Goal: Task Accomplishment & Management: Manage account settings

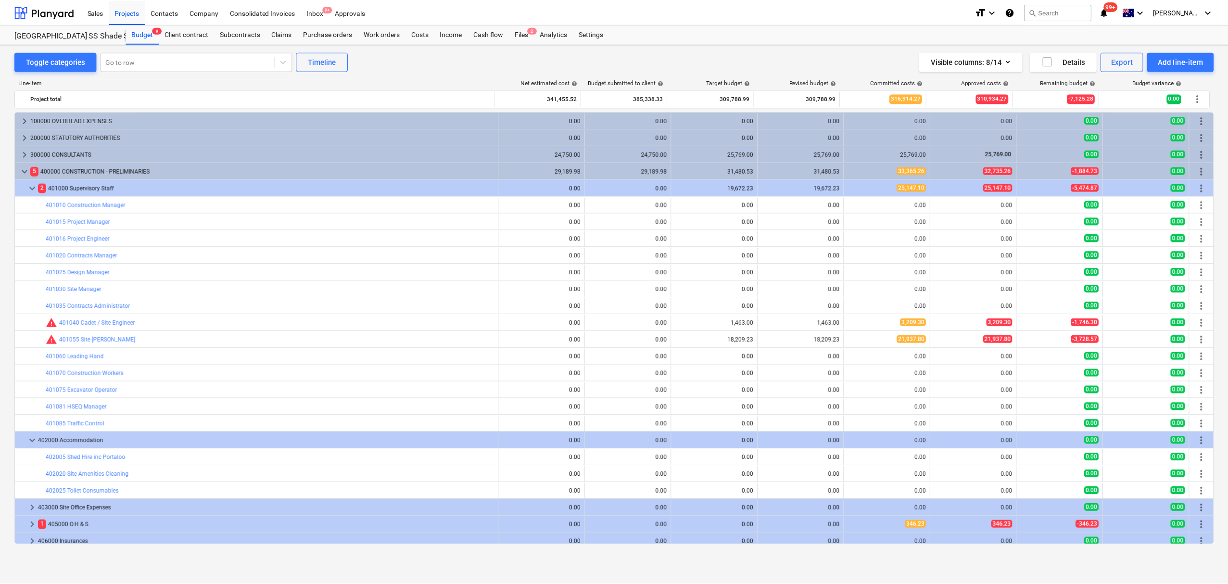
scroll to position [101, 0]
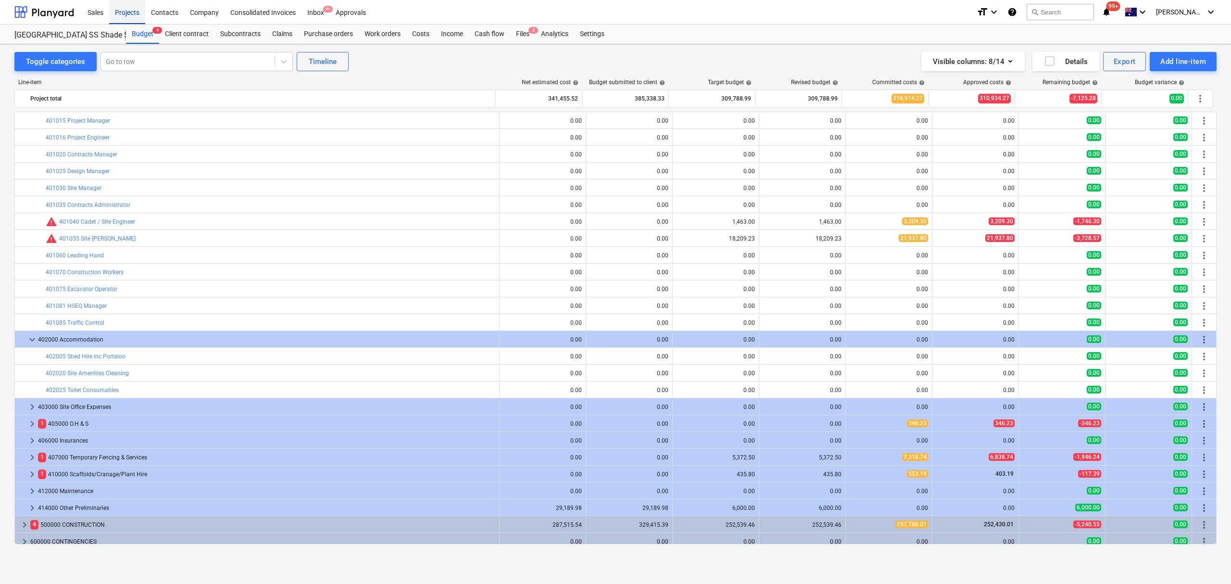
click at [130, 9] on div "Projects" at bounding box center [127, 12] width 36 height 25
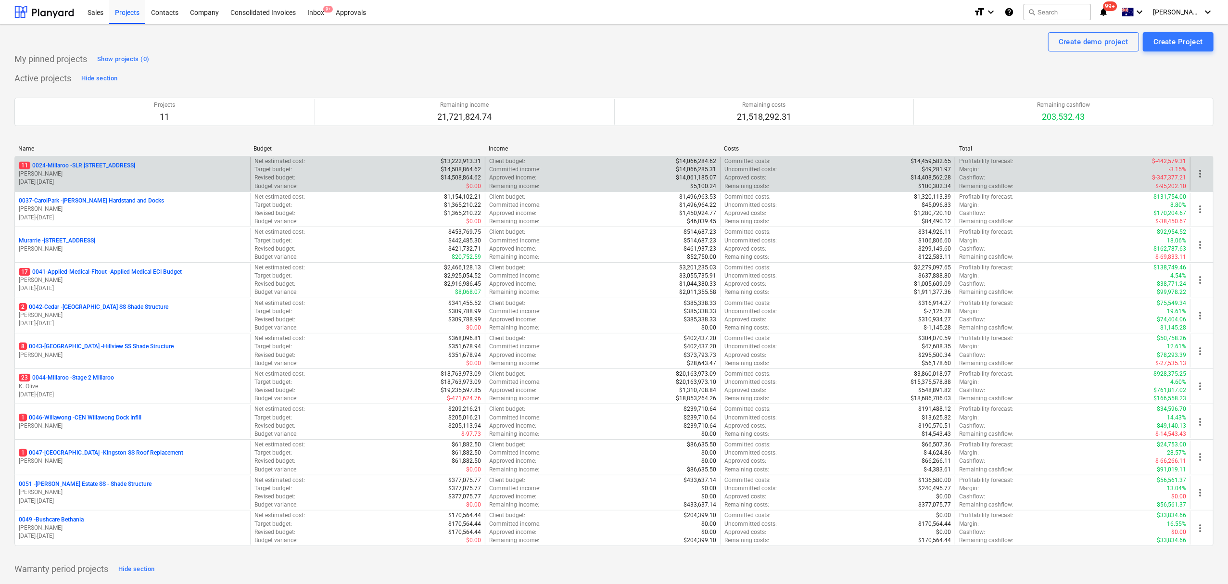
click at [110, 168] on p "11 0024-Millaroo - SLR 2 Millaroo Drive" at bounding box center [77, 166] width 116 height 8
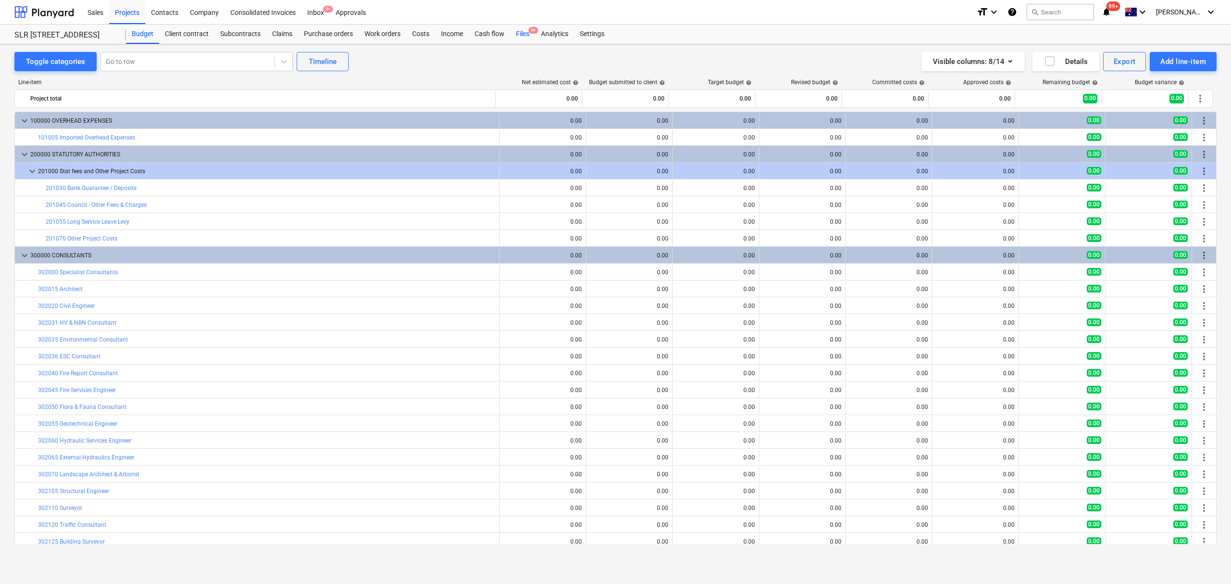
click at [531, 38] on div "Files 9+" at bounding box center [522, 34] width 25 height 19
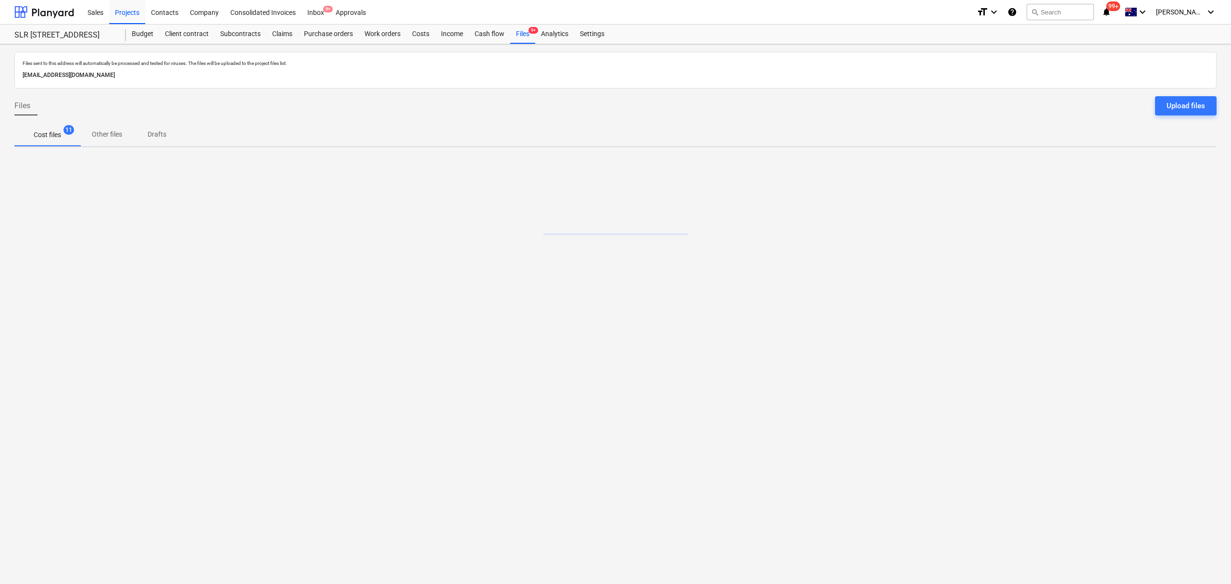
drag, startPoint x: 531, startPoint y: 38, endPoint x: 556, endPoint y: 44, distance: 25.7
click at [533, 38] on div "Files 9+" at bounding box center [522, 34] width 25 height 19
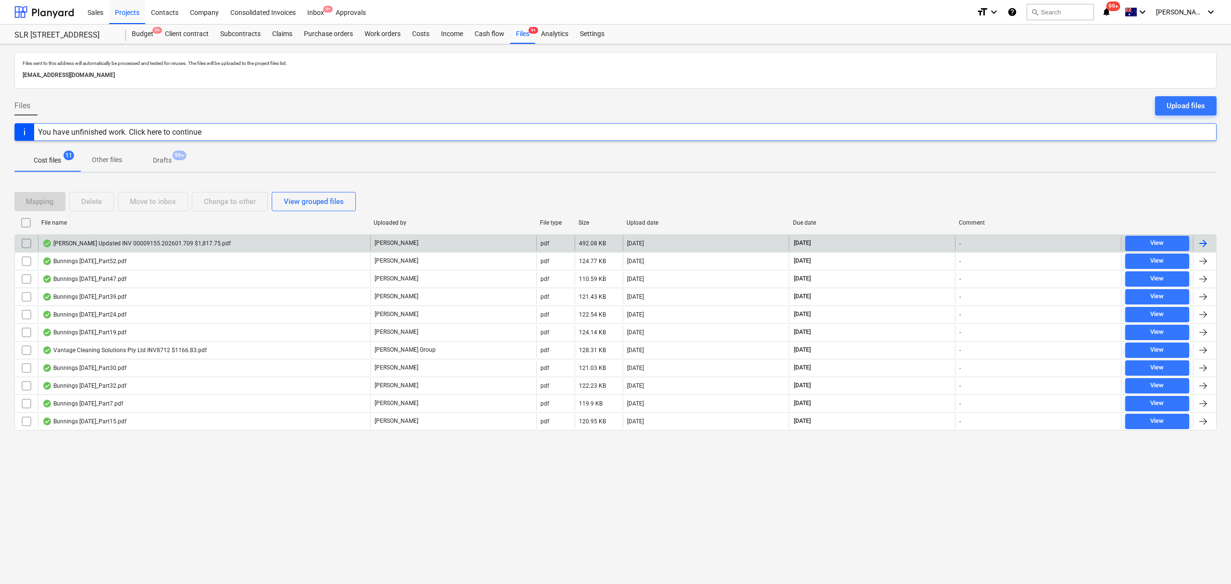
click at [214, 247] on div "Arcos Updated INV 00009155.202601.709 $1,817.75.pdf" at bounding box center [204, 243] width 332 height 15
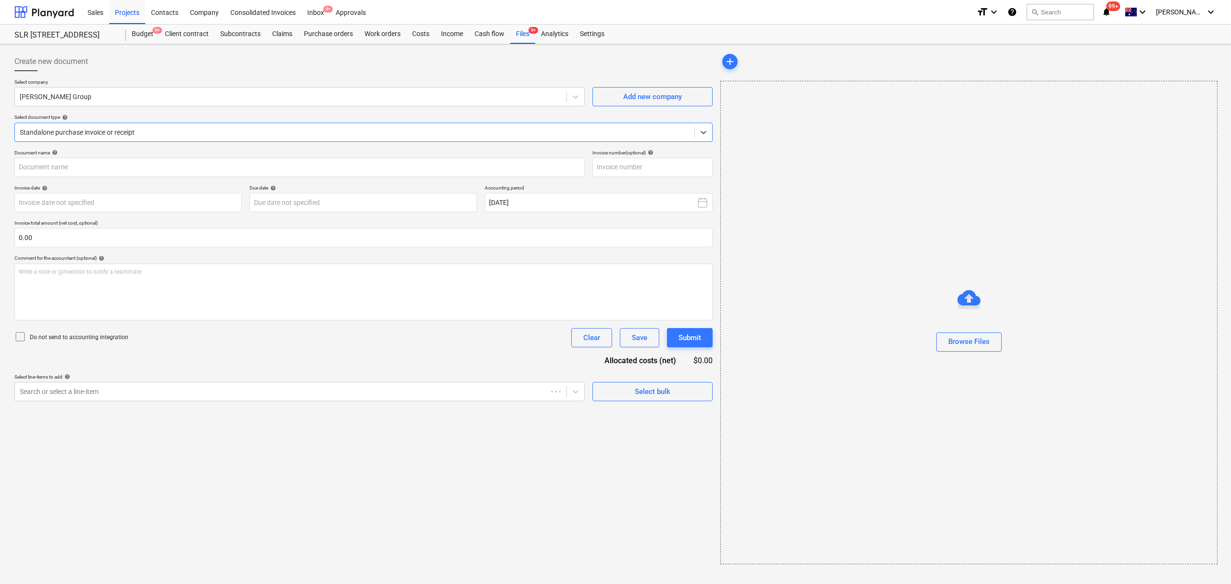
type input "00009155.202601.709"
type input "31 Jul 2025"
type input "25 Aug 2025"
click at [967, 110] on div "< 1 2 3 >" at bounding box center [966, 101] width 160 height 27
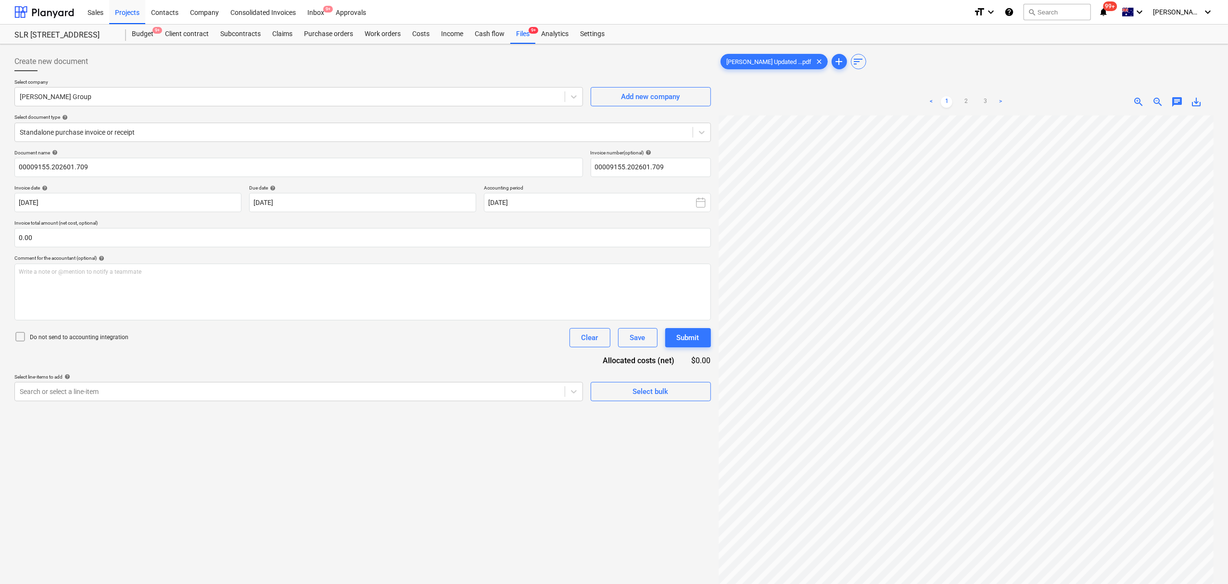
click at [968, 109] on div "< 1 2 3 >" at bounding box center [966, 101] width 160 height 27
click at [966, 104] on link "2" at bounding box center [966, 102] width 12 height 12
click at [987, 100] on link "3" at bounding box center [985, 102] width 12 height 12
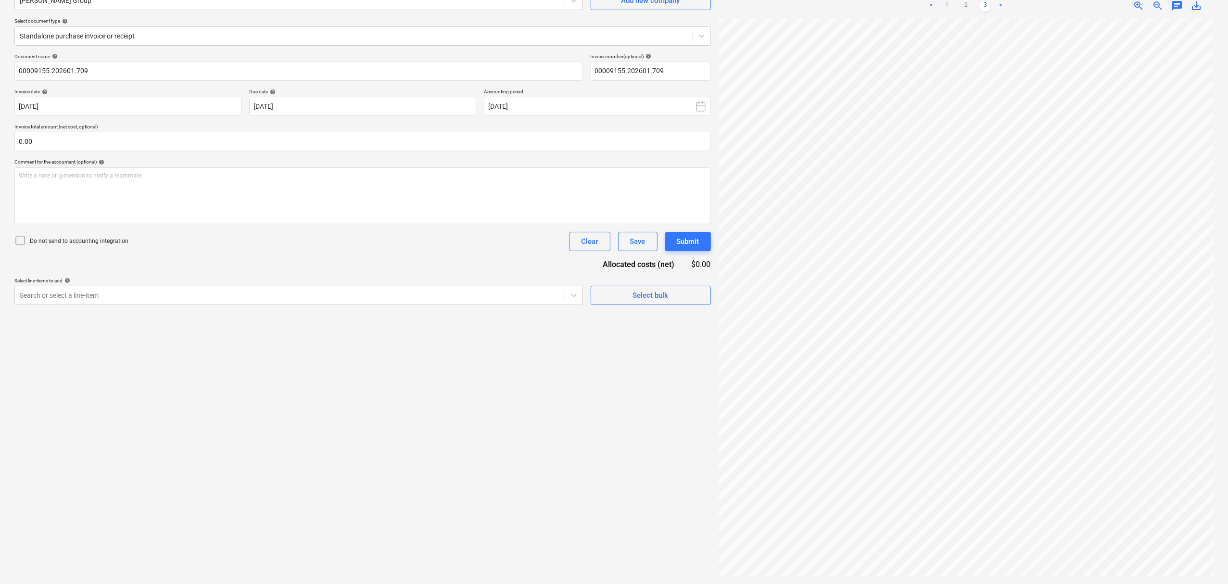
scroll to position [120, 99]
click at [949, 2] on link "1" at bounding box center [947, 6] width 12 height 12
drag, startPoint x: 356, startPoint y: 60, endPoint x: 342, endPoint y: 48, distance: 17.7
click at [351, 56] on p "Document name help" at bounding box center [298, 57] width 569 height 8
click at [320, 29] on div "Standalone purchase invoice or receipt" at bounding box center [354, 35] width 678 height 13
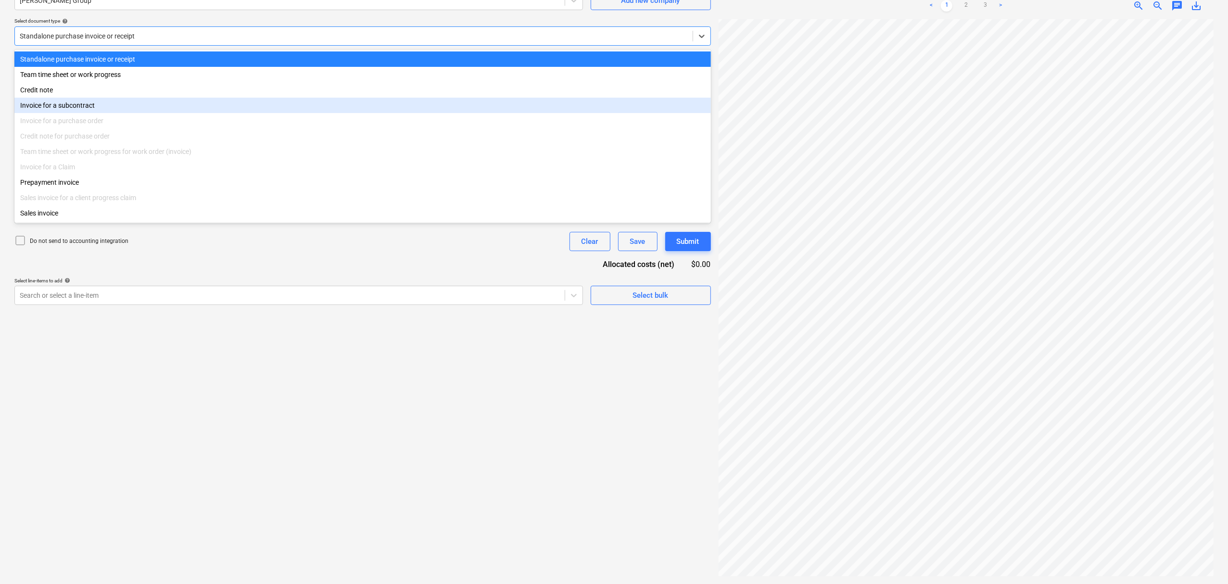
click at [117, 108] on div "Invoice for a subcontract" at bounding box center [362, 105] width 696 height 15
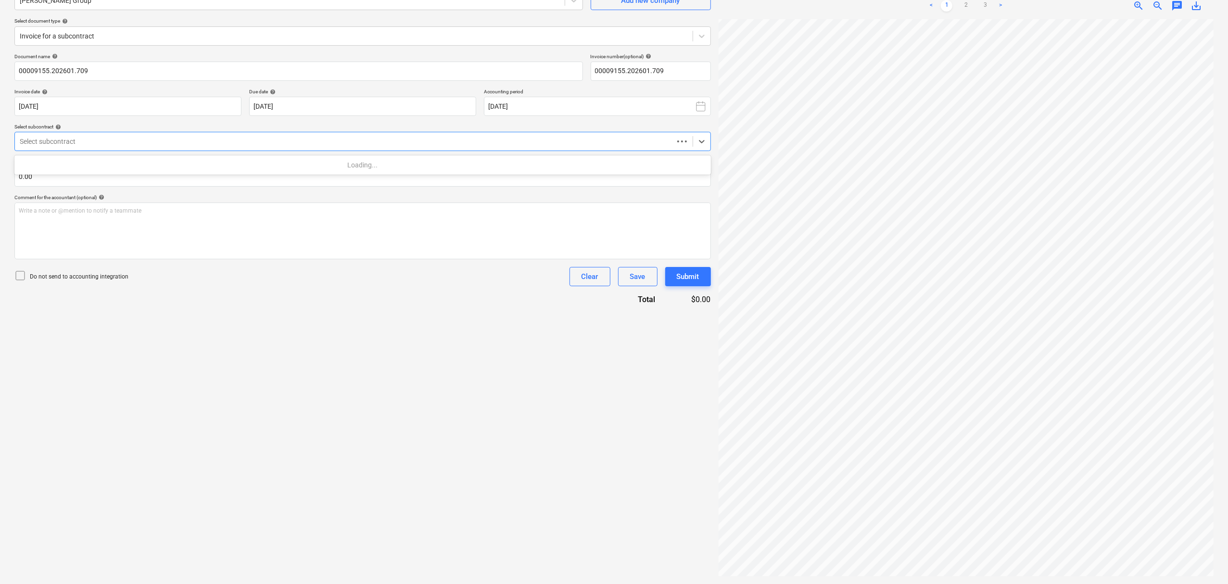
click at [92, 141] on div at bounding box center [344, 142] width 649 height 10
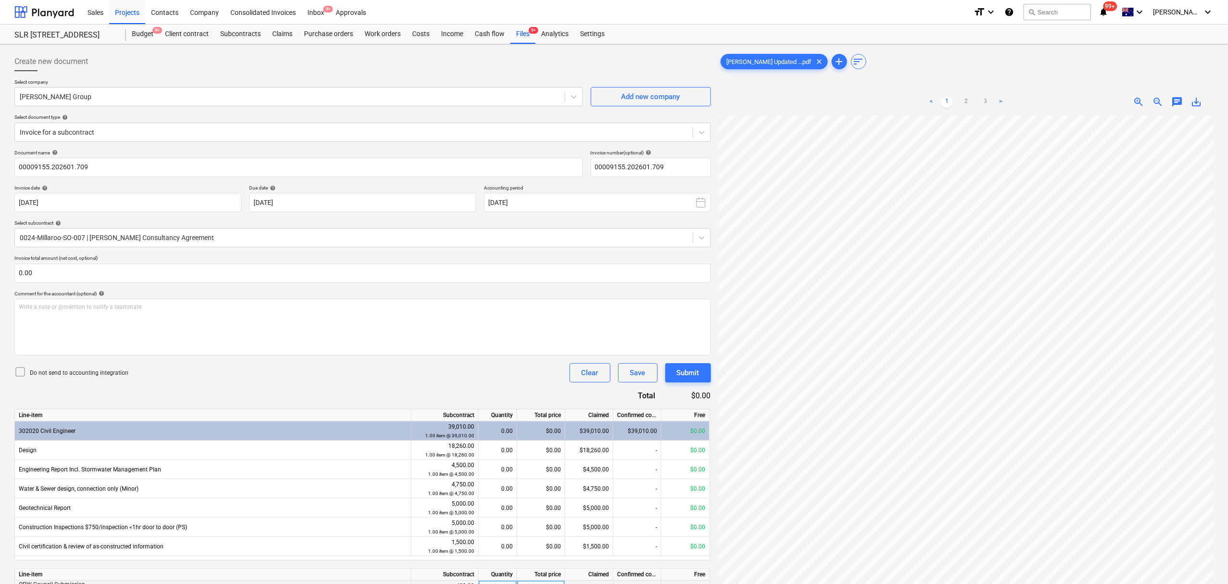
scroll to position [210, 297]
drag, startPoint x: 281, startPoint y: 26, endPoint x: 248, endPoint y: 34, distance: 33.6
click at [957, 100] on ul "< 1 2 3 >" at bounding box center [966, 102] width 160 height 12
click at [965, 104] on link "2" at bounding box center [966, 102] width 12 height 12
click at [980, 106] on link "3" at bounding box center [985, 102] width 12 height 12
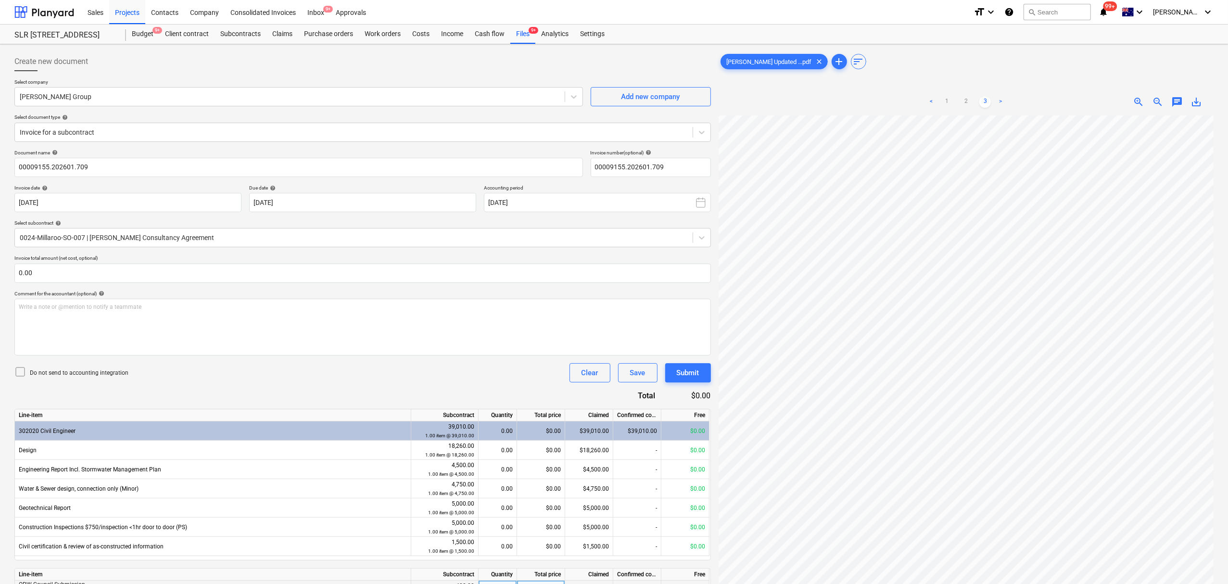
scroll to position [54, 120]
click at [954, 102] on ul "< 1 2 3 >" at bounding box center [966, 102] width 160 height 12
click at [952, 101] on link "1" at bounding box center [947, 102] width 12 height 12
click at [970, 101] on link "2" at bounding box center [966, 102] width 12 height 12
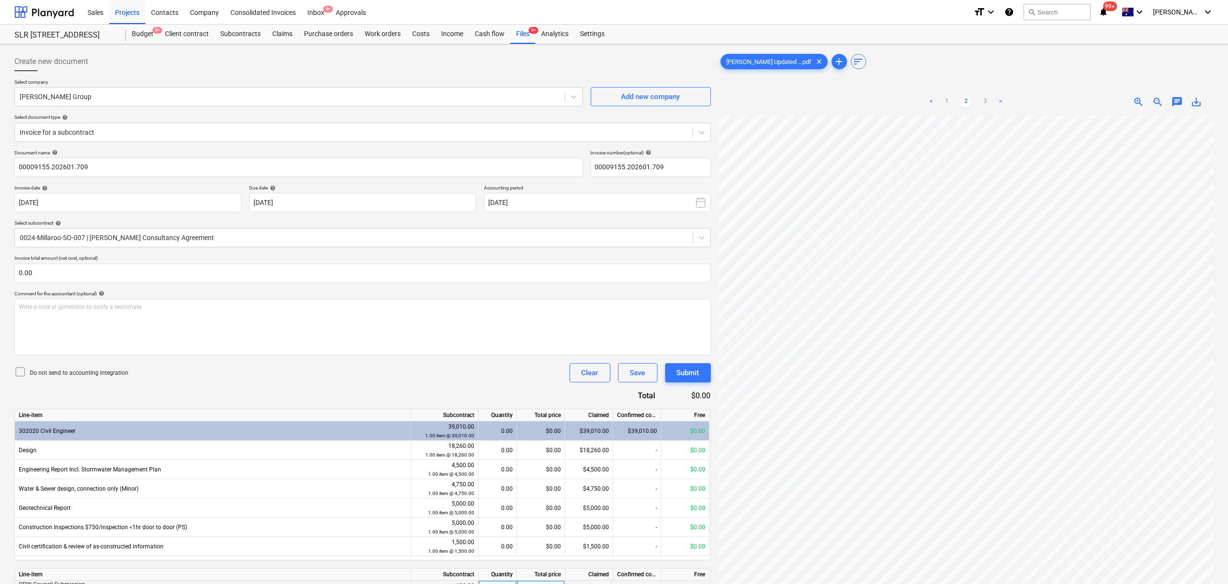
click at [978, 102] on ul "< 1 2 3 >" at bounding box center [966, 102] width 160 height 12
click at [985, 103] on link "3" at bounding box center [985, 102] width 12 height 12
click at [955, 105] on ul "< 1 2 3 >" at bounding box center [966, 102] width 160 height 12
click at [938, 101] on ul "< 1 2 3 >" at bounding box center [966, 102] width 160 height 12
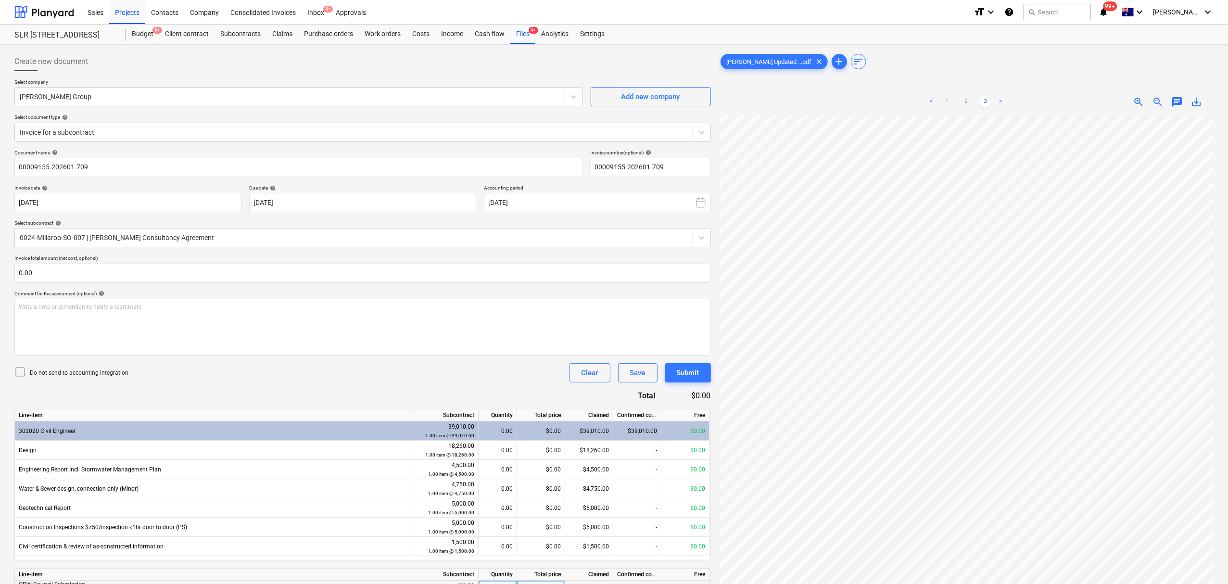
click at [944, 101] on link "1" at bounding box center [947, 102] width 12 height 12
click at [1159, 108] on span "zoom_out" at bounding box center [1158, 102] width 12 height 12
click at [1228, 524] on html "Sales Projects Contacts Company Consolidated Invoices Inbox 9+ Approvals format…" at bounding box center [614, 292] width 1228 height 584
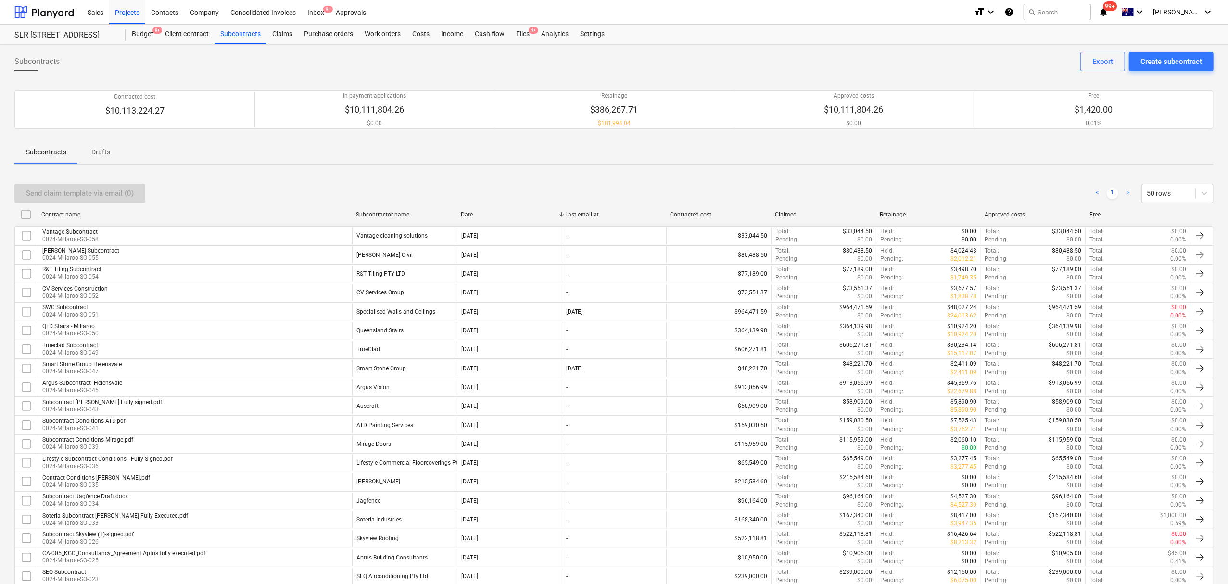
click at [373, 175] on div "Send claim template via email (0) < 1 > 50 rows Contract name Subcontractor nam…" at bounding box center [613, 521] width 1199 height 698
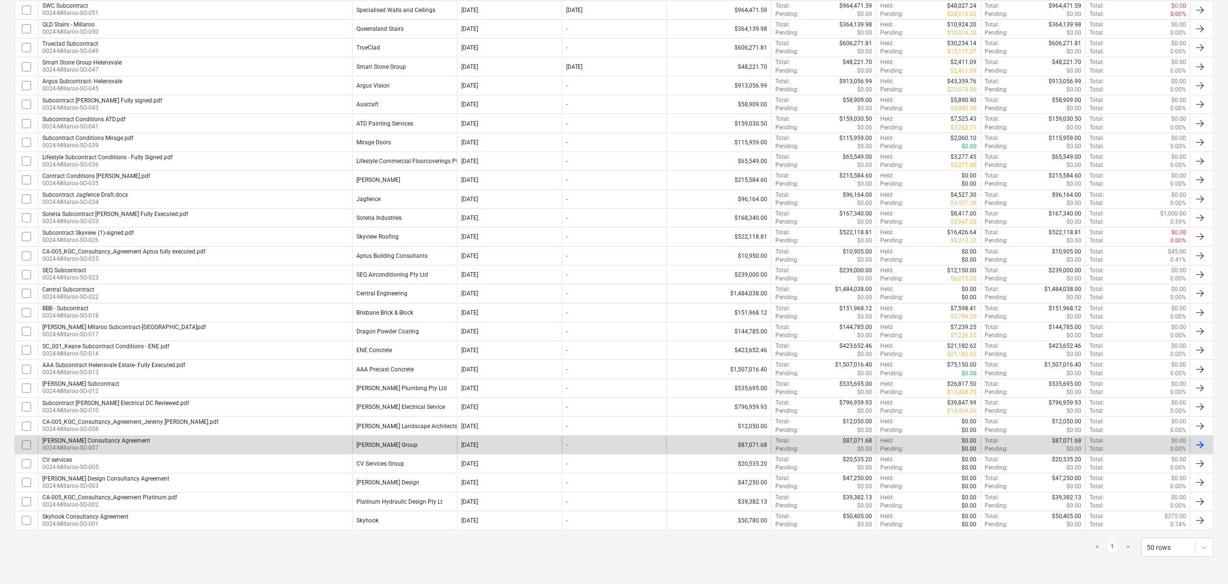
click at [410, 442] on div "[PERSON_NAME] Group" at bounding box center [404, 445] width 105 height 16
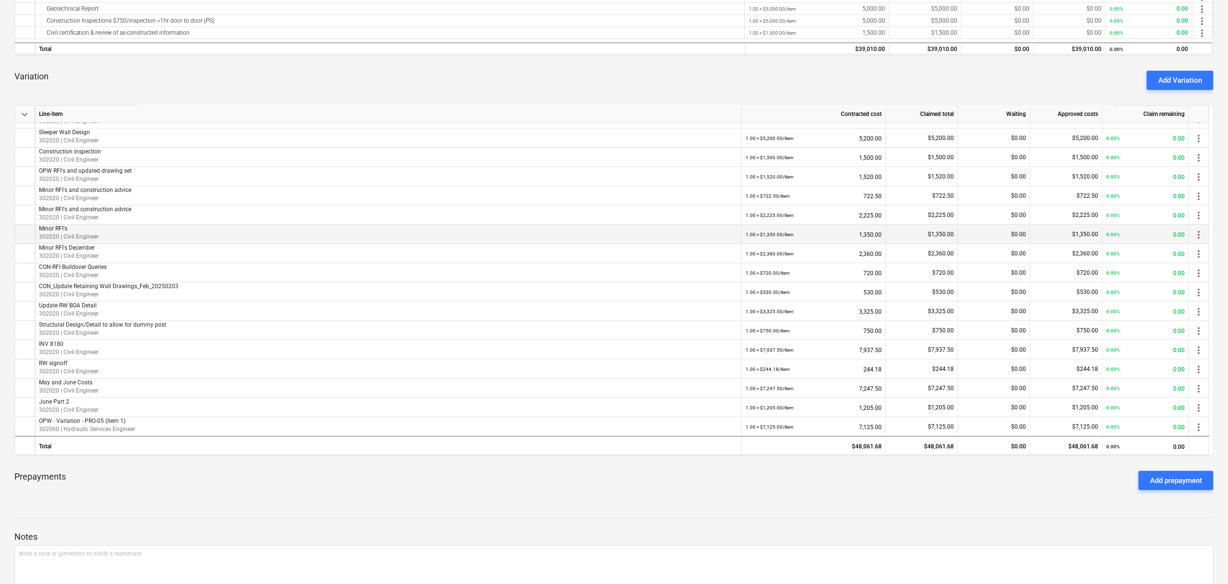
scroll to position [308, 0]
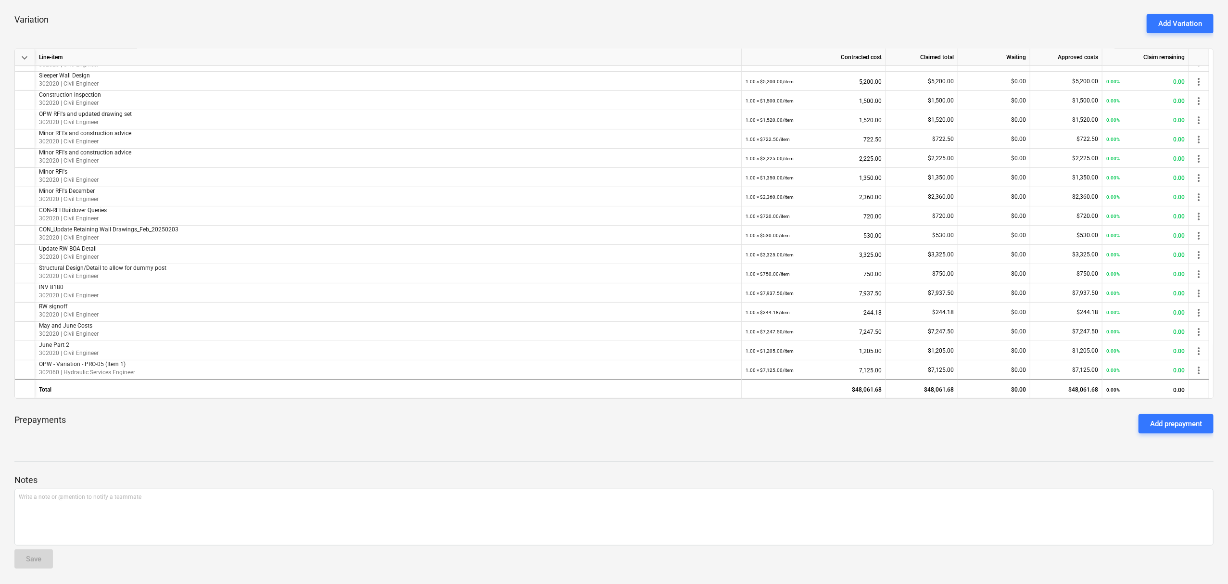
click at [1184, 22] on div "Add Variation" at bounding box center [1180, 23] width 44 height 13
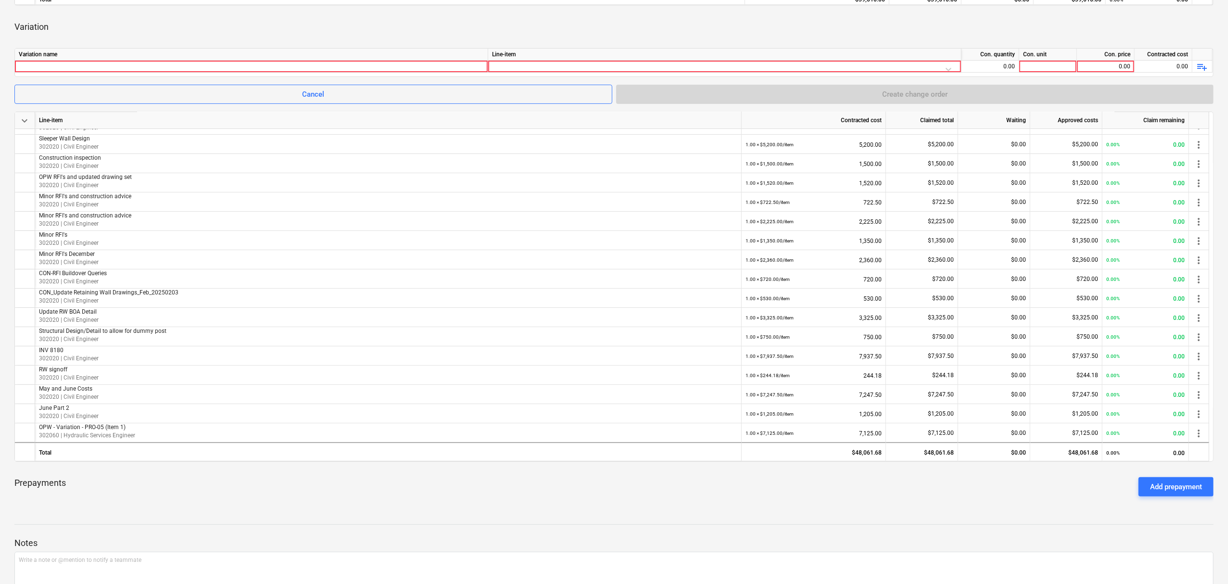
scroll to position [300, 0]
click at [58, 66] on div at bounding box center [251, 67] width 465 height 12
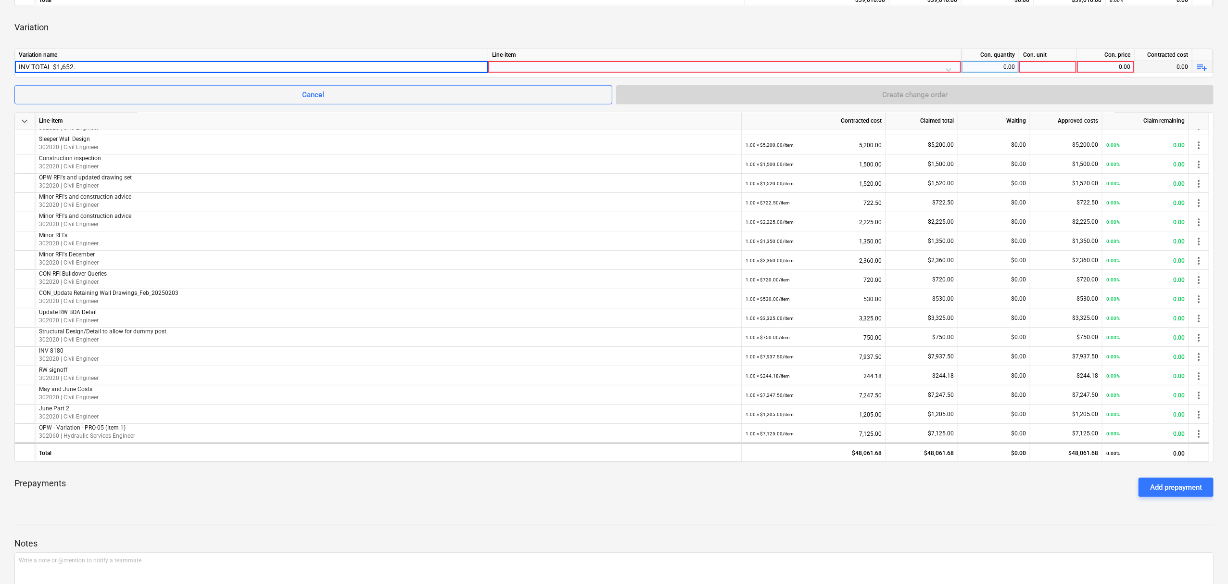
type input "INV TOTAL $1,652.5"
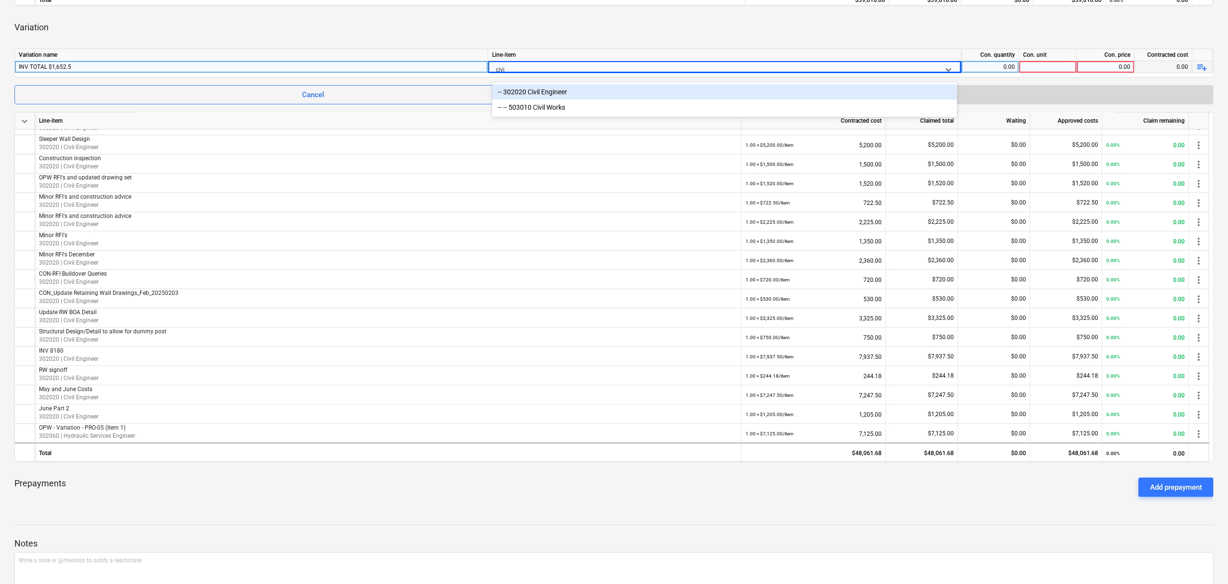
type input "civil"
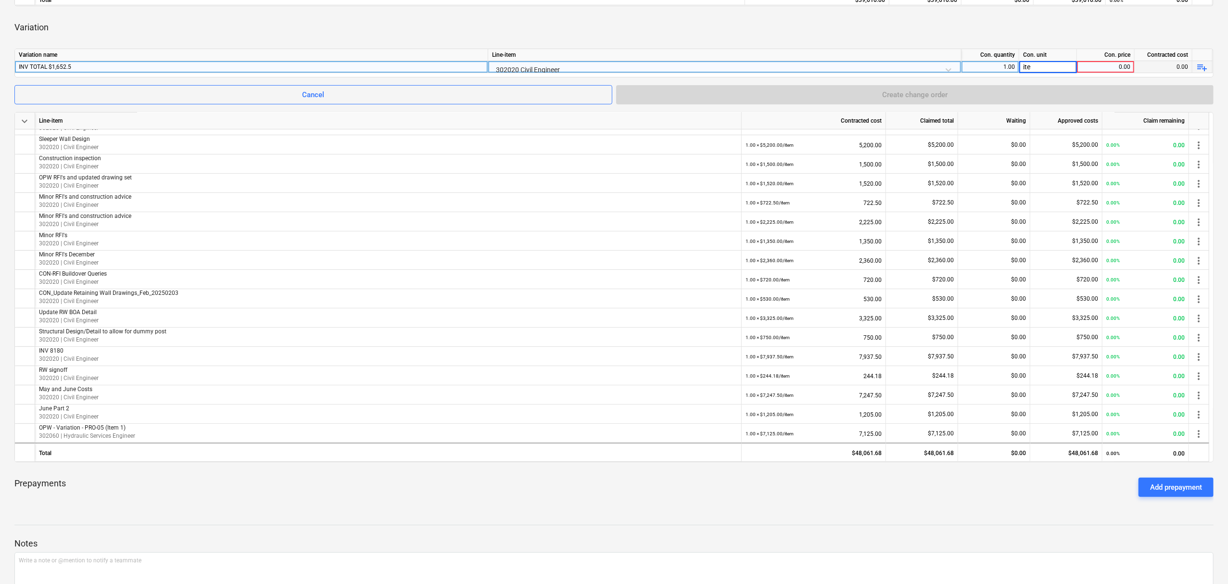
type input "item"
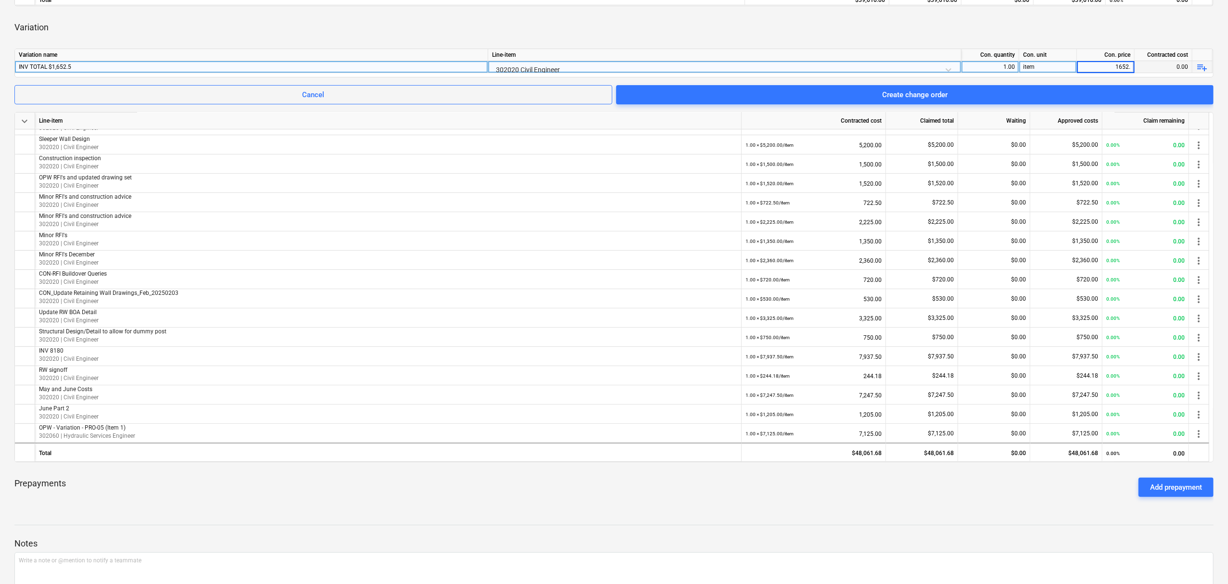
type input "1652.5"
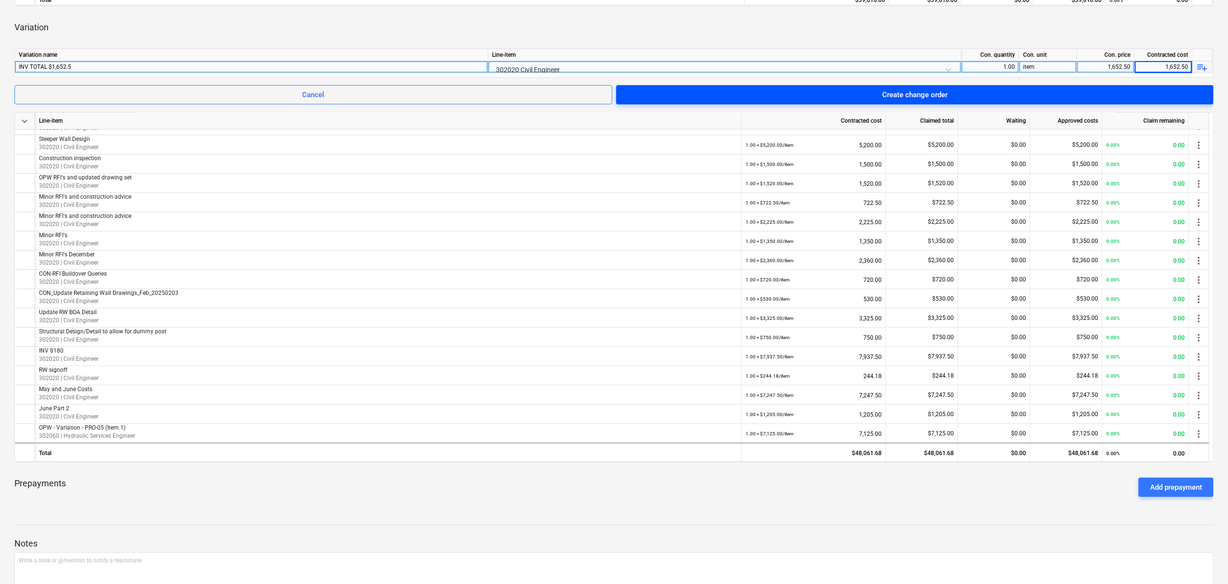
click at [965, 87] on button "Create change order" at bounding box center [914, 94] width 597 height 19
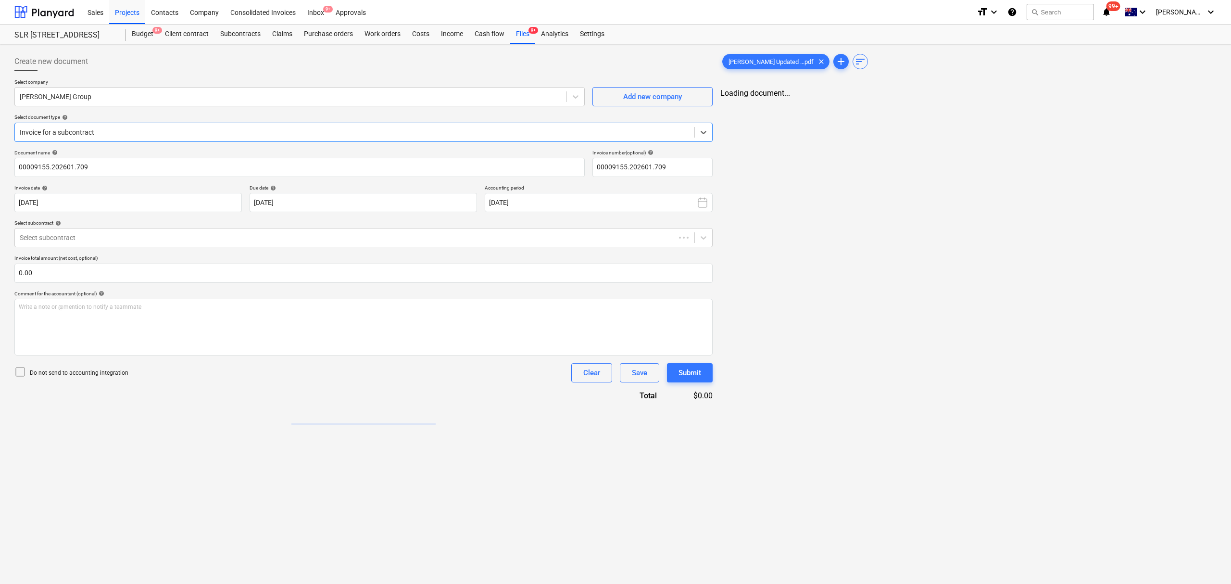
click at [77, 138] on div "Invoice for a subcontract" at bounding box center [355, 132] width 680 height 13
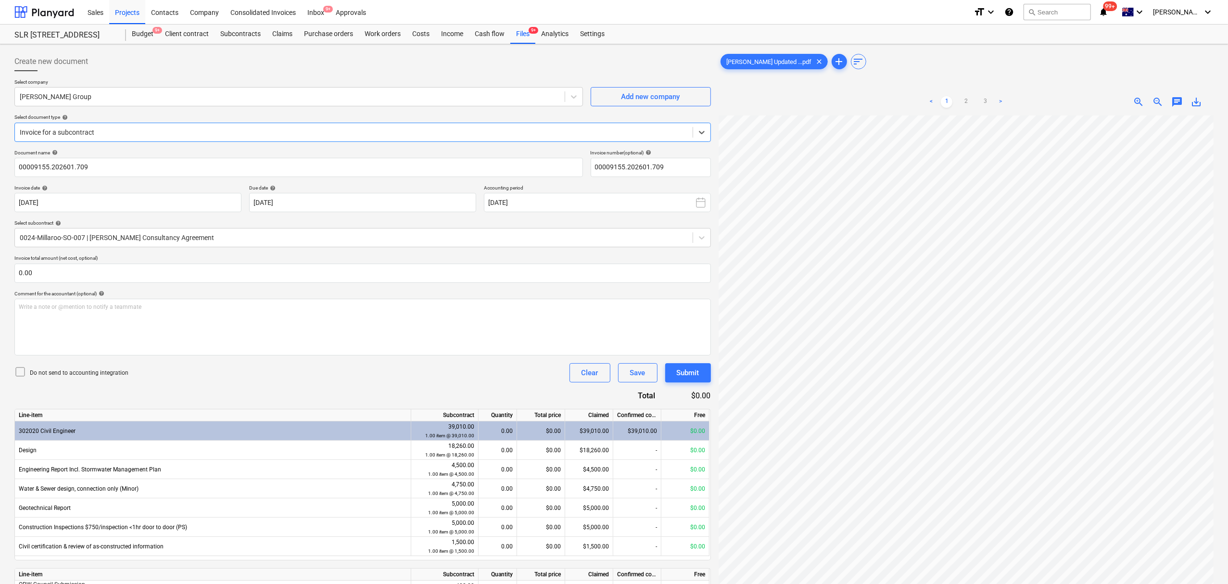
click at [77, 138] on div "Invoice for a subcontract" at bounding box center [354, 132] width 678 height 13
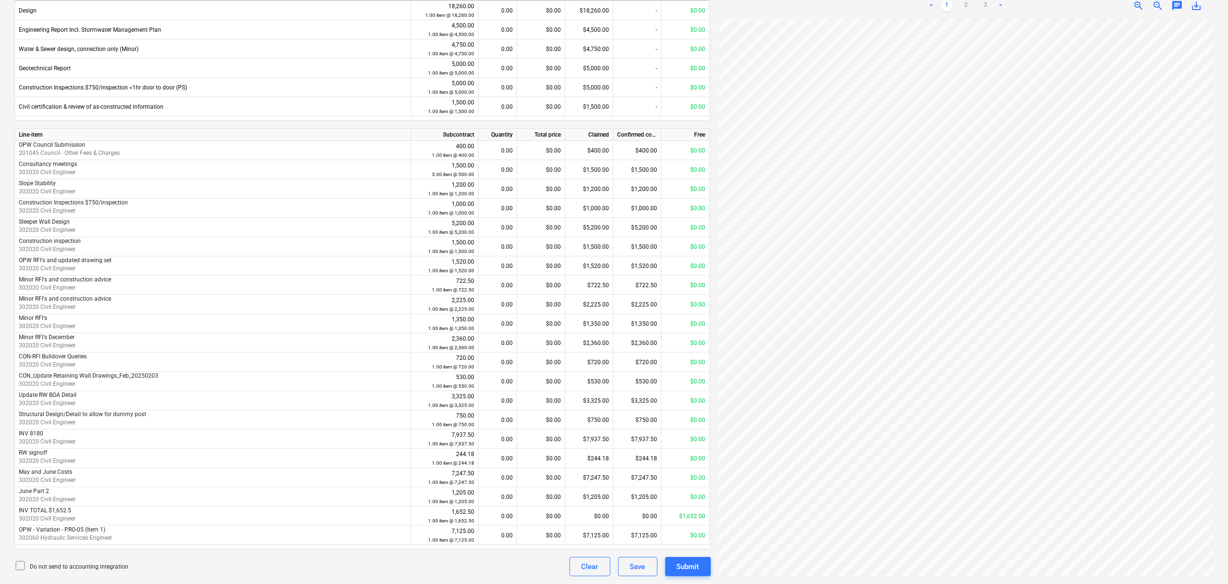
scroll to position [353, 226]
click at [565, 512] on div "$0.00" at bounding box center [541, 515] width 48 height 19
click at [559, 512] on input at bounding box center [541, 515] width 48 height 19
click at [524, 516] on input at bounding box center [541, 515] width 48 height 19
click at [489, 518] on div "0.00" at bounding box center [497, 515] width 30 height 19
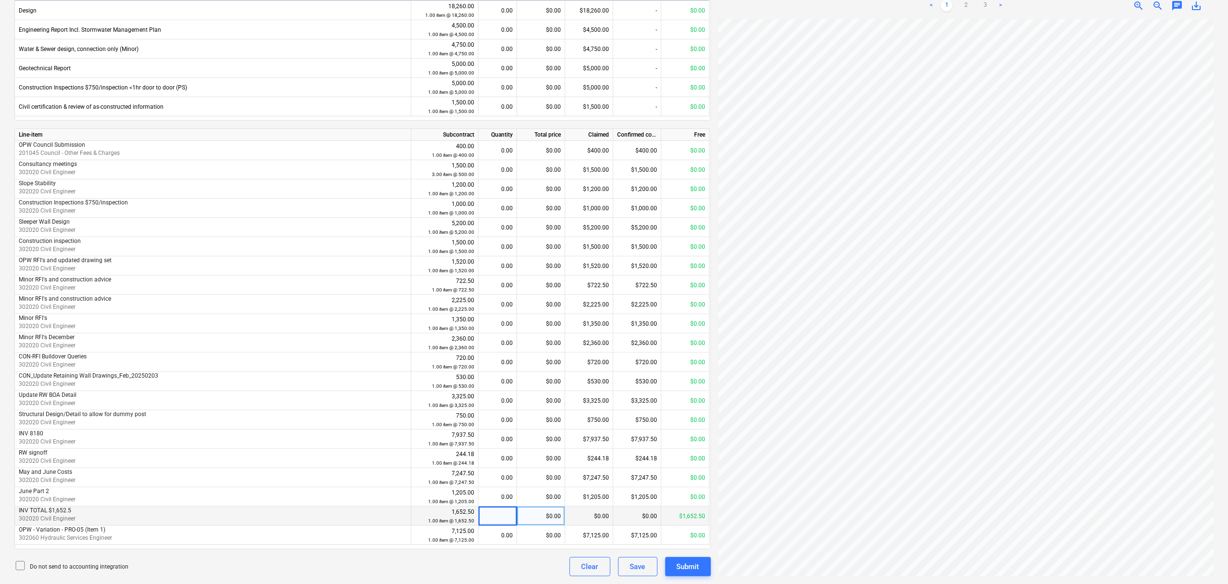
type input "1"
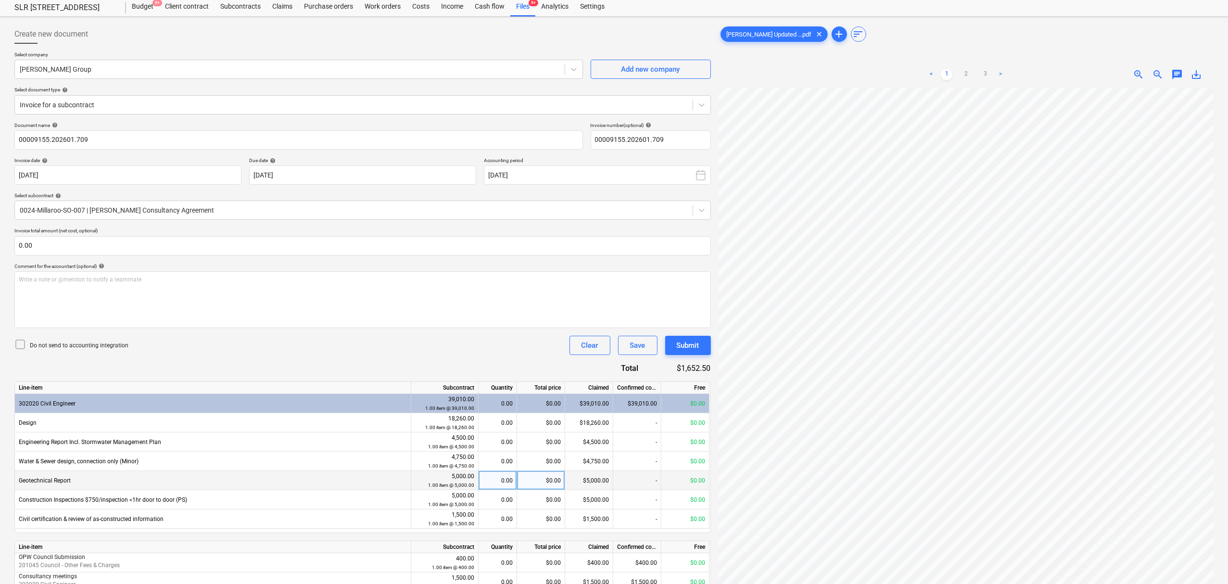
scroll to position [0, 0]
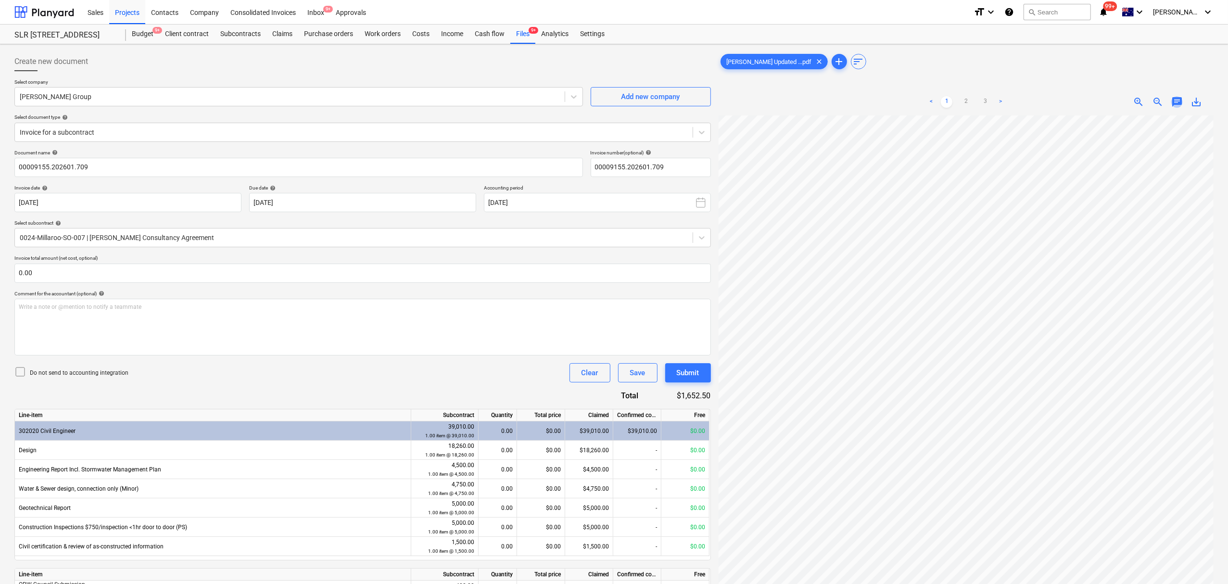
click at [1174, 100] on span "chat" at bounding box center [1177, 102] width 12 height 12
click at [1120, 174] on div "Notes Write a note or @mention to notify a teammate ﻿ Save" at bounding box center [1109, 198] width 192 height 127
click at [1112, 177] on div "Write a note or @mention to notify a teammate [PERSON_NAME]" at bounding box center [1109, 203] width 192 height 57
click at [1194, 135] on span "close" at bounding box center [1200, 129] width 12 height 12
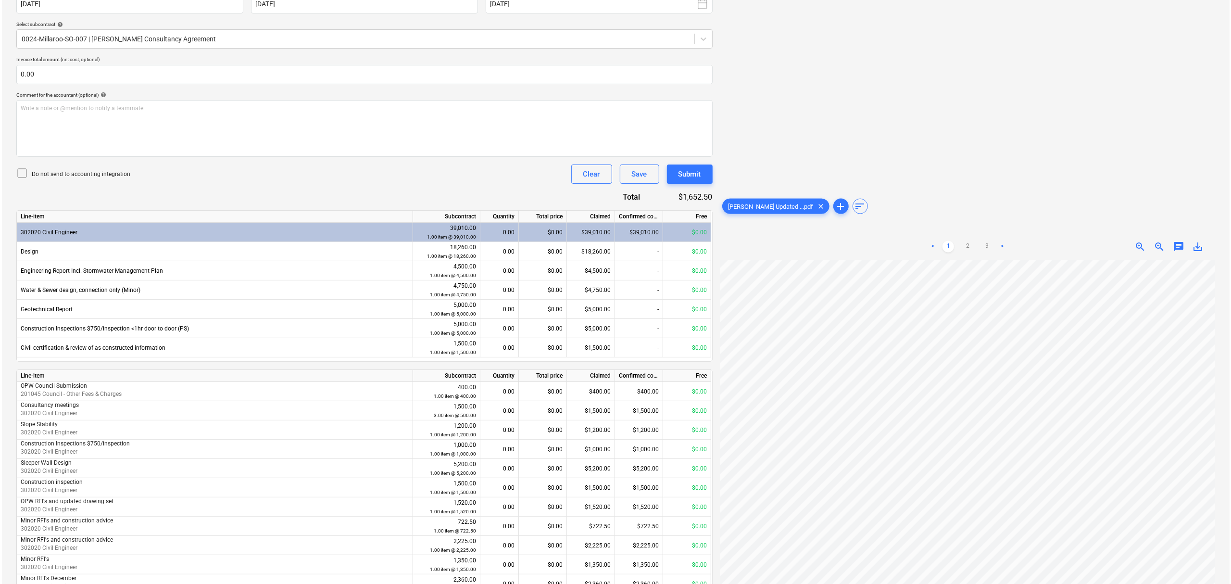
scroll to position [440, 0]
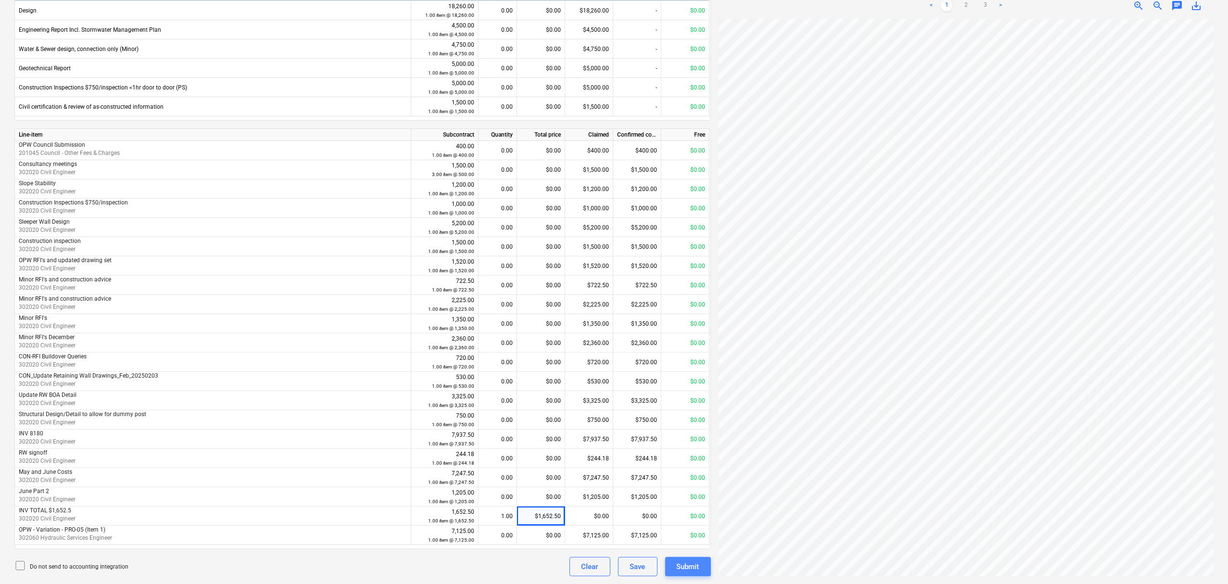
click at [703, 572] on button "Submit" at bounding box center [688, 566] width 46 height 19
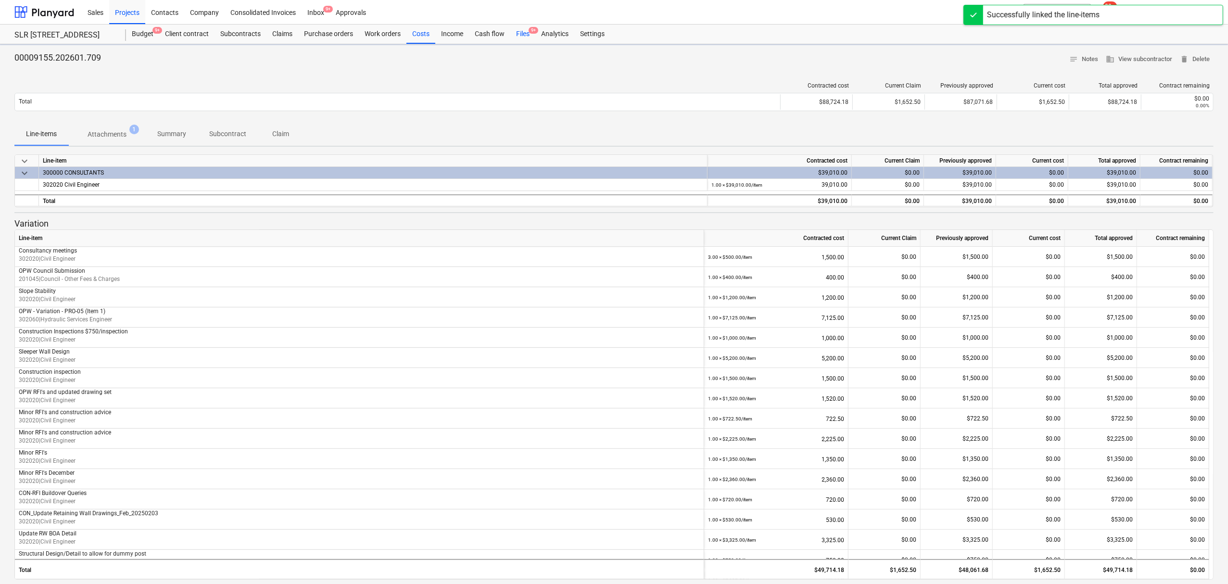
click at [527, 27] on div "Files 9+" at bounding box center [522, 34] width 25 height 19
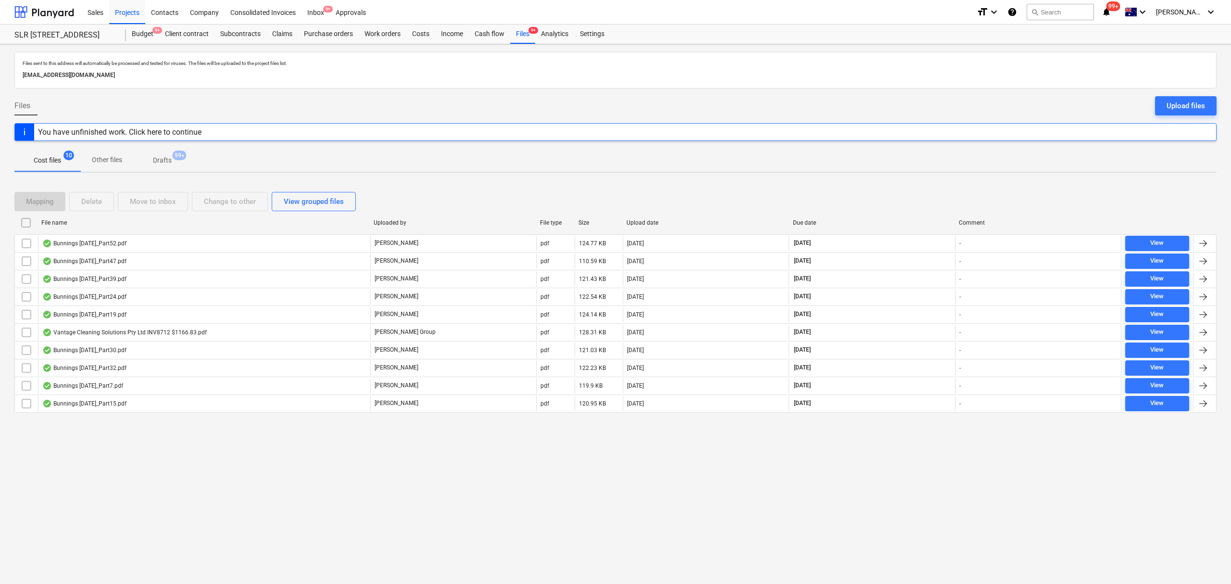
click at [809, 219] on div "Due date" at bounding box center [872, 222] width 159 height 7
checkbox input "false"
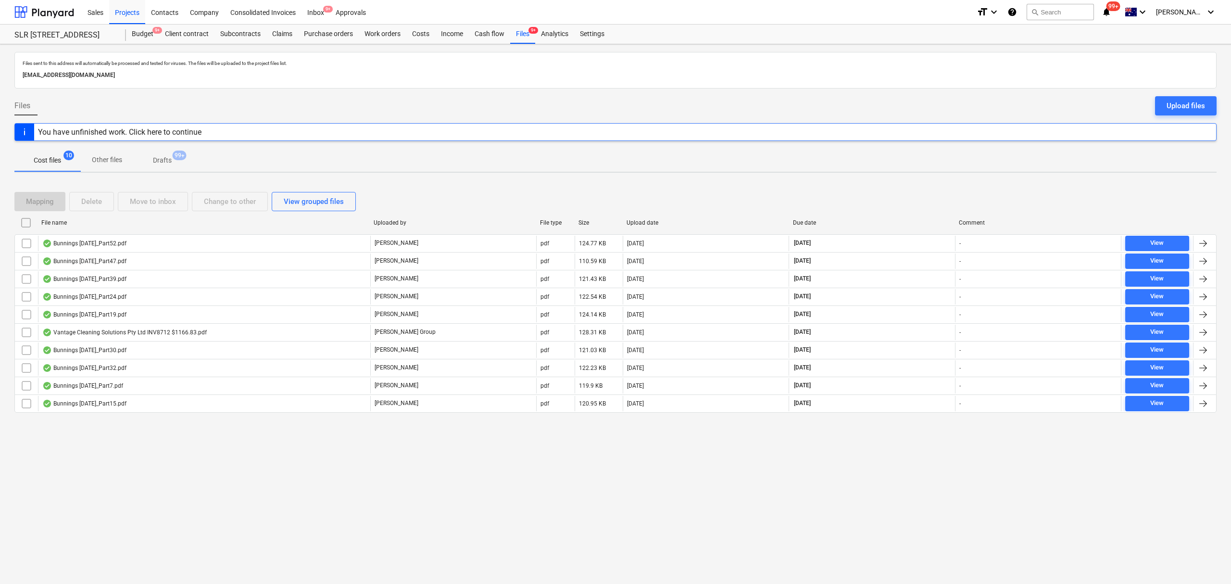
checkbox input "false"
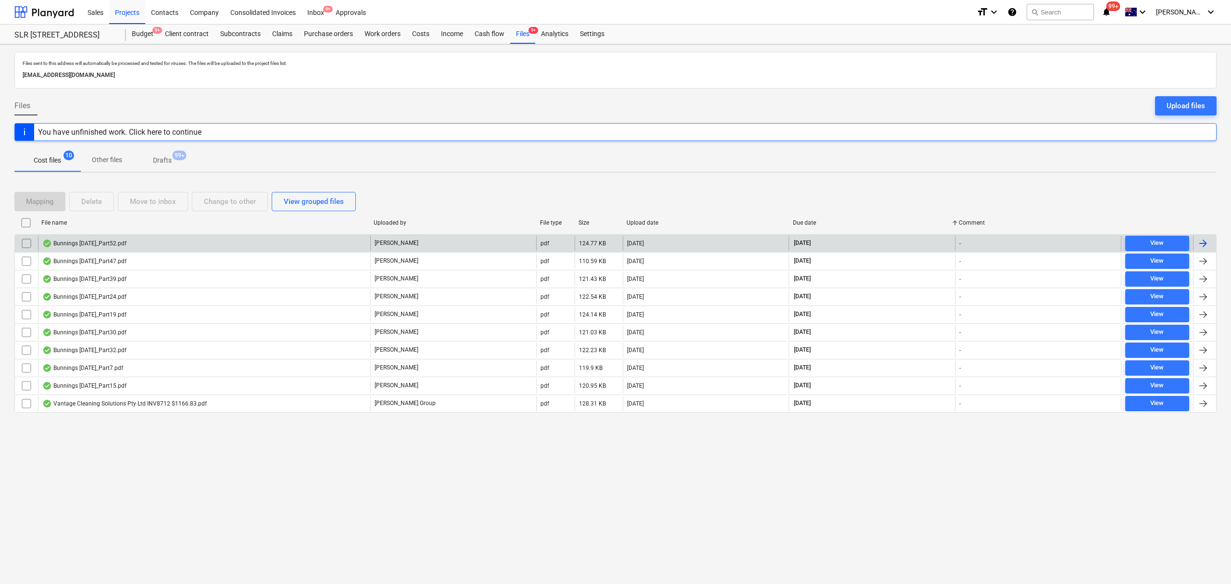
click at [239, 249] on div "Bunnings [DATE]_Part52.pdf" at bounding box center [204, 243] width 332 height 15
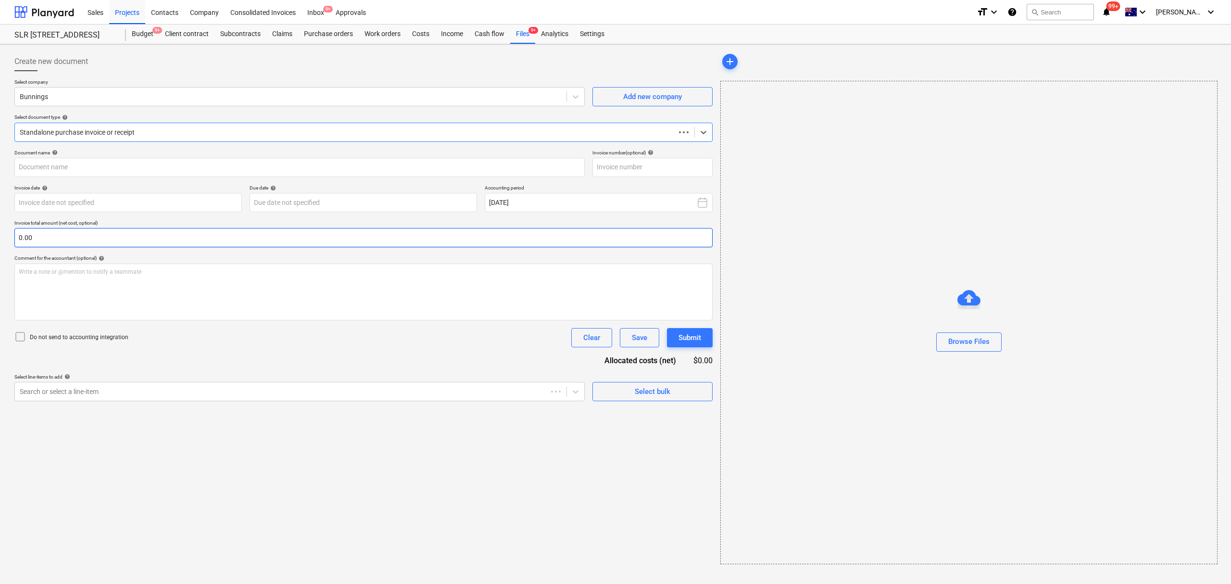
type input "8169/09632630"
type input "[DATE]"
type input "31 Aug 2025"
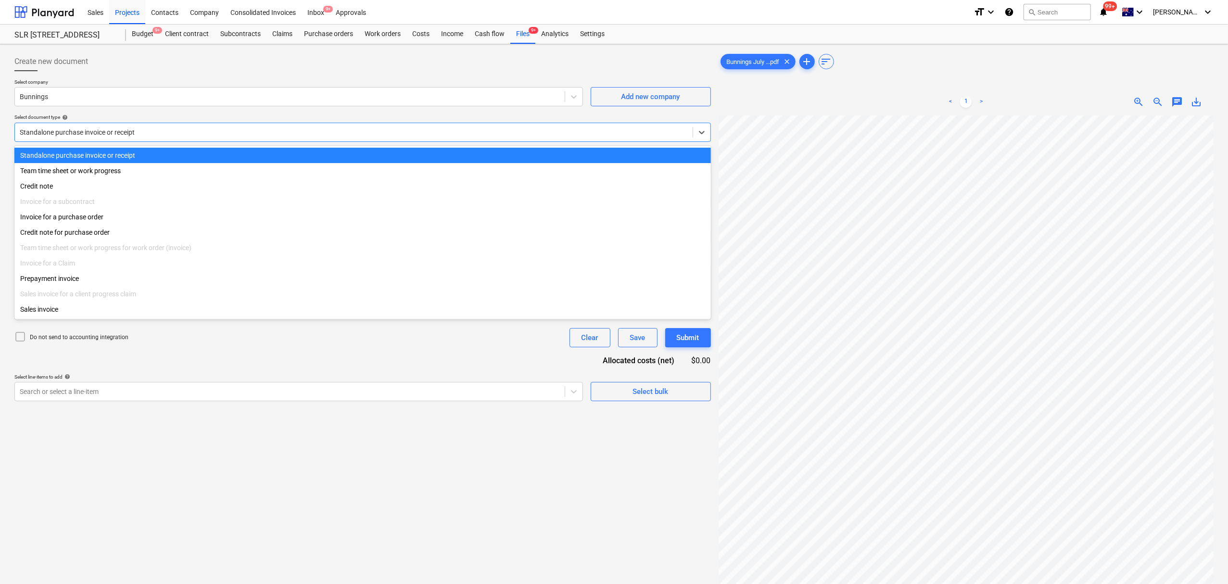
click at [304, 133] on div at bounding box center [354, 132] width 668 height 10
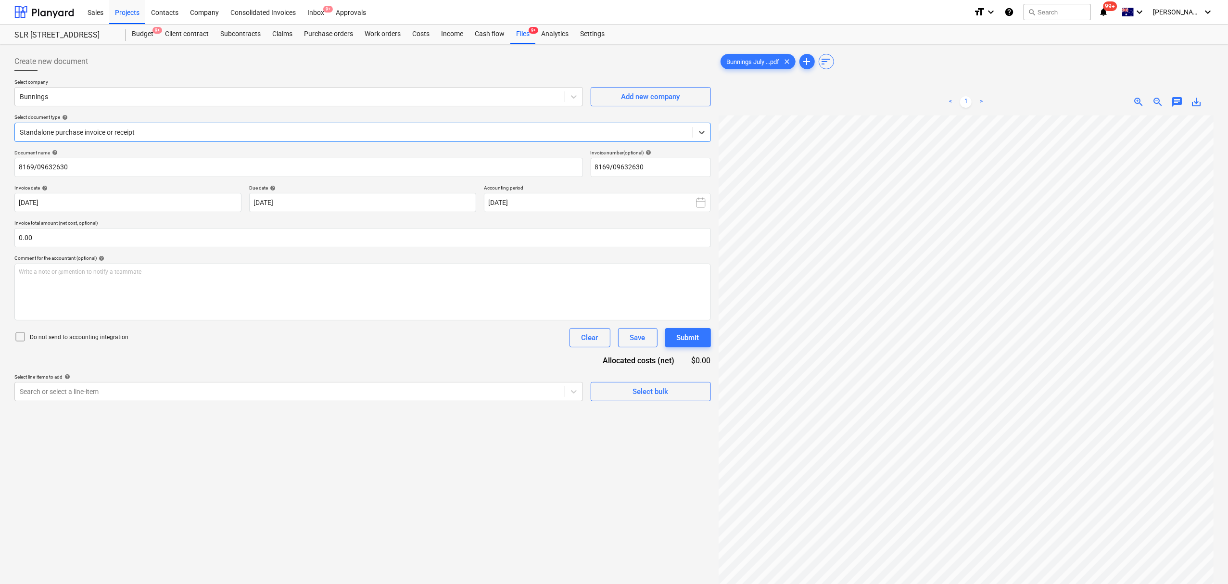
click at [304, 130] on div at bounding box center [354, 132] width 668 height 10
click at [894, 583] on html "Sales Projects Contacts Company Consolidated Invoices Inbox 9+ Approvals format…" at bounding box center [614, 292] width 1228 height 584
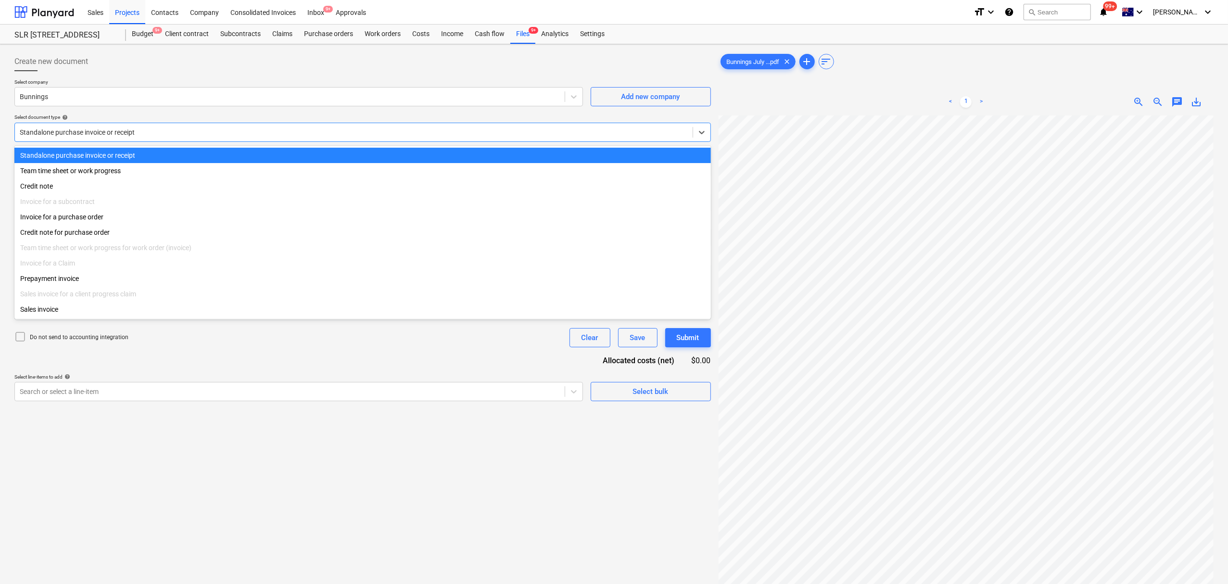
click at [114, 131] on div at bounding box center [354, 132] width 668 height 10
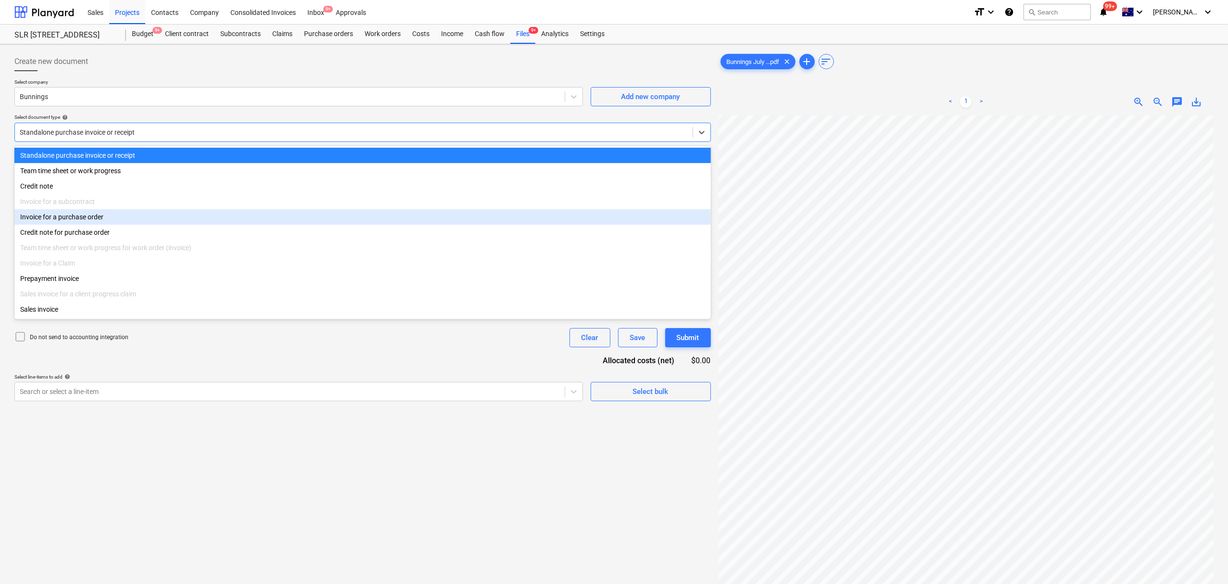
click at [107, 214] on div "Invoice for a purchase order" at bounding box center [362, 216] width 696 height 15
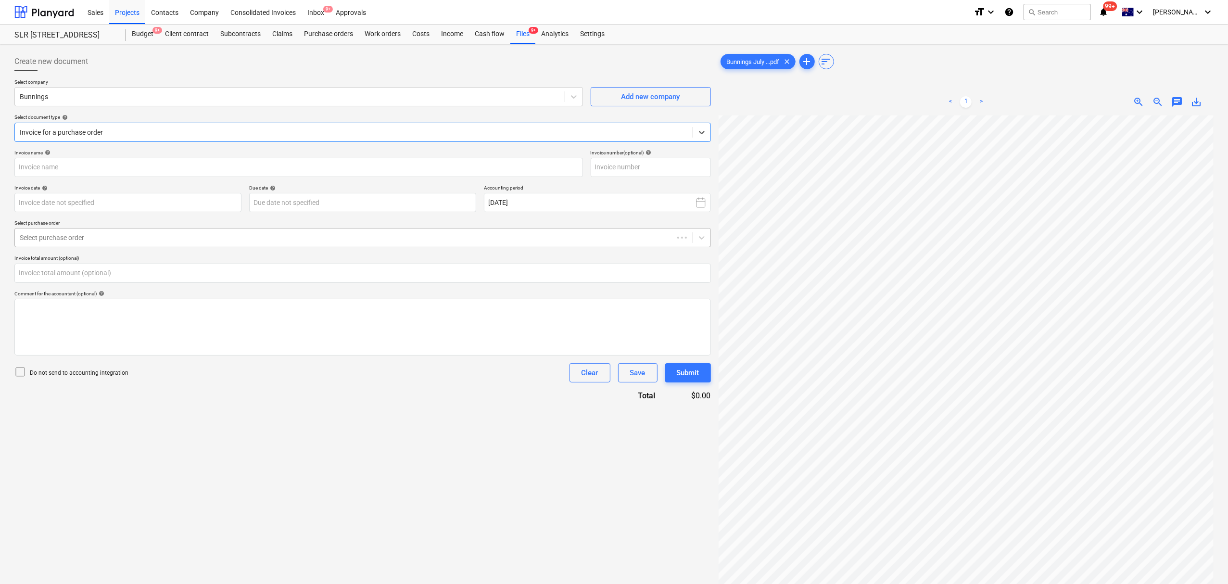
type input "8169/09632630"
type input "30 Jul 2025"
type input "[DATE]"
type input "0.00"
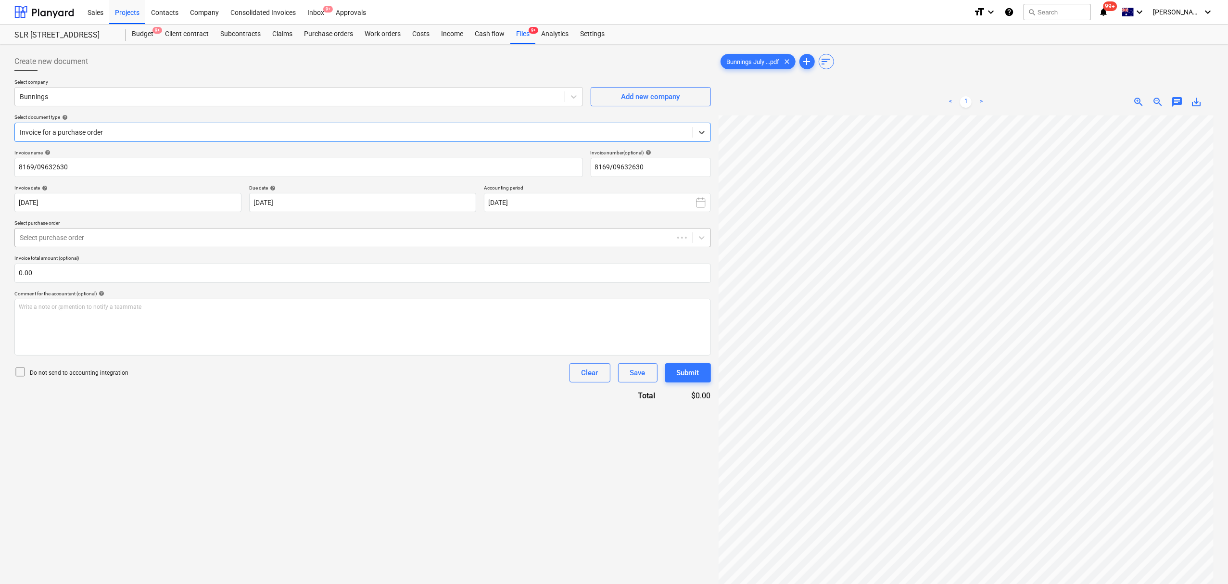
click at [111, 239] on div at bounding box center [344, 238] width 649 height 10
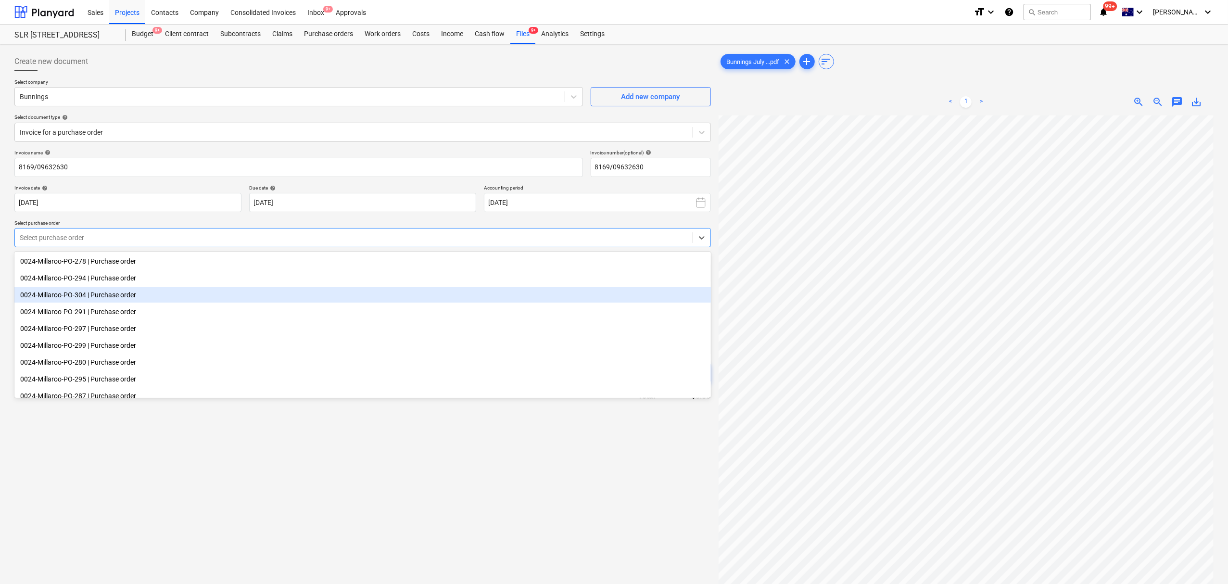
drag, startPoint x: 163, startPoint y: 287, endPoint x: 169, endPoint y: 297, distance: 11.7
click at [164, 297] on div "0024-Millaroo-PO-304 | Purchase order" at bounding box center [362, 294] width 696 height 15
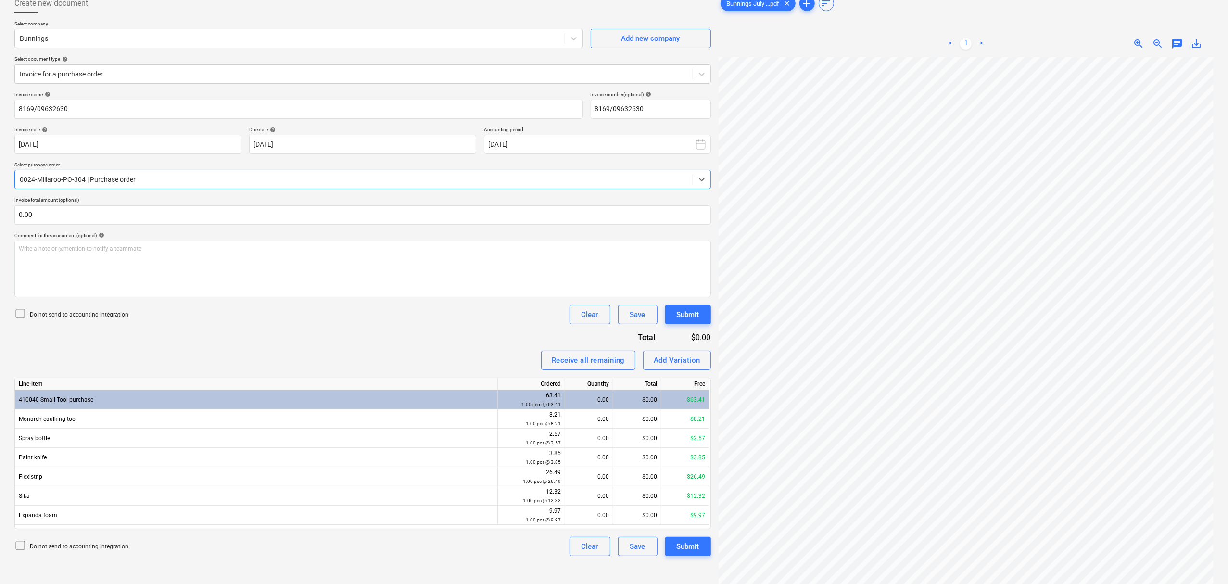
scroll to position [97, 0]
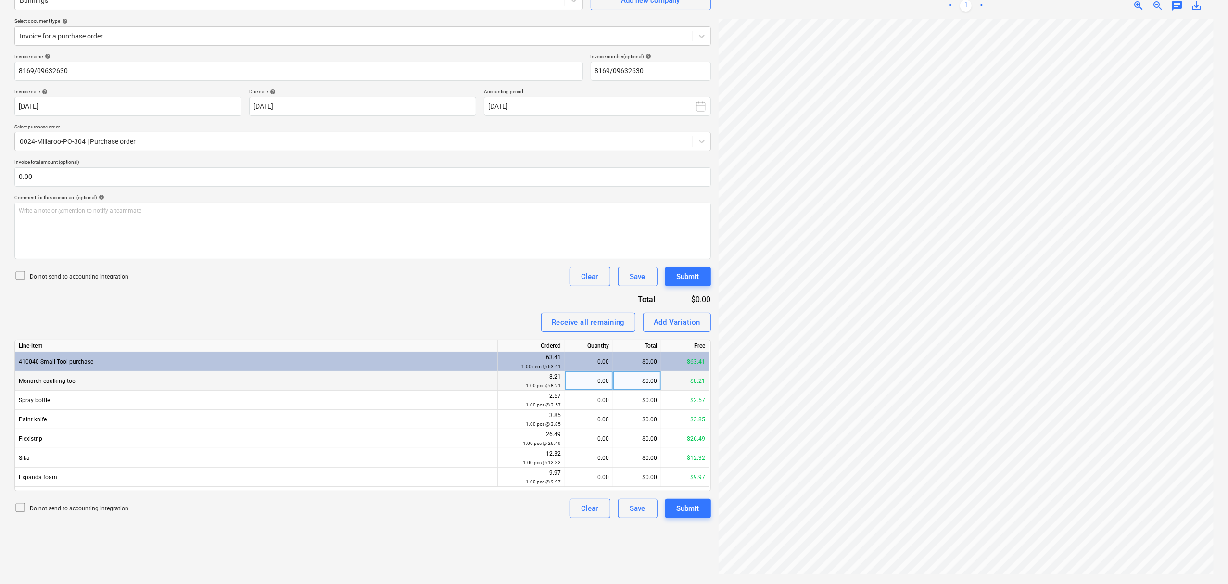
click at [596, 385] on div "0.00" at bounding box center [589, 380] width 40 height 19
type input "1"
click at [598, 406] on div "0.00" at bounding box center [589, 400] width 40 height 19
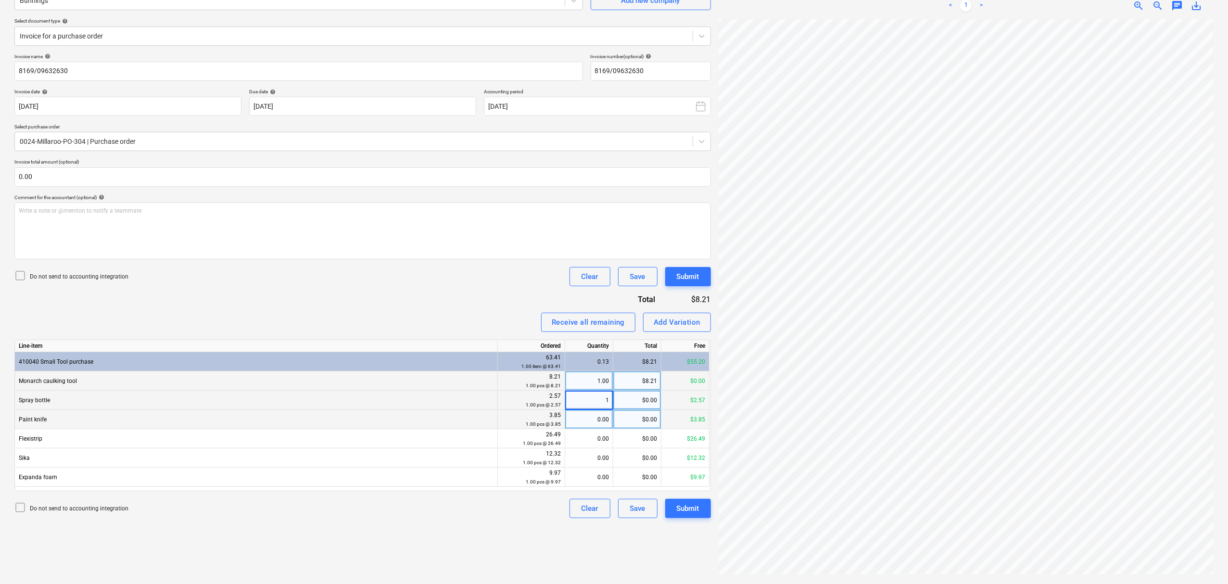
click at [592, 426] on div "0.00" at bounding box center [589, 419] width 40 height 19
click at [601, 448] on div "0.00" at bounding box center [589, 457] width 40 height 19
click at [601, 456] on input "1" at bounding box center [589, 457] width 48 height 19
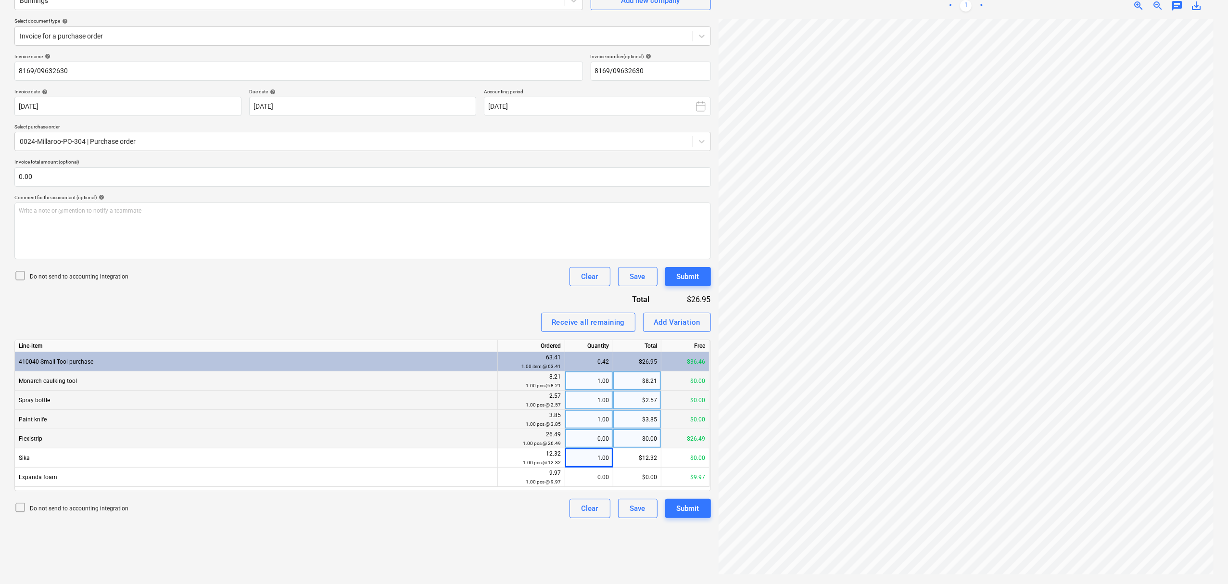
click at [597, 439] on div "0.00" at bounding box center [589, 438] width 40 height 19
drag, startPoint x: 601, startPoint y: 463, endPoint x: 603, endPoint y: 470, distance: 7.8
click at [601, 464] on div "1.00" at bounding box center [589, 457] width 40 height 19
click at [603, 474] on div "0.00" at bounding box center [589, 476] width 40 height 19
type input "1"
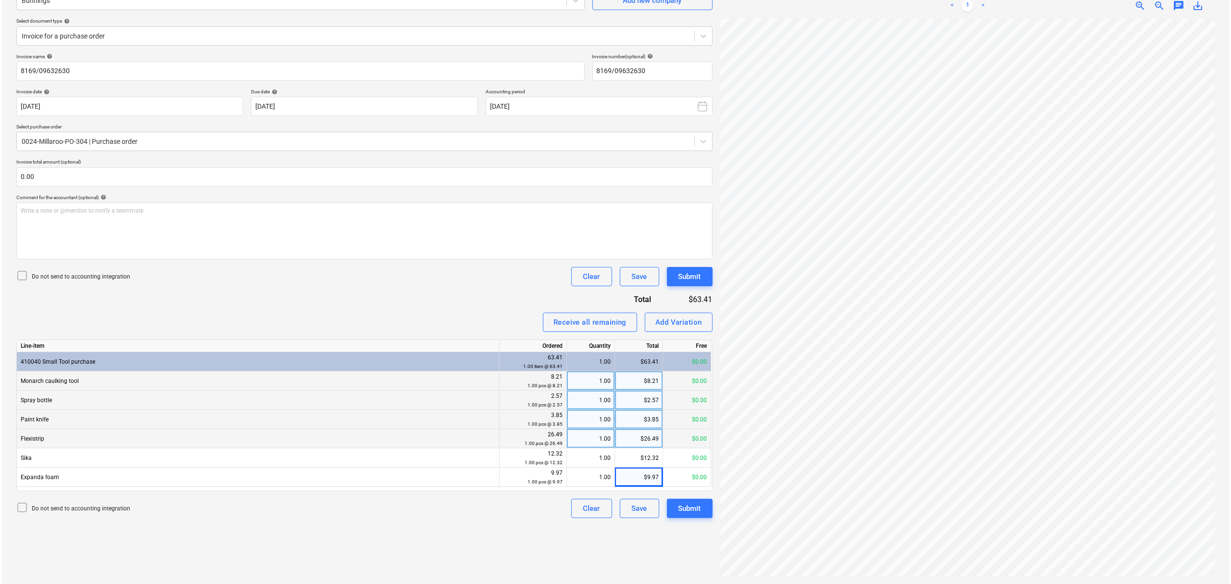
scroll to position [462, 226]
click at [677, 514] on div "Submit" at bounding box center [688, 508] width 23 height 13
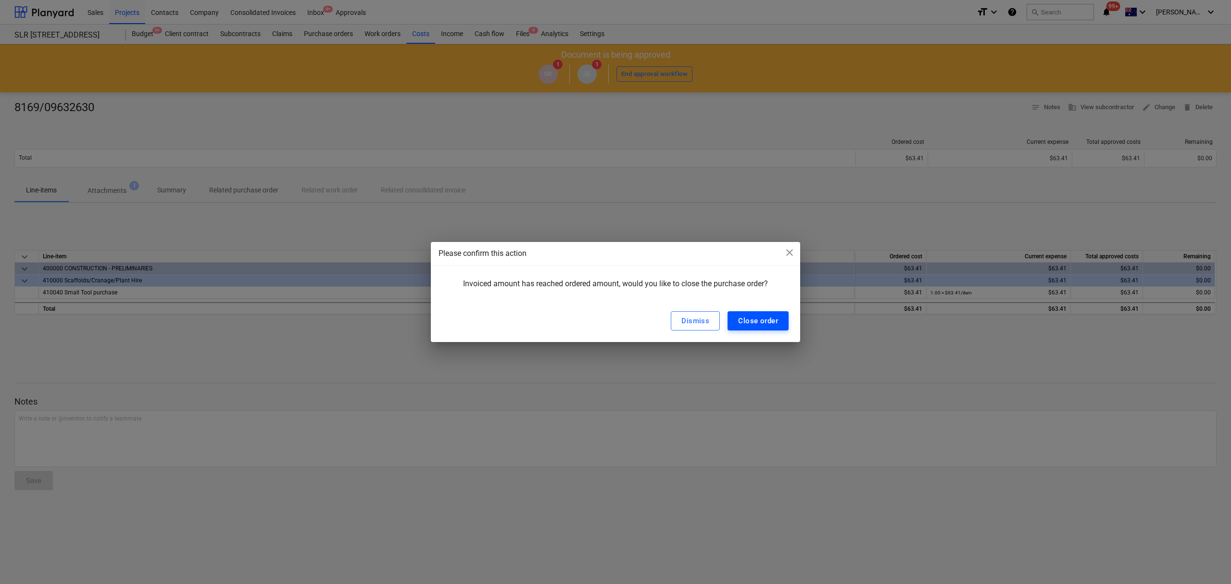
click at [770, 316] on div "Close order" at bounding box center [758, 321] width 40 height 13
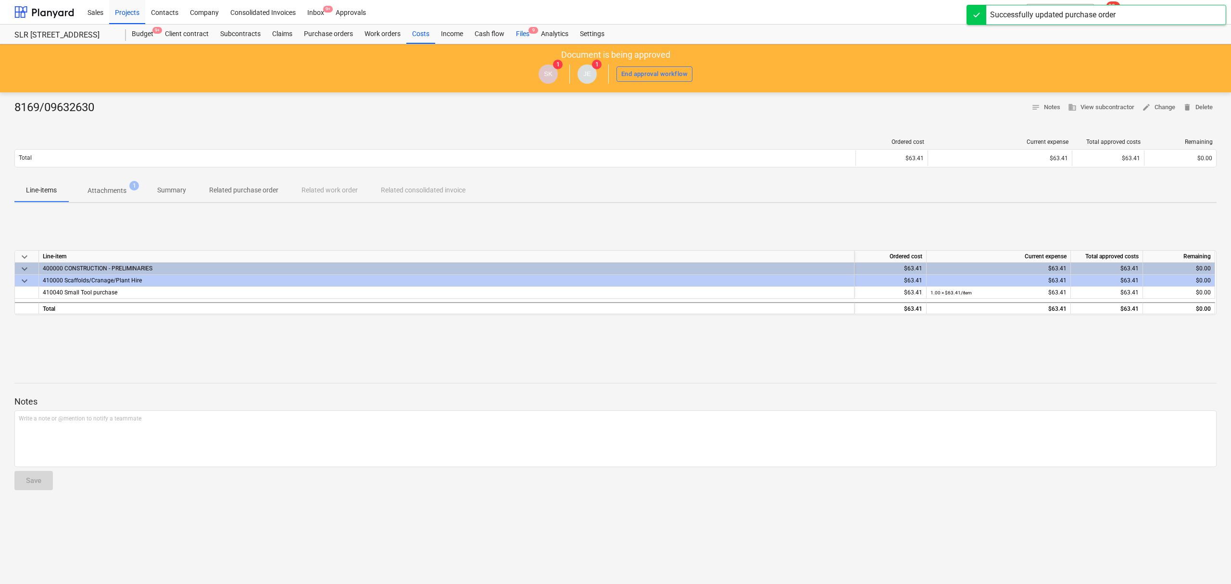
click at [523, 35] on div "Files 9" at bounding box center [522, 34] width 25 height 19
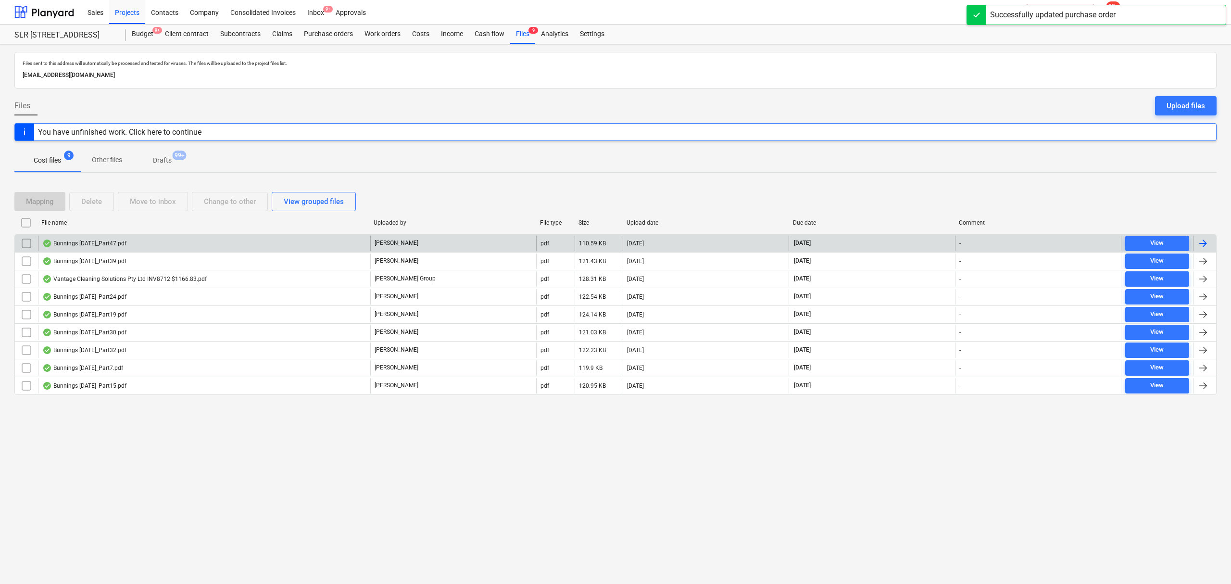
click at [344, 244] on div "Bunnings July 25_Part47.pdf" at bounding box center [204, 243] width 332 height 15
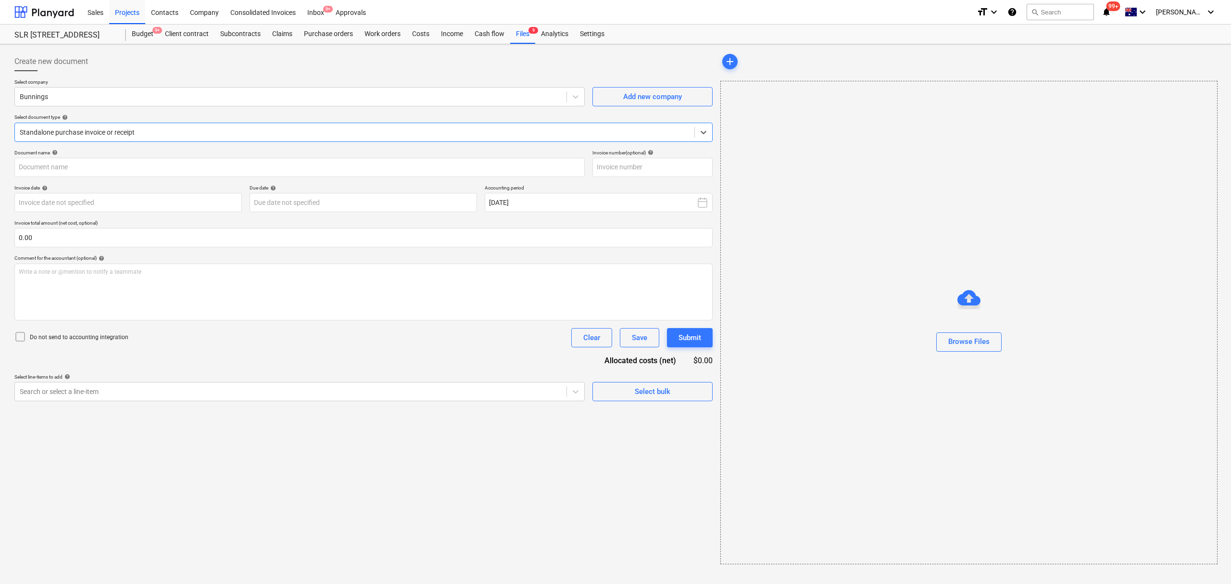
type input "8158/01446516"
type input "29 Jul 2025"
type input "[DATE]"
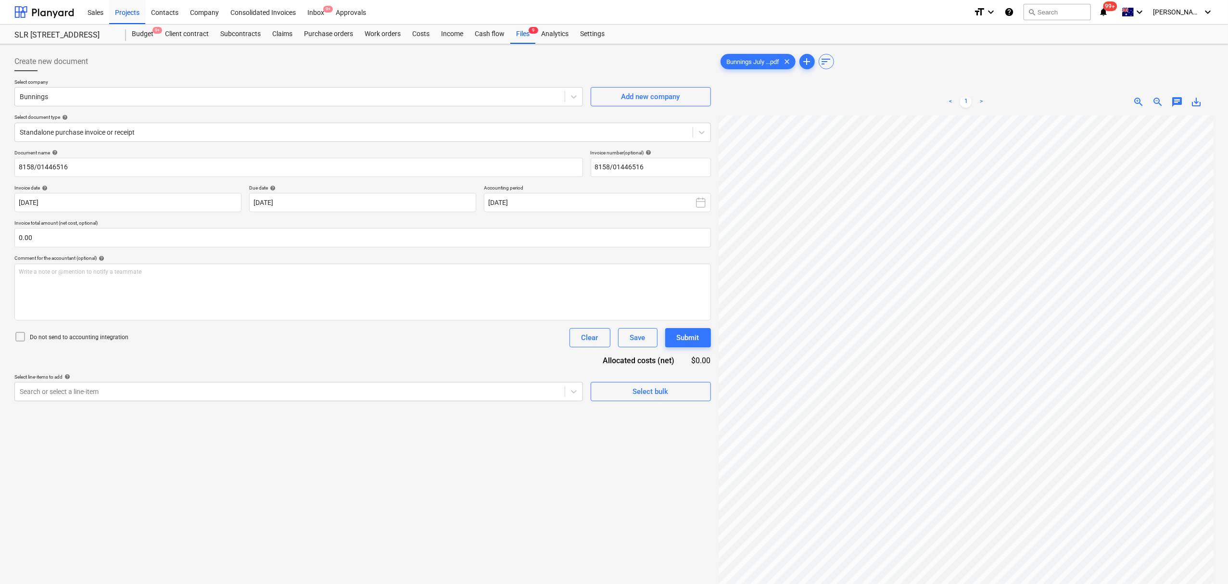
click at [1228, 362] on html "Sales Projects Contacts Company Consolidated Invoices Inbox 9+ Approvals format…" at bounding box center [614, 292] width 1228 height 584
click at [1228, 327] on html "Sales Projects Contacts Company Consolidated Invoices Inbox 9+ Approvals format…" at bounding box center [614, 292] width 1228 height 584
click at [1159, 104] on span "zoom_out" at bounding box center [1158, 102] width 12 height 12
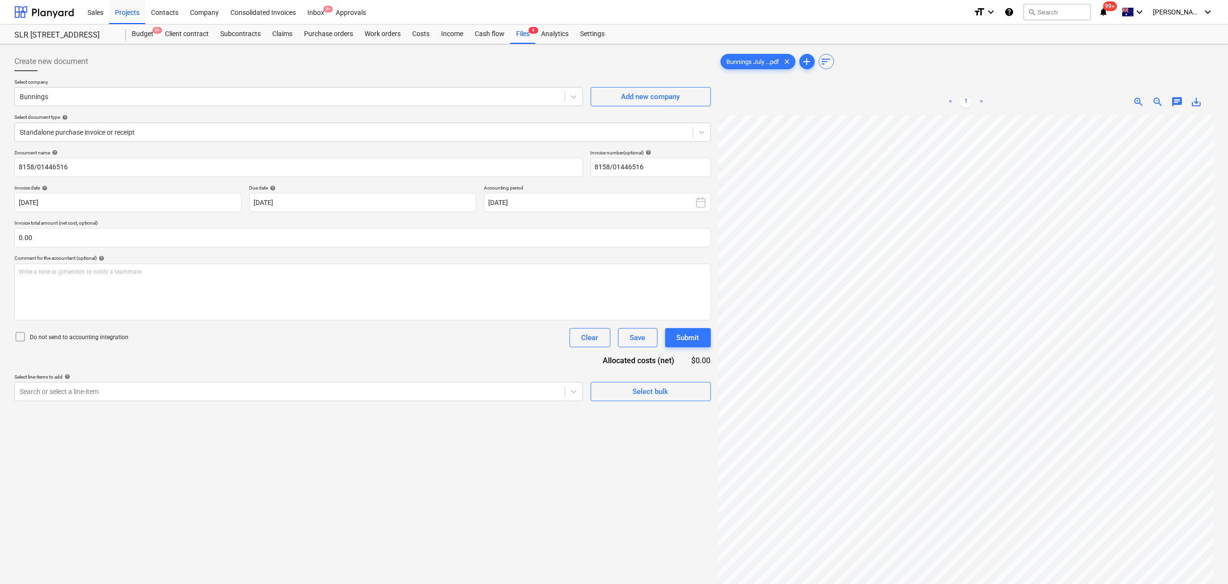
click at [1159, 104] on span "zoom_out" at bounding box center [1158, 102] width 12 height 12
click at [1143, 91] on div "< 1 > zoom_in zoom_out chat 0 save_alt" at bounding box center [966, 101] width 495 height 27
click at [1143, 93] on div "< 1 > zoom_in zoom_out chat 0 save_alt" at bounding box center [966, 101] width 495 height 27
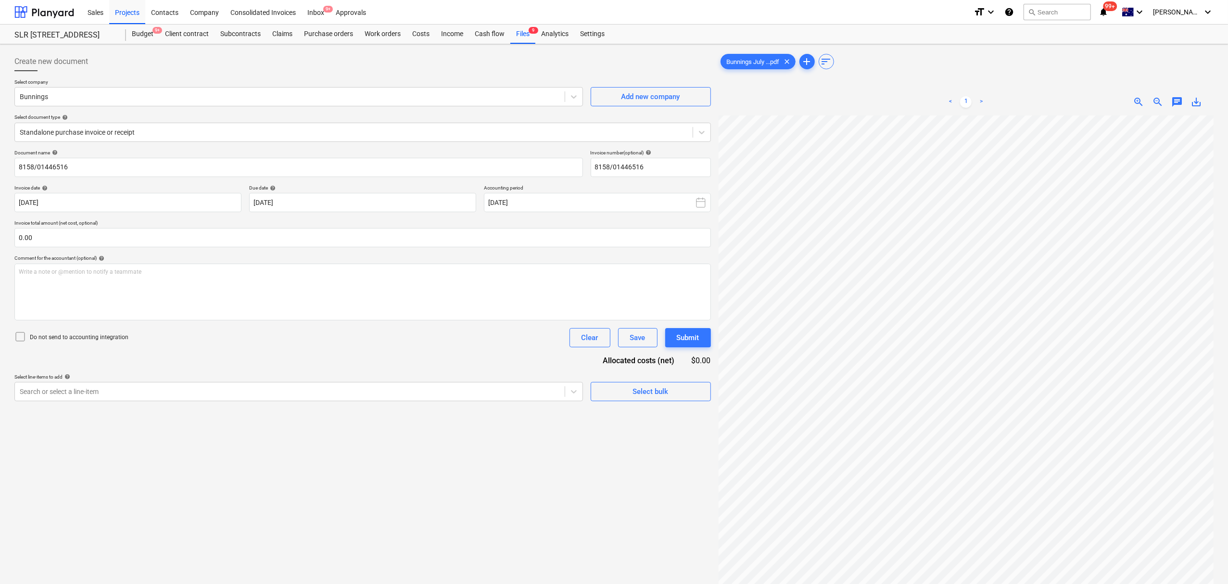
click at [1134, 97] on span "zoom_in" at bounding box center [1139, 102] width 12 height 12
click at [1136, 99] on span "zoom_in" at bounding box center [1139, 102] width 12 height 12
click at [1159, 108] on div "< 1 > zoom_in zoom_out chat 0 save_alt" at bounding box center [966, 101] width 495 height 27
click at [1155, 101] on span "zoom_out" at bounding box center [1158, 102] width 12 height 12
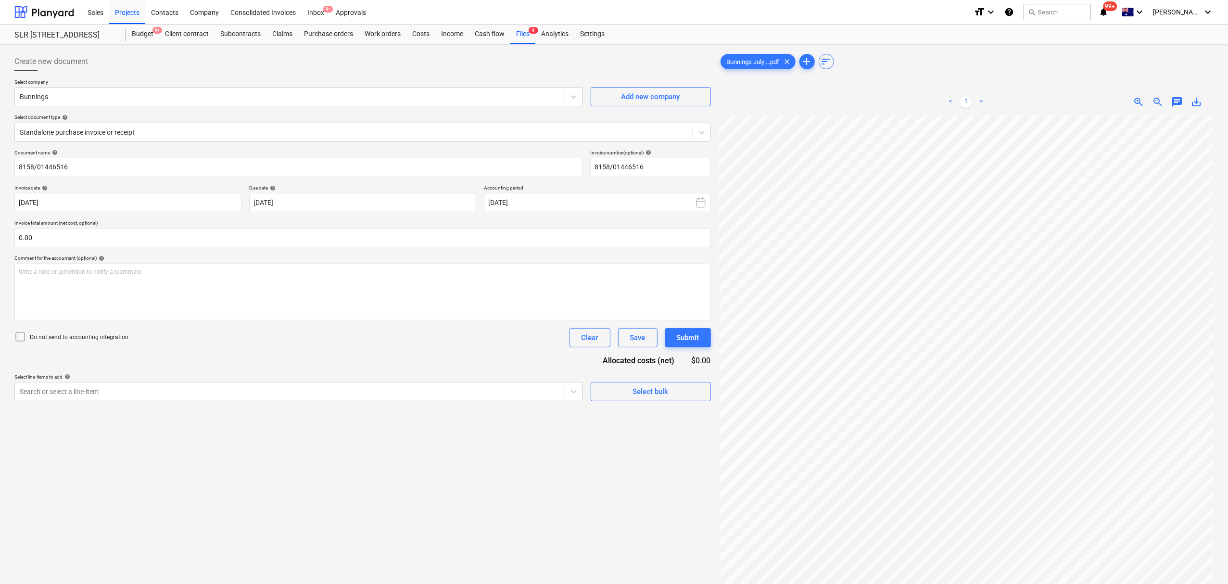
scroll to position [14, 320]
click at [1153, 95] on div "< 1 > zoom_in zoom_out chat 0 save_alt" at bounding box center [966, 101] width 495 height 27
click at [1159, 102] on span "zoom_out" at bounding box center [1158, 102] width 12 height 12
click at [528, 39] on div "Files 9" at bounding box center [522, 34] width 25 height 19
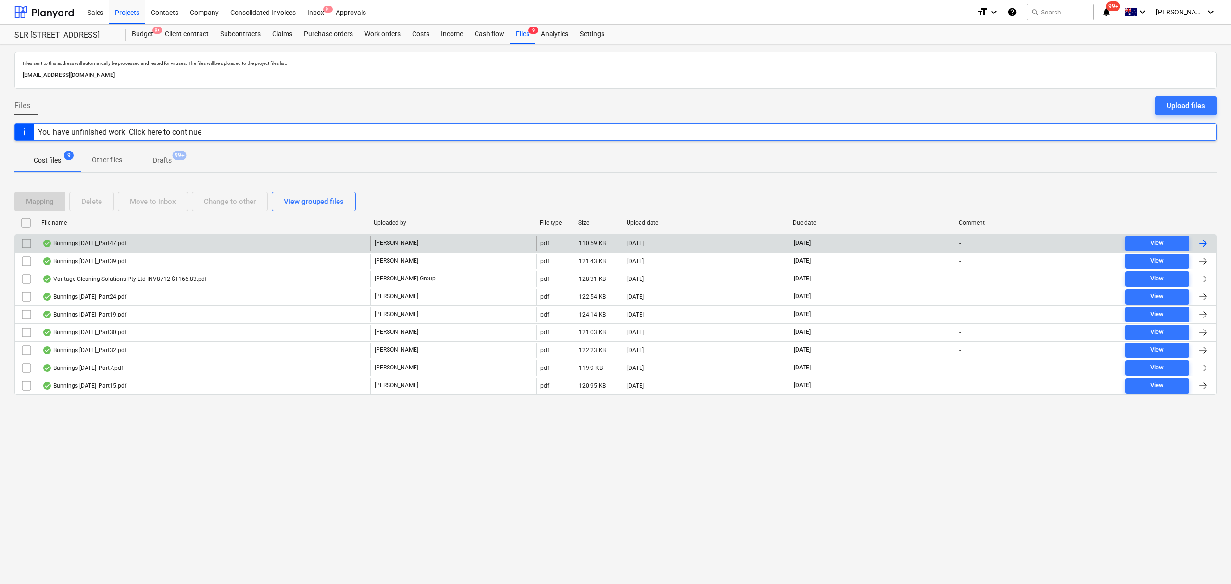
click at [101, 239] on div "Bunnings July 25_Part47.pdf" at bounding box center [204, 243] width 332 height 15
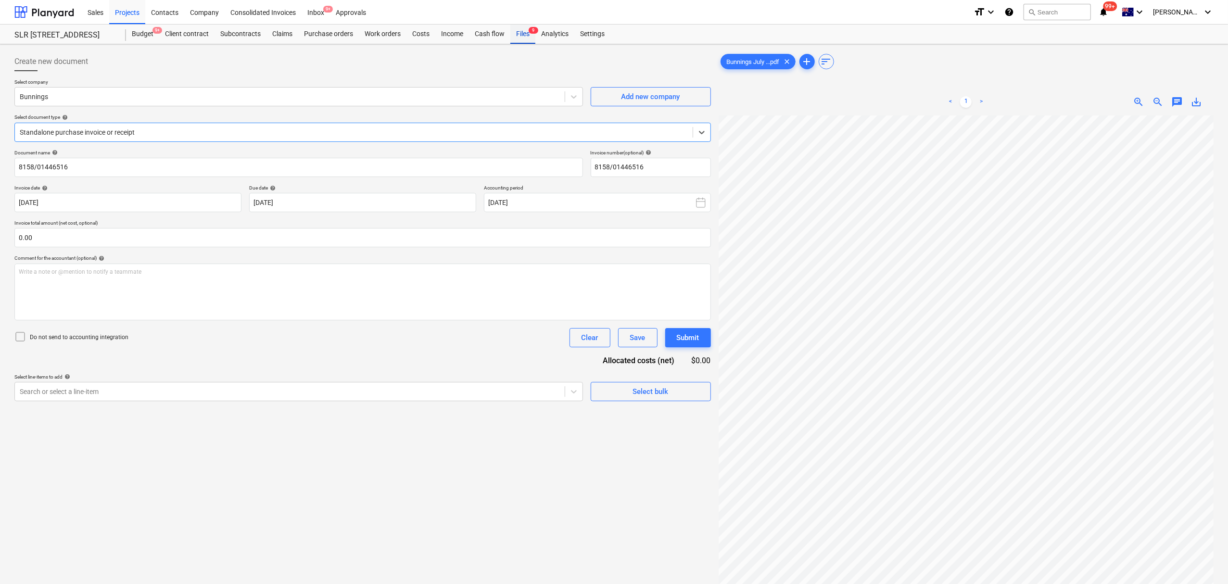
click at [523, 35] on div "Files 9" at bounding box center [522, 34] width 25 height 19
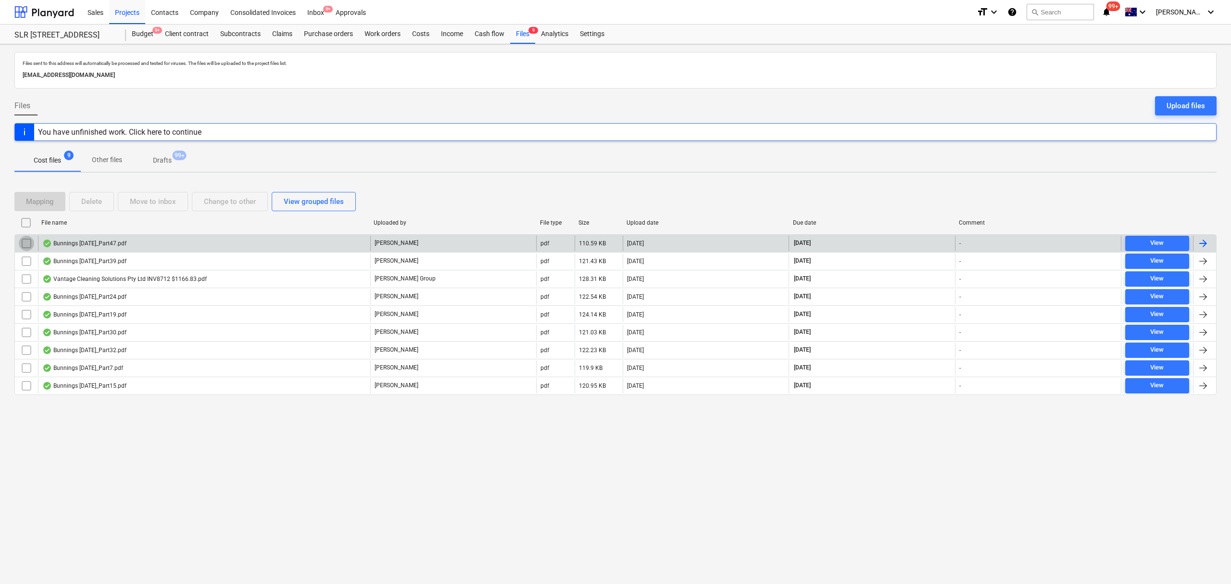
click at [25, 241] on input "checkbox" at bounding box center [26, 243] width 15 height 15
click at [172, 200] on div "Move to inbox" at bounding box center [153, 201] width 46 height 13
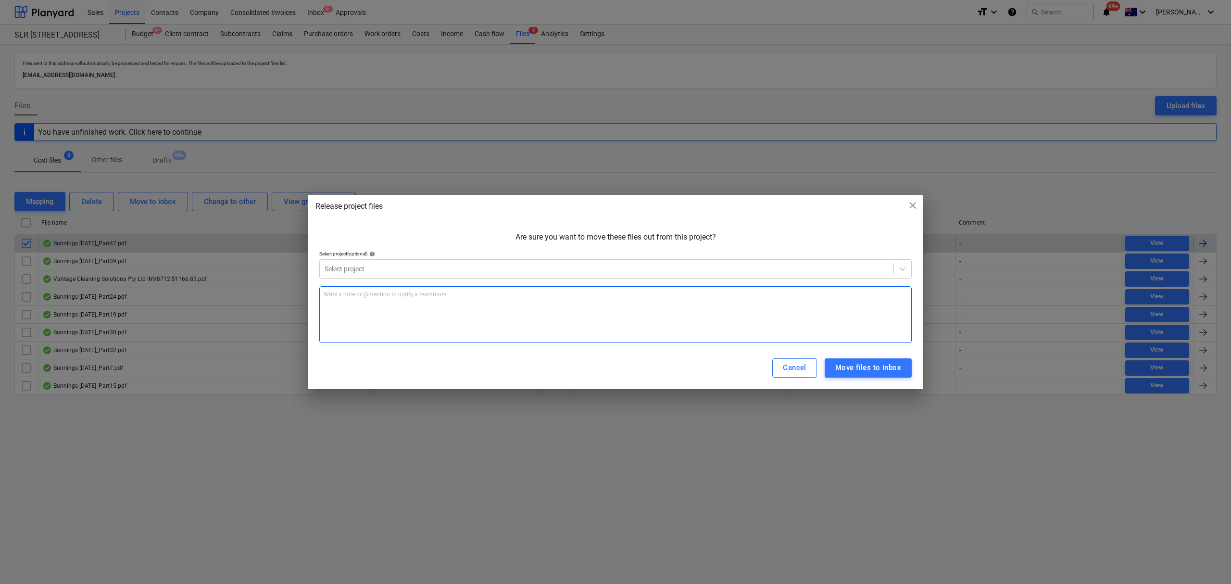
drag, startPoint x: 555, startPoint y: 291, endPoint x: 531, endPoint y: 291, distance: 23.6
click at [553, 291] on p "Write a note or @mention to notify a teammate [PERSON_NAME]" at bounding box center [616, 295] width 584 height 8
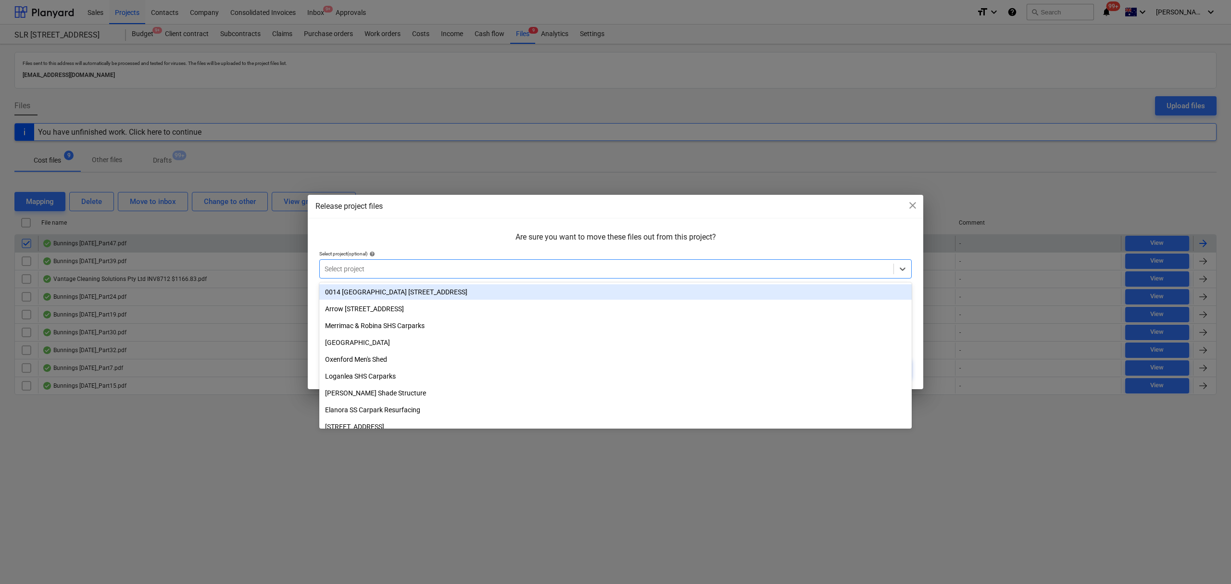
click at [510, 272] on div at bounding box center [607, 269] width 564 height 10
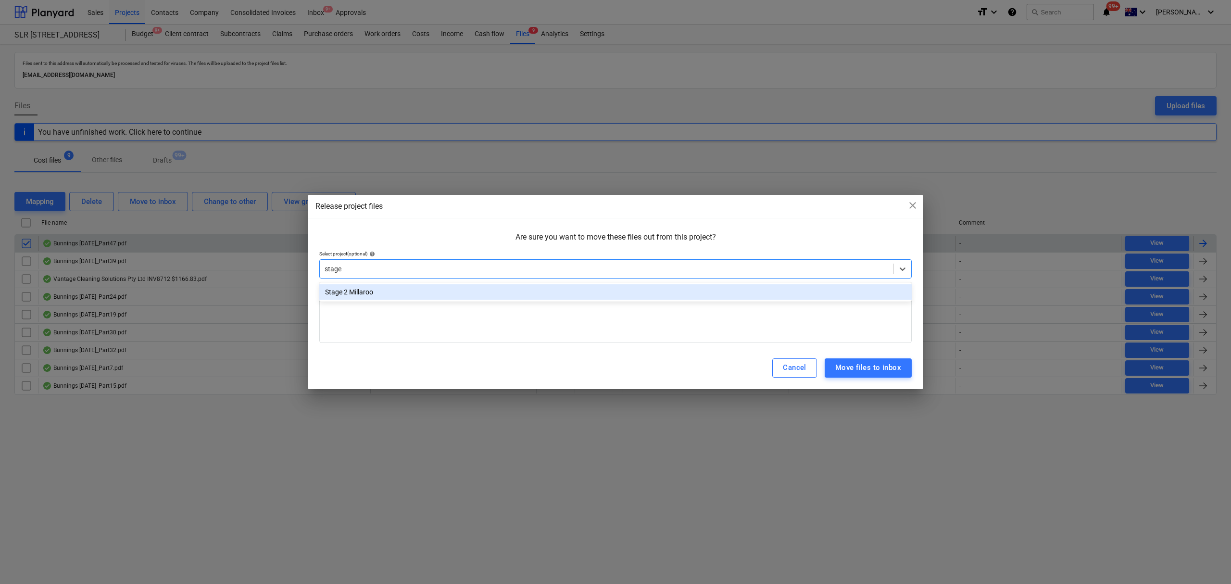
type input "stage"
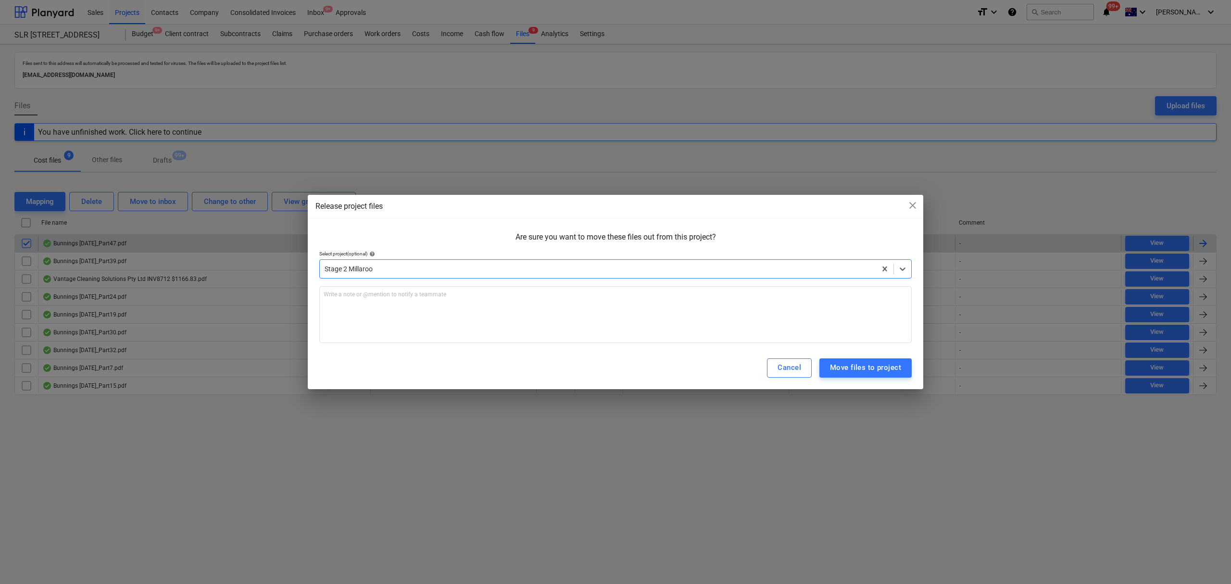
click at [870, 378] on div "Cancel Move files to project" at bounding box center [616, 368] width 616 height 42
click at [864, 368] on div "Move files to project" at bounding box center [865, 367] width 71 height 13
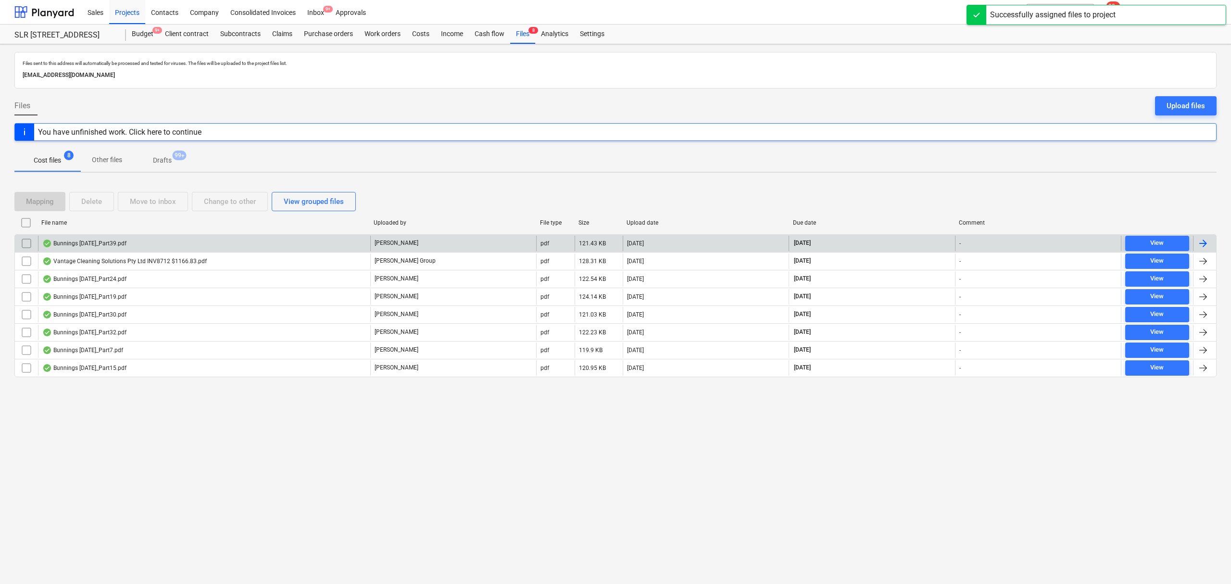
click at [208, 250] on div "Bunnings July 25_Part39.pdf" at bounding box center [204, 243] width 332 height 15
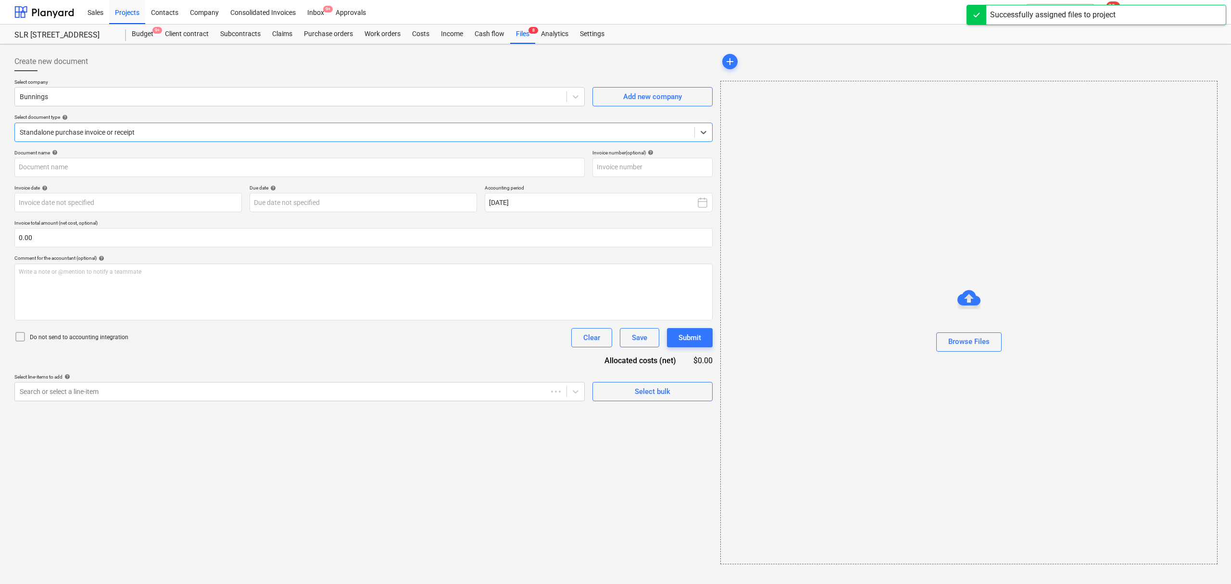
type input "8172/01336773"
type input "23 Jul 2025"
type input "[DATE]"
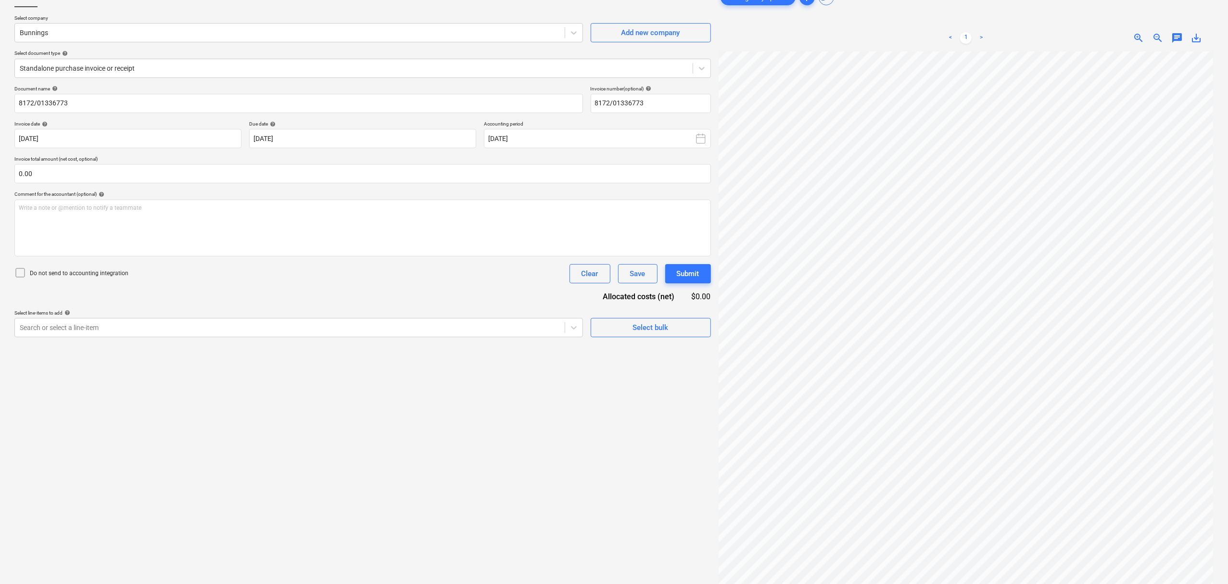
scroll to position [158, 11]
drag, startPoint x: 132, startPoint y: 60, endPoint x: 147, endPoint y: 79, distance: 24.3
click at [135, 63] on div "Standalone purchase invoice or receipt" at bounding box center [362, 68] width 696 height 19
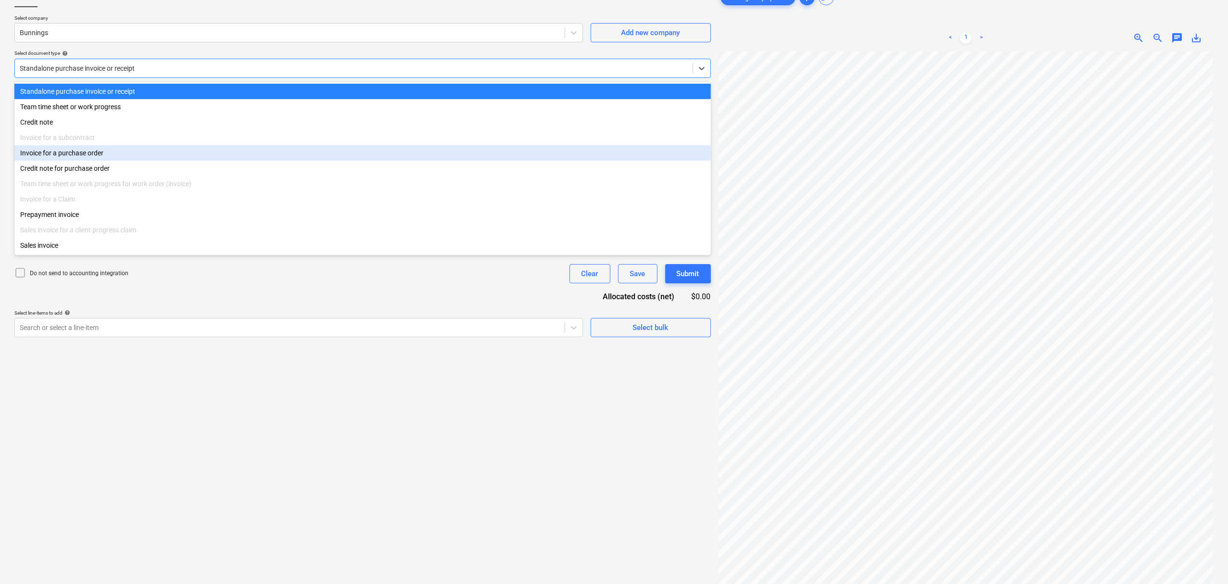
click at [160, 158] on div "Invoice for a purchase order" at bounding box center [362, 152] width 696 height 15
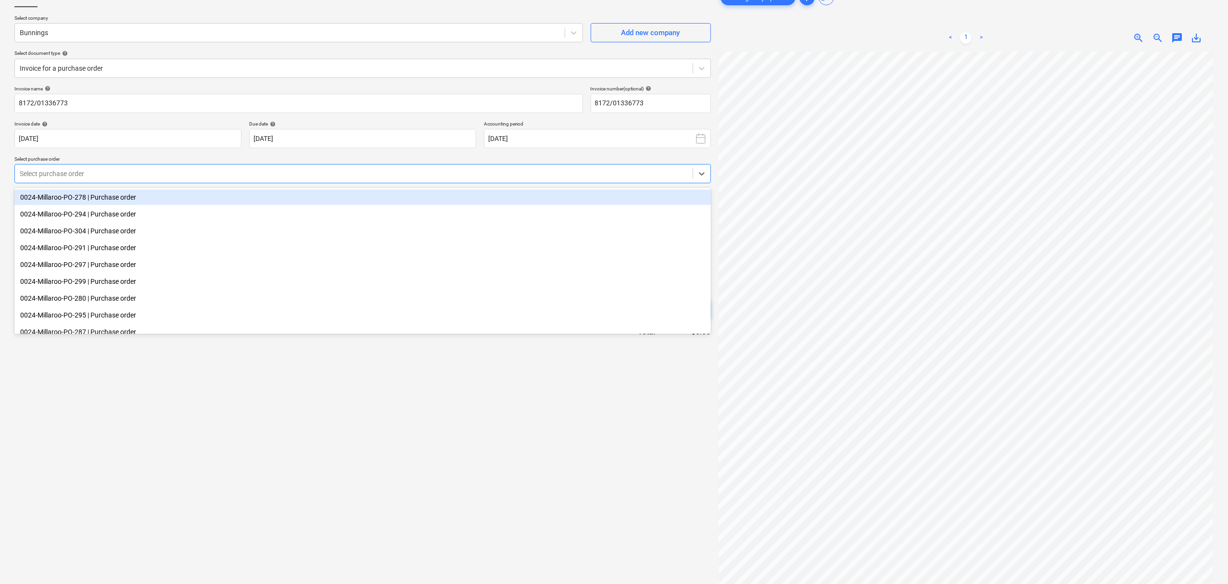
click at [102, 176] on div at bounding box center [354, 174] width 668 height 10
type input "293"
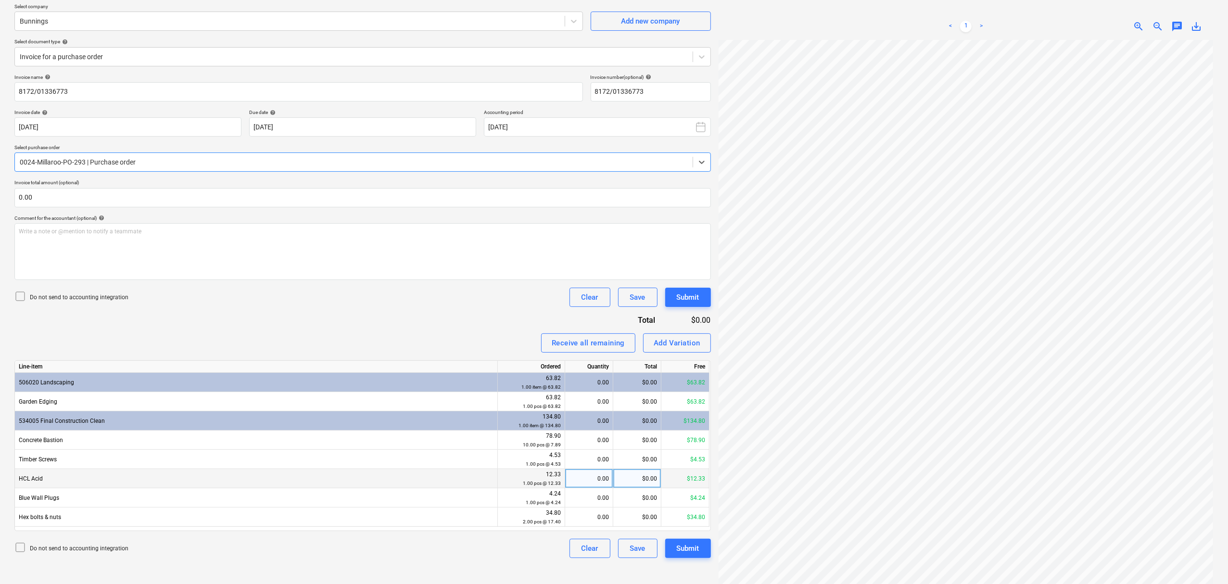
scroll to position [97, 0]
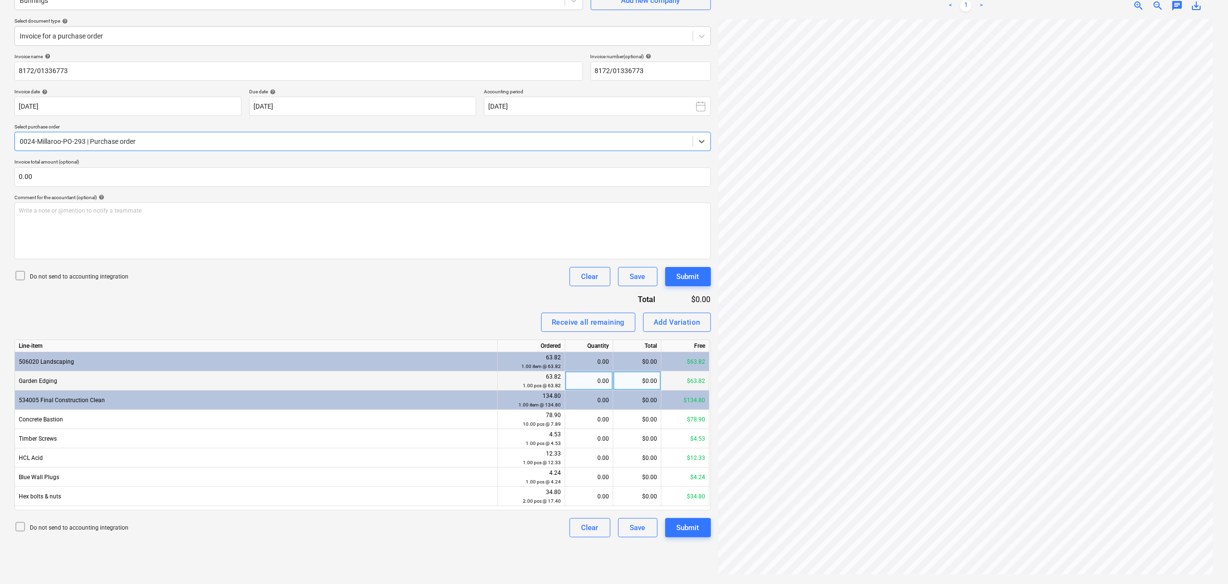
click at [606, 378] on div "0.00" at bounding box center [589, 380] width 40 height 19
type input "1"
click at [606, 410] on div "0.00" at bounding box center [589, 419] width 40 height 19
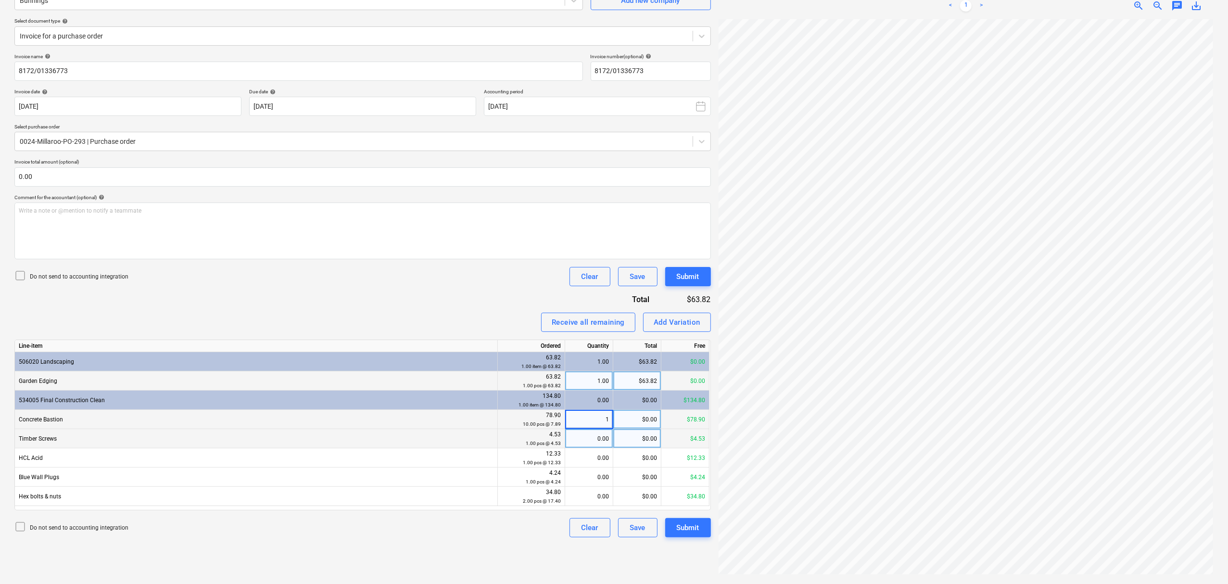
type input "10"
type input "2"
click at [695, 318] on div "Add Variation" at bounding box center [677, 322] width 47 height 13
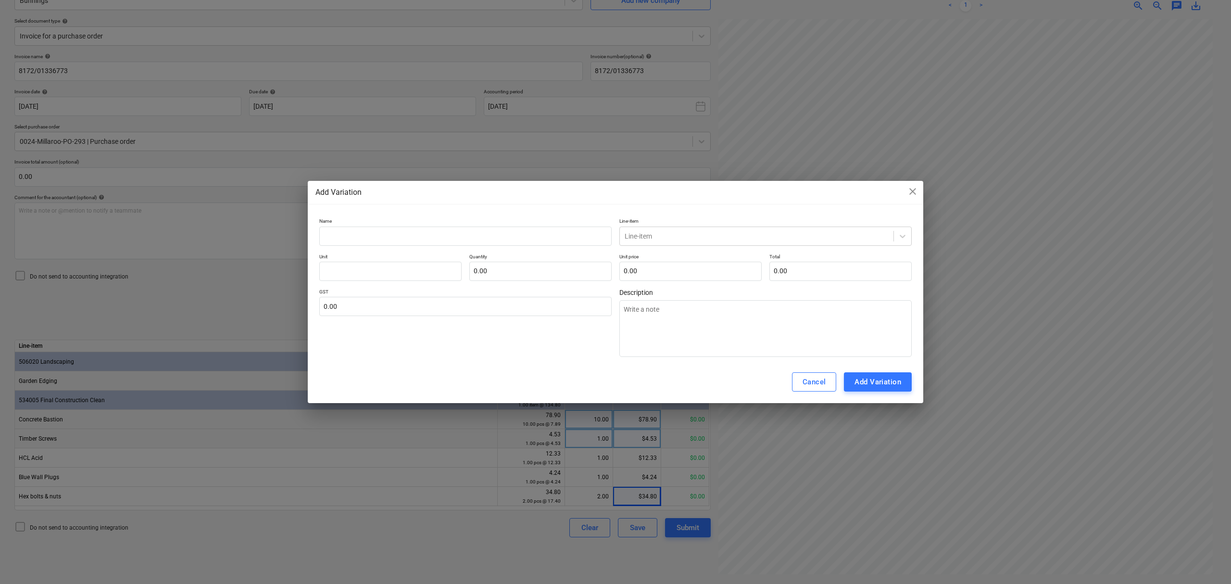
click at [351, 254] on p "Unit" at bounding box center [390, 257] width 142 height 8
click at [354, 240] on input "text" at bounding box center [465, 236] width 292 height 19
type input "C"
type textarea "x"
type input "Cl"
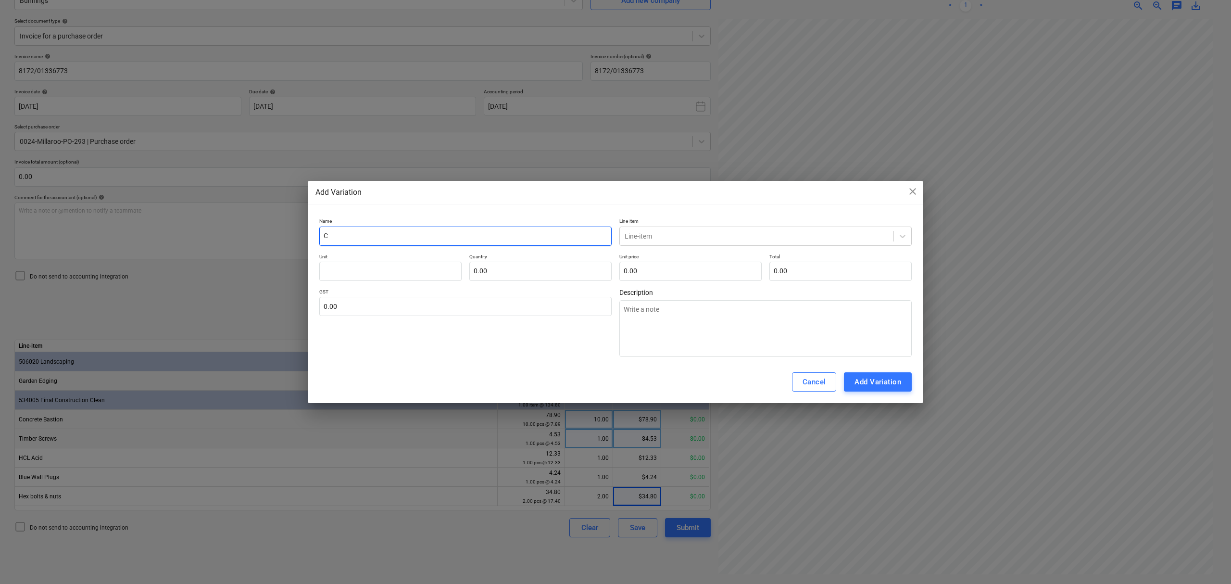
type textarea "x"
type input "Clo"
type textarea "x"
type input "Clos"
type textarea "x"
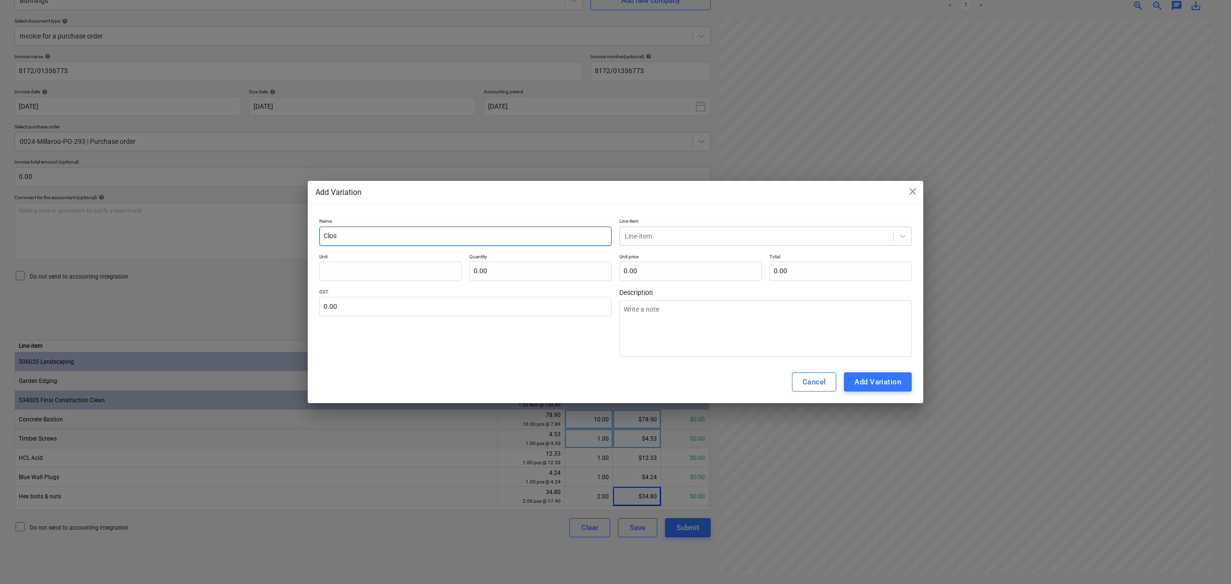
type input "Close"
type textarea "x"
type input "Close"
type textarea "x"
type input "Close o"
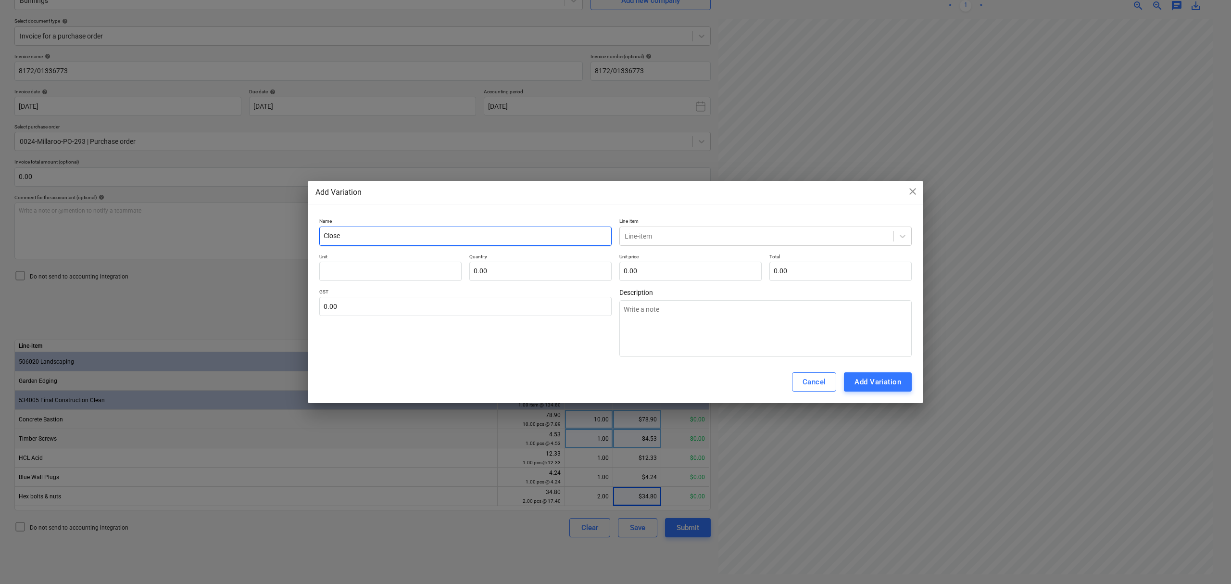
type textarea "x"
type input "Close ou"
type textarea "x"
type input "Close out"
type textarea "x"
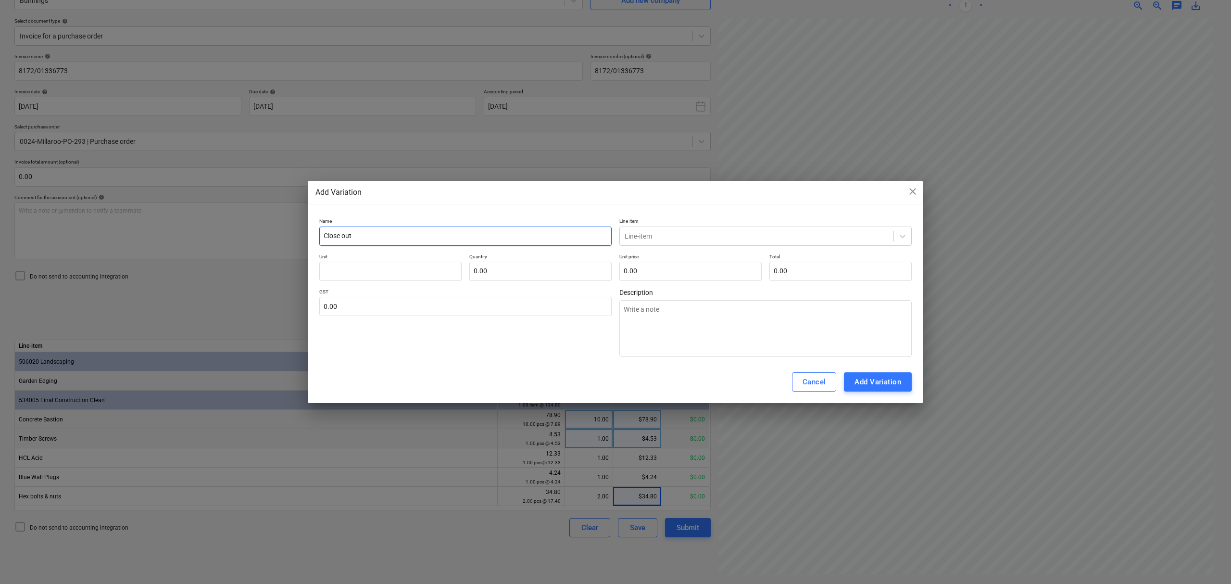
type input "Close out"
type textarea "x"
type input "Close out"
type textarea "x"
type input "Close out"
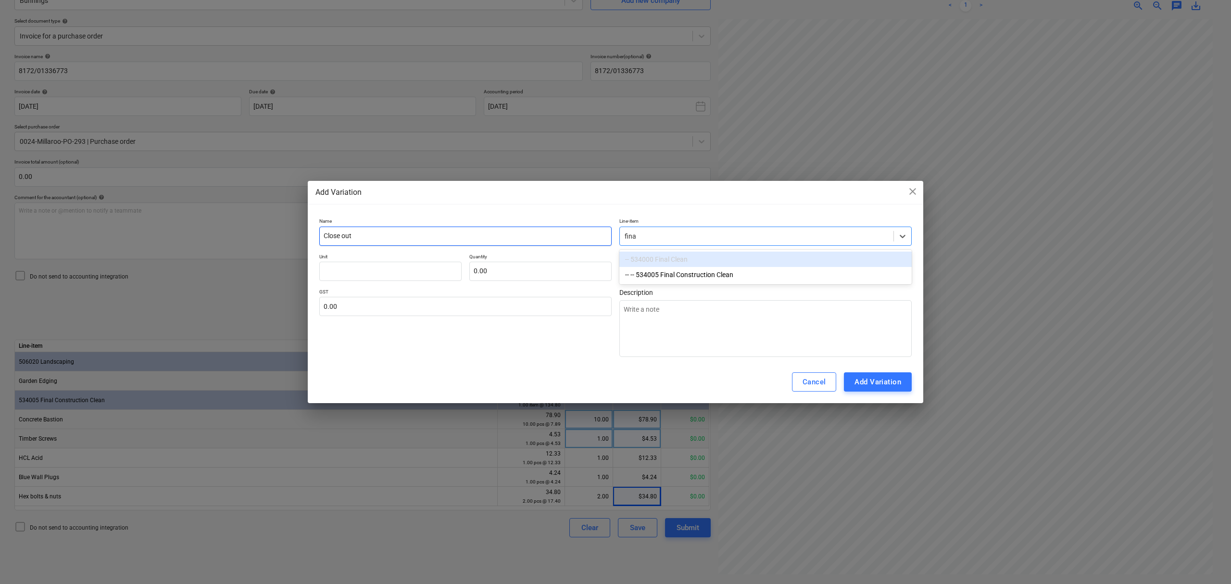
type input "final"
type textarea "x"
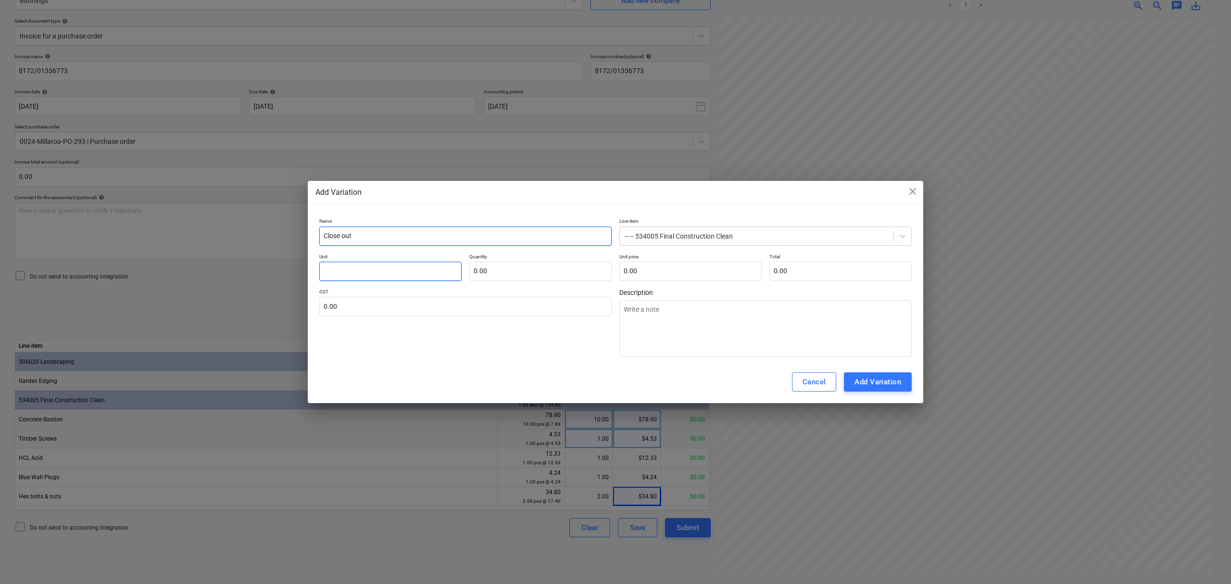
type input "i"
type textarea "x"
type input "it"
type textarea "x"
type input "ite"
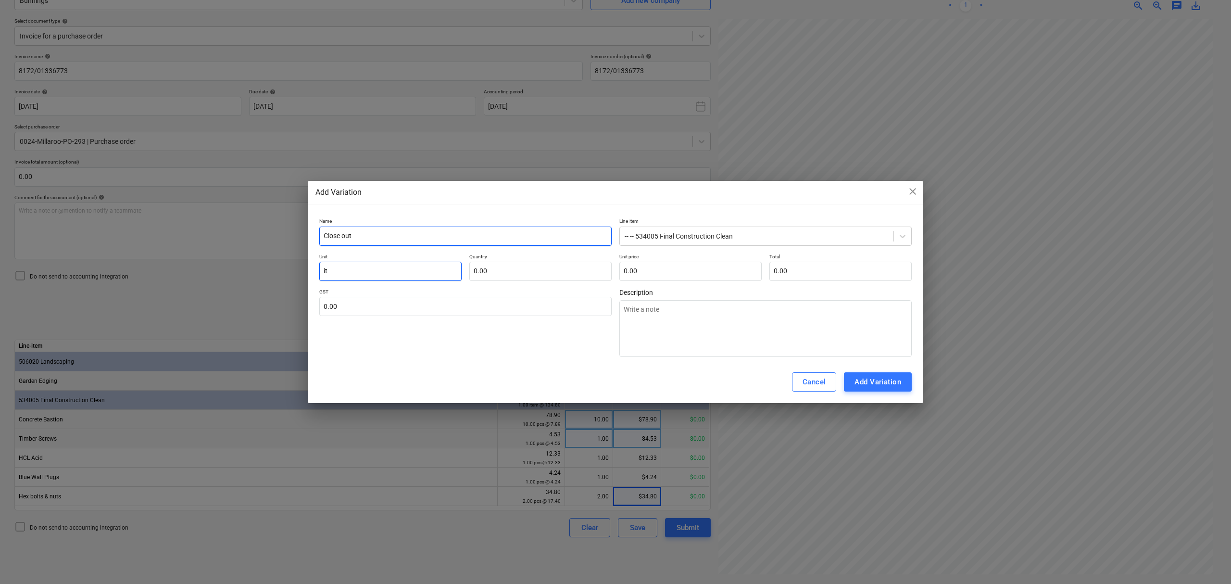
type textarea "x"
type input "item"
type textarea "x"
type input "item"
type input "1"
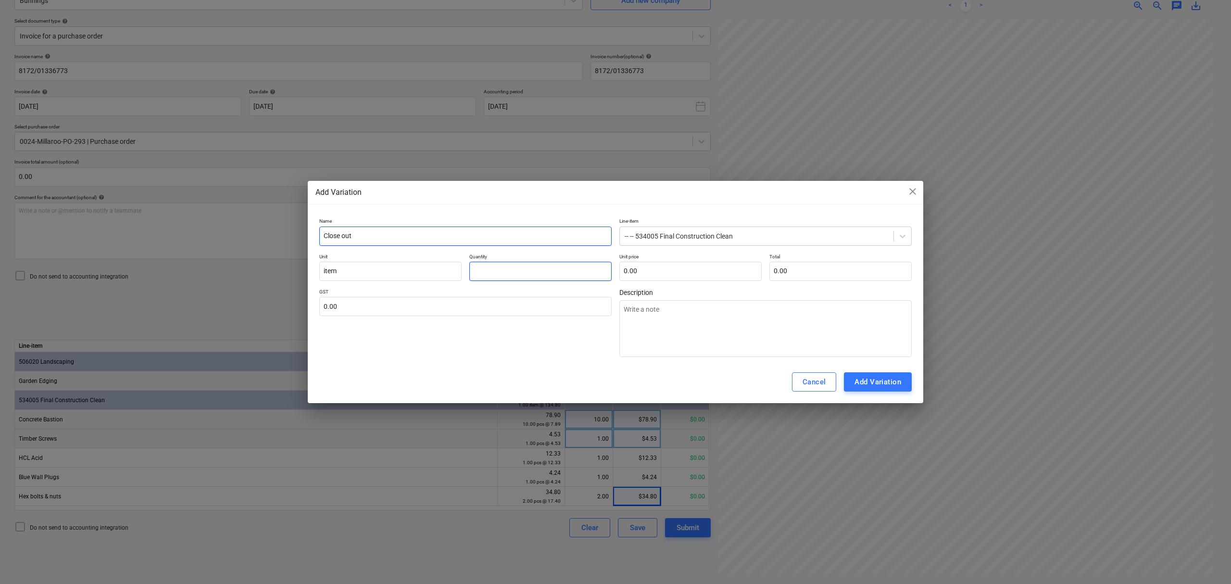
type textarea "x"
type input "1.00"
type input "0"
type textarea "x"
type input "0."
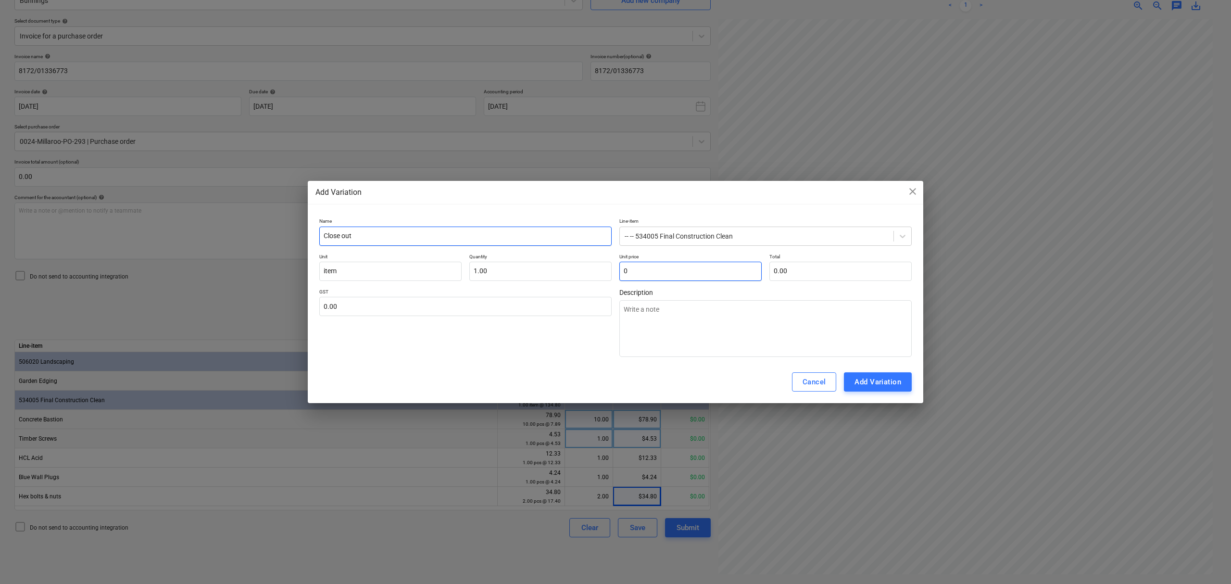
type textarea "x"
type input "0.0"
type textarea "x"
type input "0.01"
type textarea "x"
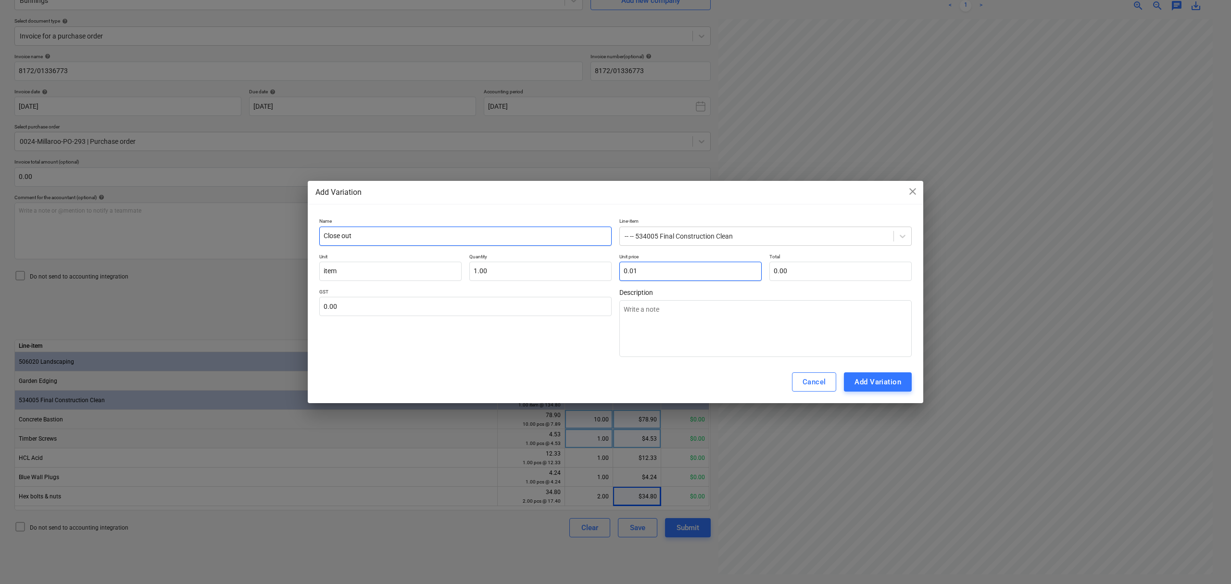
type input "0.01"
type textarea "x"
type input "0.01"
type textarea "x"
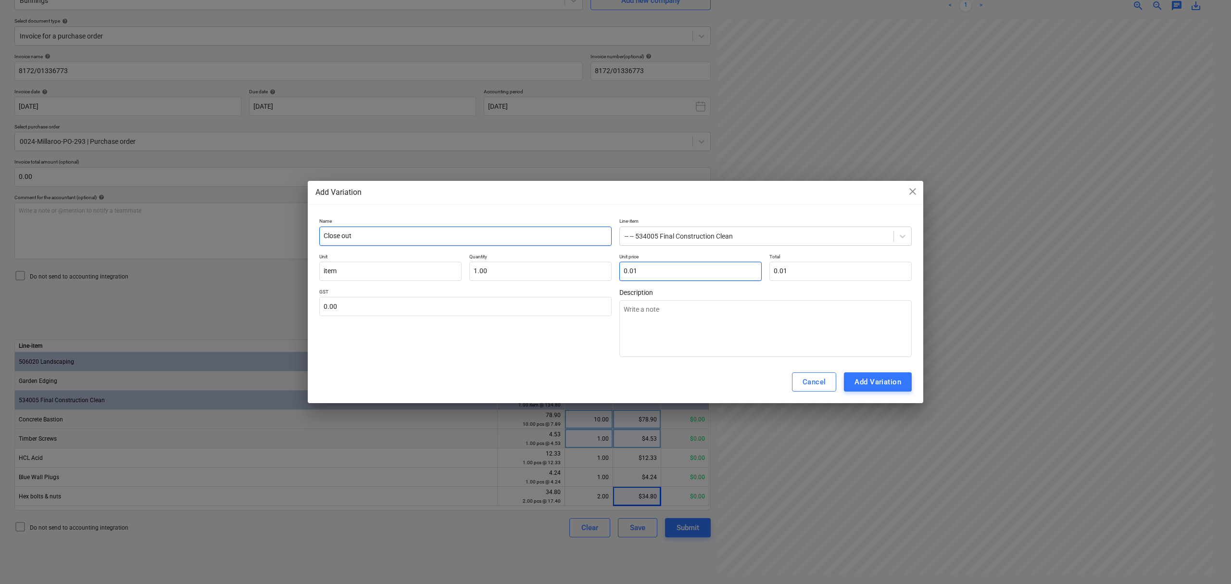
type input "0.01"
type input "1"
type textarea "x"
type input "10"
type textarea "x"
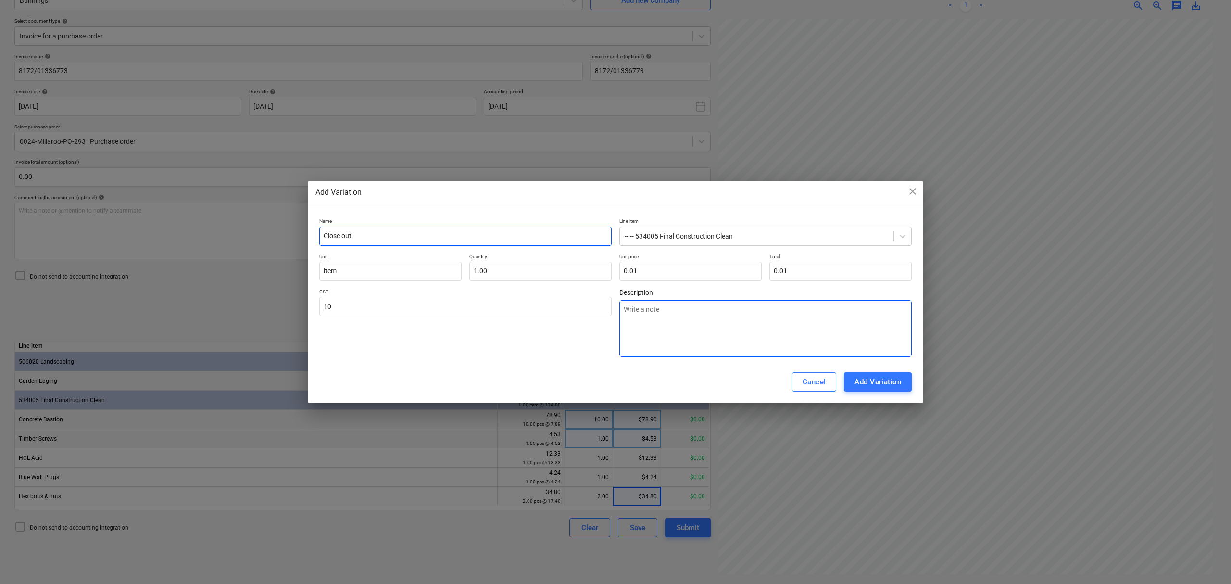
type input "10.00"
click at [889, 378] on div "Add Variation" at bounding box center [878, 382] width 47 height 13
type textarea "x"
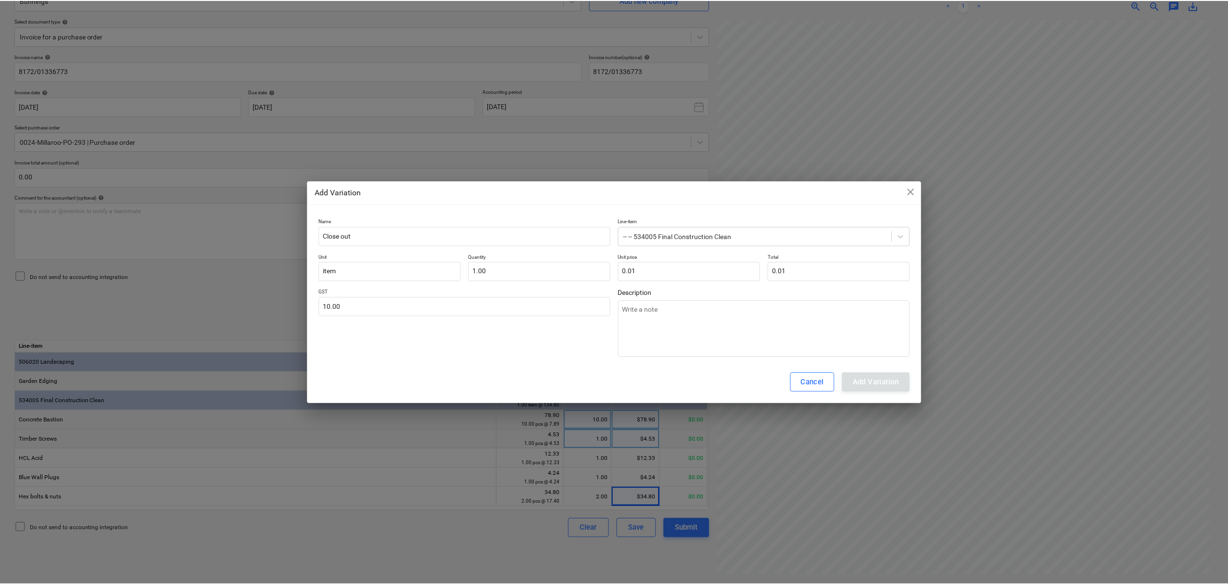
scroll to position [158, 10]
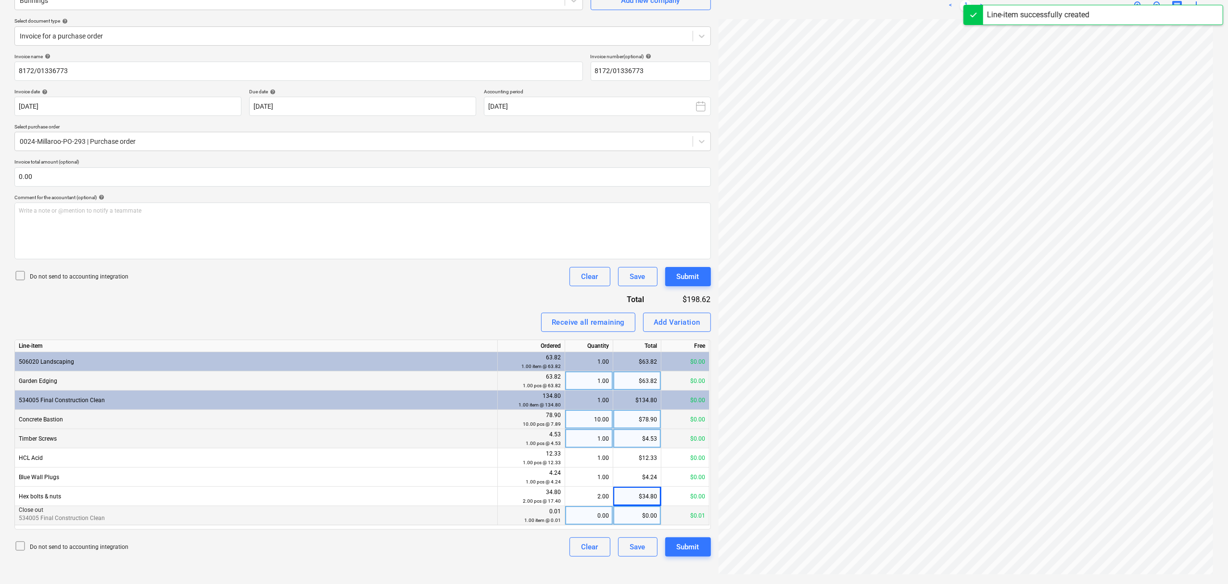
click at [587, 516] on div "0.00" at bounding box center [589, 515] width 40 height 19
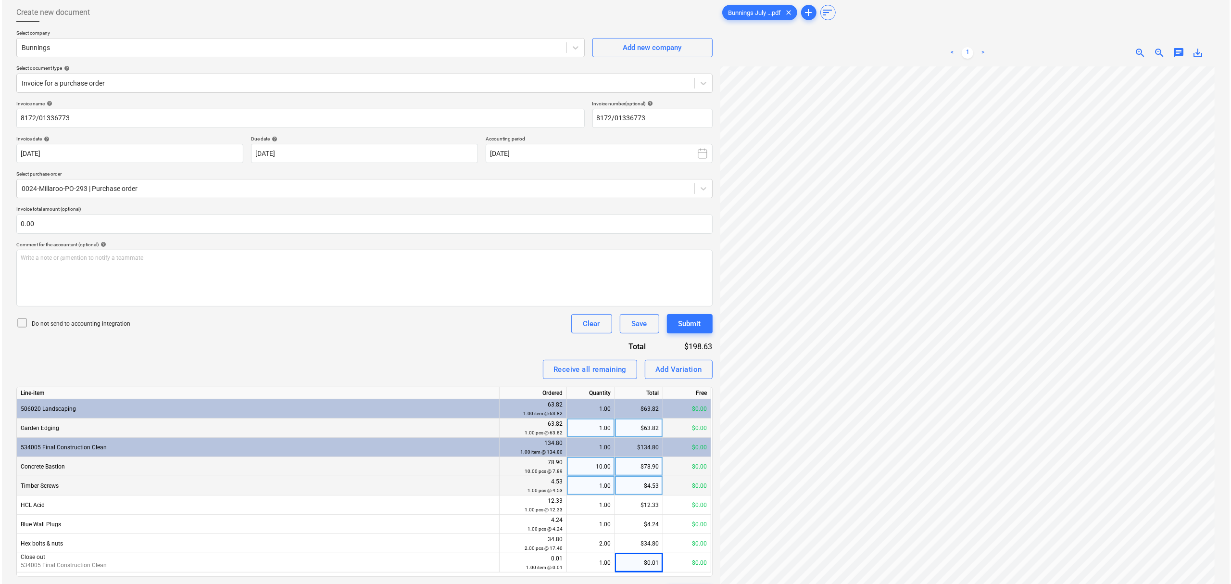
scroll to position [97, 0]
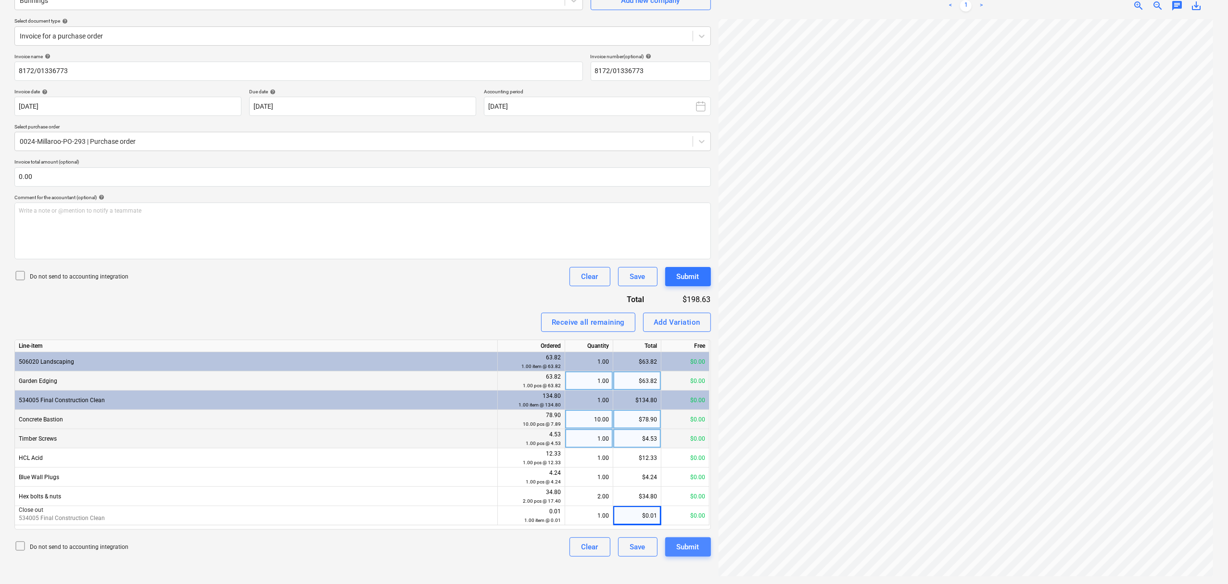
click at [699, 556] on button "Submit" at bounding box center [688, 546] width 46 height 19
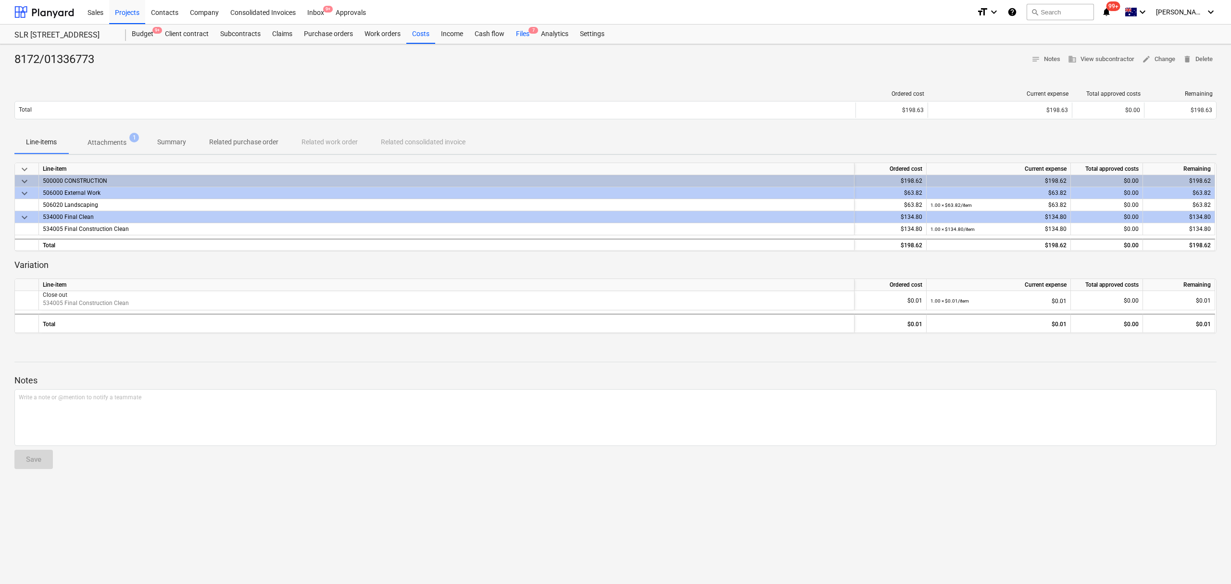
click at [520, 30] on div "Files 7" at bounding box center [522, 34] width 25 height 19
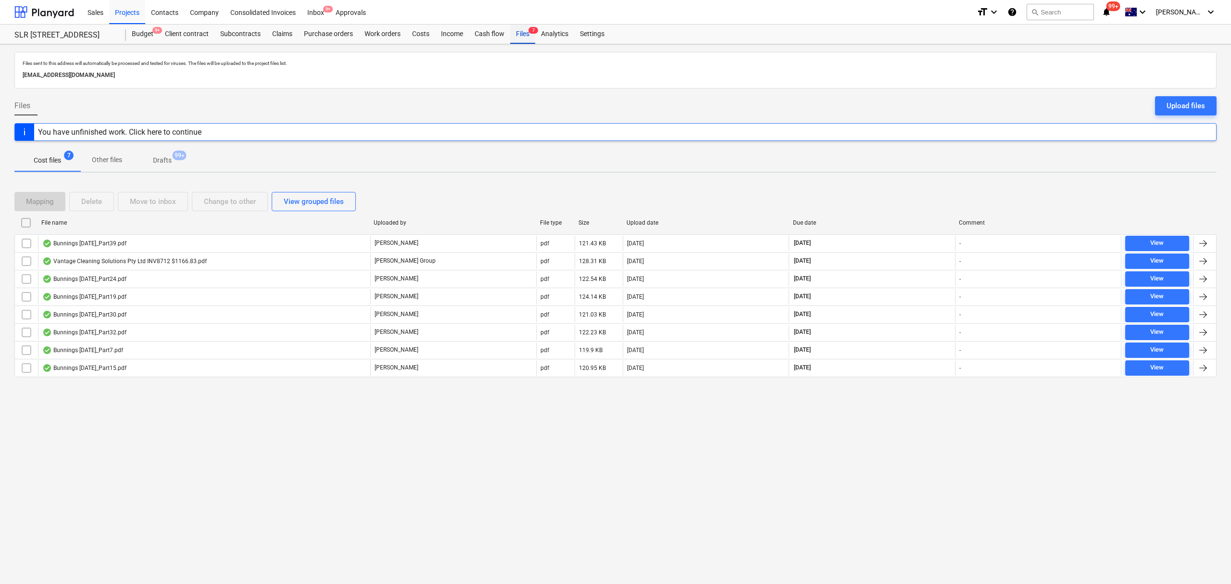
click at [520, 30] on div "Files 7" at bounding box center [522, 34] width 25 height 19
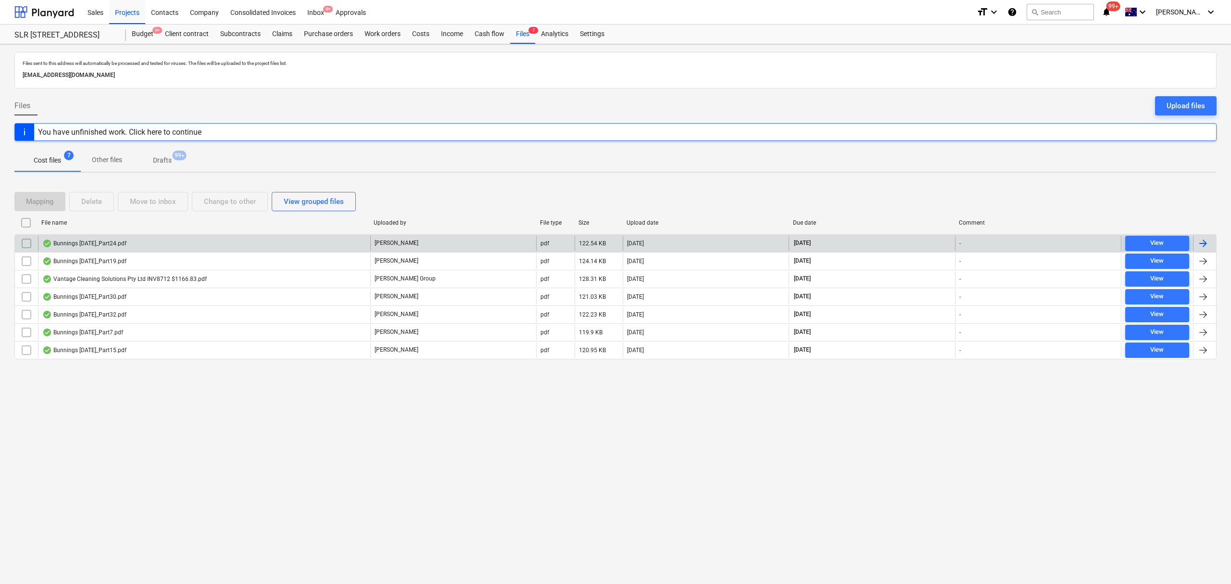
click at [225, 245] on div "Bunnings July 25_Part24.pdf" at bounding box center [204, 243] width 332 height 15
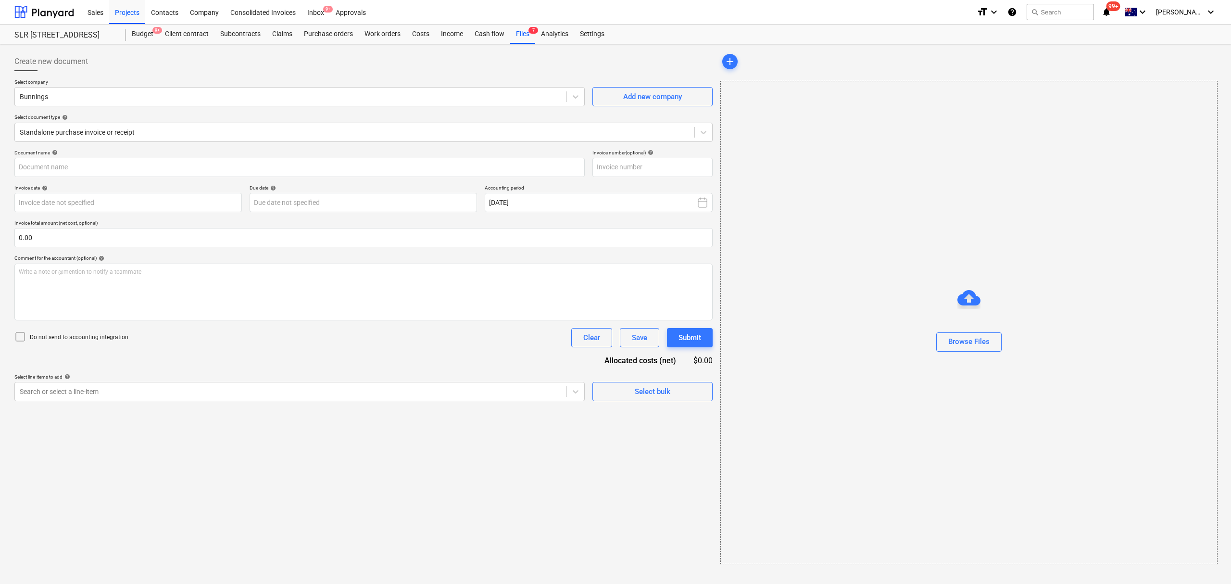
type input "8169/00178722"
type input "11 Jul 2025"
type input "[DATE]"
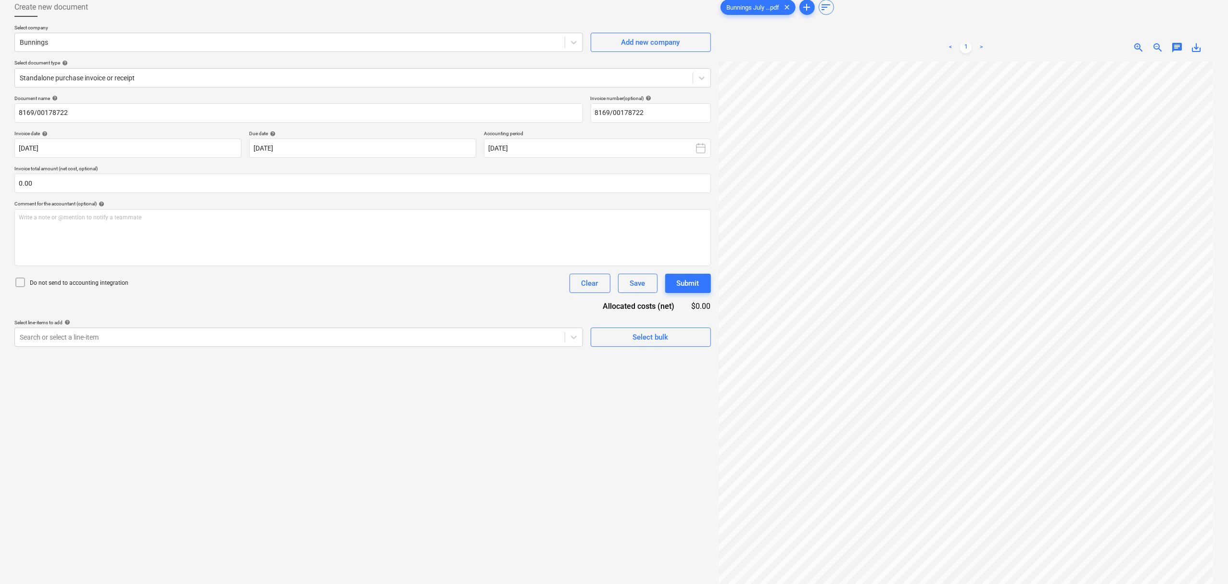
scroll to position [97, 0]
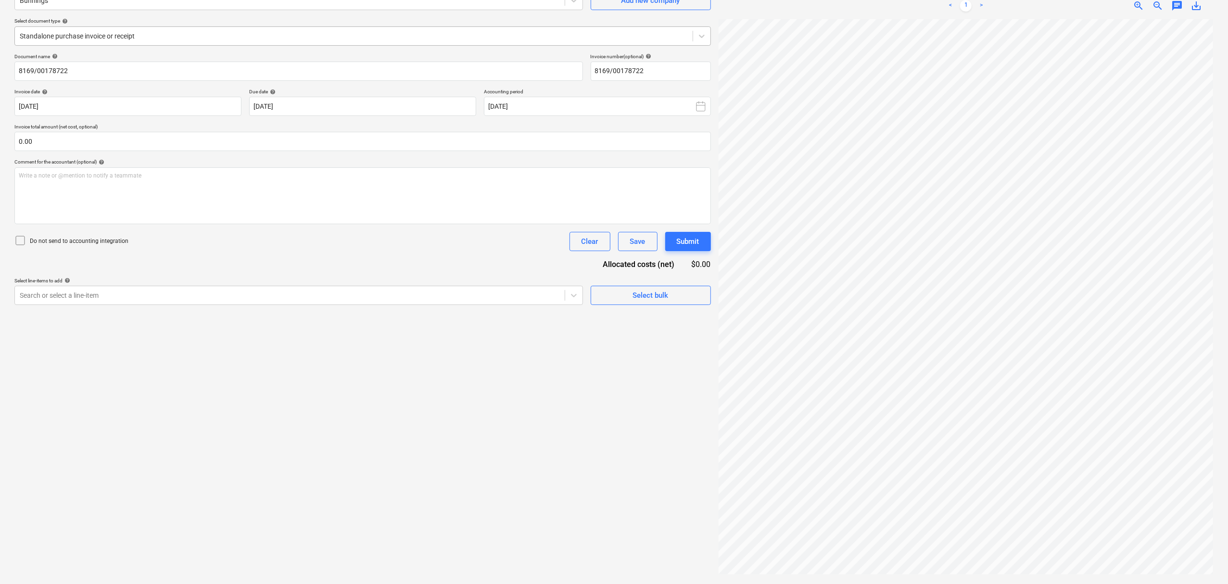
click at [174, 41] on div "Standalone purchase invoice or receipt" at bounding box center [354, 35] width 678 height 13
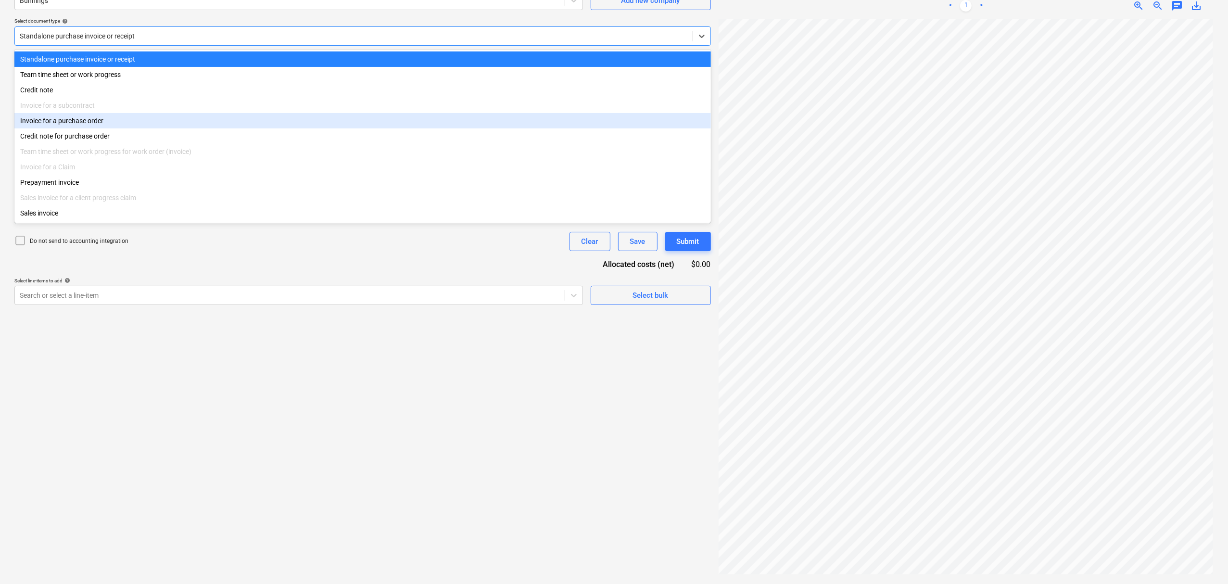
click at [174, 124] on div "Invoice for a purchase order" at bounding box center [362, 120] width 696 height 15
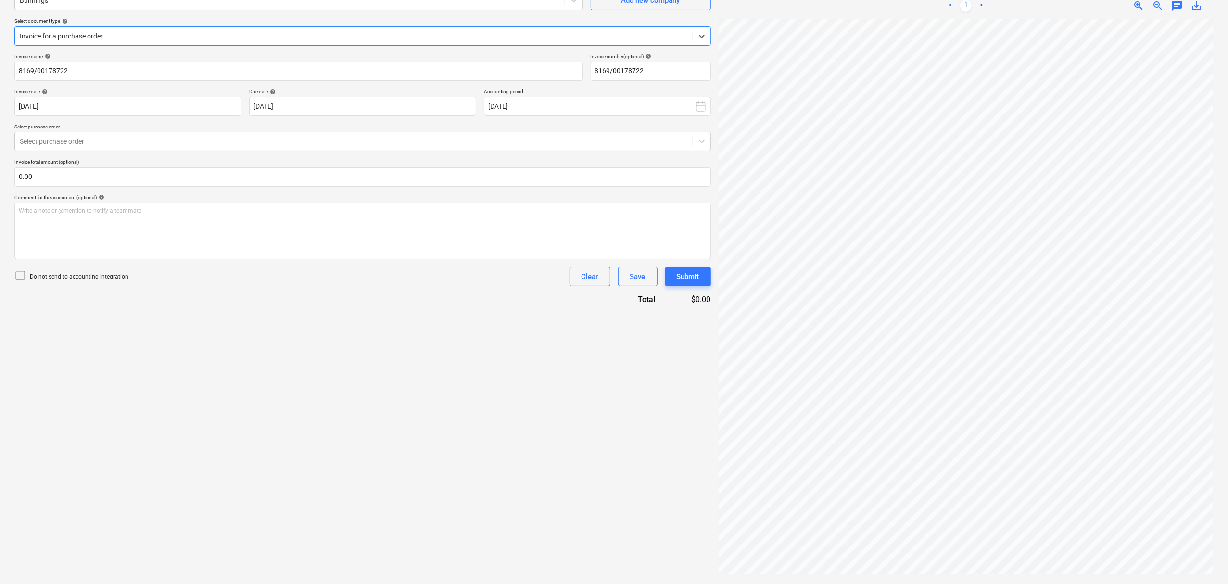
click at [163, 116] on div "Invoice name help 8169/00178722 Invoice number (optional) help 8169/00178722 In…" at bounding box center [362, 179] width 696 height 252
click at [165, 135] on div "Select purchase order" at bounding box center [354, 141] width 678 height 13
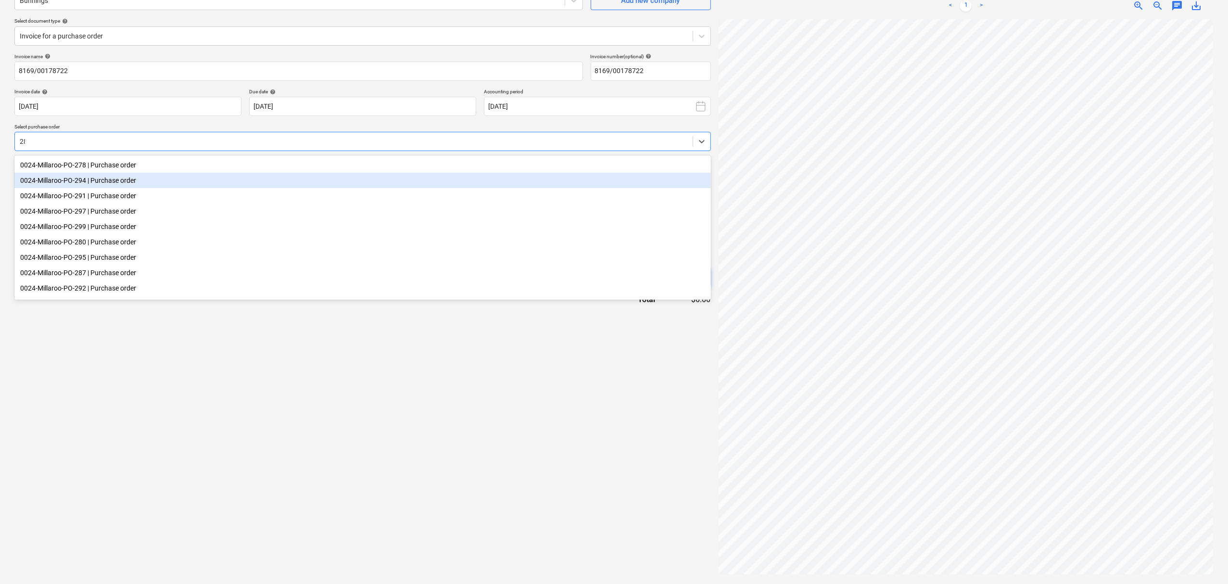
type input "288"
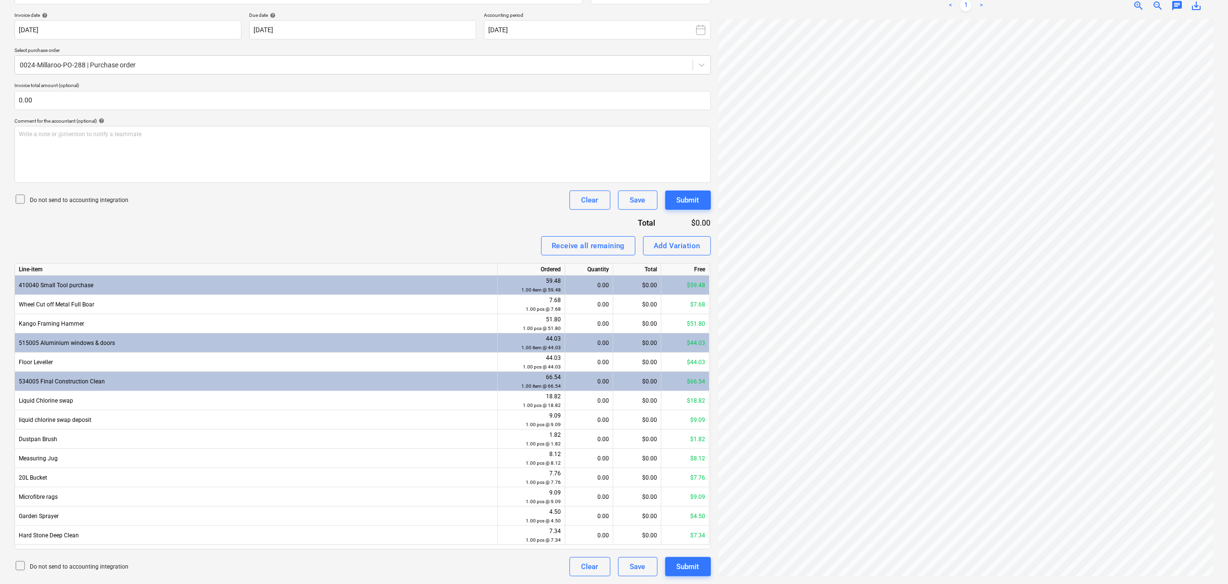
scroll to position [158, 11]
click at [607, 298] on div "0.00" at bounding box center [589, 304] width 40 height 19
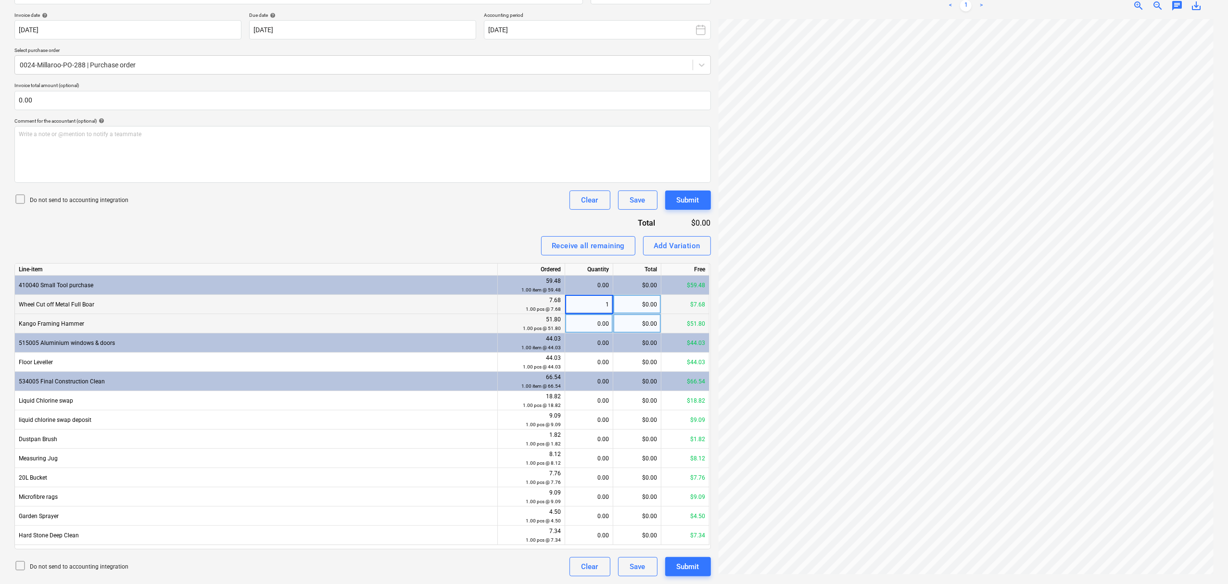
click at [606, 323] on div "0.00" at bounding box center [589, 323] width 40 height 19
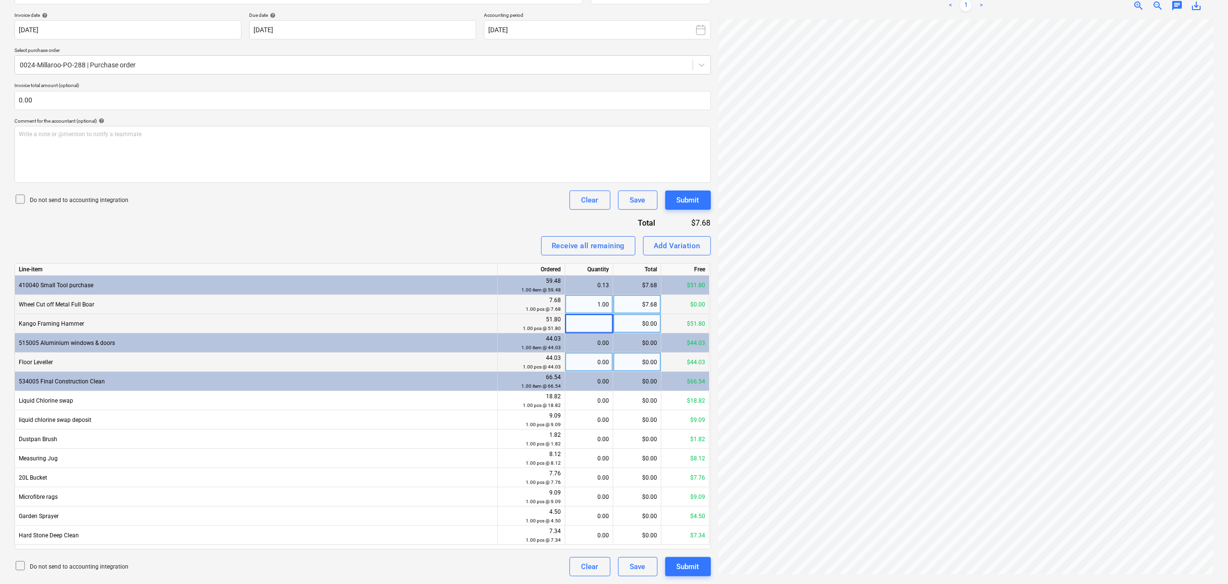
type input "1"
click at [599, 357] on div "0.00" at bounding box center [589, 362] width 40 height 19
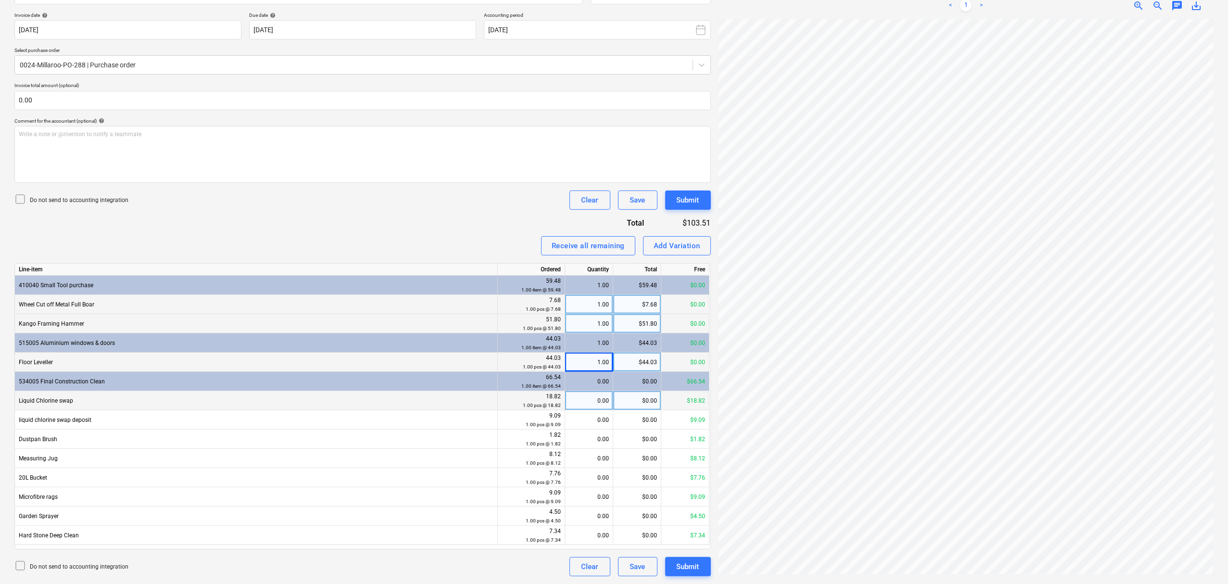
click at [595, 400] on div "0.00" at bounding box center [589, 400] width 40 height 19
click at [594, 427] on div "0.00" at bounding box center [589, 419] width 40 height 19
click at [592, 450] on div "0.00" at bounding box center [589, 458] width 40 height 19
click at [590, 466] on input "1" at bounding box center [589, 458] width 48 height 19
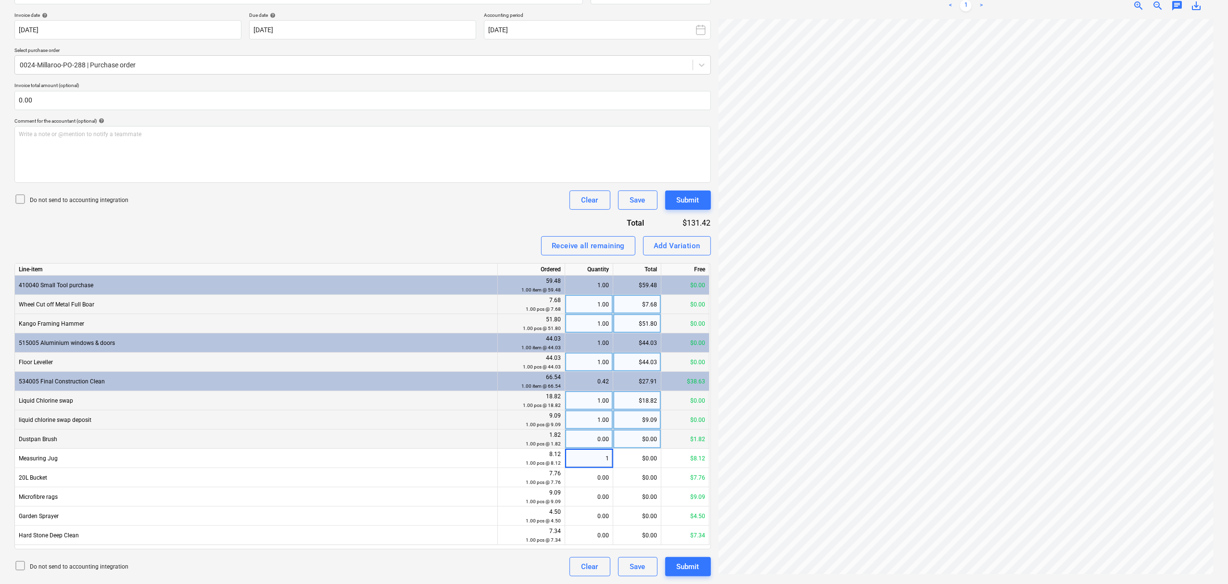
type input "11"
click at [585, 431] on div "0.00" at bounding box center [589, 439] width 40 height 19
type input "1"
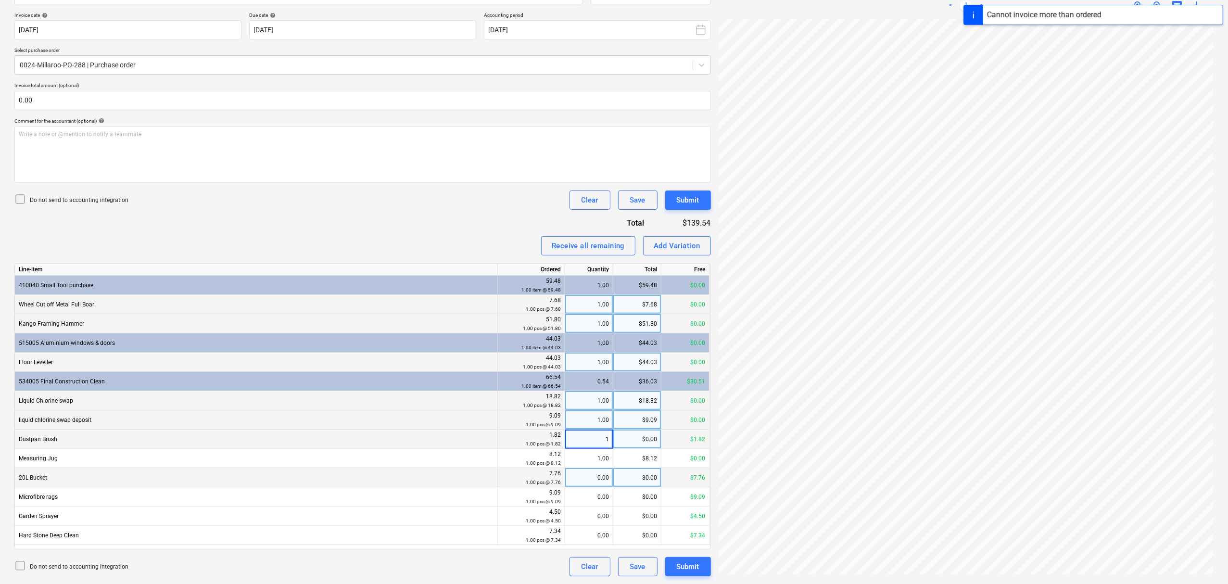
drag, startPoint x: 591, startPoint y: 463, endPoint x: 595, endPoint y: 477, distance: 15.2
click at [591, 464] on div "1.00" at bounding box center [589, 458] width 40 height 19
click at [595, 479] on div "0.00" at bounding box center [589, 477] width 40 height 19
click at [600, 509] on div "0.00" at bounding box center [589, 515] width 40 height 19
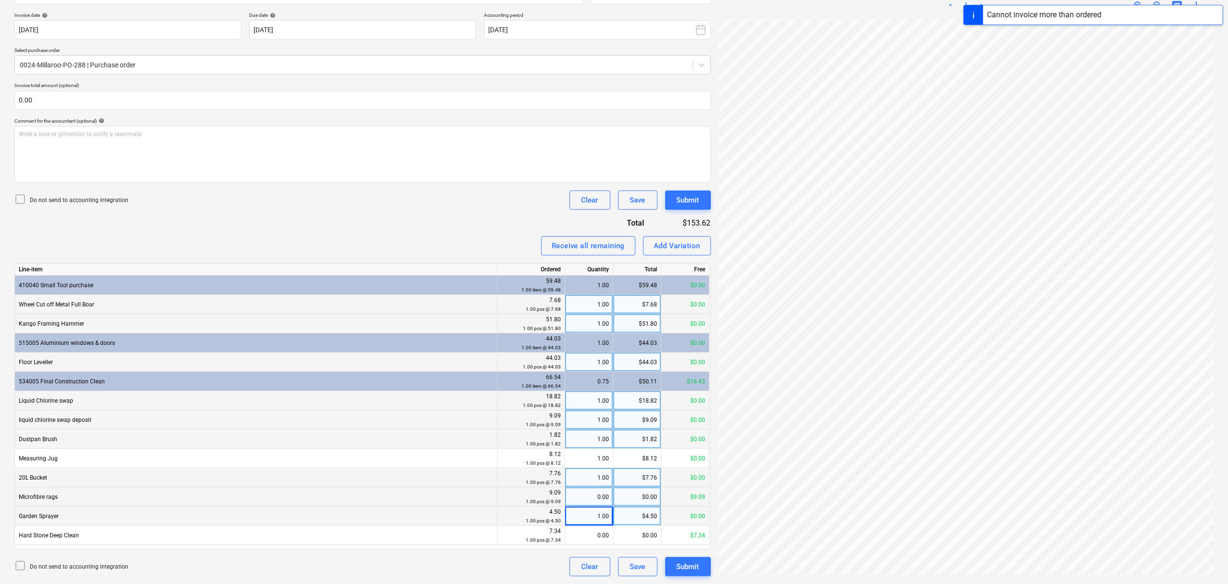
drag, startPoint x: 600, startPoint y: 498, endPoint x: 600, endPoint y: 536, distance: 37.5
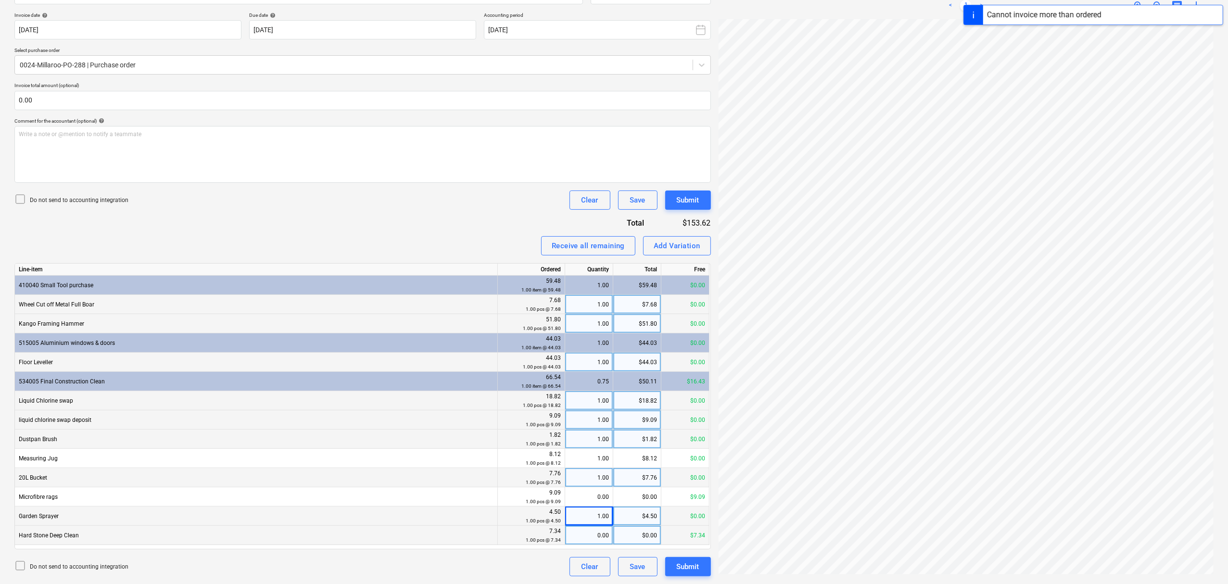
click at [600, 499] on div "0.00" at bounding box center [589, 496] width 40 height 19
click at [599, 534] on div "0.00" at bounding box center [589, 535] width 40 height 19
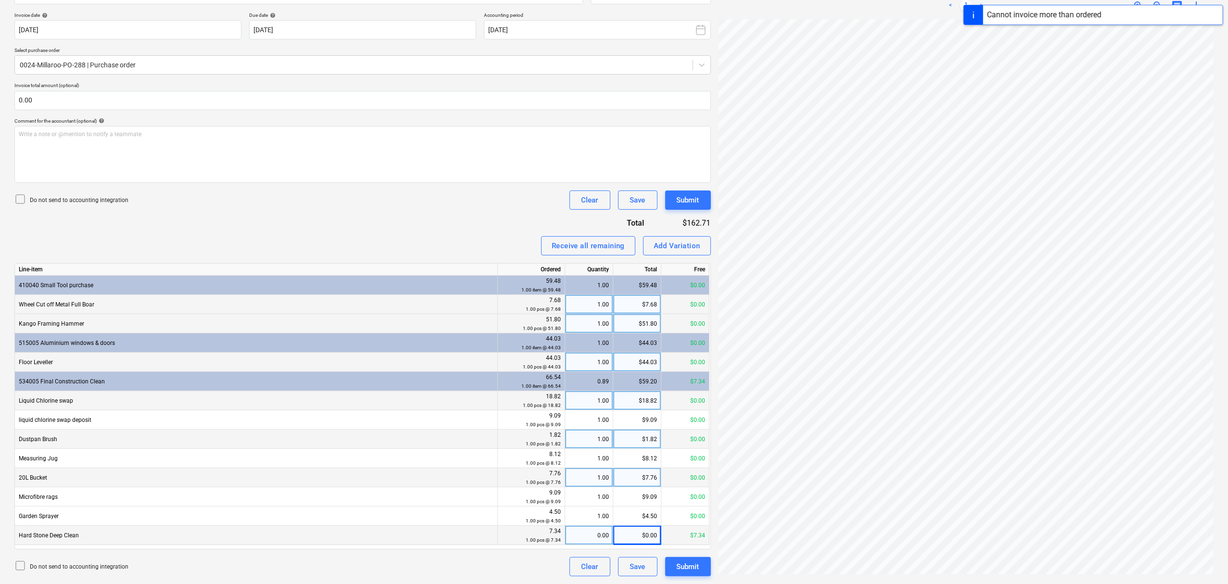
drag, startPoint x: 601, startPoint y: 520, endPoint x: 601, endPoint y: 532, distance: 11.6
click at [601, 521] on div "1.00" at bounding box center [589, 515] width 40 height 19
click at [601, 532] on div "0.00" at bounding box center [589, 535] width 40 height 19
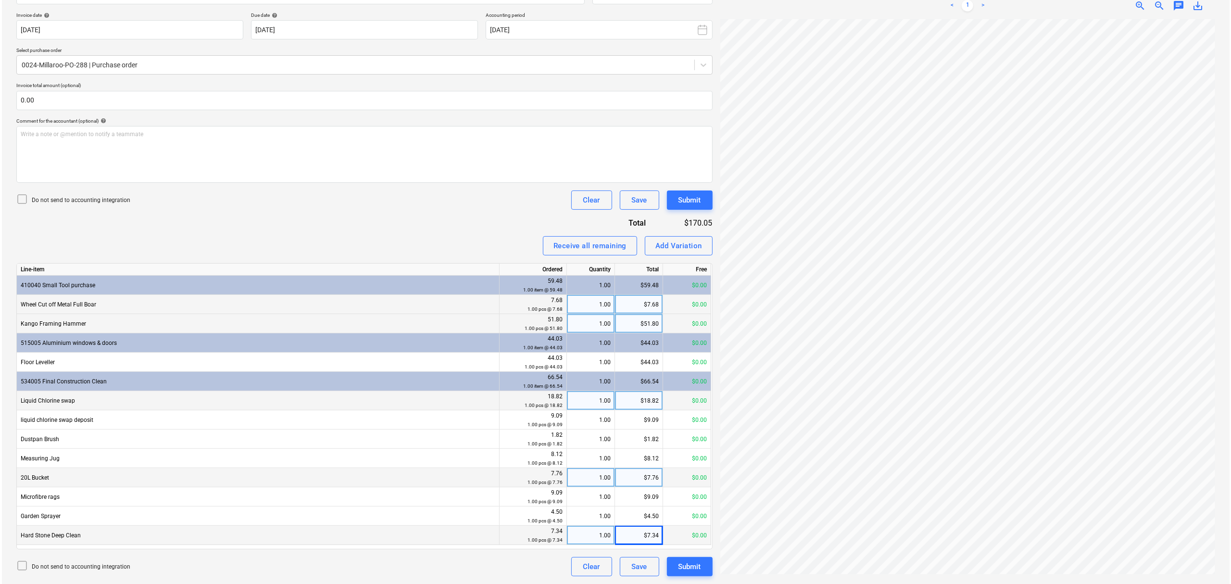
scroll to position [158, 11]
click at [701, 567] on button "Submit" at bounding box center [688, 566] width 46 height 19
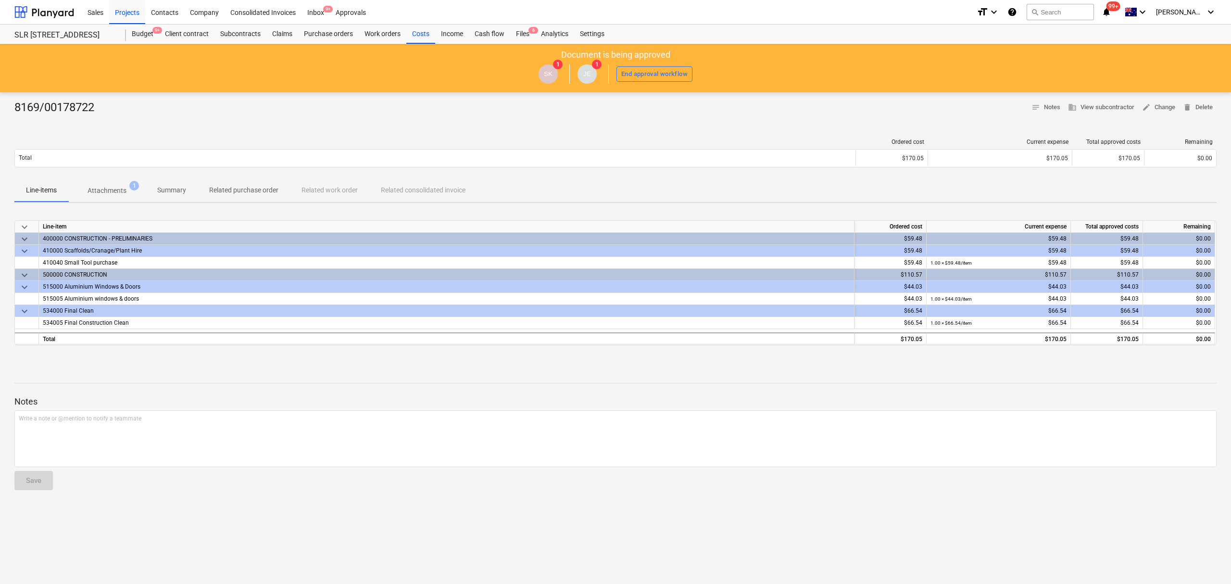
click at [232, 186] on p "Related purchase order" at bounding box center [243, 190] width 69 height 10
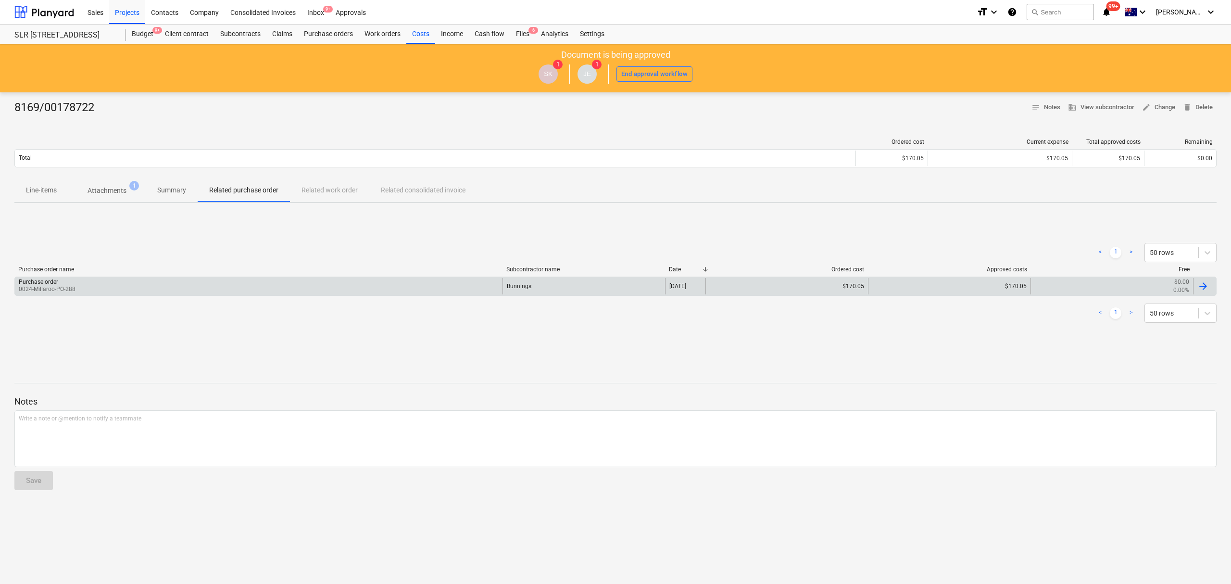
click at [218, 280] on div "Purchase order 0024-Millaroo-PO-288" at bounding box center [259, 286] width 488 height 16
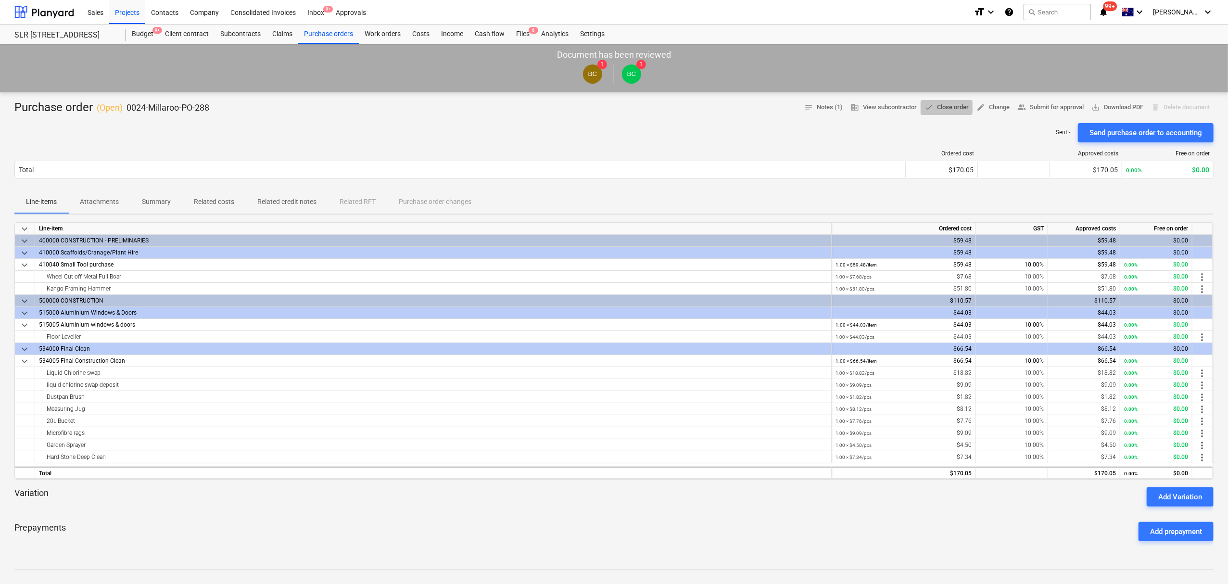
click at [946, 107] on span "done Close order" at bounding box center [946, 107] width 44 height 11
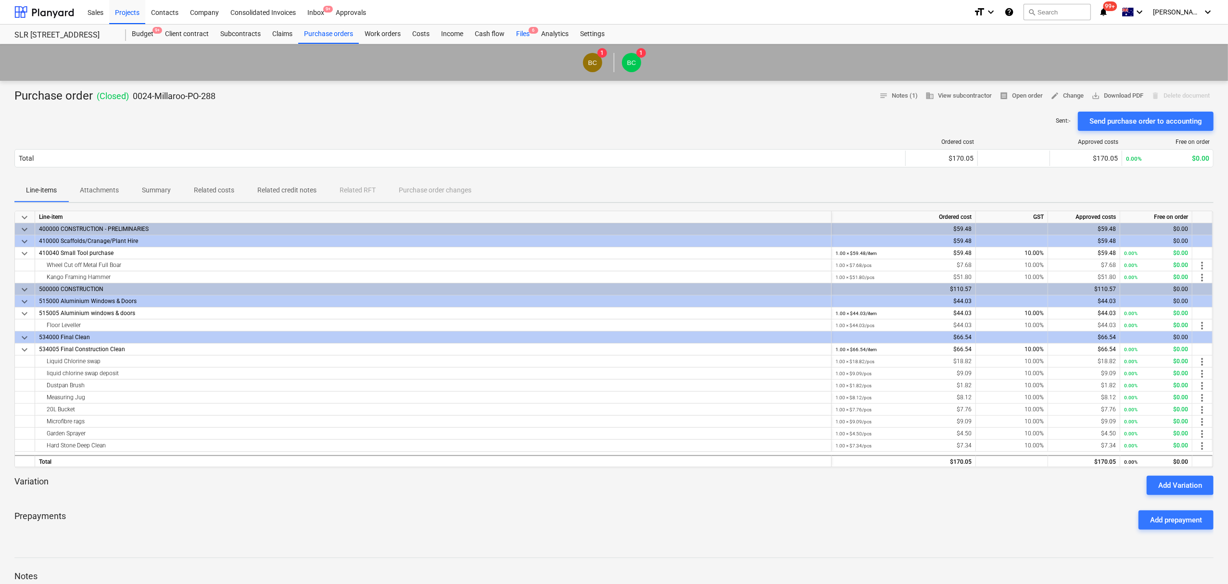
click at [520, 35] on div "Files 6" at bounding box center [522, 34] width 25 height 19
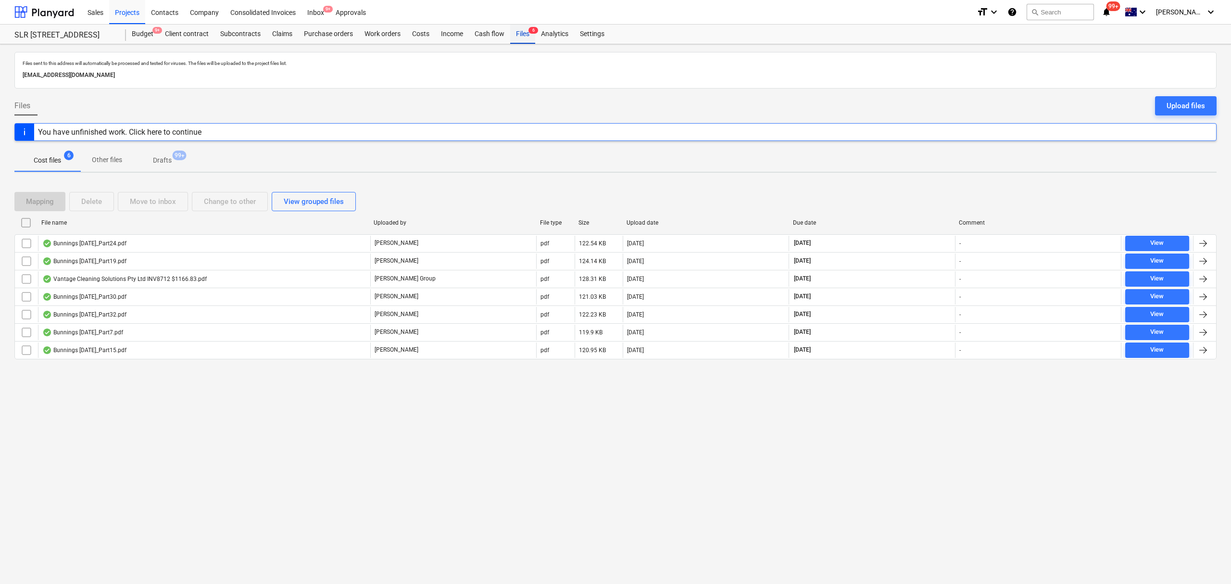
click at [520, 35] on div "Files 6" at bounding box center [522, 34] width 25 height 19
click at [530, 37] on div "Files 6" at bounding box center [522, 34] width 25 height 19
click at [530, 35] on div "Files 6" at bounding box center [522, 34] width 25 height 19
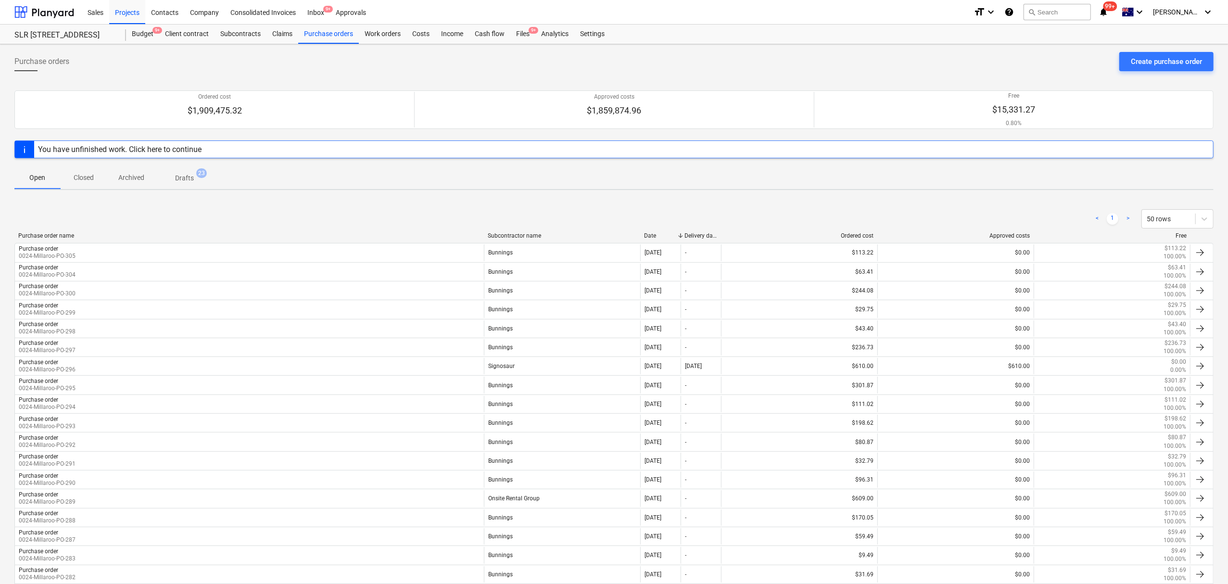
click at [226, 202] on div "< 1 > 50 rows Purchase order name Subcontractor name Date Delivery date Ordered…" at bounding box center [613, 486] width 1199 height 576
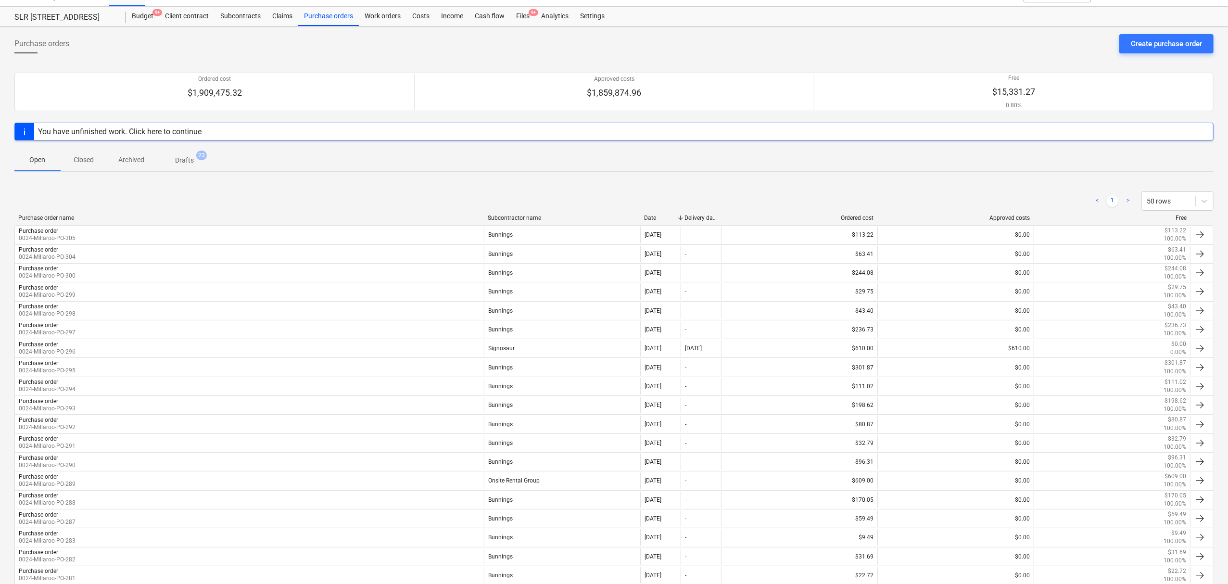
scroll to position [17, 0]
click at [389, 176] on div "Purchase orders Create purchase order Ordered cost $1,909,475.32 Approved costs…" at bounding box center [614, 399] width 1228 height 745
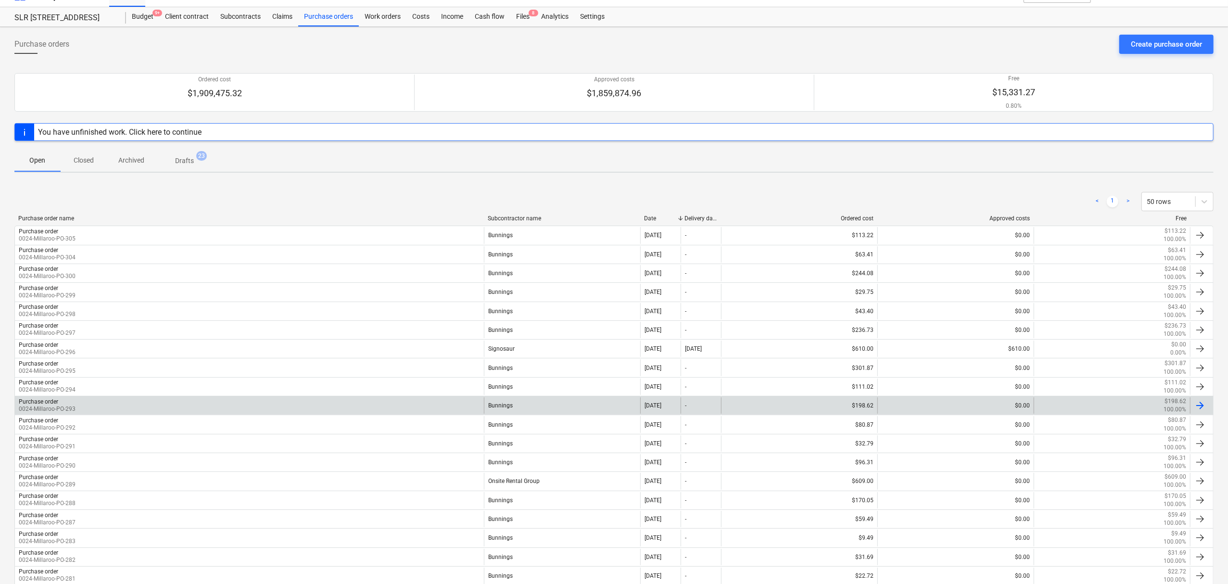
click at [389, 400] on div "Purchase order 0024-Millaroo-PO-293" at bounding box center [249, 405] width 469 height 16
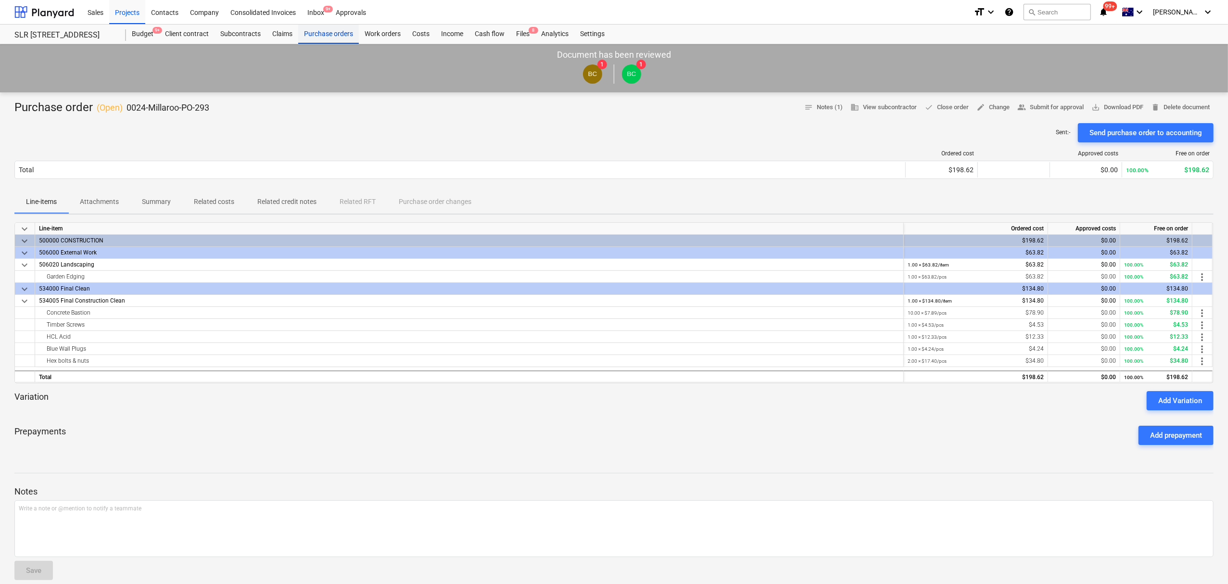
click at [343, 31] on div "Purchase orders" at bounding box center [328, 34] width 61 height 19
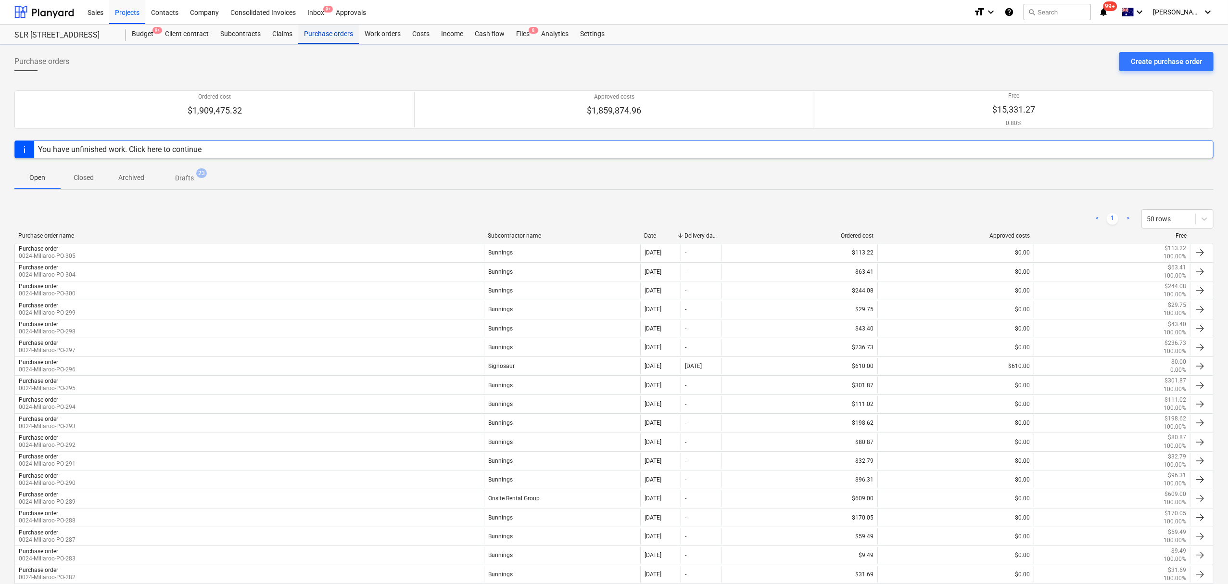
click at [343, 31] on div "Purchase orders" at bounding box center [328, 34] width 61 height 19
click at [280, 38] on div "Claims" at bounding box center [282, 34] width 32 height 19
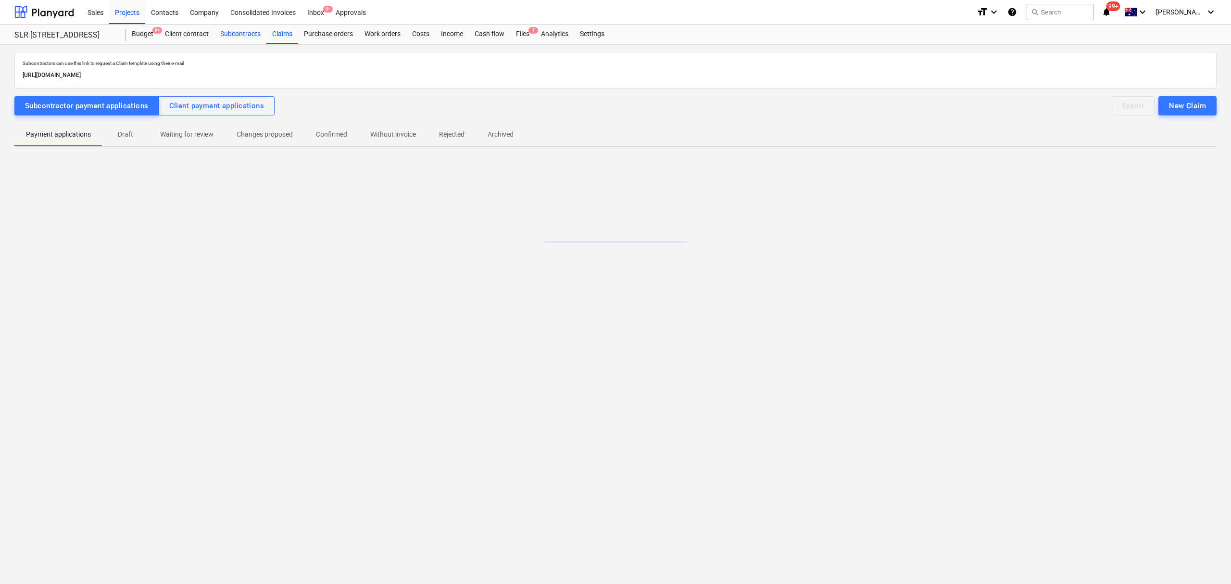
click at [239, 34] on div "Subcontracts" at bounding box center [241, 34] width 52 height 19
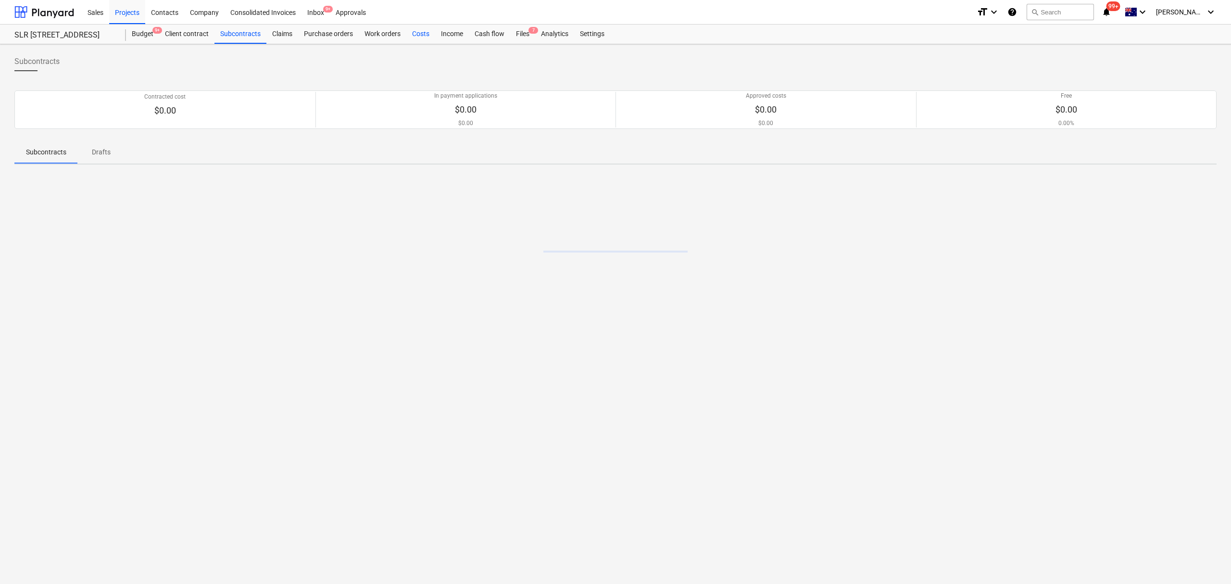
click at [406, 31] on div "Costs" at bounding box center [420, 34] width 29 height 19
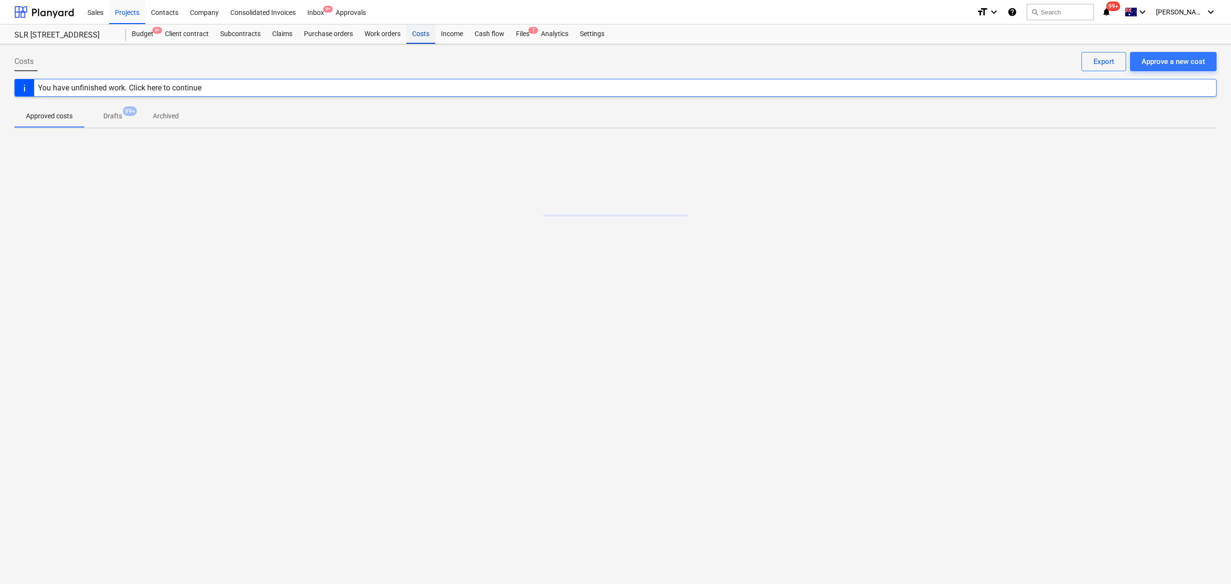
drag, startPoint x: 406, startPoint y: 31, endPoint x: 431, endPoint y: 33, distance: 25.1
click at [408, 31] on div "Costs" at bounding box center [420, 34] width 29 height 19
click at [431, 33] on div "Costs" at bounding box center [420, 34] width 29 height 19
click at [299, 41] on div "Purchase orders" at bounding box center [328, 34] width 61 height 19
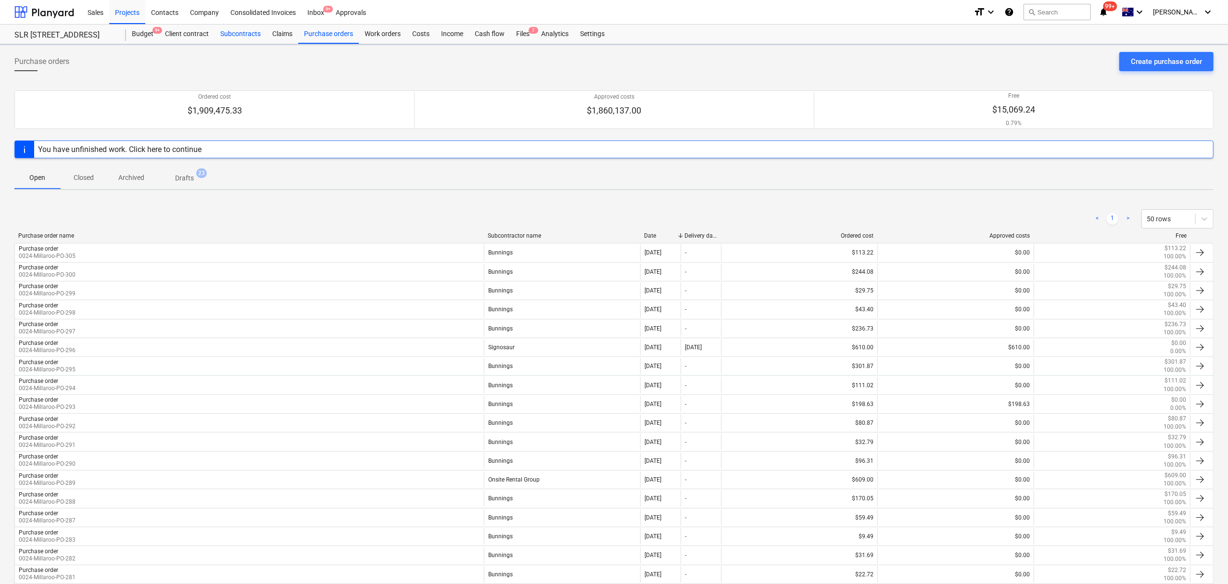
click at [288, 38] on div "Claims" at bounding box center [282, 34] width 32 height 19
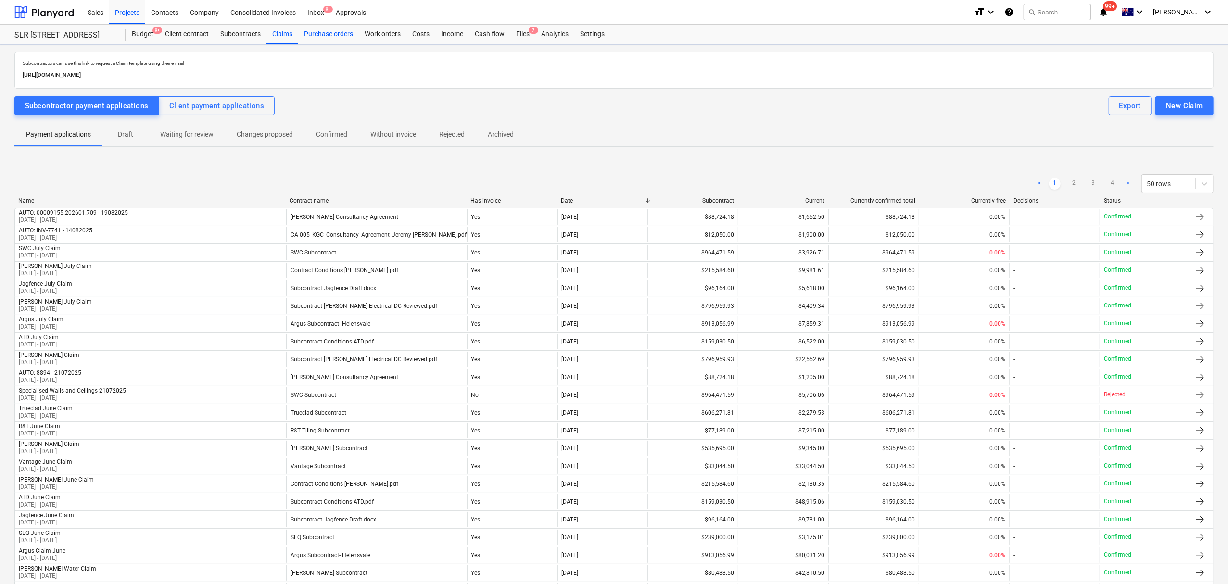
click at [324, 33] on div "Purchase orders" at bounding box center [328, 34] width 61 height 19
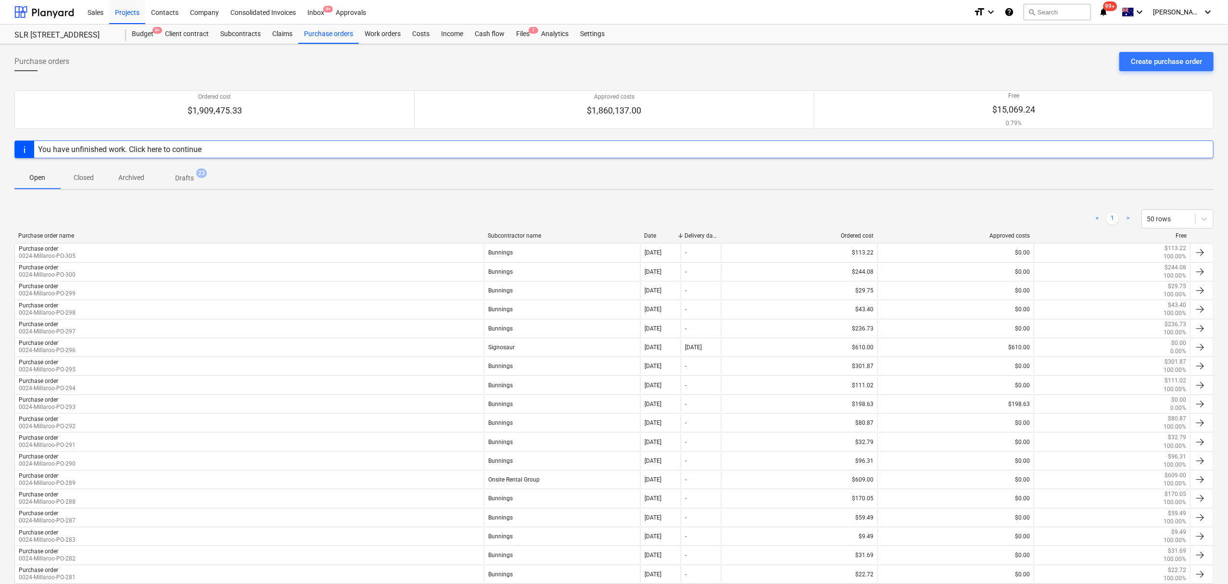
scroll to position [64, 0]
click at [846, 205] on div "< 1 > 50 rows Purchase order name Subcontractor name Date Delivery date Ordered…" at bounding box center [613, 467] width 1199 height 538
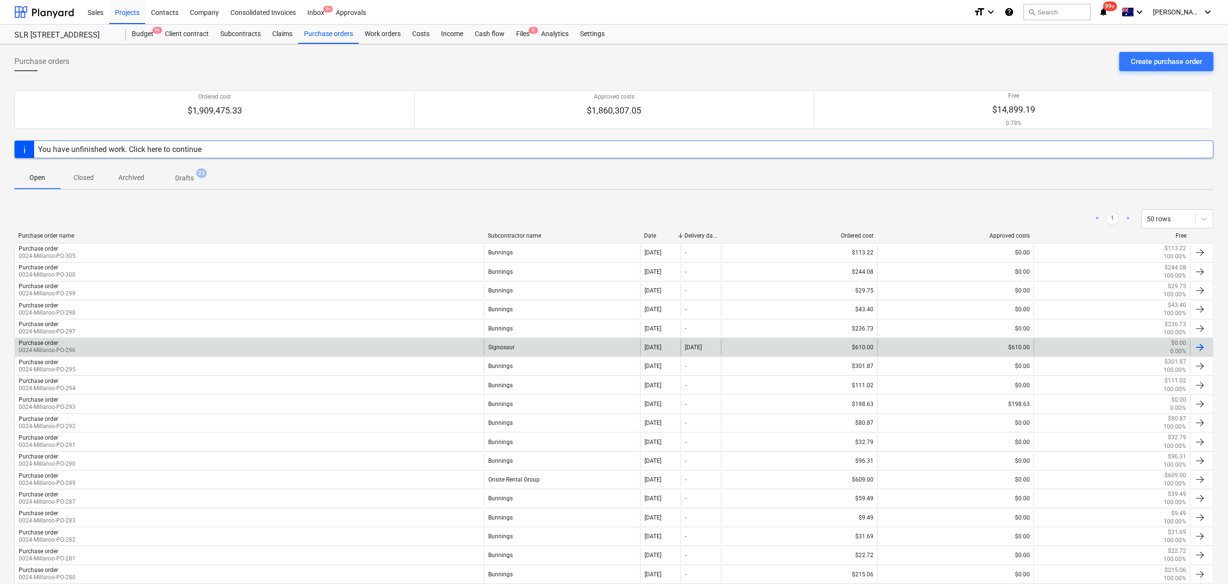
click at [874, 351] on div "$610.00" at bounding box center [799, 347] width 156 height 16
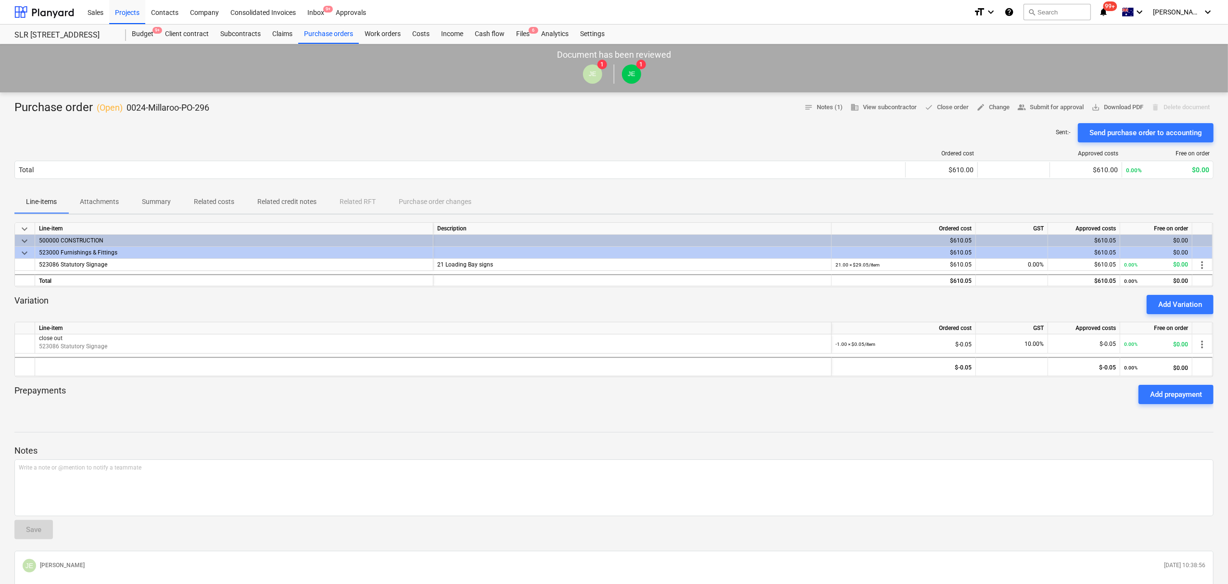
click at [237, 201] on span "Related costs" at bounding box center [213, 202] width 63 height 16
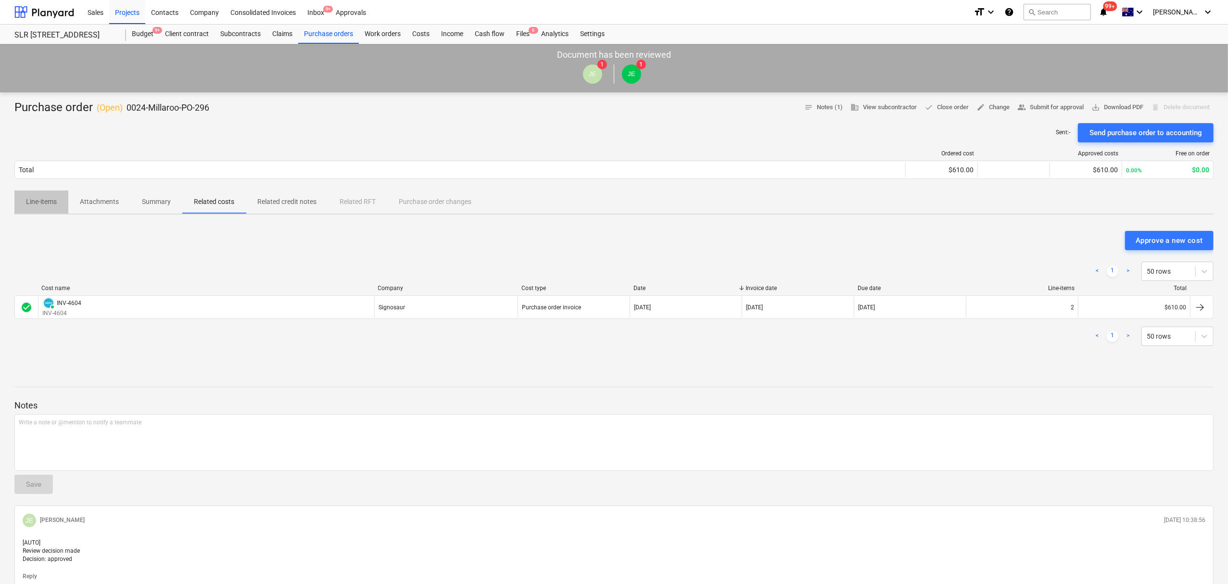
click at [38, 212] on button "Line-items" at bounding box center [41, 201] width 54 height 23
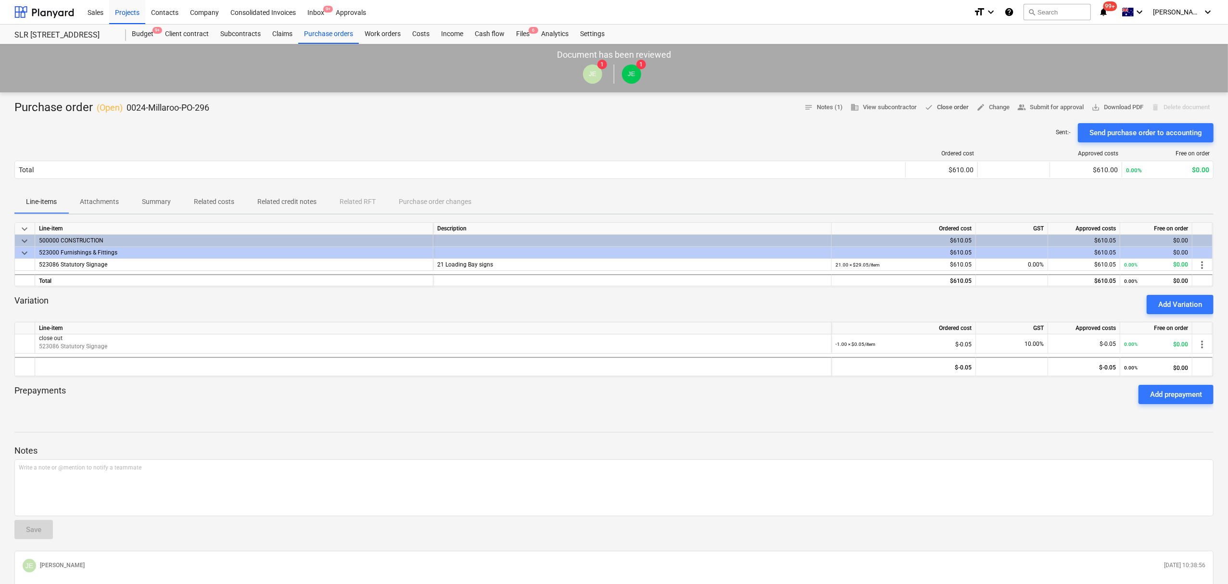
click at [947, 102] on span "done Close order" at bounding box center [946, 107] width 44 height 11
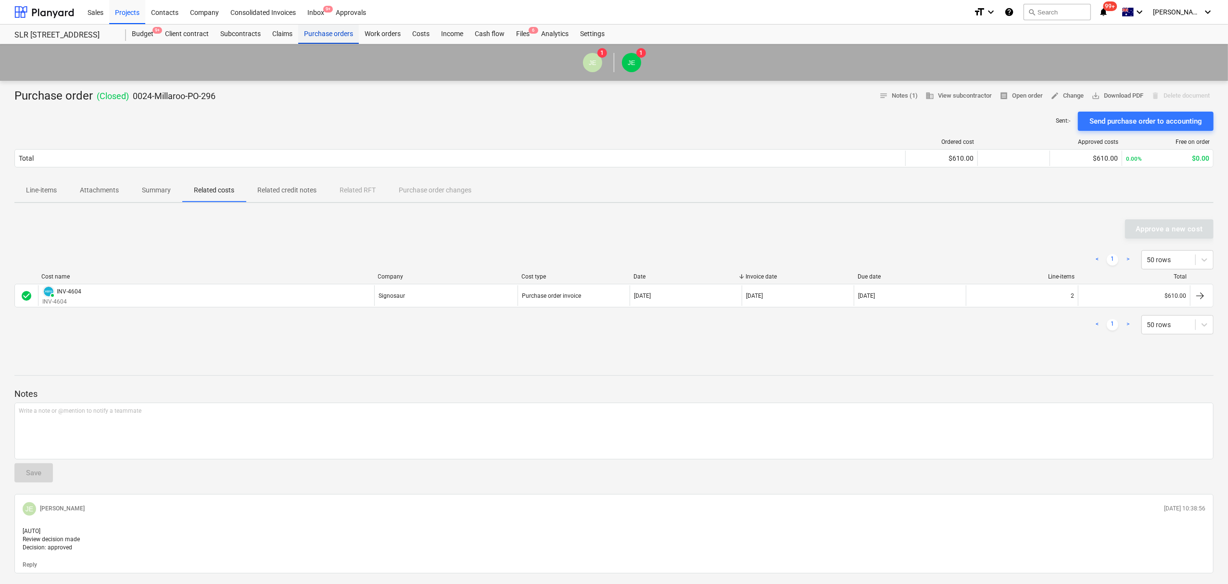
click at [320, 36] on div "Purchase orders" at bounding box center [328, 34] width 61 height 19
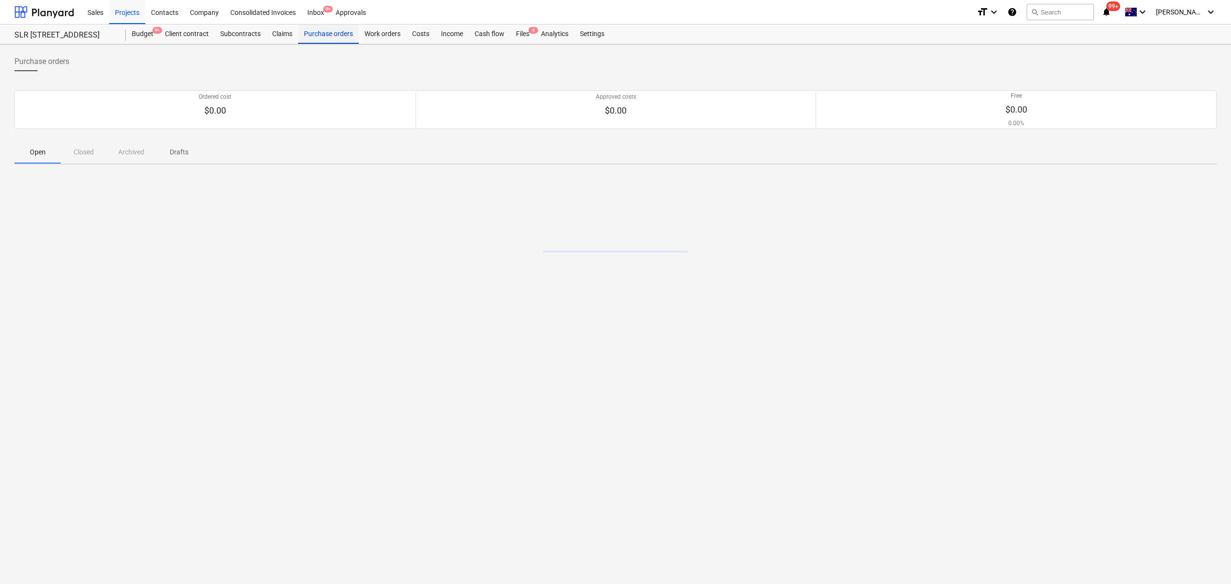
click at [320, 36] on div "Purchase orders" at bounding box center [328, 34] width 61 height 19
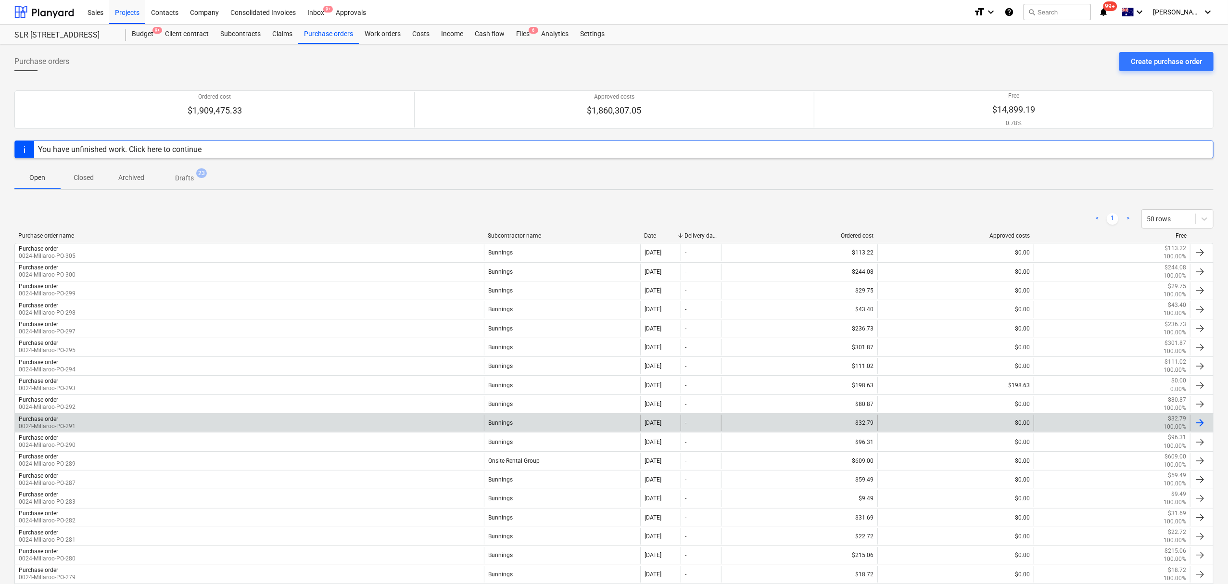
scroll to position [152, 0]
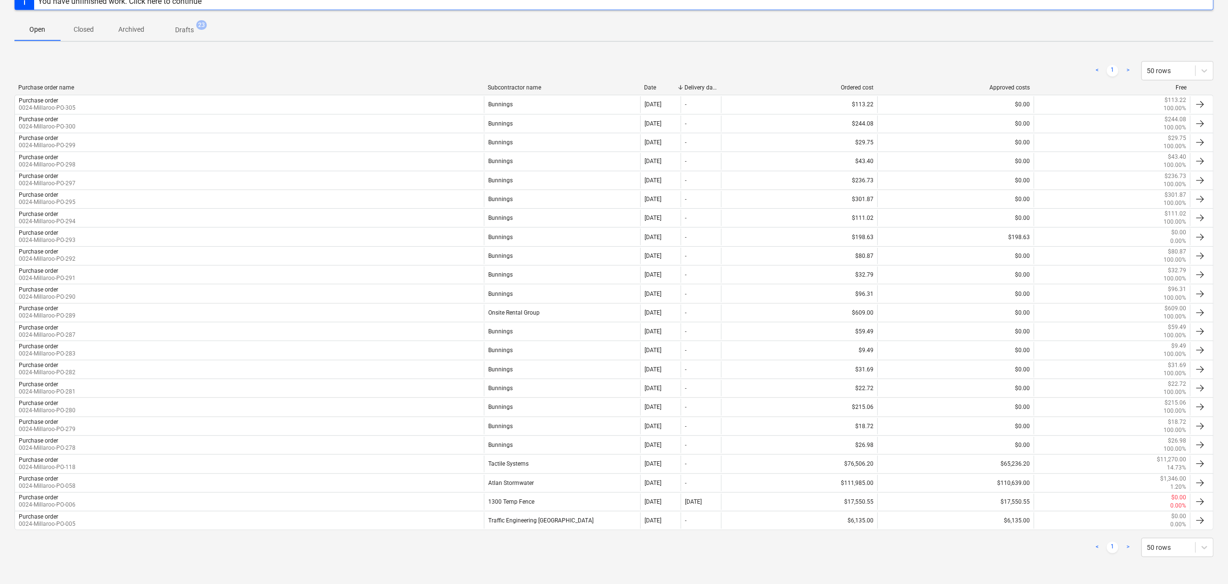
click at [719, 45] on div "Purchase orders Create purchase order Ordered cost $1,909,475.33 Approved costs…" at bounding box center [614, 240] width 1228 height 688
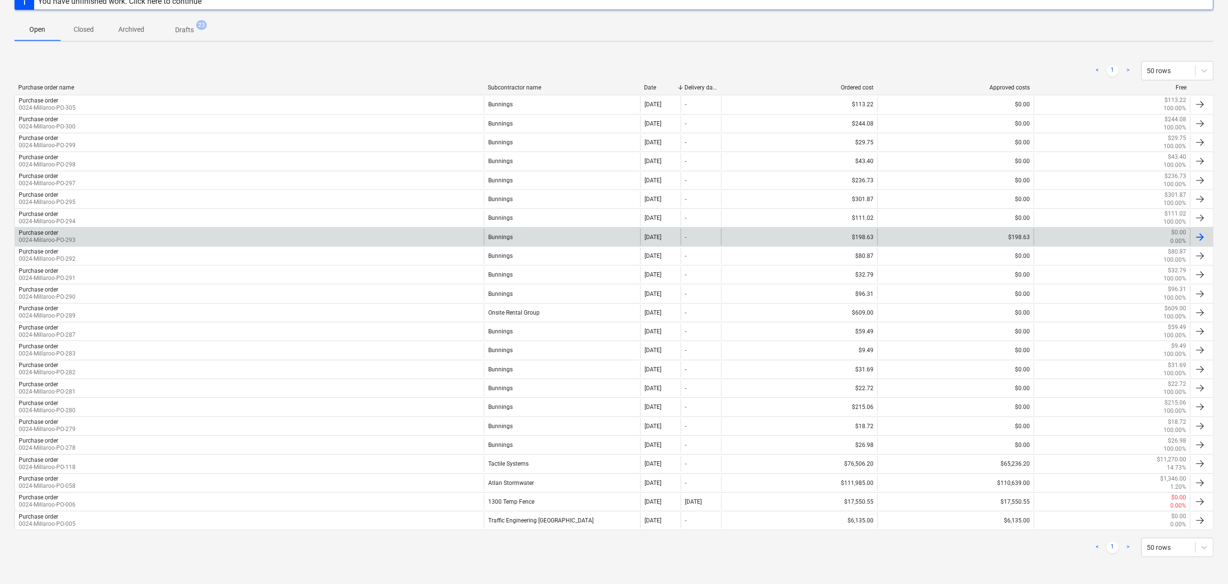
click at [783, 239] on div "$198.63" at bounding box center [799, 236] width 156 height 16
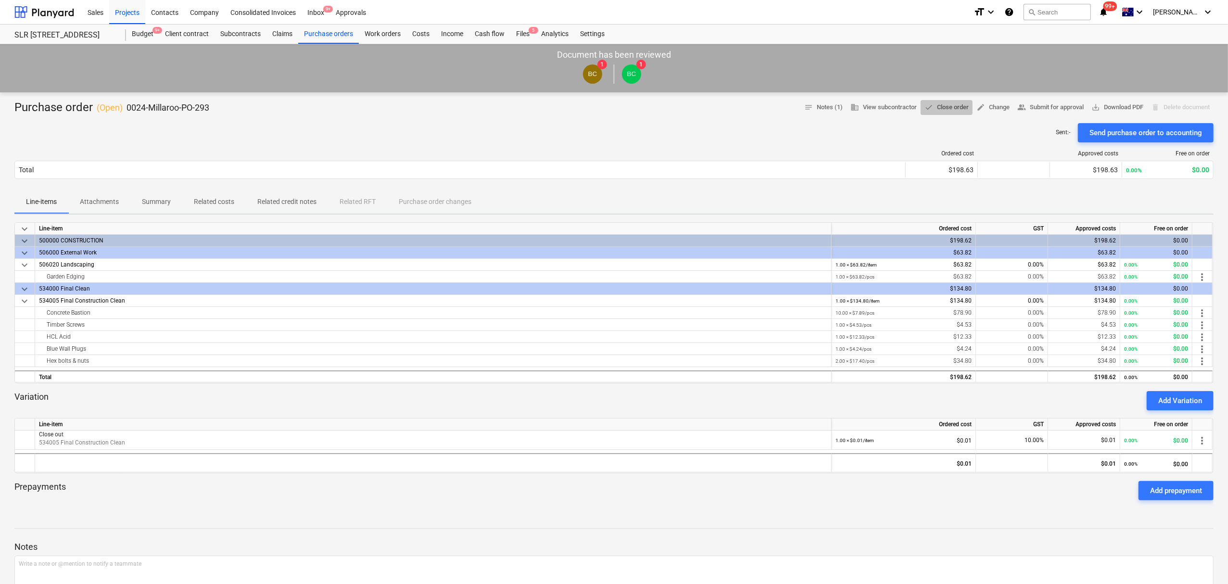
click at [930, 104] on span "done Close order" at bounding box center [946, 107] width 44 height 11
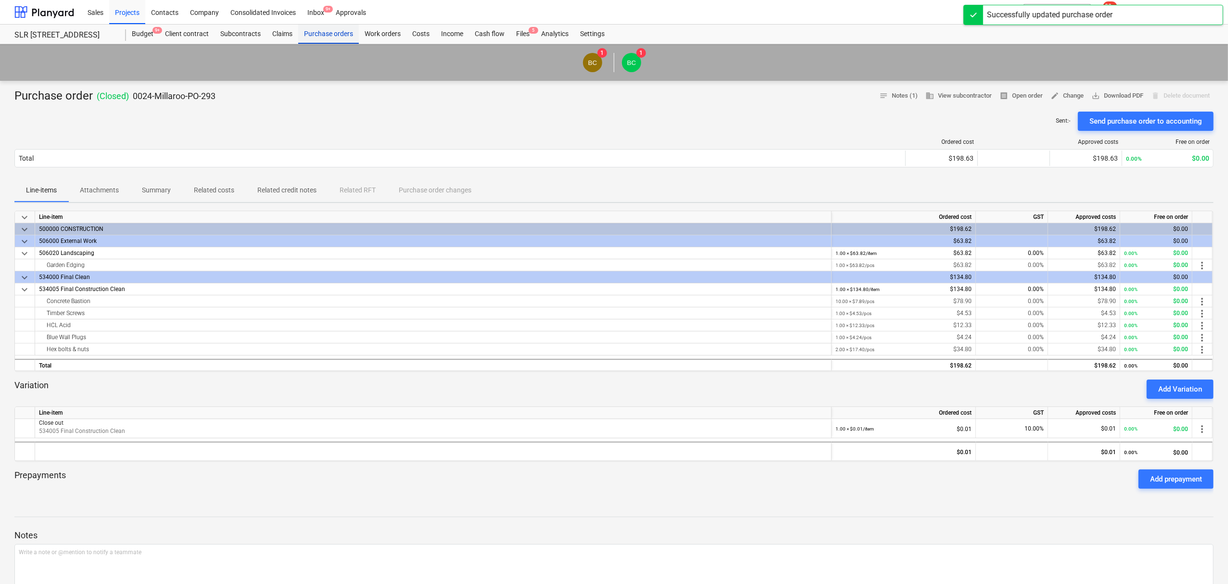
click at [320, 38] on div "Purchase orders" at bounding box center [328, 34] width 61 height 19
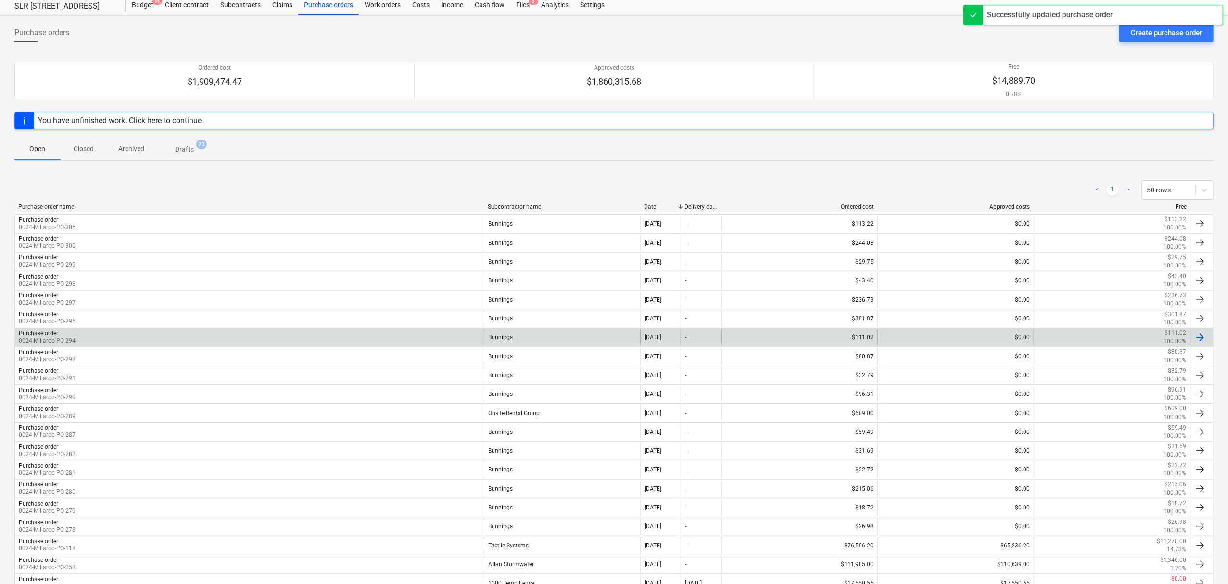
scroll to position [114, 0]
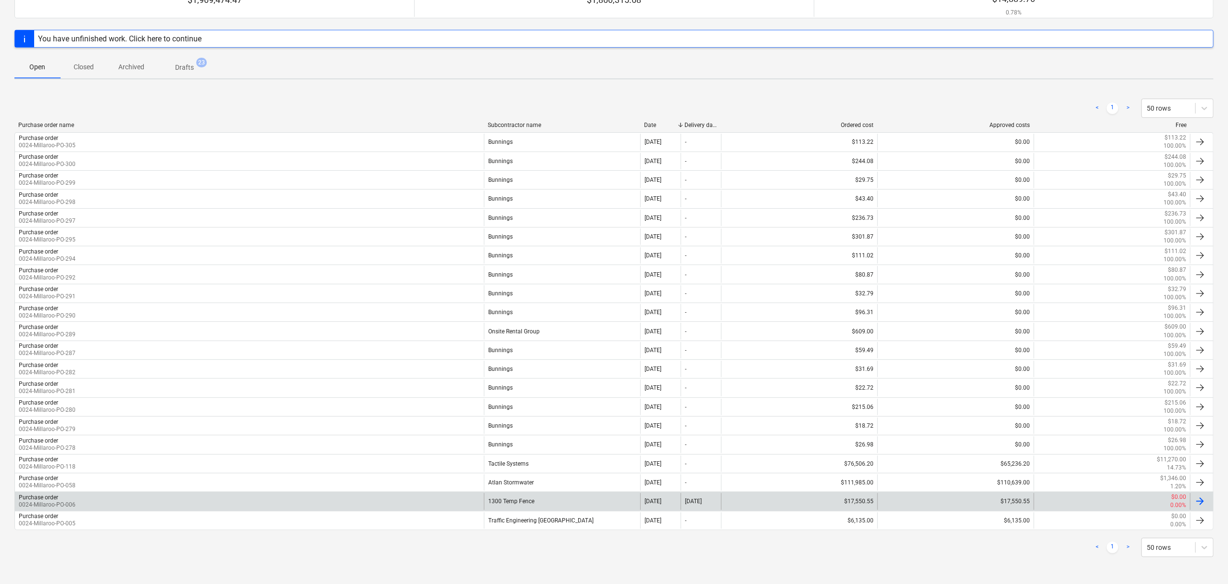
click at [486, 503] on div "1300 Temp Fence" at bounding box center [562, 501] width 156 height 16
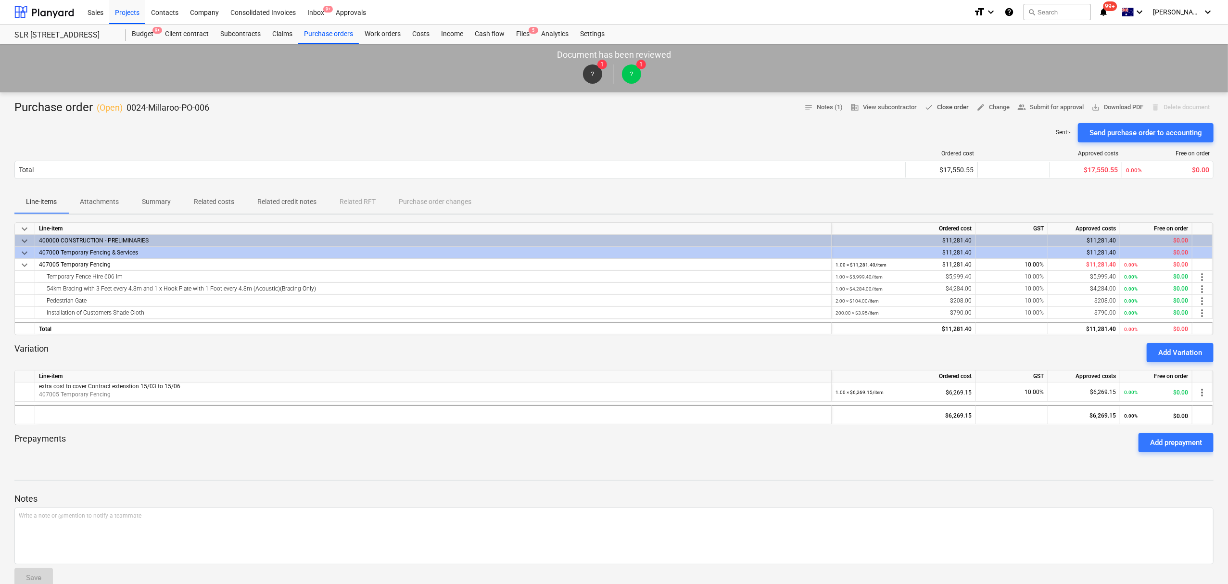
click at [940, 102] on span "done Close order" at bounding box center [946, 107] width 44 height 11
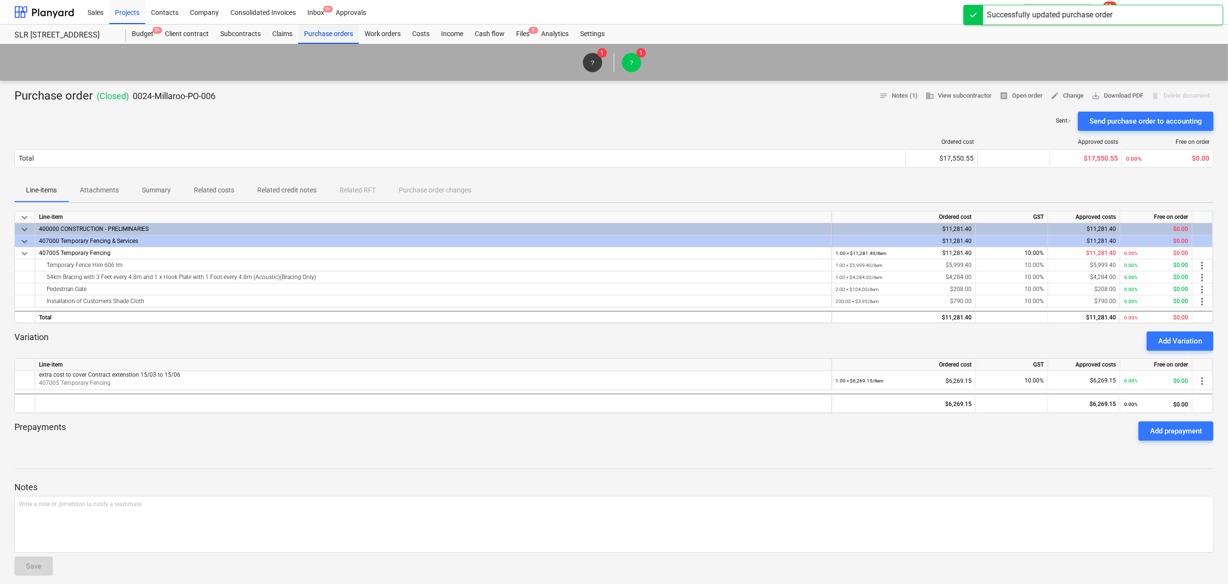
click at [326, 38] on div "Purchase orders" at bounding box center [328, 34] width 61 height 19
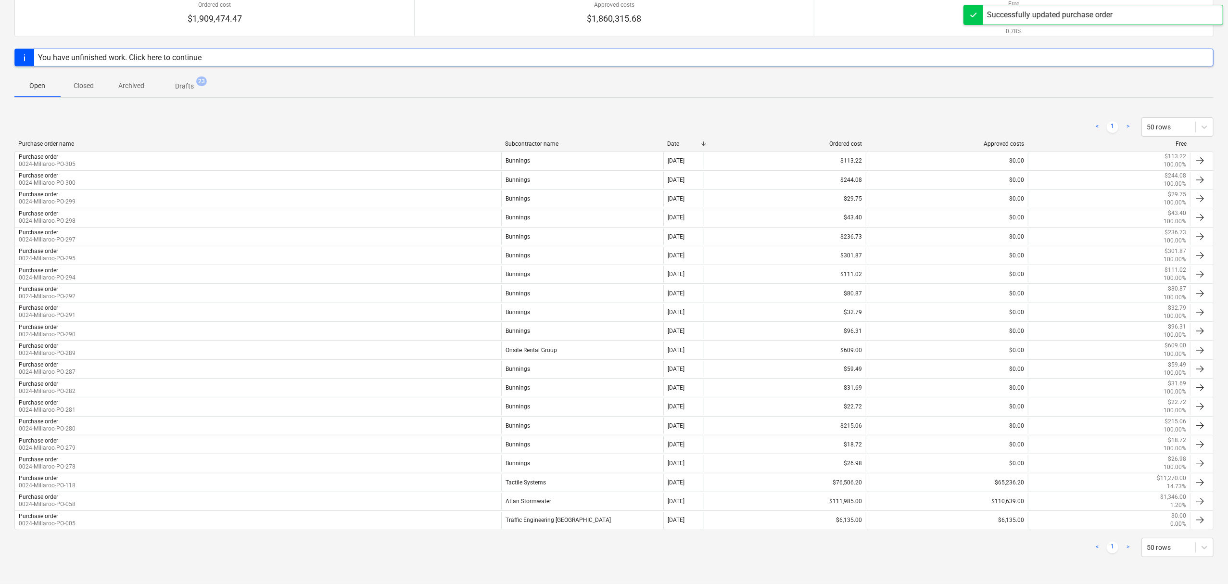
scroll to position [95, 0]
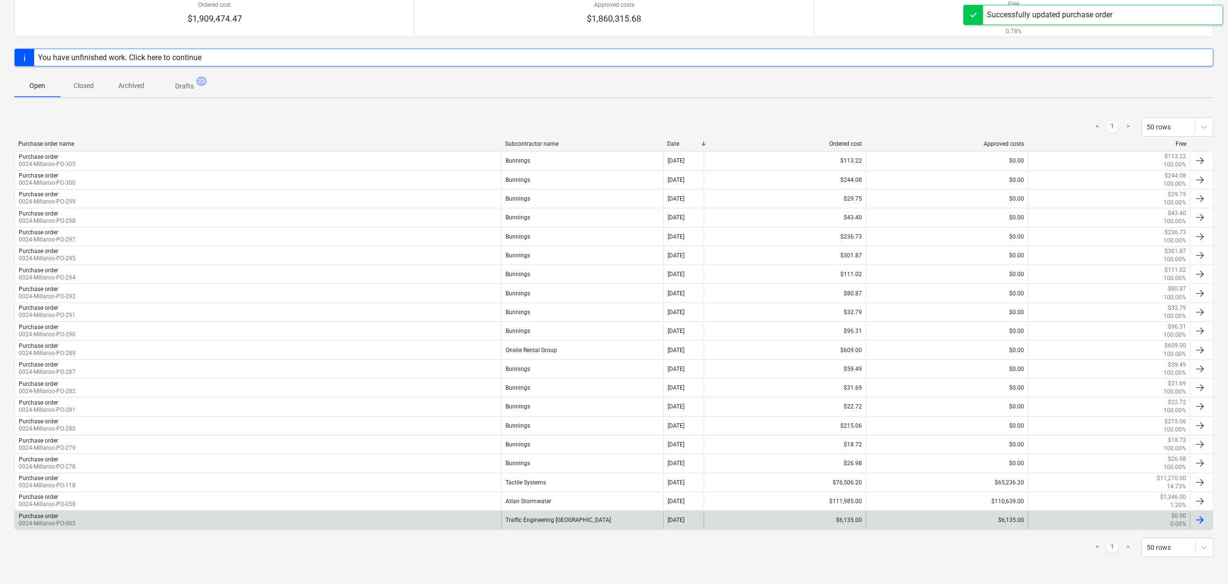
click at [169, 518] on div "Purchase order 0024-Millaroo-PO-005" at bounding box center [258, 520] width 486 height 16
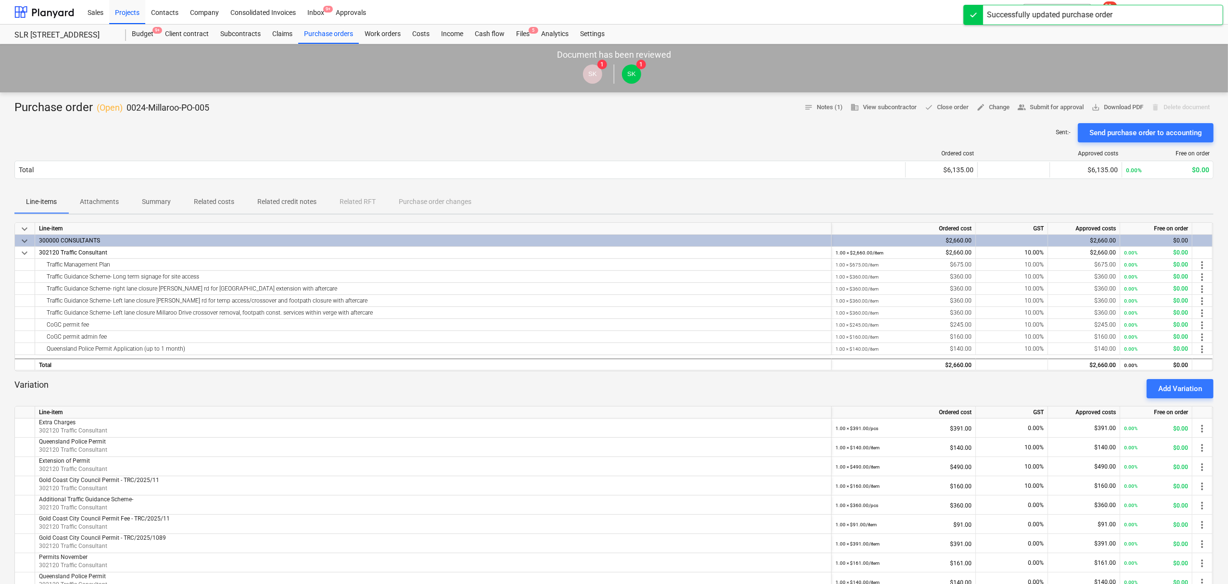
click at [935, 99] on div "Purchase order ( Open ) 0024-Millaroo-PO-005 notes Notes (1) business View subc…" at bounding box center [614, 528] width 1228 height 872
click at [934, 102] on span "done Close order" at bounding box center [946, 107] width 44 height 11
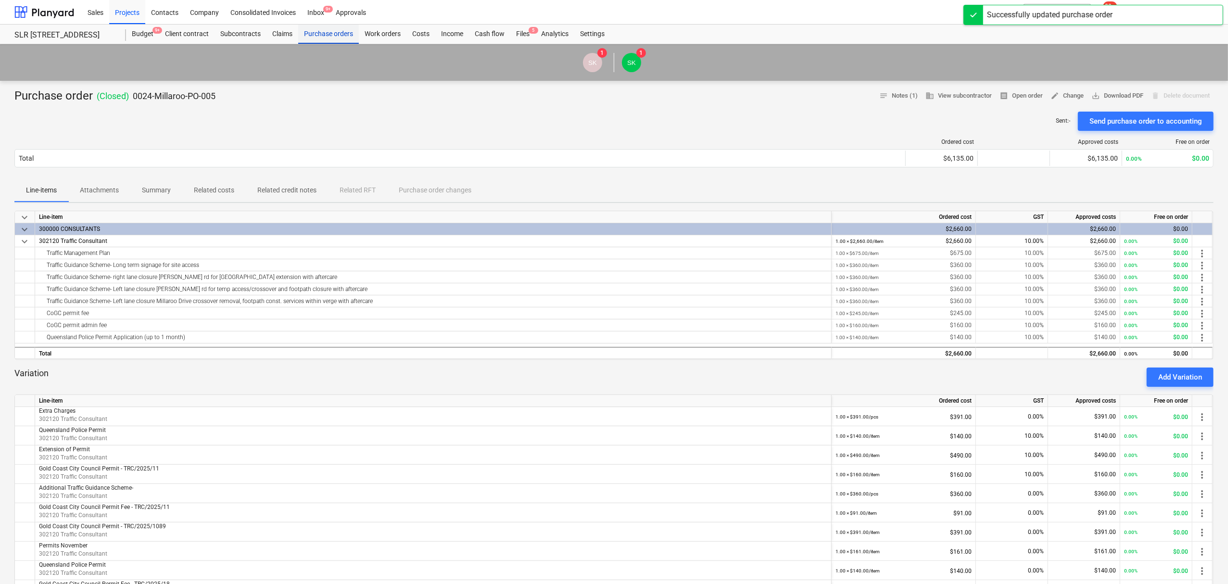
click at [341, 33] on div "Purchase orders" at bounding box center [328, 34] width 61 height 19
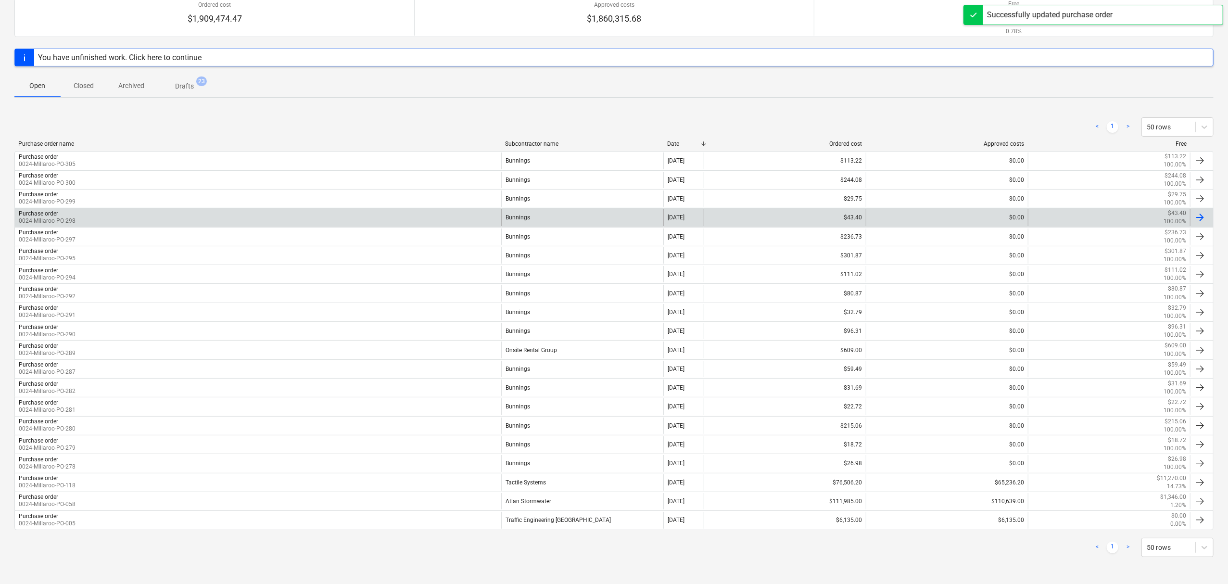
scroll to position [76, 0]
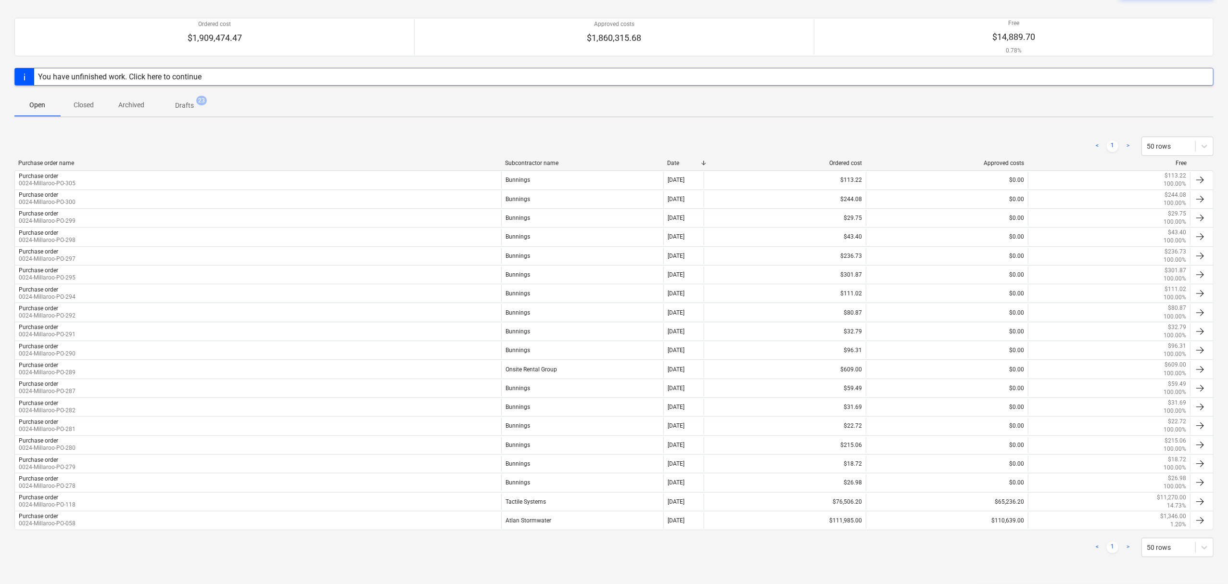
click at [647, 126] on div "< 1 > 50 rows Purchase order name Subcontractor name Date Ordered cost Approved…" at bounding box center [613, 346] width 1199 height 443
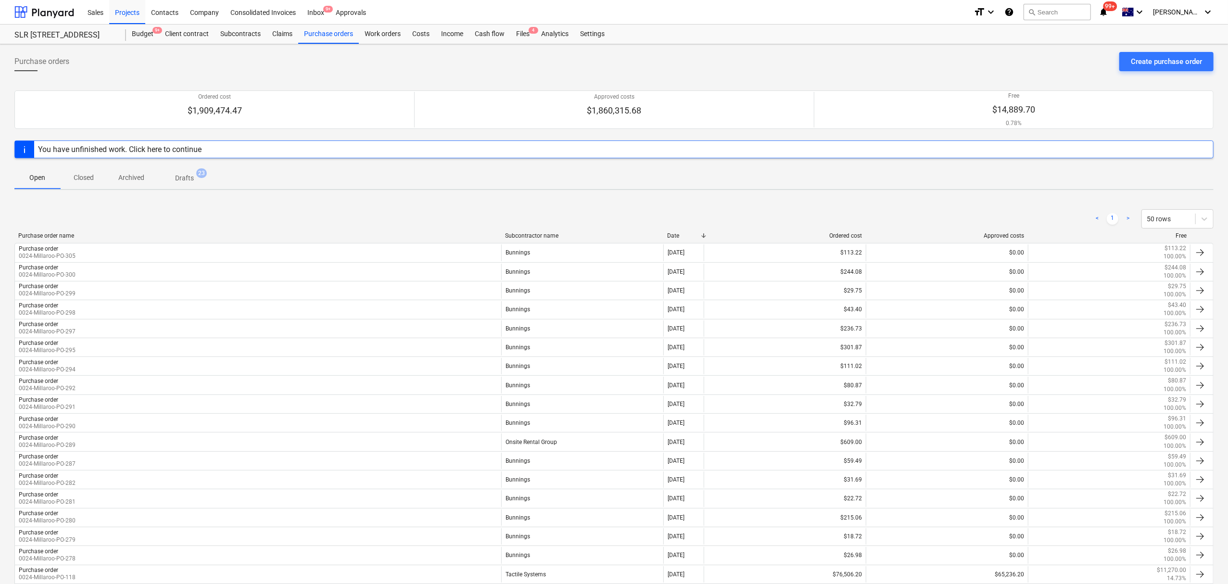
drag, startPoint x: 574, startPoint y: 202, endPoint x: 587, endPoint y: 196, distance: 14.4
click at [574, 202] on div "< 1 > 50 rows Purchase order name Subcontractor name Date Ordered cost Approved…" at bounding box center [613, 419] width 1199 height 443
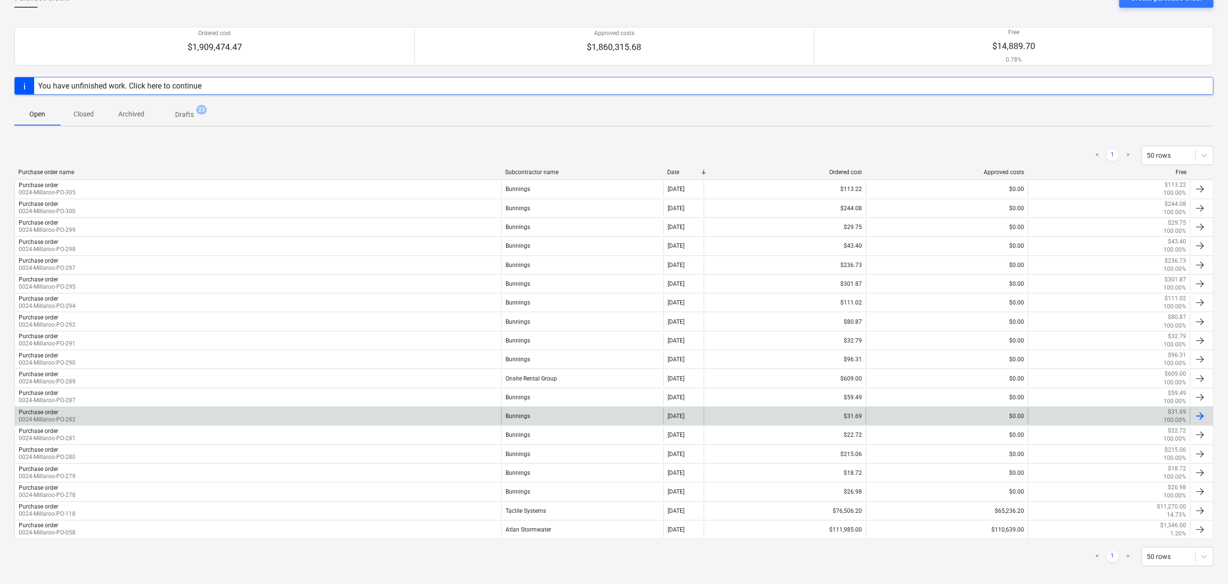
scroll to position [76, 0]
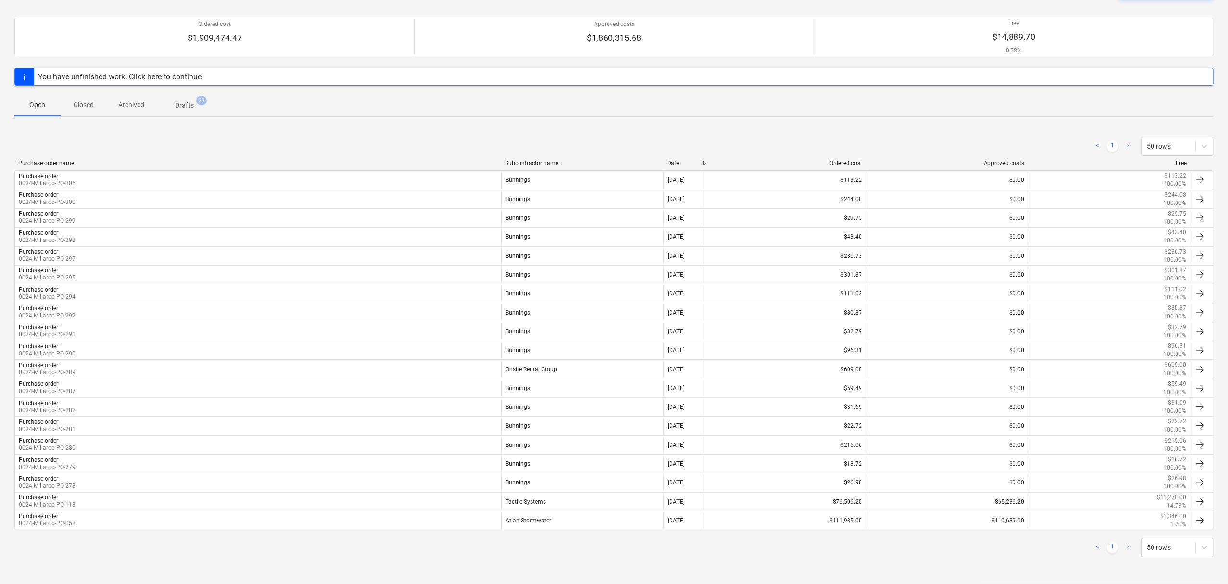
click at [436, 147] on div "< 1 > 50 rows" at bounding box center [613, 146] width 1199 height 19
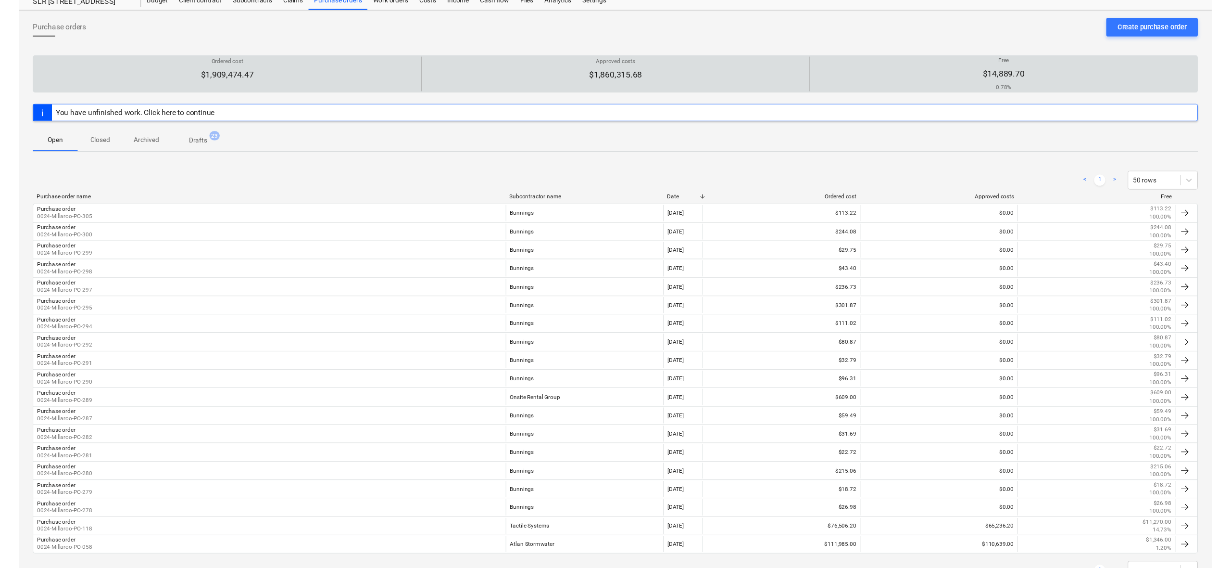
scroll to position [0, 0]
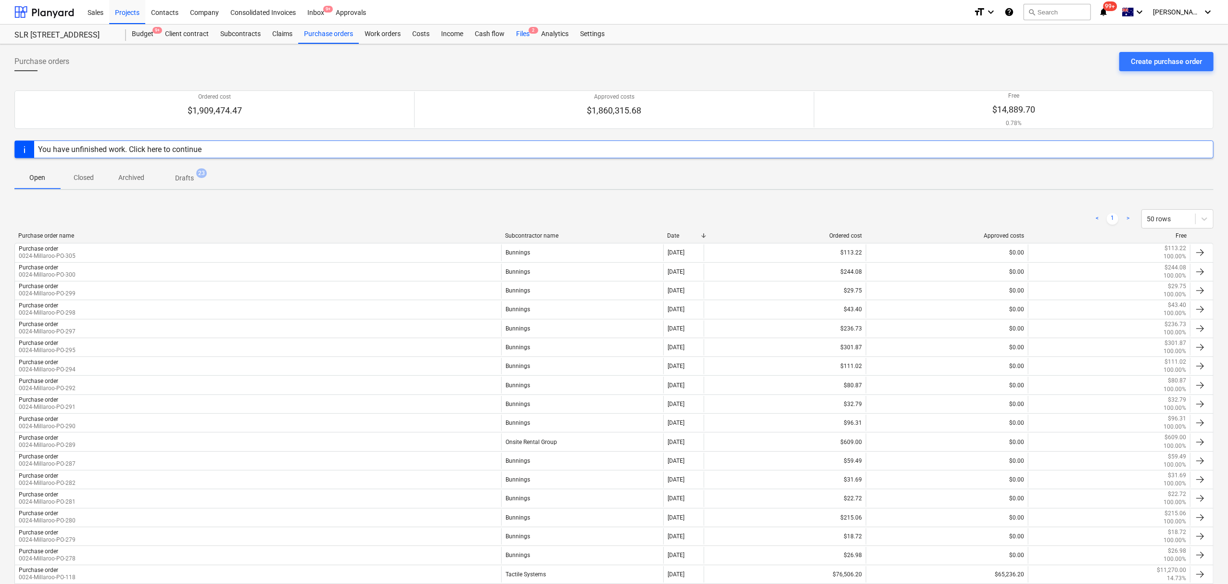
click at [522, 39] on div "Files 2" at bounding box center [522, 34] width 25 height 19
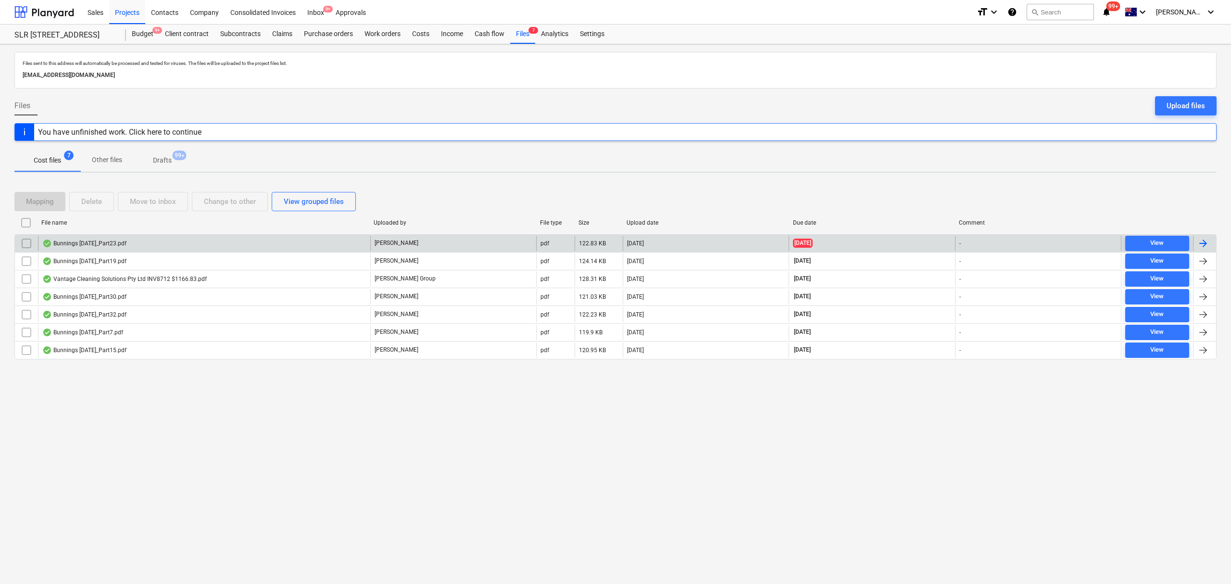
click at [27, 240] on input "checkbox" at bounding box center [26, 243] width 15 height 15
click at [89, 199] on div "Delete" at bounding box center [91, 201] width 21 height 13
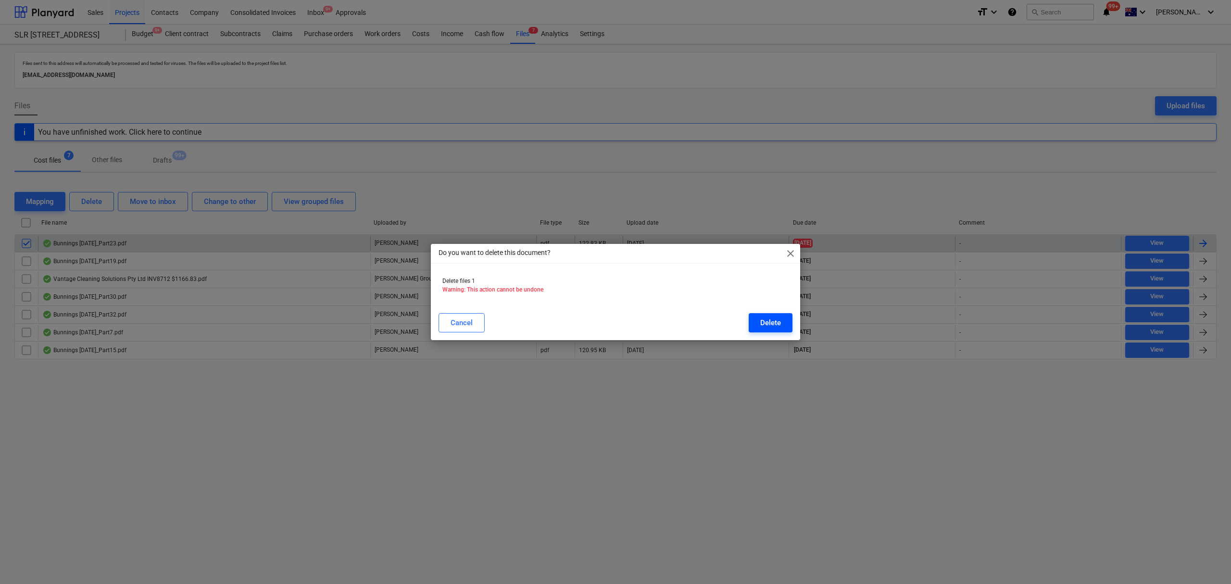
click at [764, 316] on button "Delete" at bounding box center [771, 322] width 44 height 19
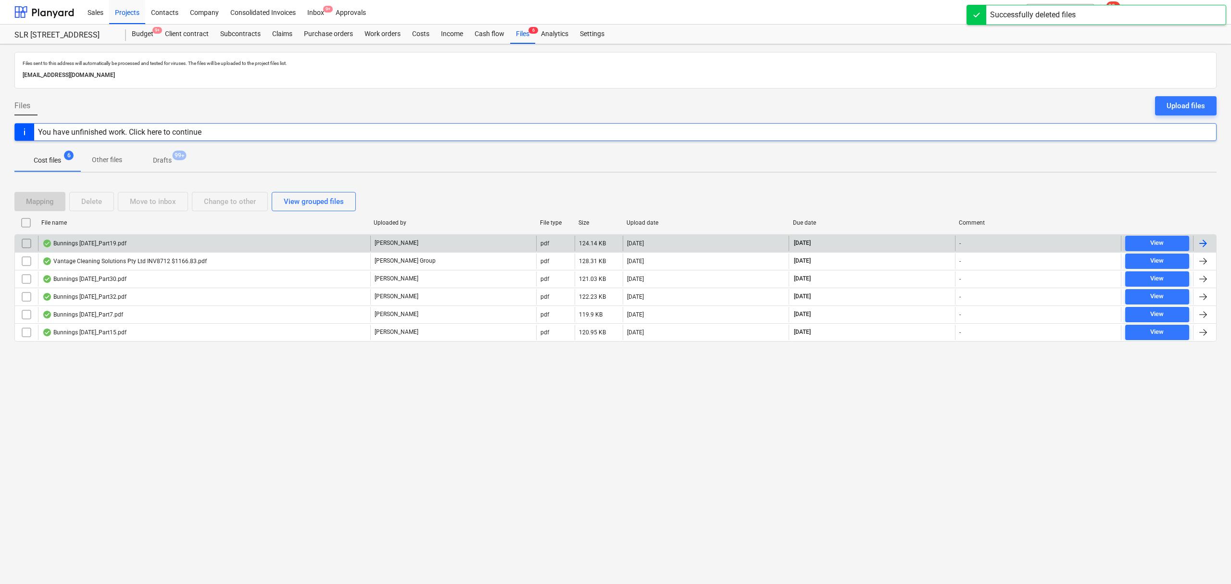
click at [329, 374] on div "Files sent to this address will automatically be processed and tested for virus…" at bounding box center [615, 314] width 1231 height 540
click at [127, 149] on button "Other files" at bounding box center [106, 160] width 53 height 23
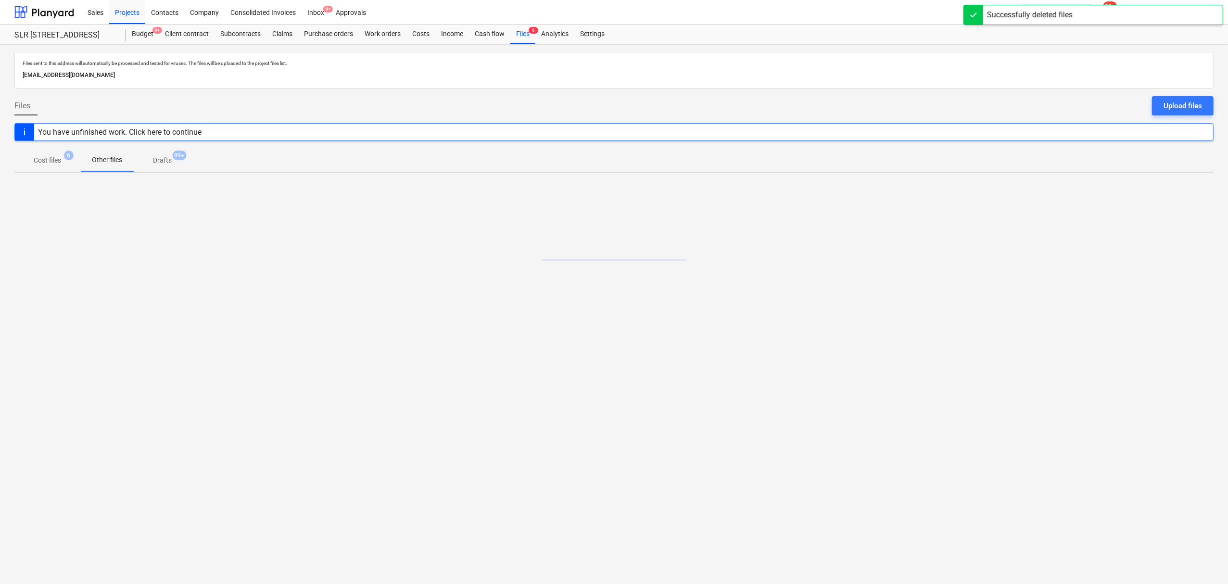
click at [147, 152] on span "Drafts 99+" at bounding box center [162, 160] width 57 height 17
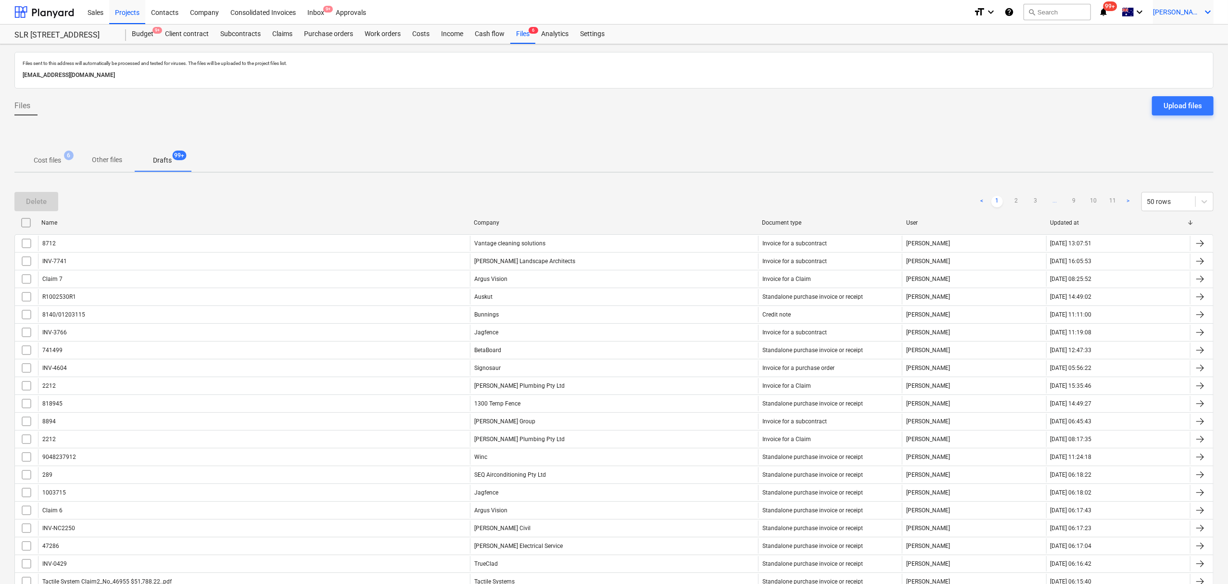
click at [1184, 7] on div "[PERSON_NAME] keyboard_arrow_down" at bounding box center [1183, 12] width 61 height 24
click at [1183, 37] on div "Settings" at bounding box center [1185, 37] width 58 height 15
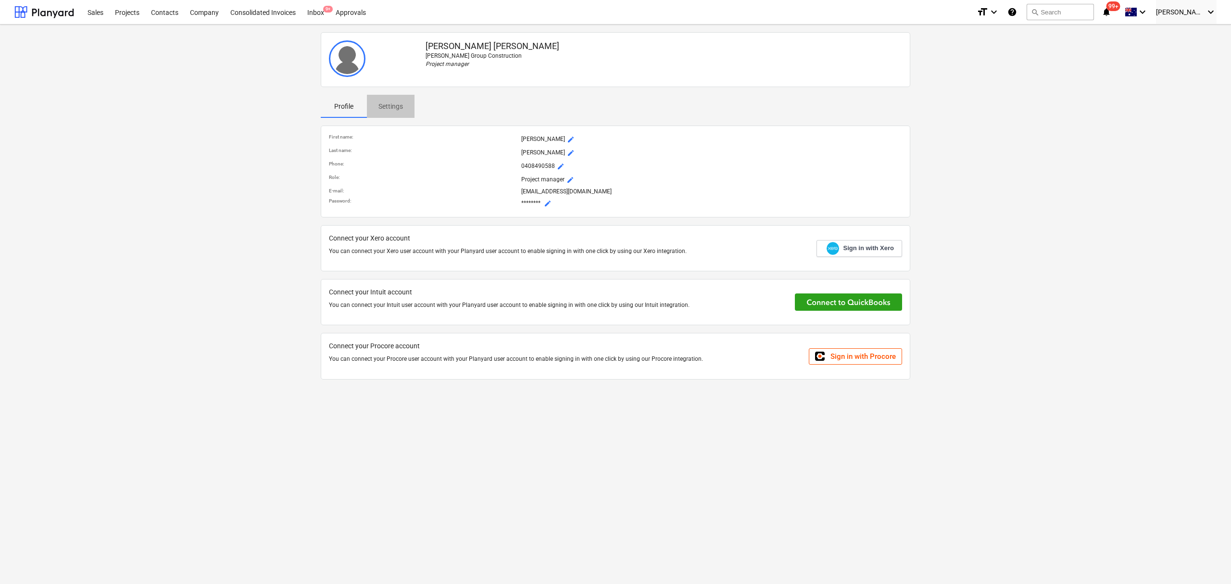
click at [392, 95] on button "Settings" at bounding box center [391, 106] width 48 height 23
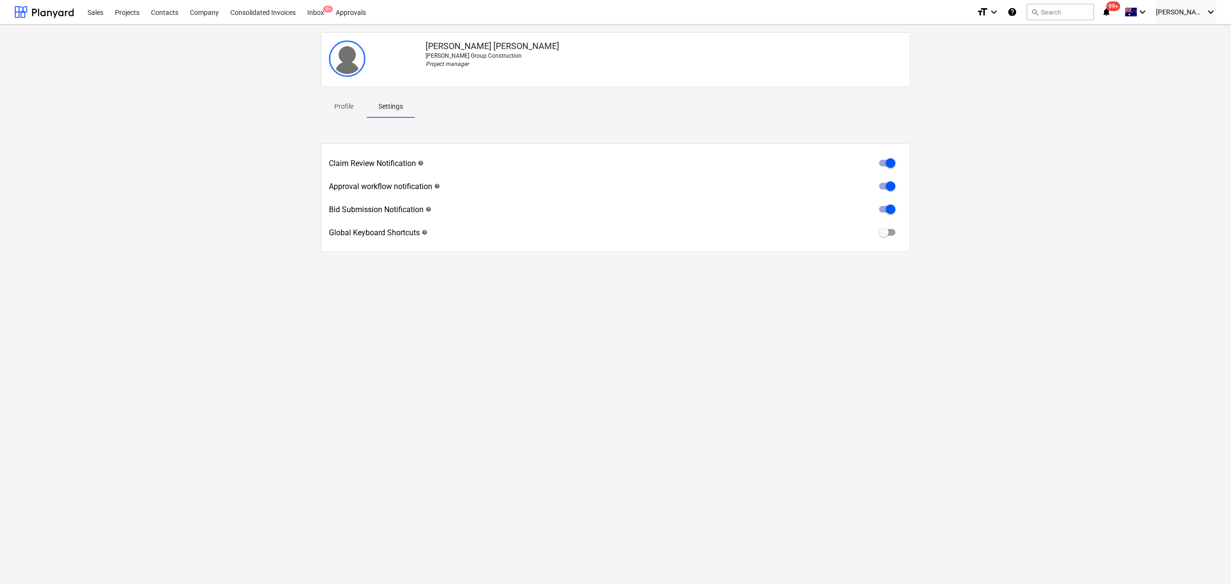
click at [945, 159] on div "[PERSON_NAME] [PERSON_NAME] Group Construction Project manager Profile Settings…" at bounding box center [616, 154] width 1210 height 253
click at [93, 3] on div "Sales" at bounding box center [95, 12] width 27 height 25
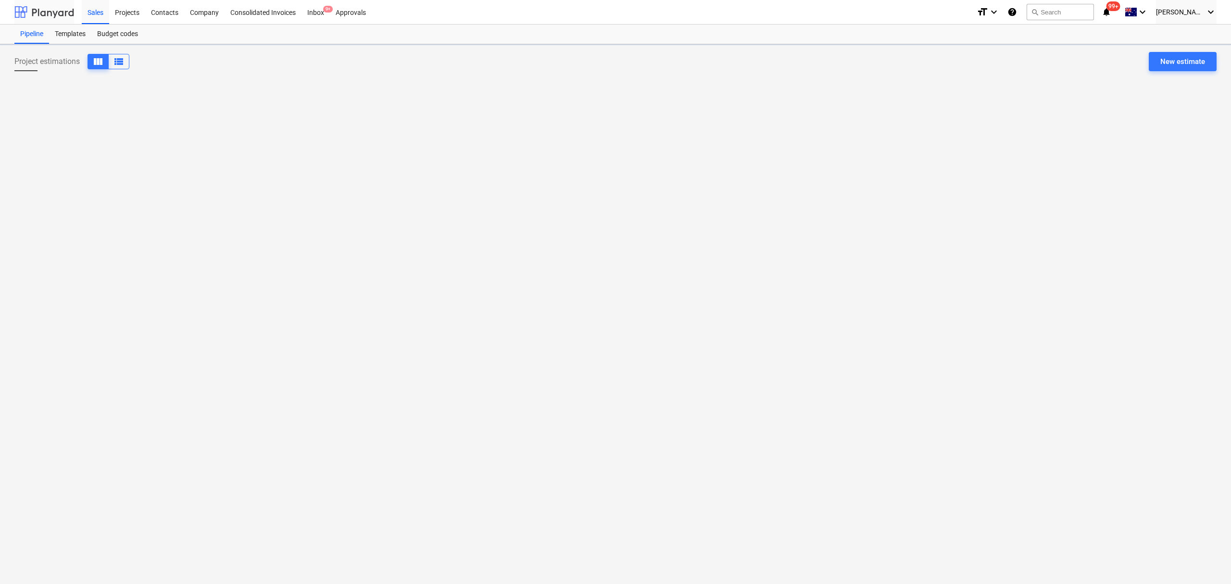
click at [55, 18] on div at bounding box center [44, 12] width 60 height 24
click at [54, 18] on div at bounding box center [44, 12] width 60 height 24
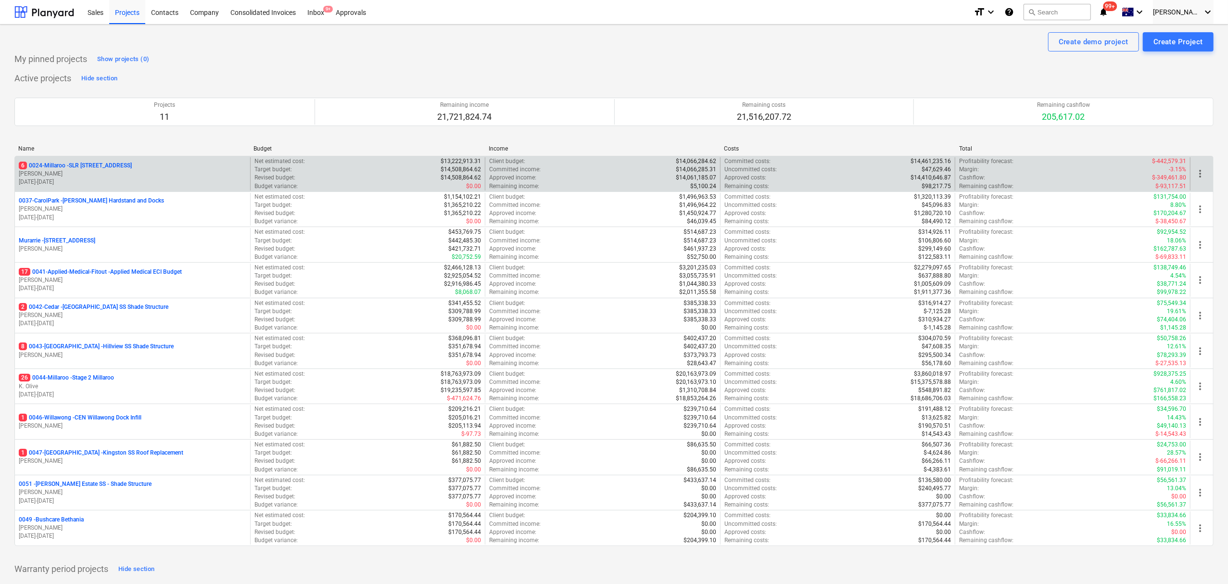
click at [129, 170] on p "[PERSON_NAME]" at bounding box center [132, 174] width 227 height 8
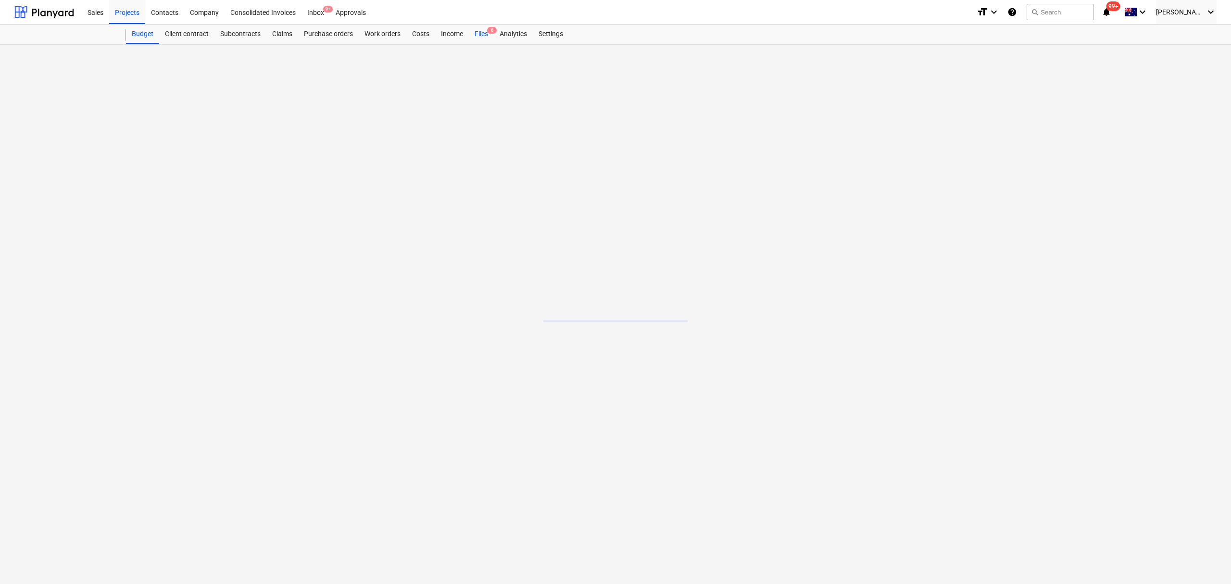
click at [490, 35] on div "Files 6" at bounding box center [481, 34] width 25 height 19
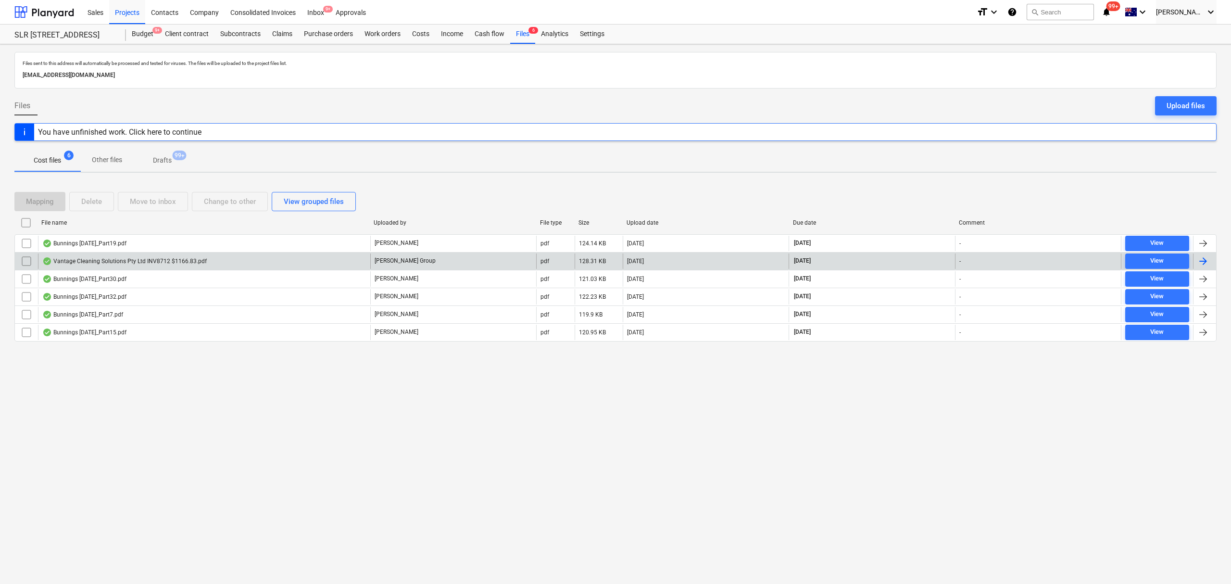
click at [92, 255] on div "Vantage Cleaning Solutions Pty Ltd INV8712 $1166.83.pdf" at bounding box center [204, 260] width 332 height 15
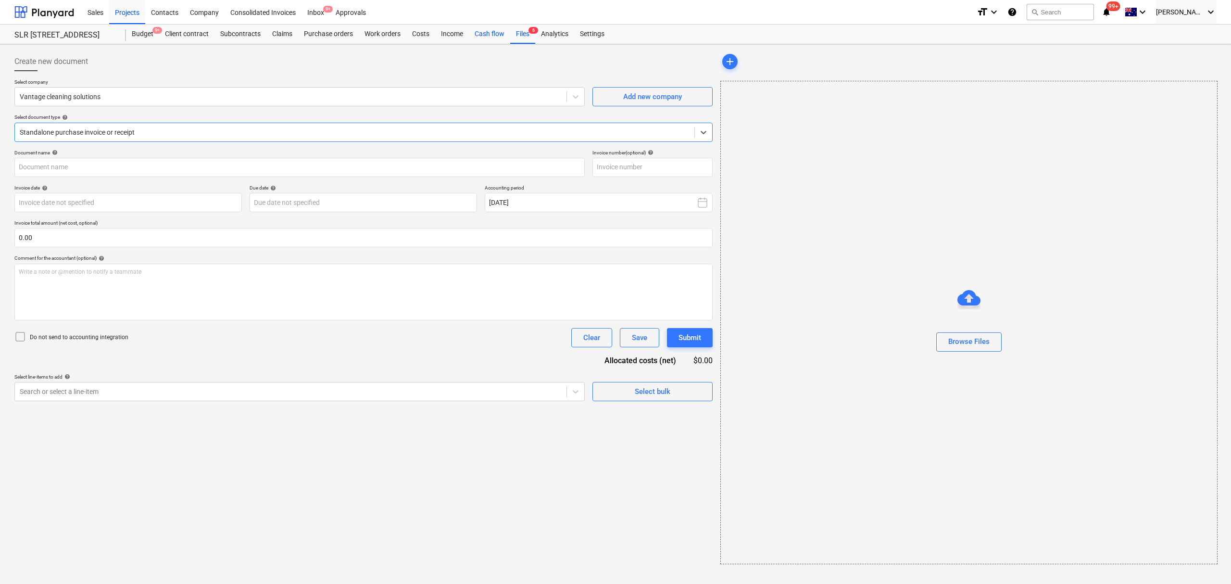
type input "8712"
type input "[DATE]"
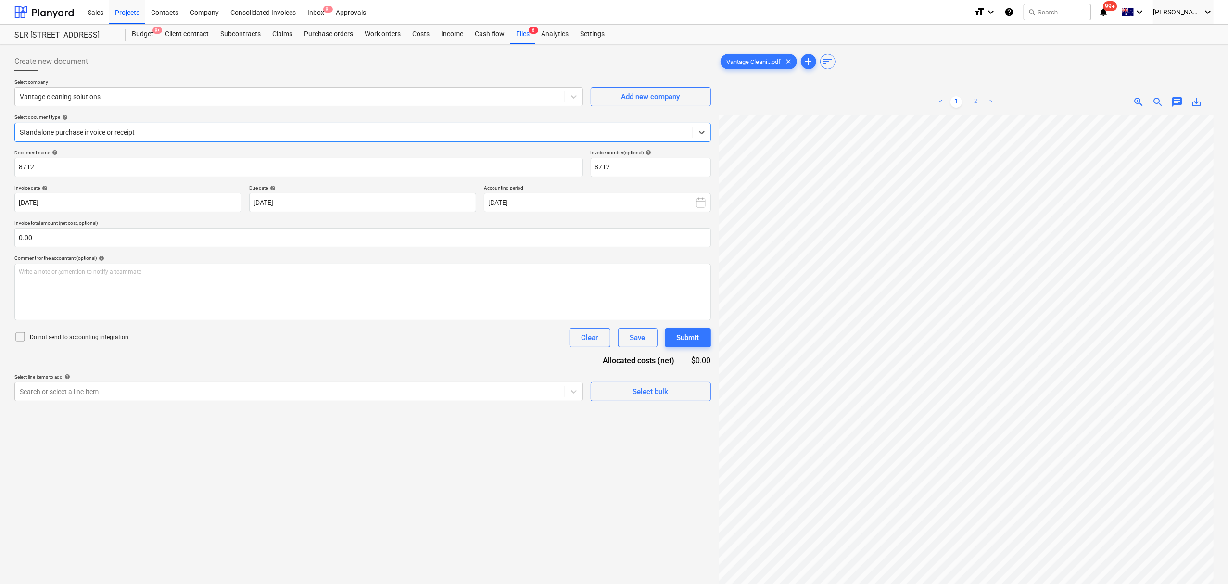
click at [972, 102] on link "2" at bounding box center [976, 102] width 12 height 12
click at [952, 102] on link "1" at bounding box center [956, 102] width 12 height 12
click at [243, 127] on div at bounding box center [354, 132] width 668 height 10
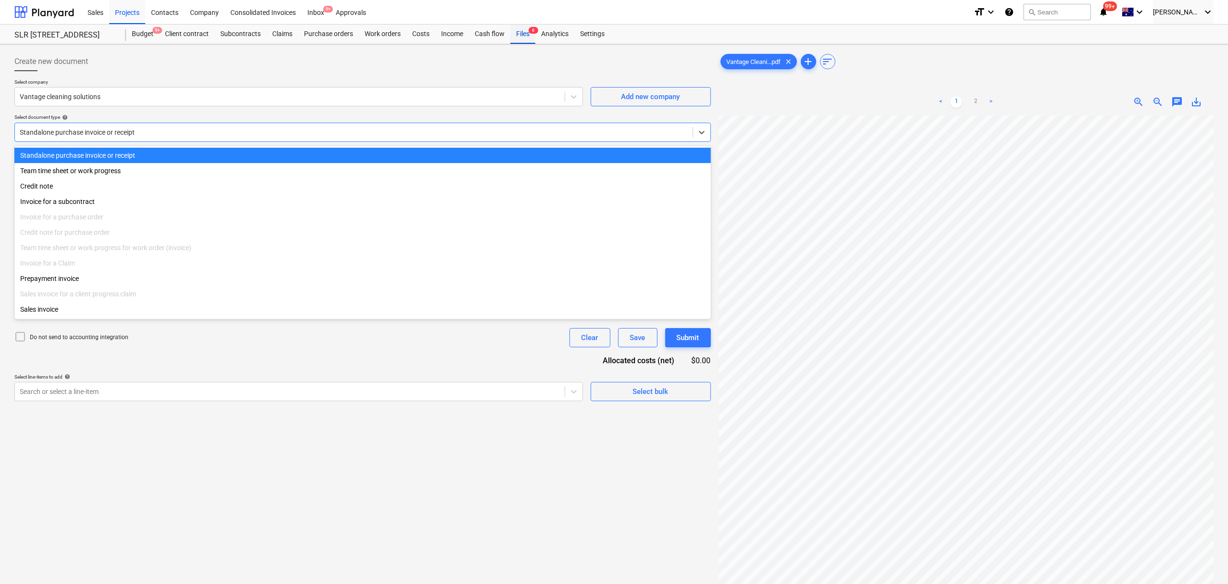
click at [529, 29] on span "6" at bounding box center [534, 30] width 10 height 7
click at [528, 28] on div "Files 6" at bounding box center [522, 34] width 25 height 19
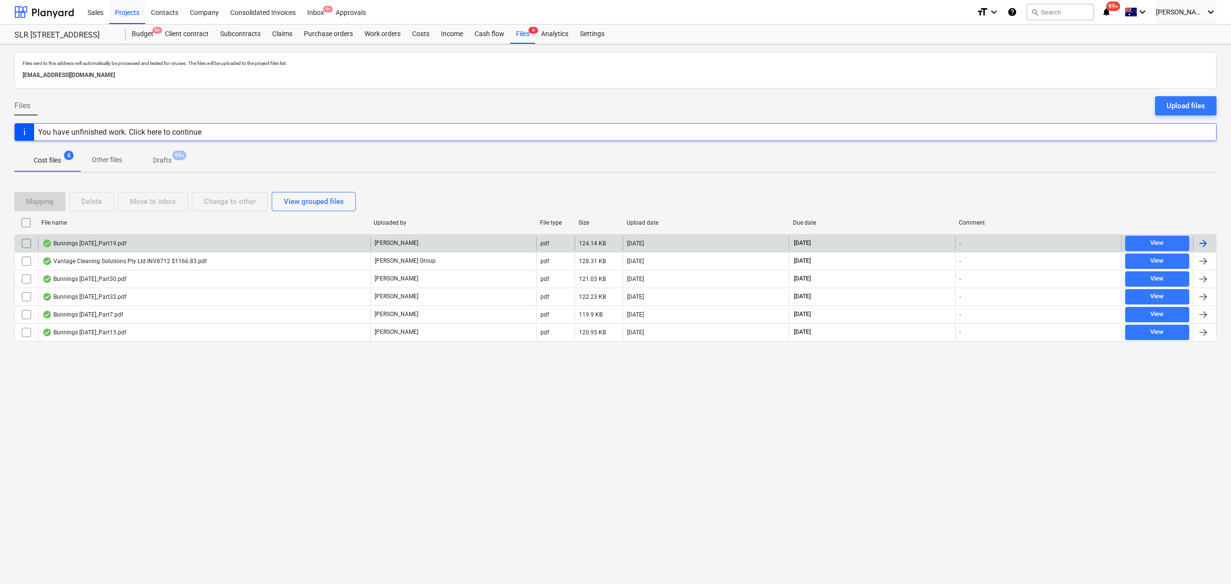
click at [125, 245] on div "Bunnings [DATE]_Part19.pdf" at bounding box center [84, 244] width 84 height 8
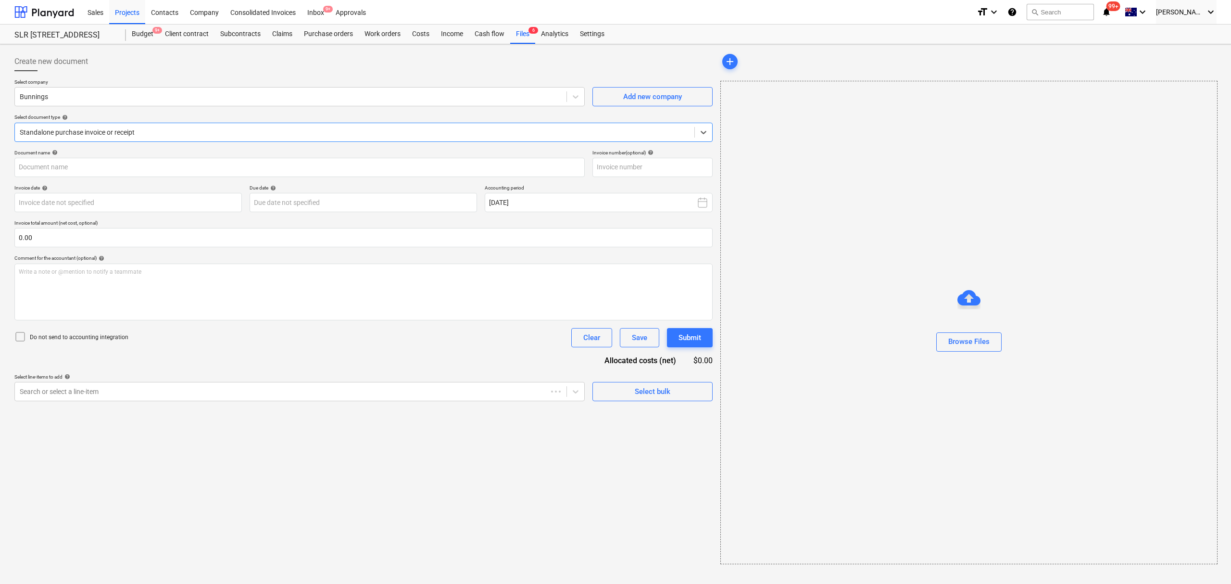
type input "8169/09507347"
type input "[DATE]"
click at [926, 0] on html "Sales Projects Contacts Company Consolidated Invoices Inbox 9+ Approvals format…" at bounding box center [614, 292] width 1228 height 584
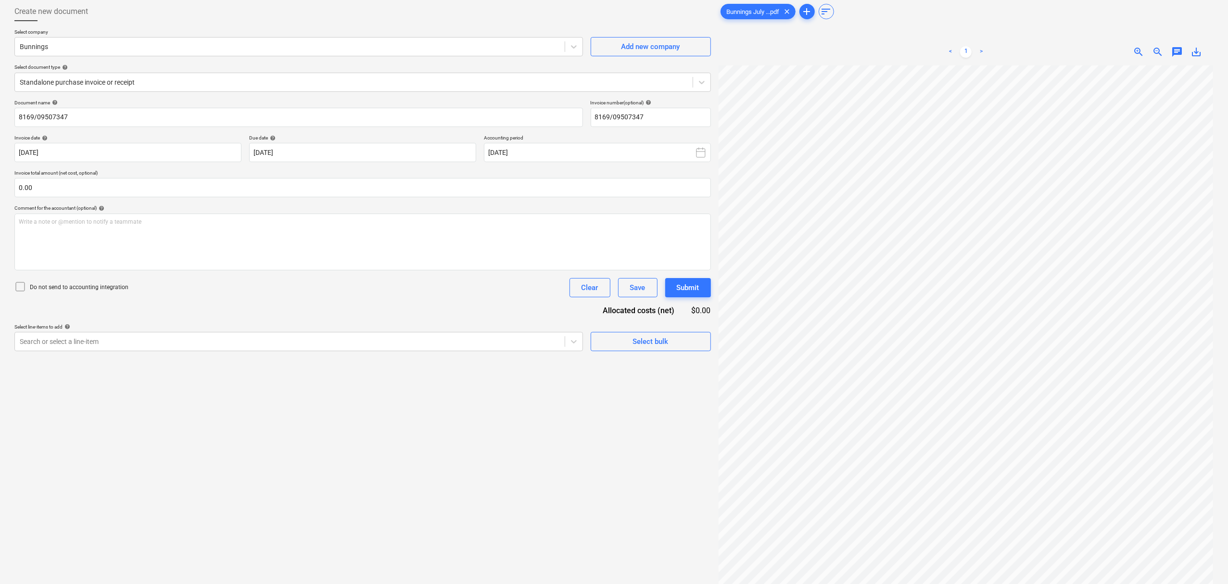
scroll to position [97, 0]
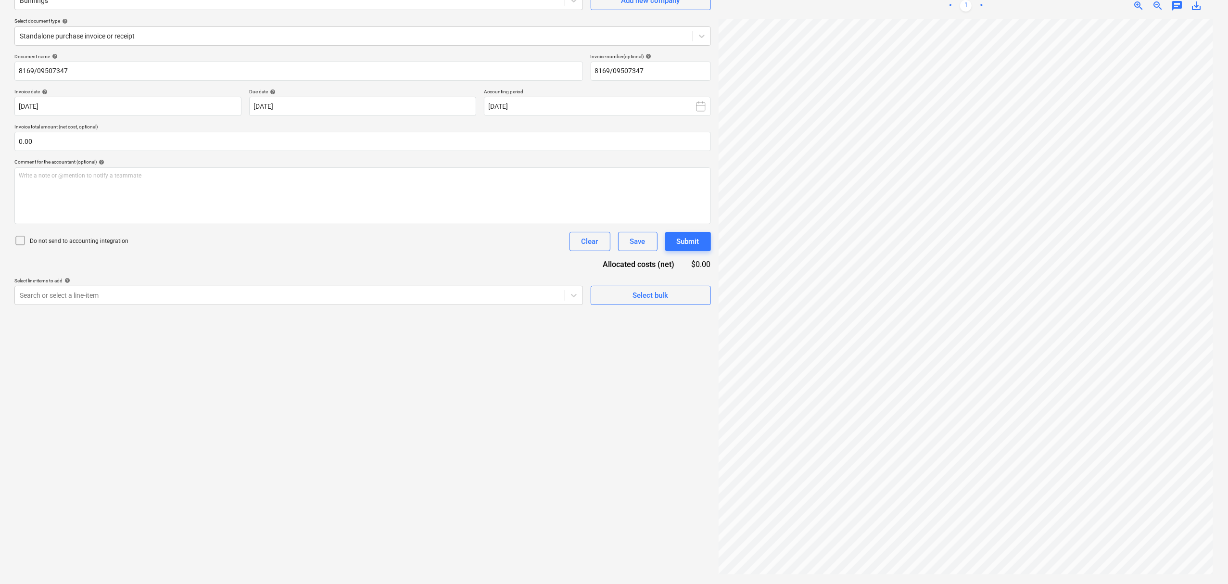
click at [72, 24] on p "Select document type help" at bounding box center [362, 22] width 696 height 8
click at [72, 27] on div "Standalone purchase invoice or receipt" at bounding box center [362, 35] width 696 height 19
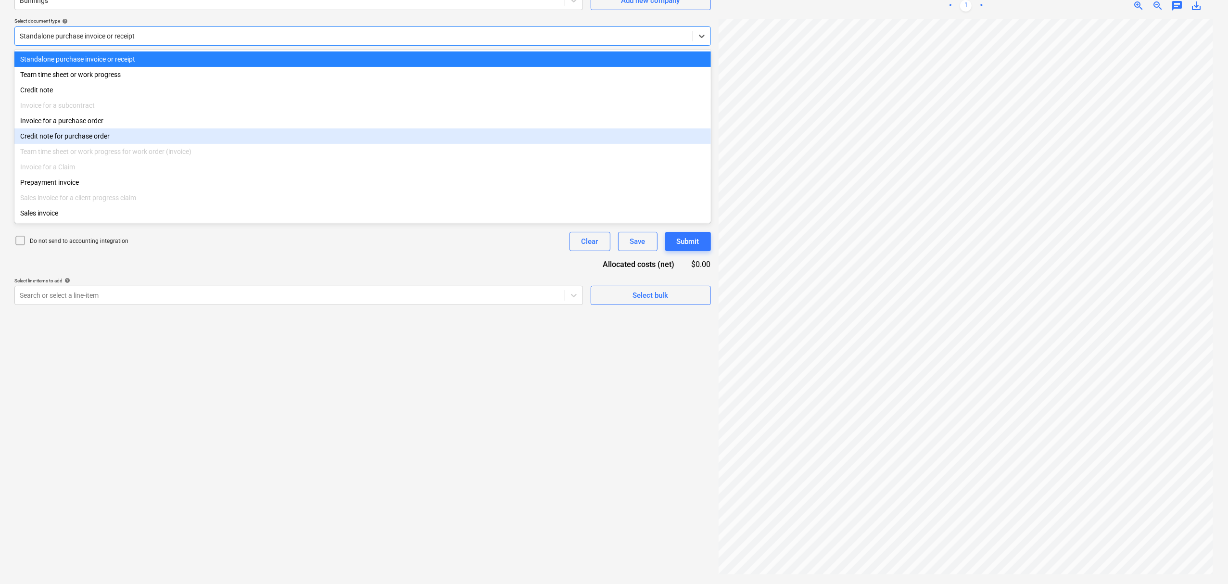
click at [114, 121] on div "Invoice for a purchase order" at bounding box center [362, 120] width 696 height 15
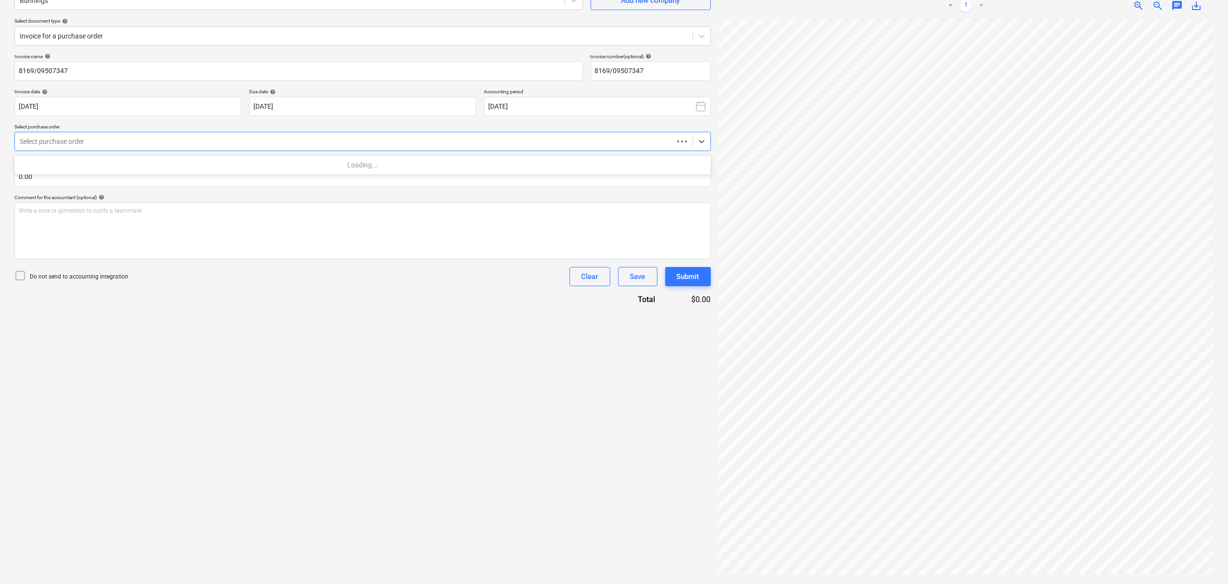
click at [102, 144] on div at bounding box center [344, 142] width 649 height 10
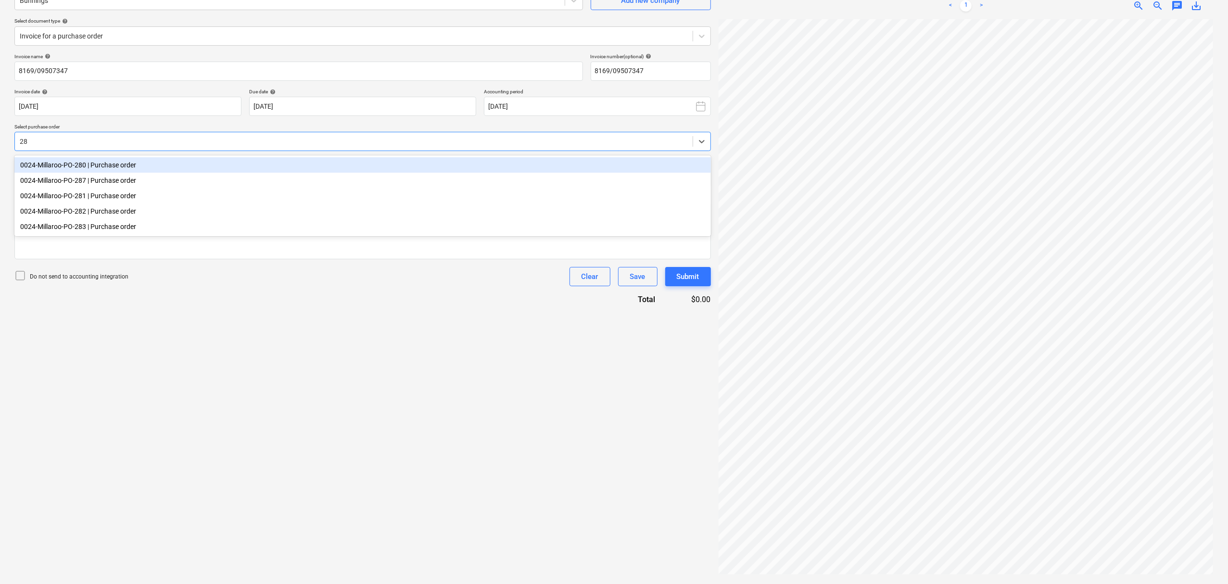
type input "283"
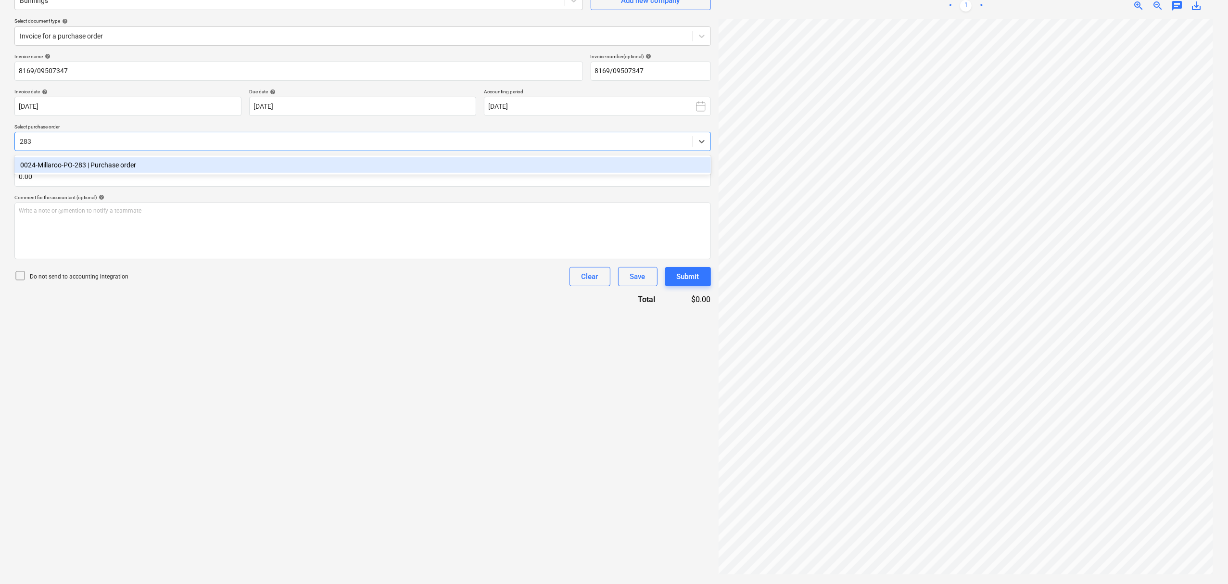
drag, startPoint x: 118, startPoint y: 166, endPoint x: 124, endPoint y: 164, distance: 5.5
click at [118, 165] on div "0024-Millaroo-PO-283 | Purchase order" at bounding box center [362, 164] width 696 height 15
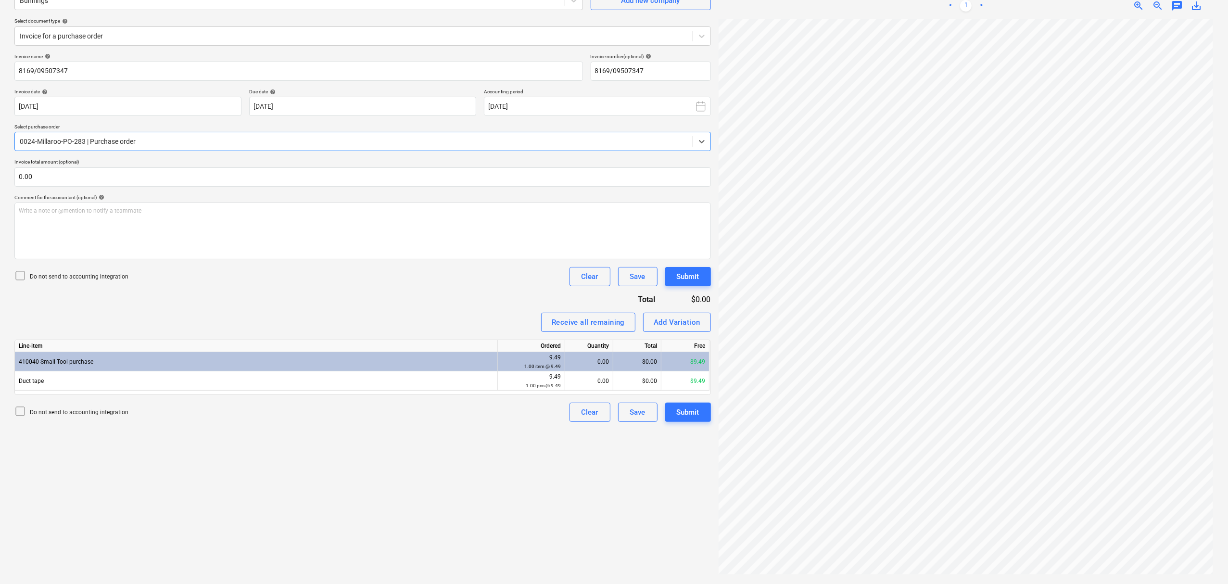
scroll to position [158, 11]
click at [204, 175] on input "text" at bounding box center [362, 176] width 696 height 19
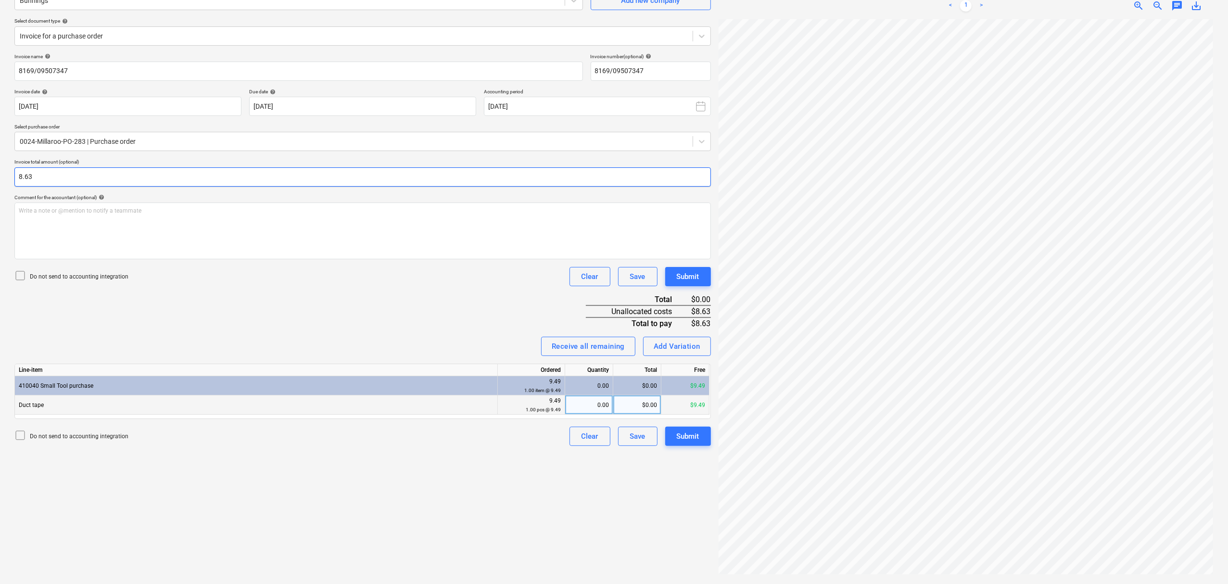
type input "8.63"
click at [601, 399] on div "0.00" at bounding box center [589, 404] width 40 height 19
type input "1"
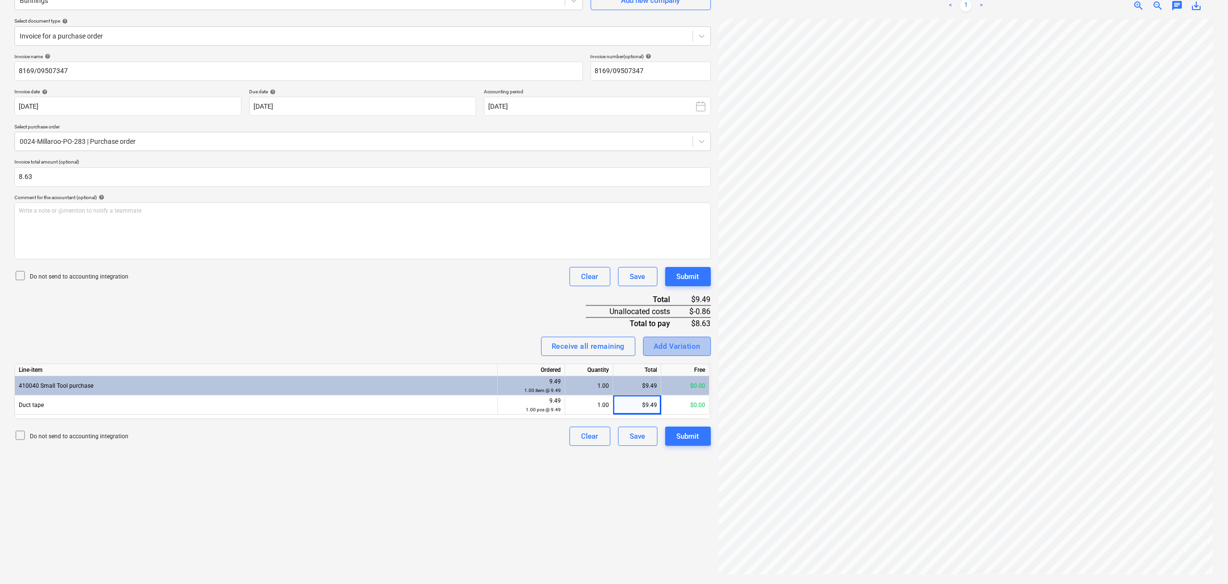
click at [681, 340] on div "Add Variation" at bounding box center [677, 346] width 47 height 13
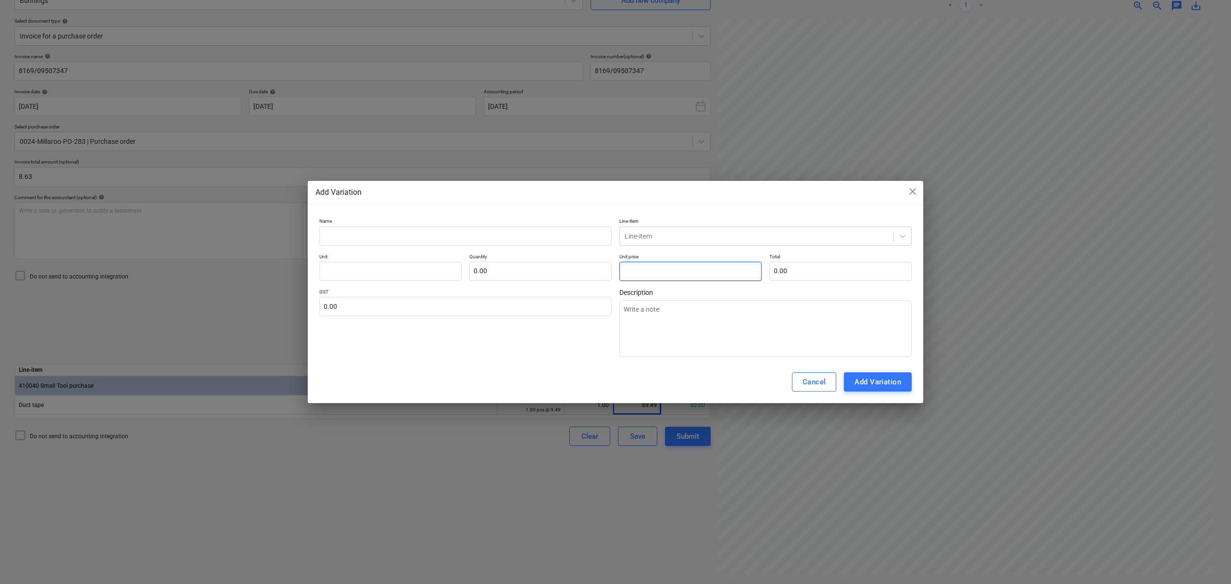
click at [661, 272] on input "text" at bounding box center [690, 271] width 142 height 19
type input "0"
type textarea "x"
type input "0."
type textarea "x"
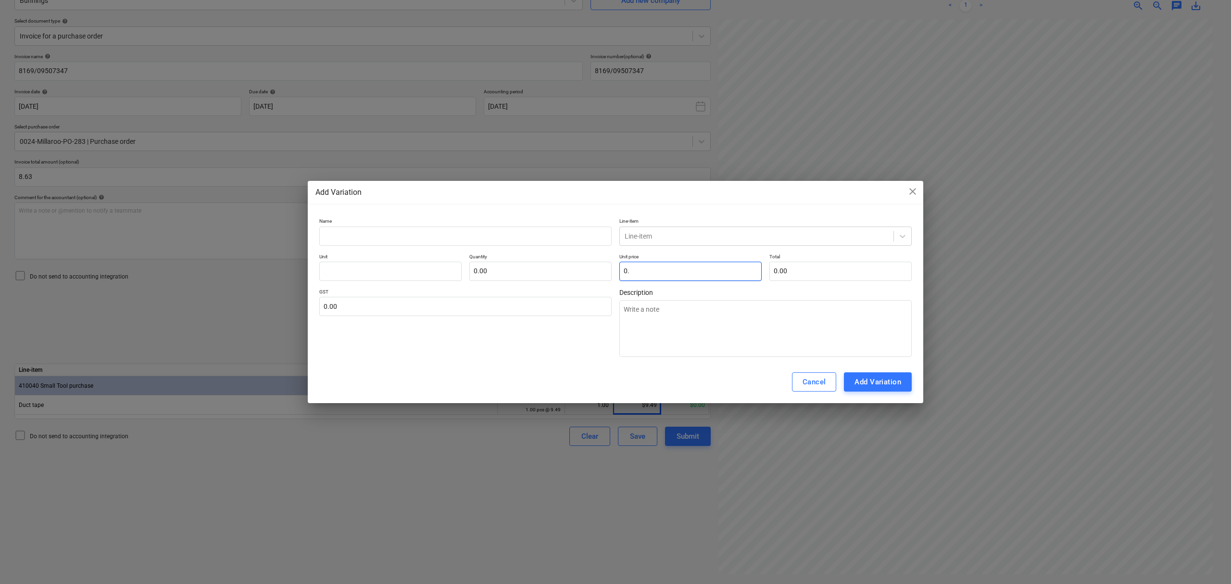
type input "pcs"
type input "0.8"
type textarea "x"
type input "1.00"
type input "0.80"
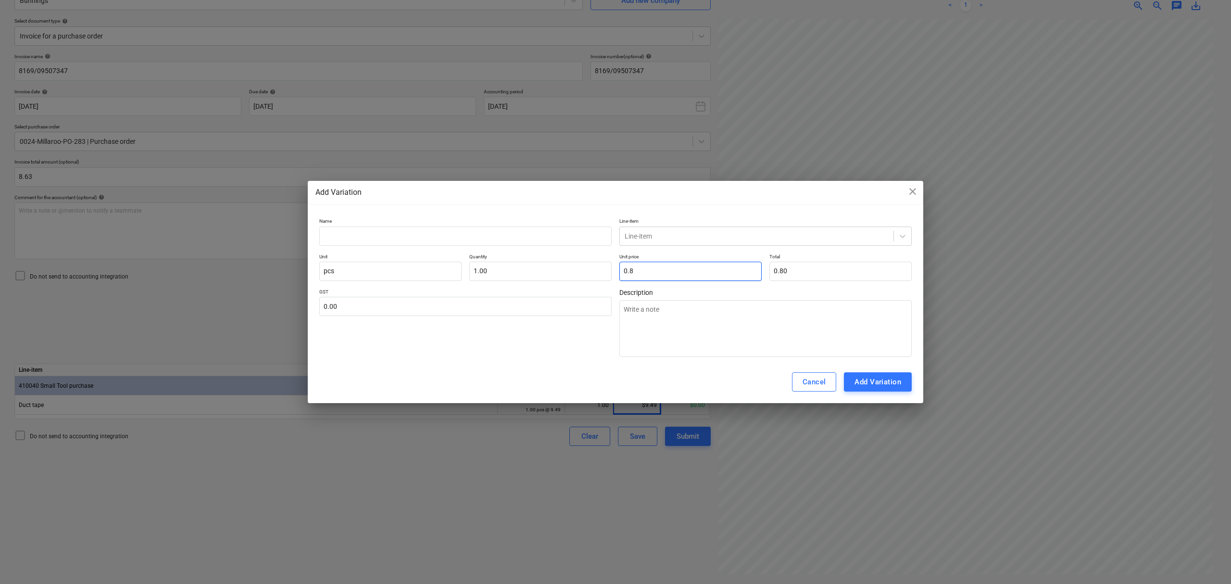
type input "0.86"
type textarea "x"
type input "0.86"
drag, startPoint x: 506, startPoint y: 270, endPoint x: 412, endPoint y: 215, distance: 109.3
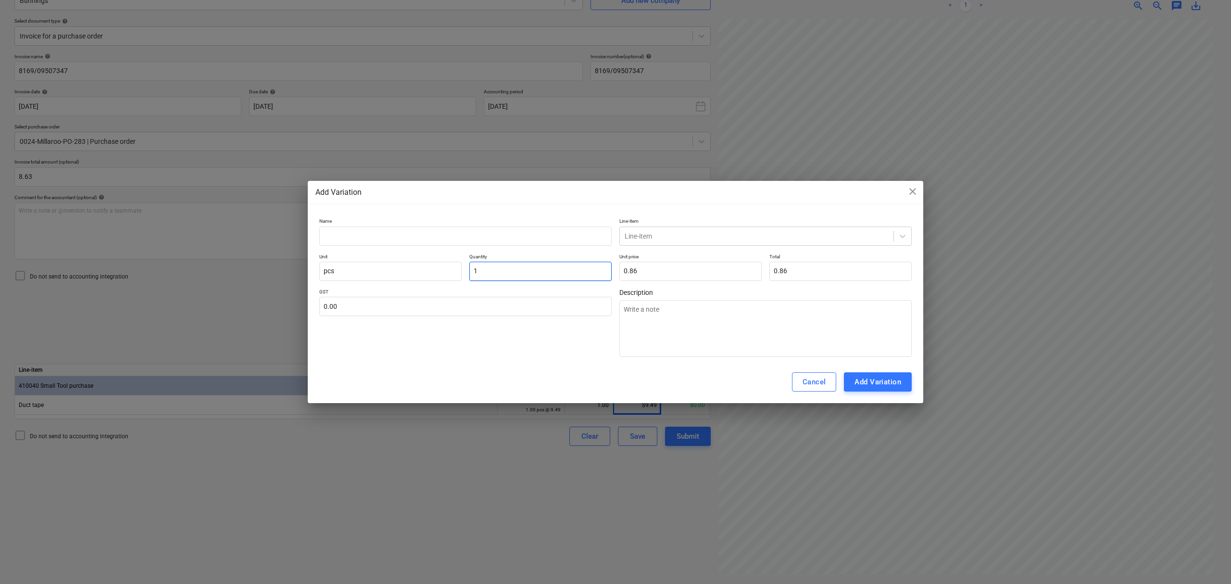
click at [447, 259] on div "Unit pcs Quantity 1 Unit price 0.86 Total 0.86" at bounding box center [615, 266] width 593 height 27
type input "-"
type textarea "x"
type input "0.00"
type input "-1"
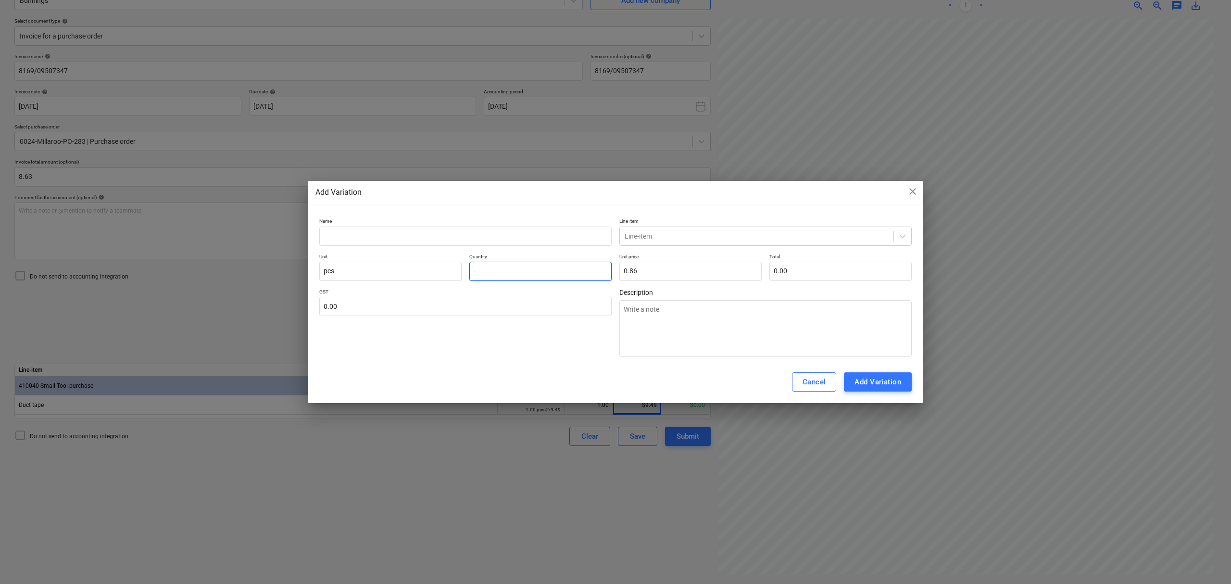
type textarea "x"
type input "-0.86"
type input "-1.00"
click at [535, 232] on input "text" at bounding box center [465, 236] width 292 height 19
type input "c"
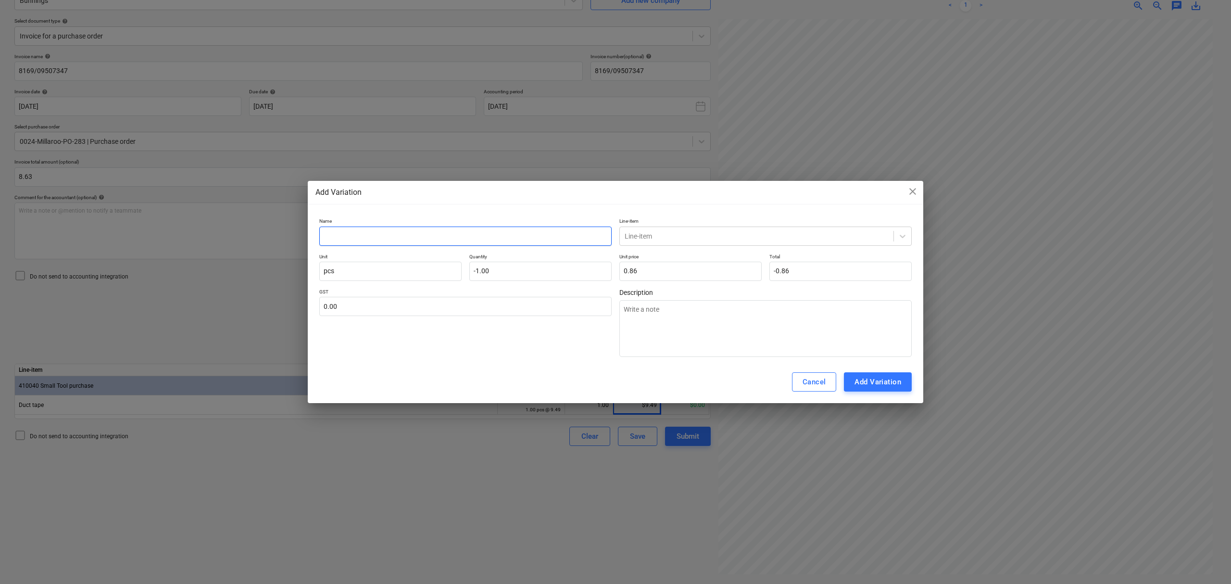
type textarea "x"
type input "cl"
type textarea "x"
type input "clo"
type textarea "x"
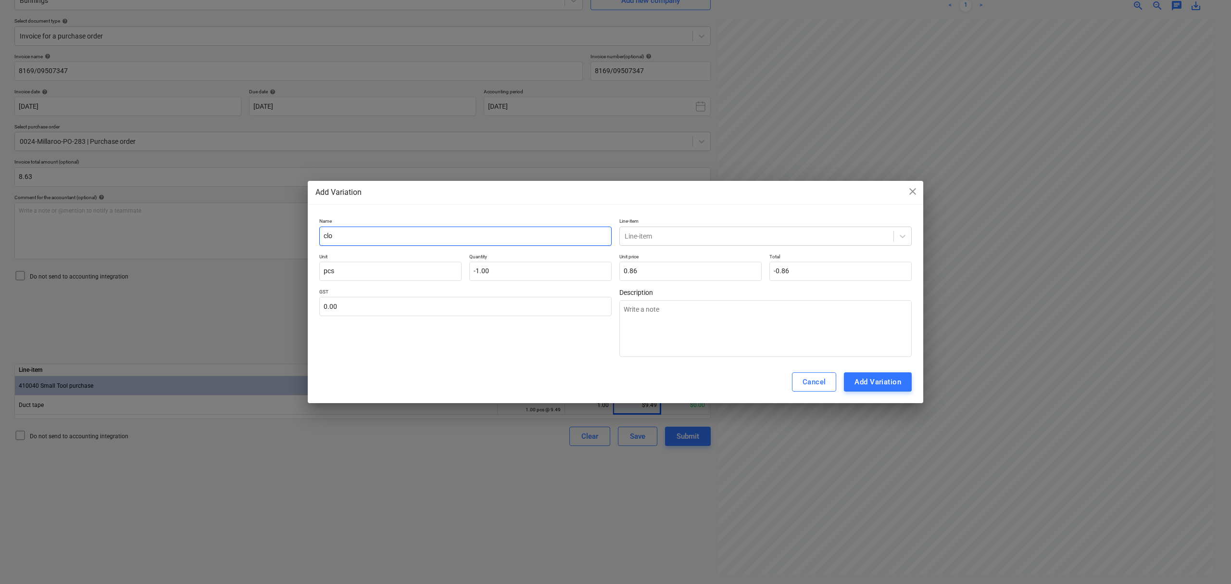
type input "clos"
type textarea "x"
type input "close"
type textarea "x"
type input "close"
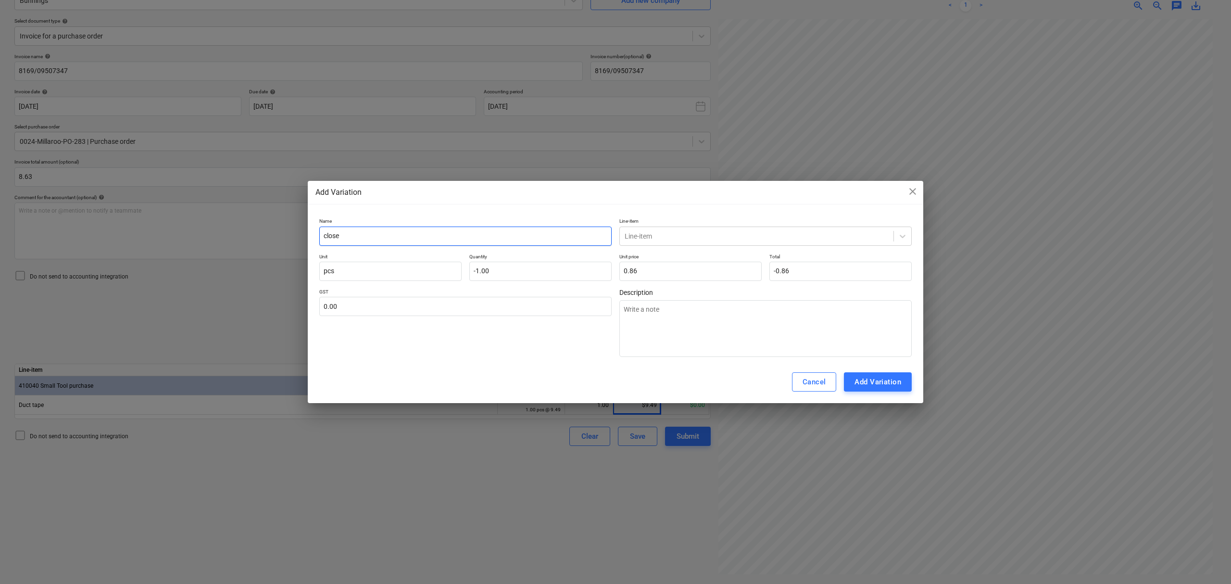
type textarea "x"
type input "close o"
type textarea "x"
type input "close ou"
type textarea "x"
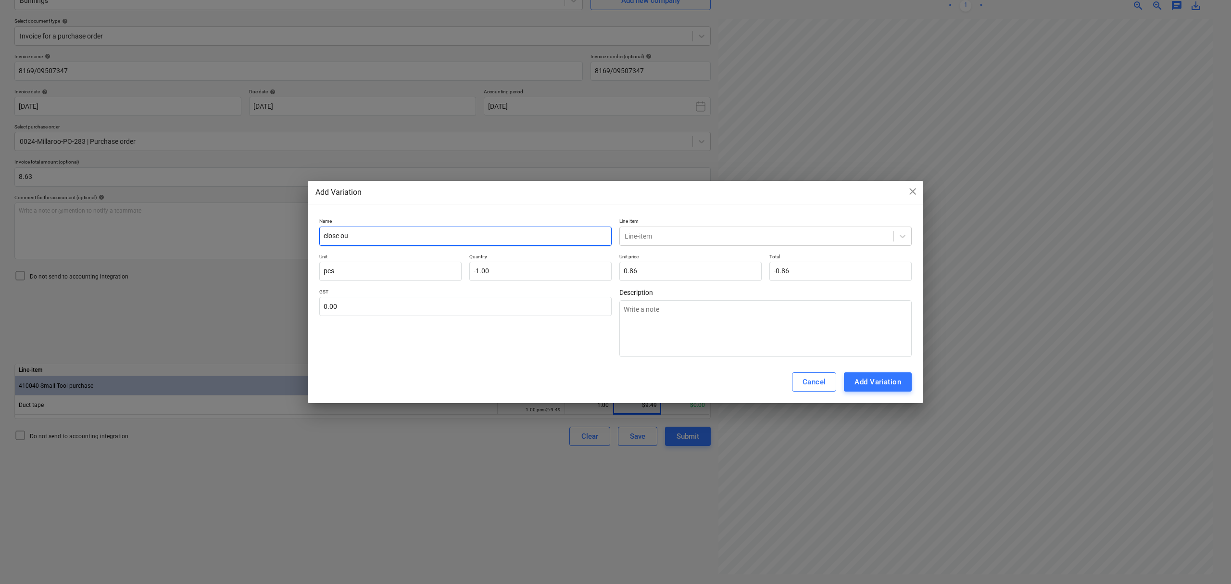
type input "close out"
type textarea "x"
type input "close out"
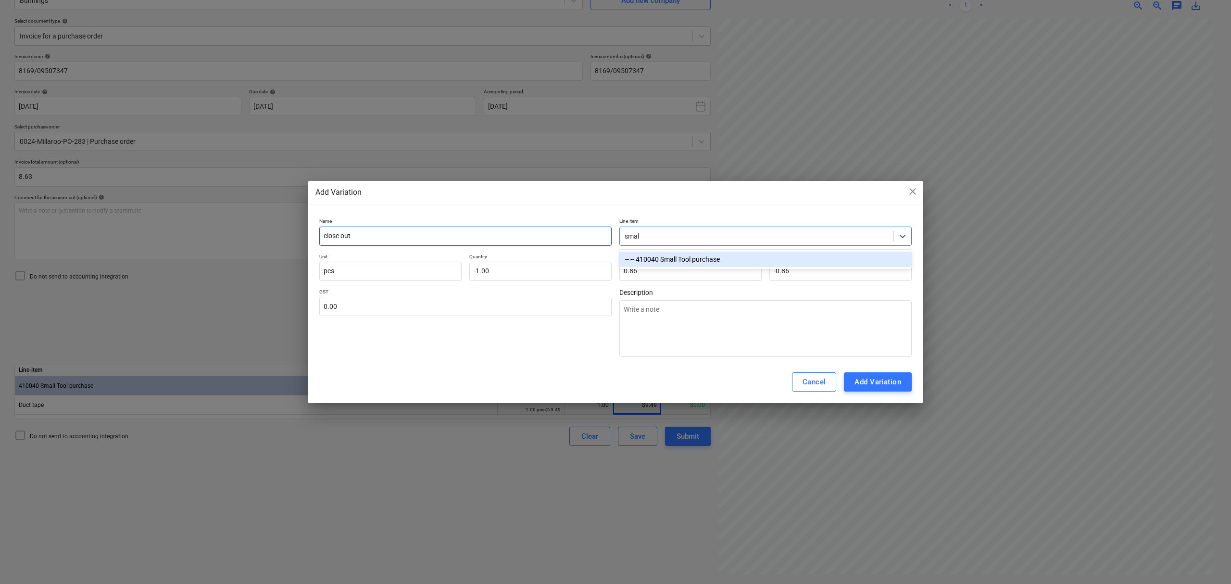
type input "small"
type textarea "x"
type input "-1.00"
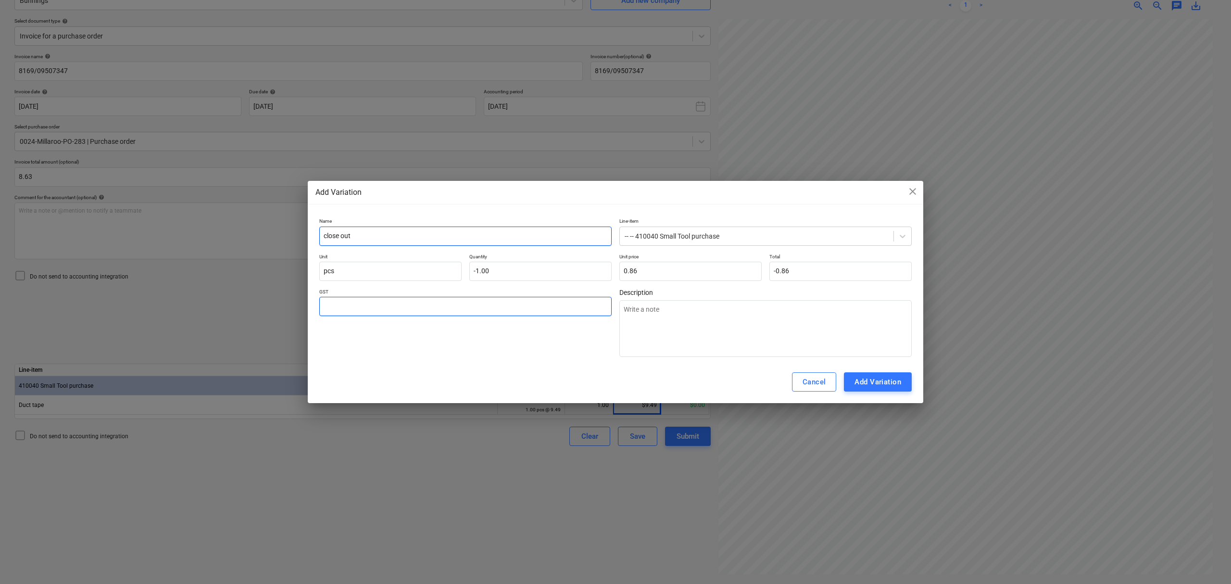
type input "1"
type textarea "x"
type input "19"
type textarea "x"
type input "1"
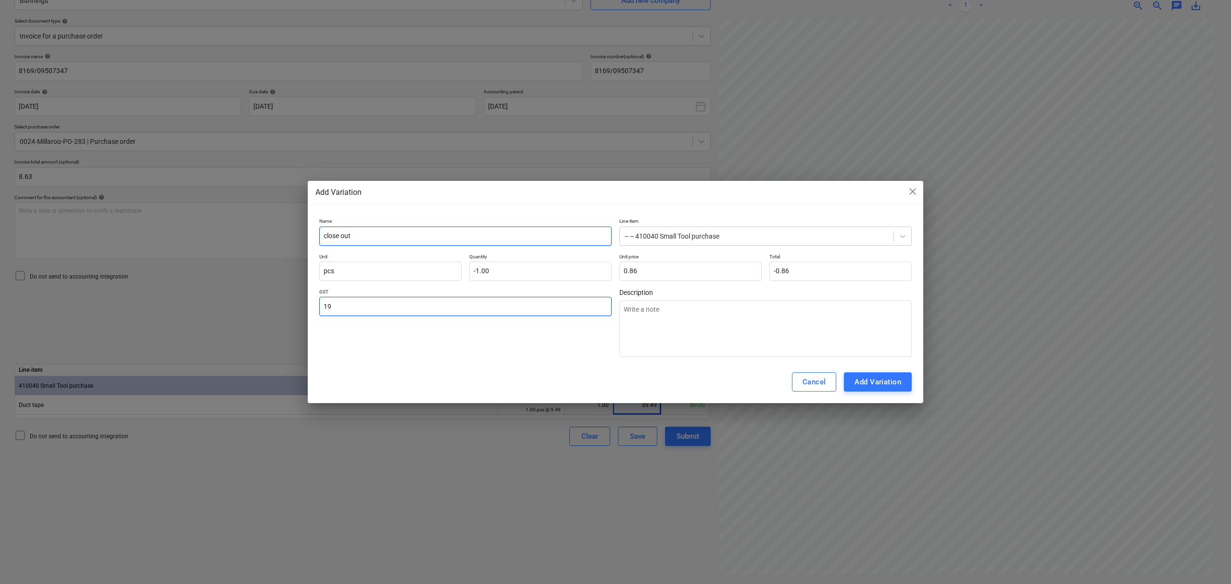
type textarea "x"
type input "10"
type textarea "x"
type input "10.00"
click at [881, 379] on div "Add Variation" at bounding box center [878, 382] width 47 height 13
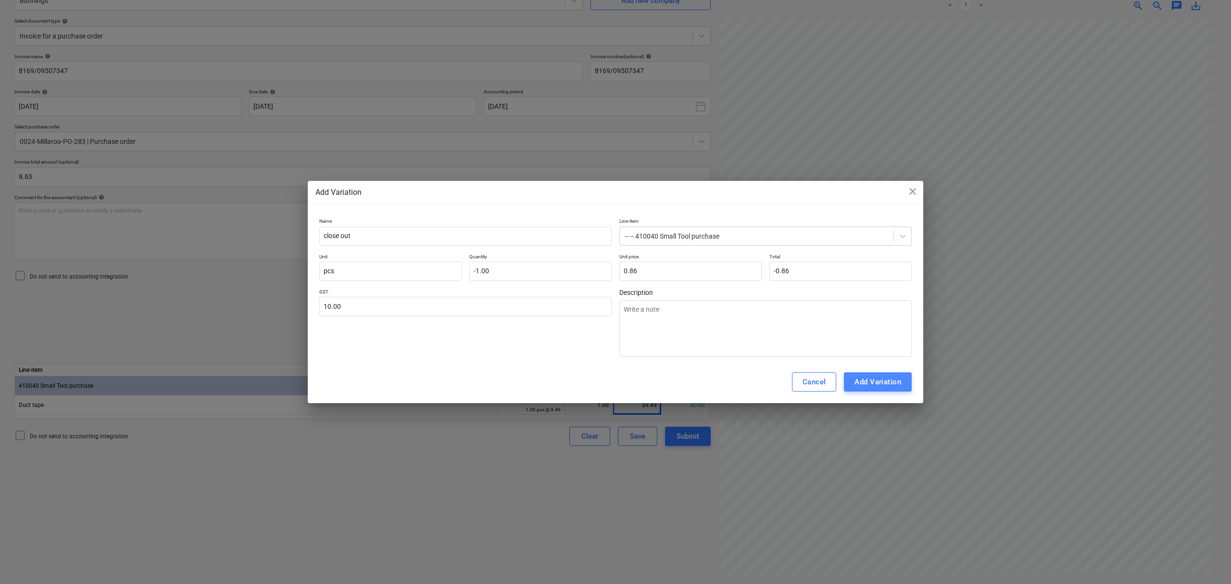
type textarea "x"
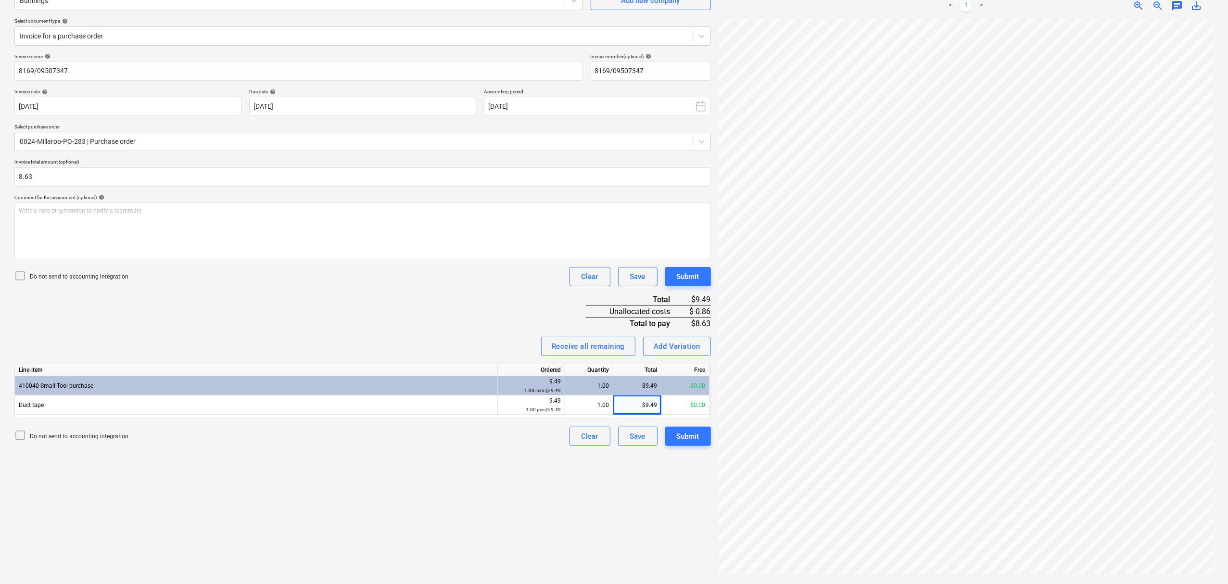
scroll to position [158, 10]
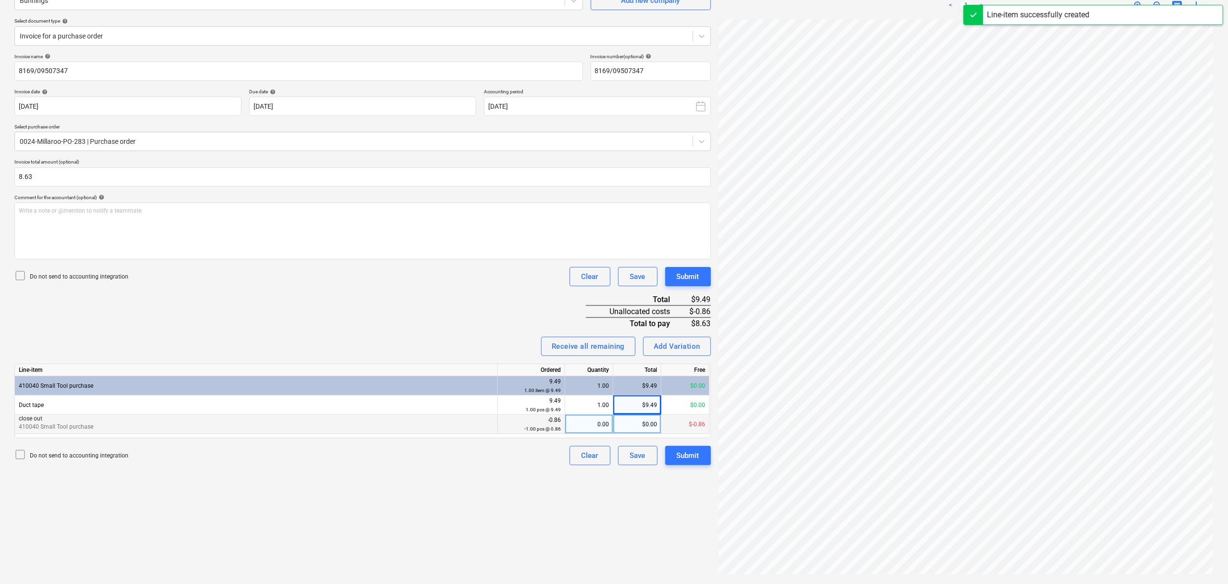
click at [603, 428] on div "0.00" at bounding box center [589, 424] width 40 height 19
type input "-1"
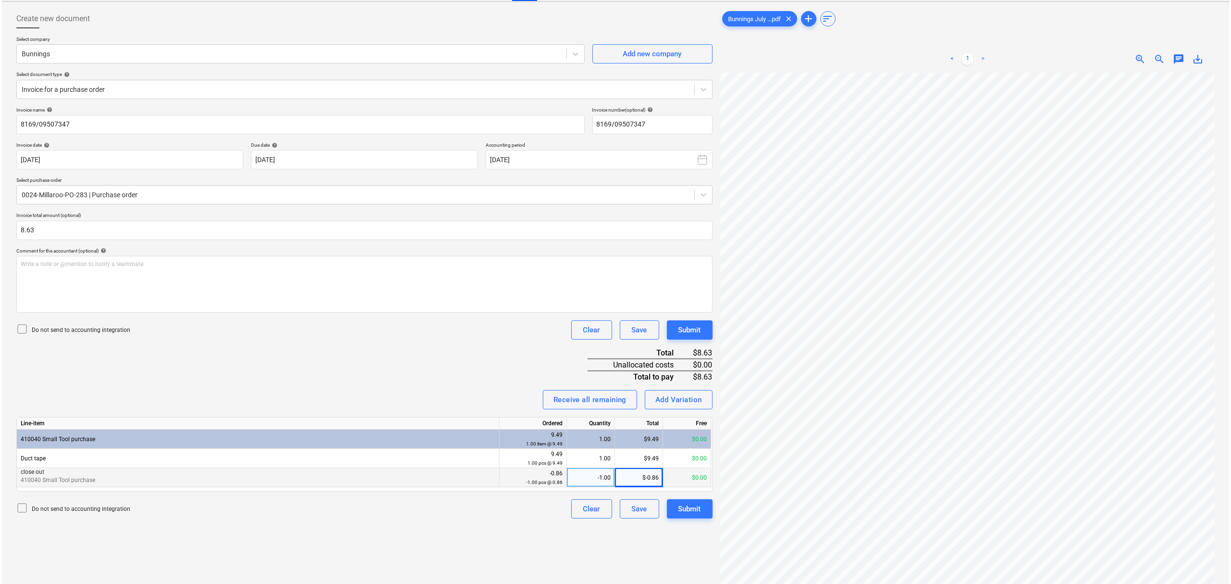
scroll to position [97, 0]
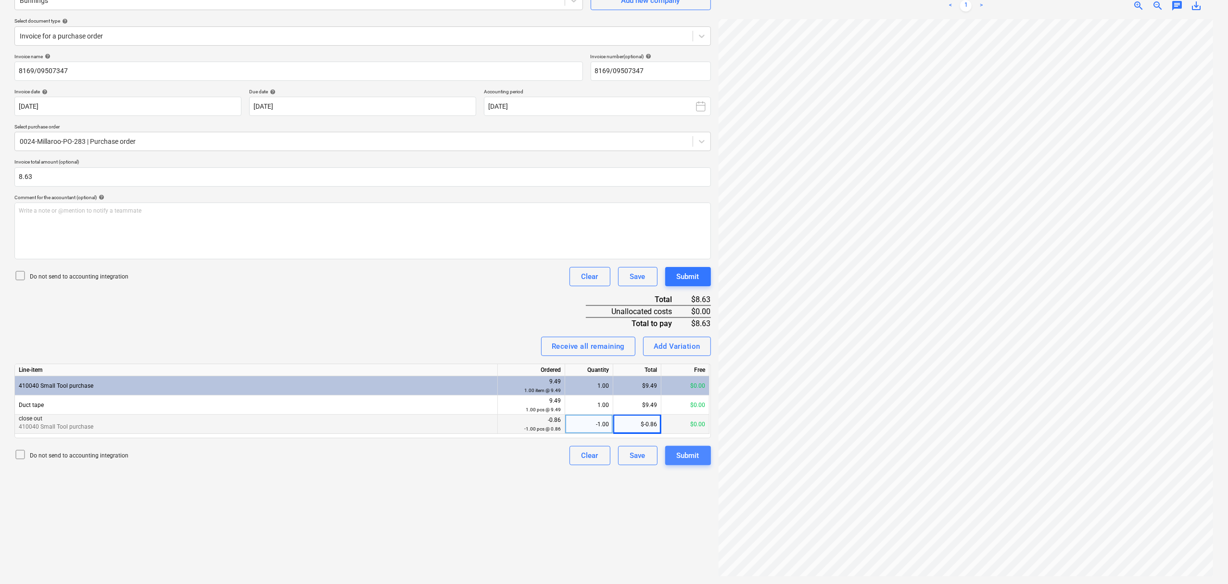
click at [695, 455] on div "Submit" at bounding box center [688, 455] width 23 height 13
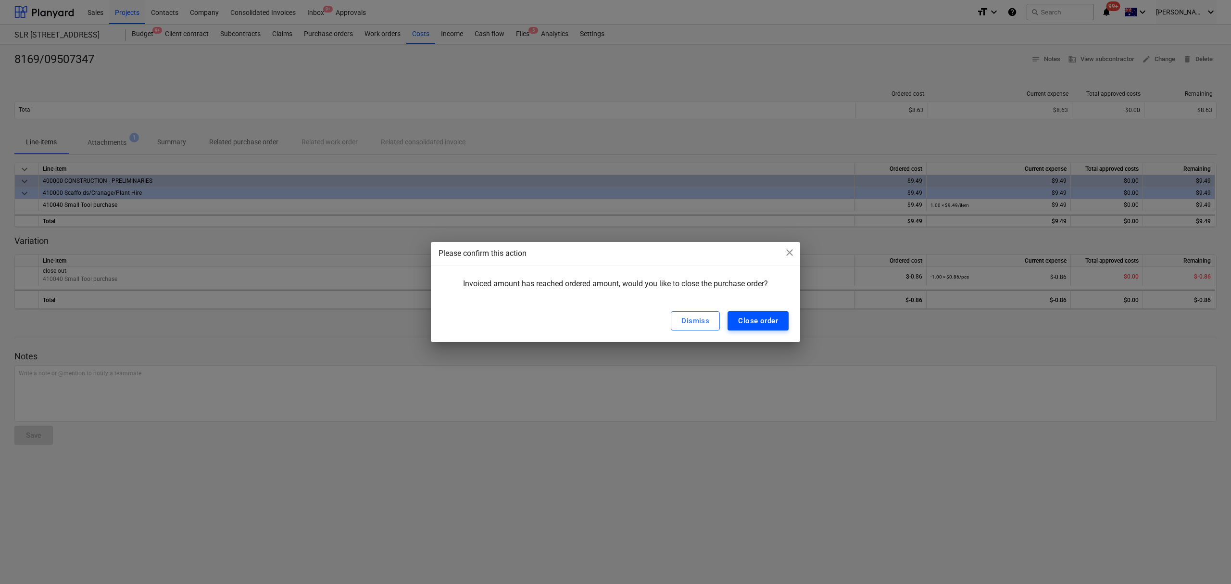
click at [787, 312] on div "Dismiss Close order" at bounding box center [615, 321] width 369 height 42
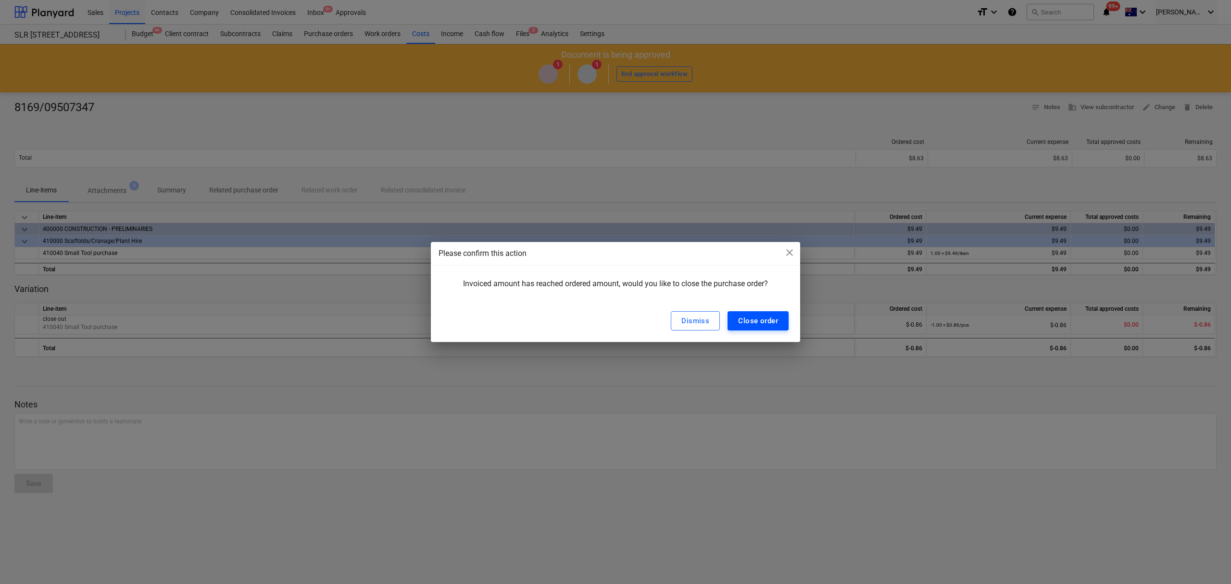
click at [777, 317] on div "Close order" at bounding box center [758, 321] width 40 height 13
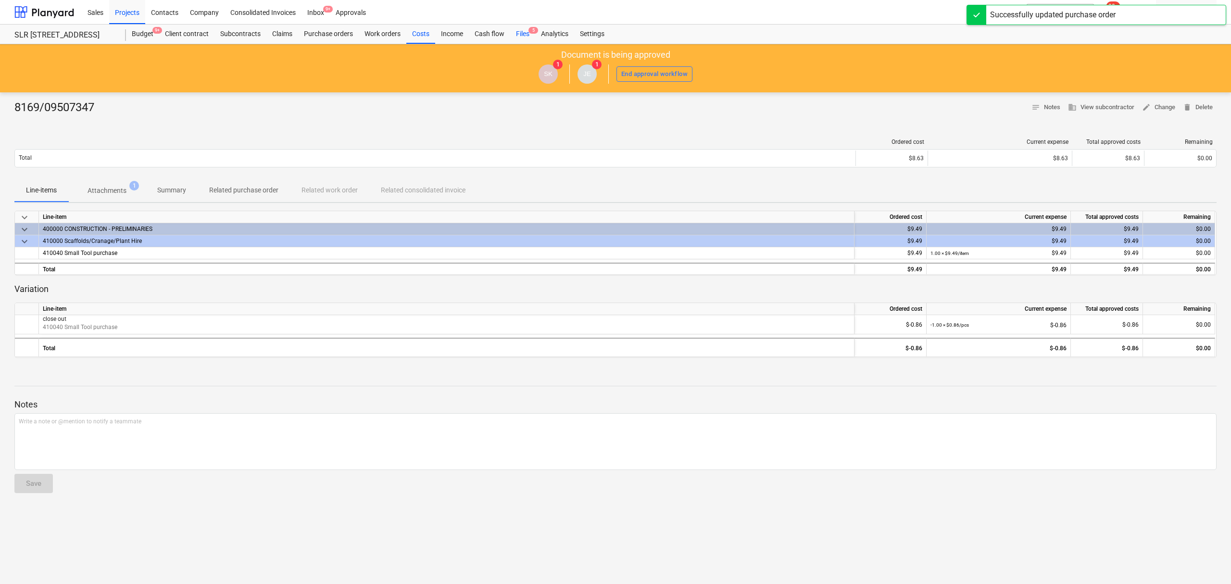
click at [516, 38] on div "Files 5" at bounding box center [522, 34] width 25 height 19
click at [515, 38] on div "Files 5" at bounding box center [522, 34] width 25 height 19
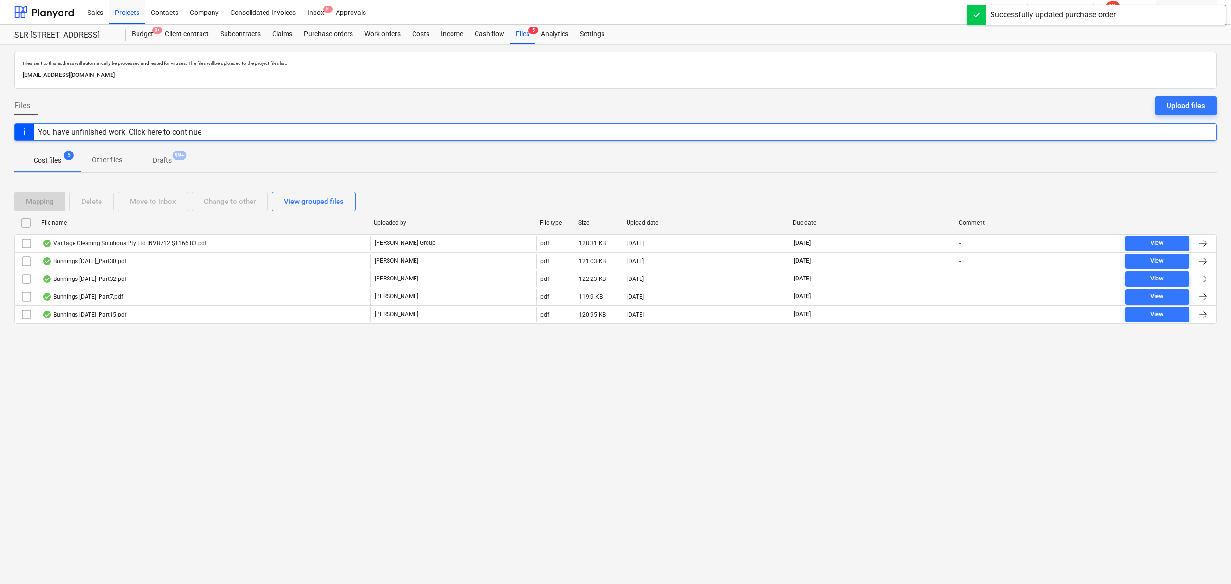
click at [812, 216] on div "Due date" at bounding box center [872, 222] width 166 height 15
checkbox input "false"
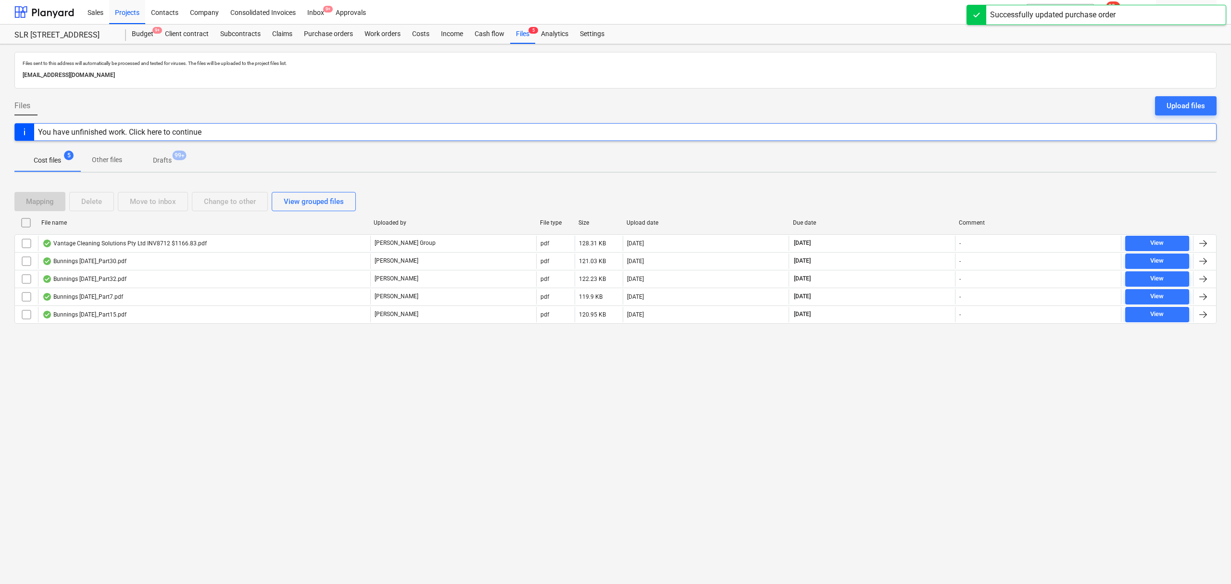
checkbox input "false"
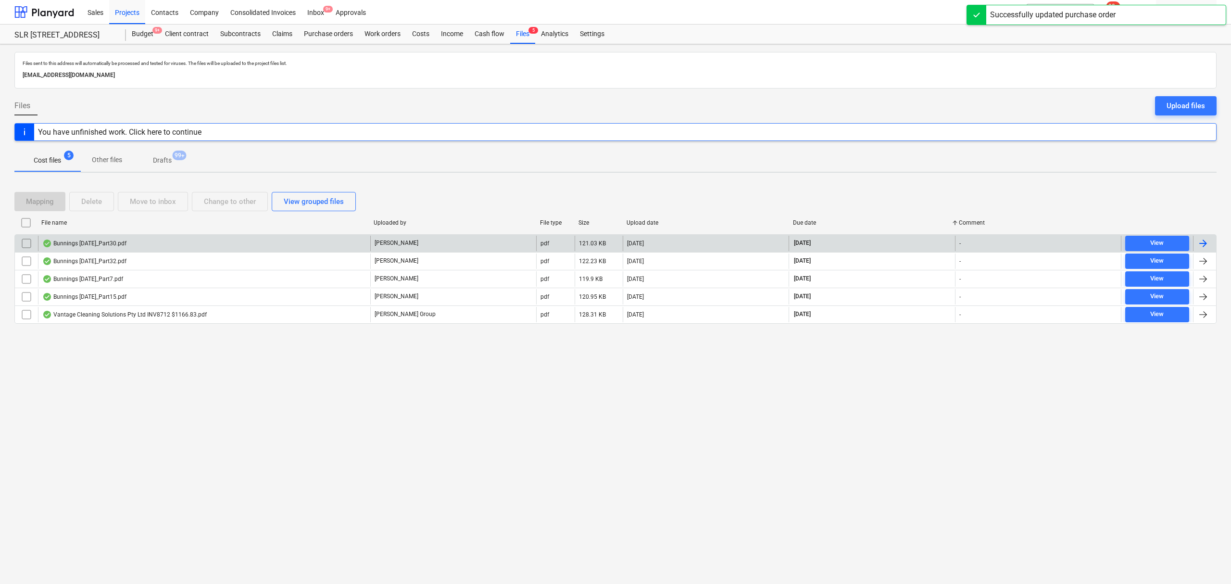
click at [236, 241] on div "Bunnings [DATE]_Part30.pdf" at bounding box center [204, 243] width 332 height 15
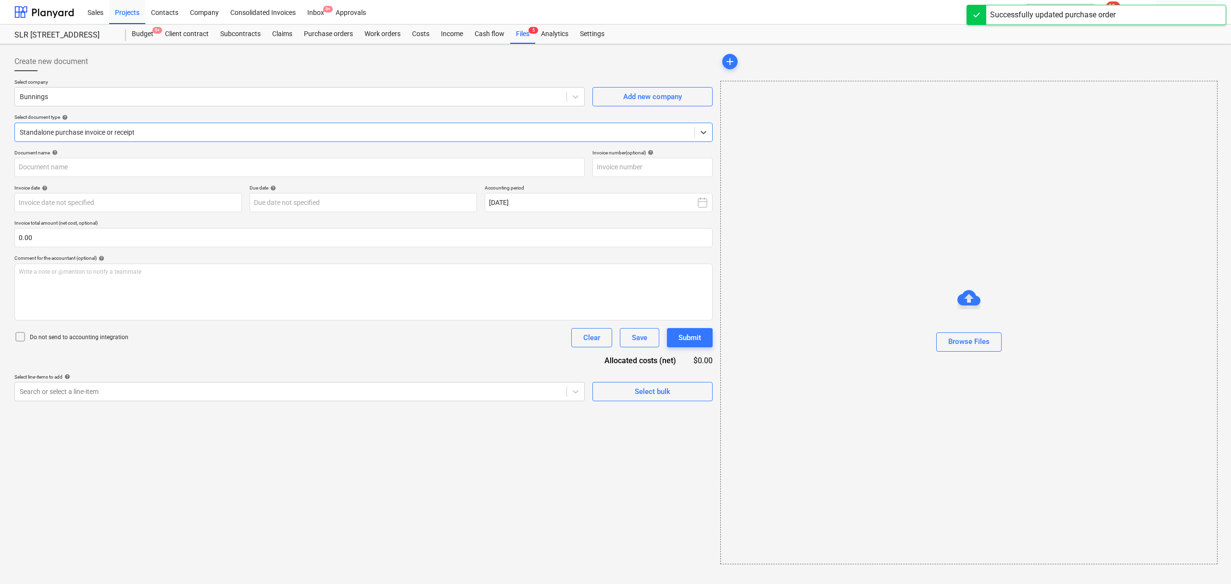
type input "8035/01200010"
type input "[DATE]"
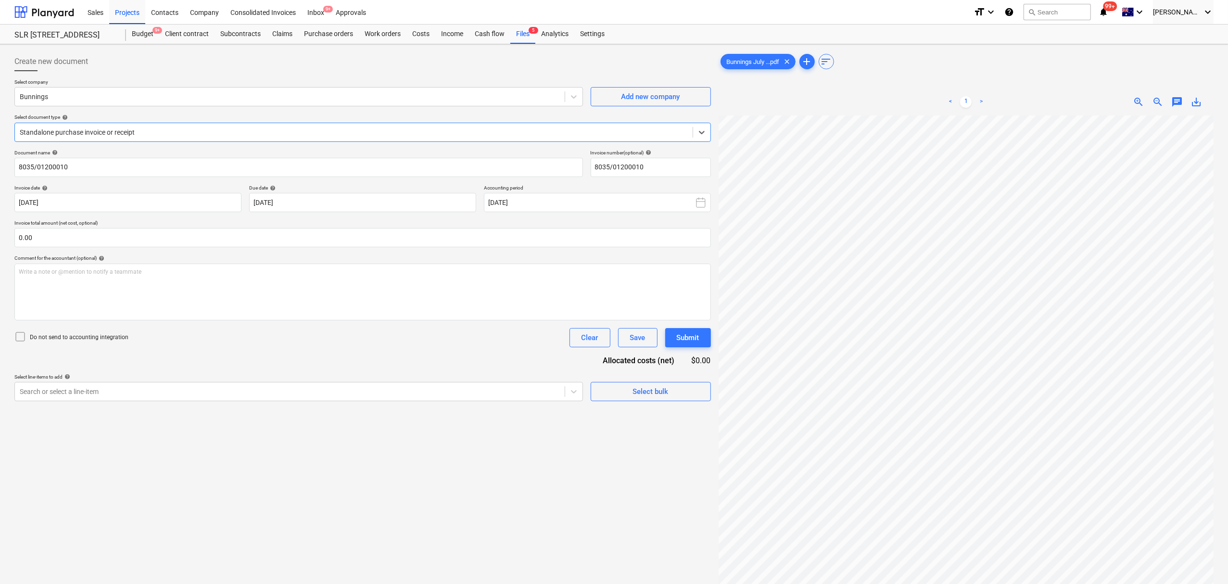
scroll to position [158, 0]
click at [690, 163] on div "Create new document Select company Bunnings Add new company Select document typ…" at bounding box center [614, 362] width 1207 height 628
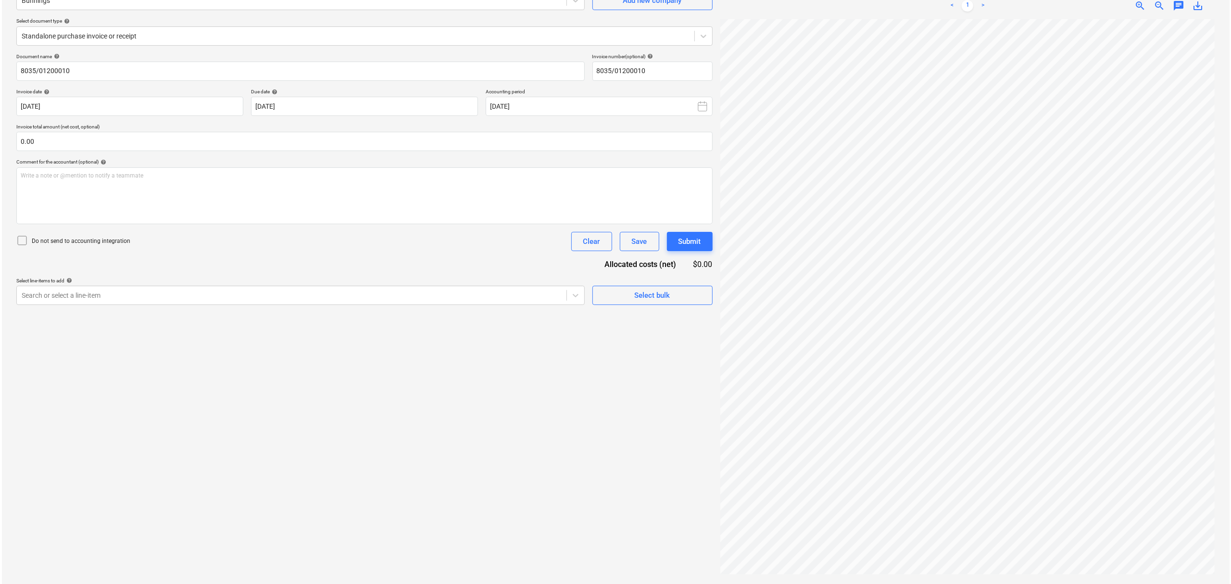
scroll to position [158, 11]
click at [224, 303] on div "Search or select a line-item" at bounding box center [298, 295] width 569 height 19
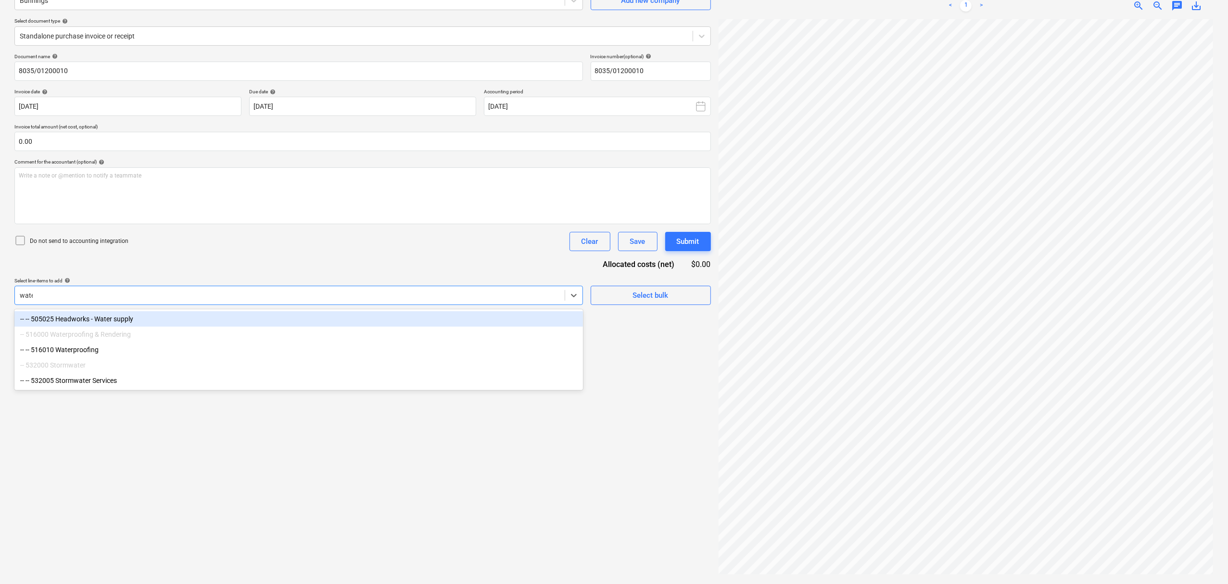
type input "water"
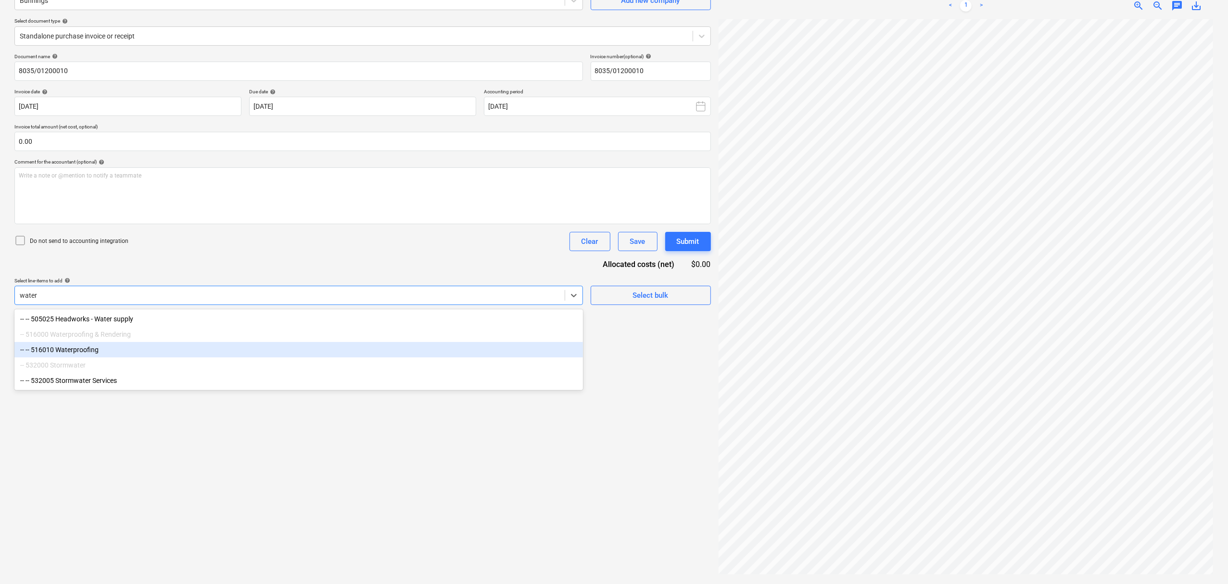
drag, startPoint x: 185, startPoint y: 358, endPoint x: 241, endPoint y: 272, distance: 102.6
click at [185, 357] on div "-- -- 516010 Waterproofing" at bounding box center [298, 349] width 569 height 15
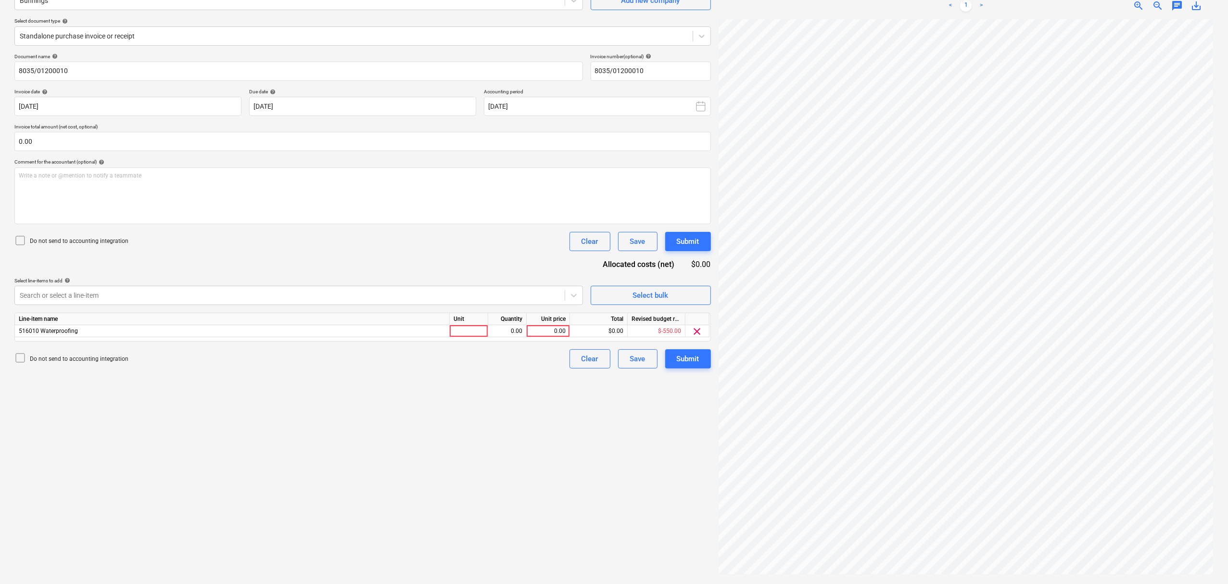
click at [241, 272] on div "Document name help 8035/01200010 Invoice number (optional) help 8035/01200010 I…" at bounding box center [362, 210] width 696 height 315
click at [458, 336] on div at bounding box center [469, 331] width 38 height 12
click at [479, 333] on input at bounding box center [469, 331] width 38 height 12
type input "item"
type input "66.59"
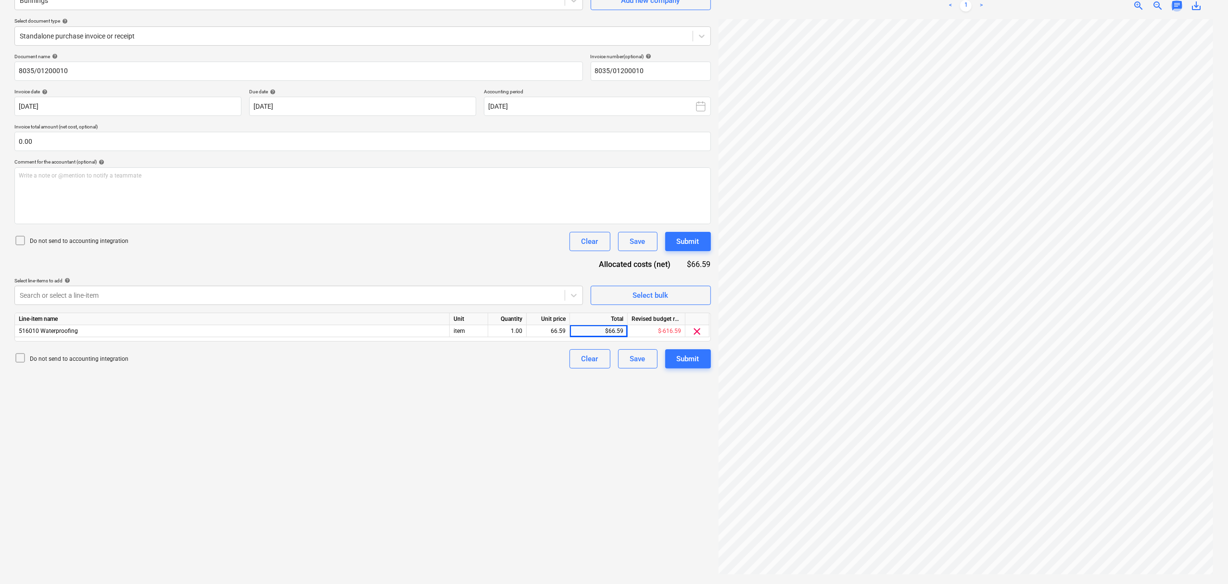
click at [1182, 8] on span "chat" at bounding box center [1177, 6] width 12 height 12
click at [1097, 99] on div "Write a note or @mention to notify a teammate [PERSON_NAME]" at bounding box center [1109, 106] width 192 height 57
click at [1030, 156] on button "Save" at bounding box center [1032, 148] width 38 height 19
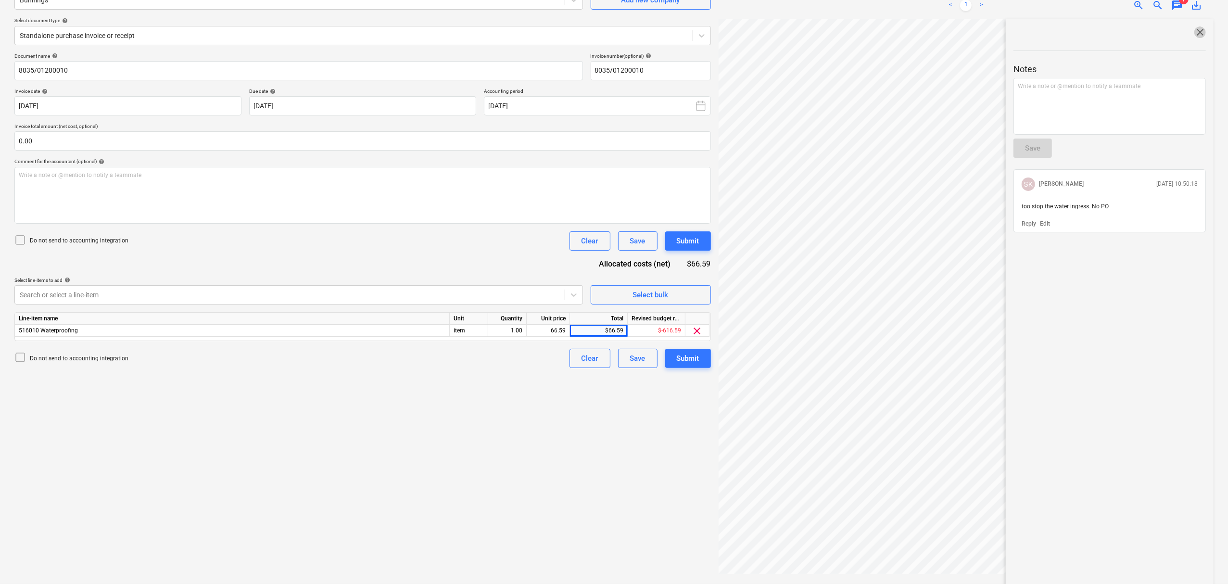
click at [1195, 33] on span "close" at bounding box center [1200, 32] width 12 height 12
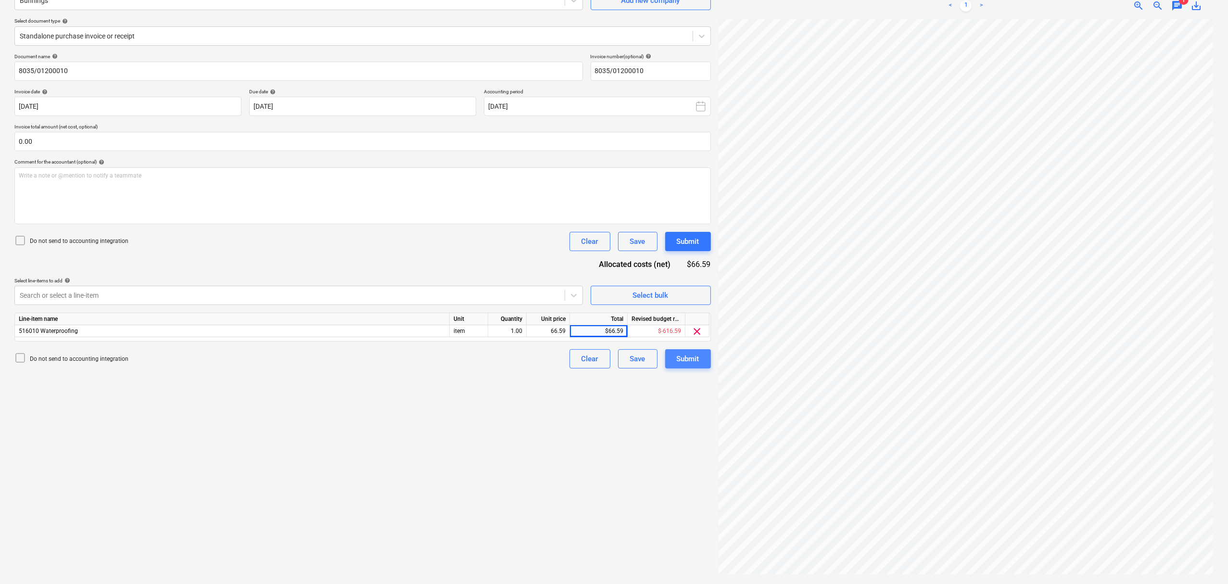
click at [700, 352] on button "Submit" at bounding box center [688, 358] width 46 height 19
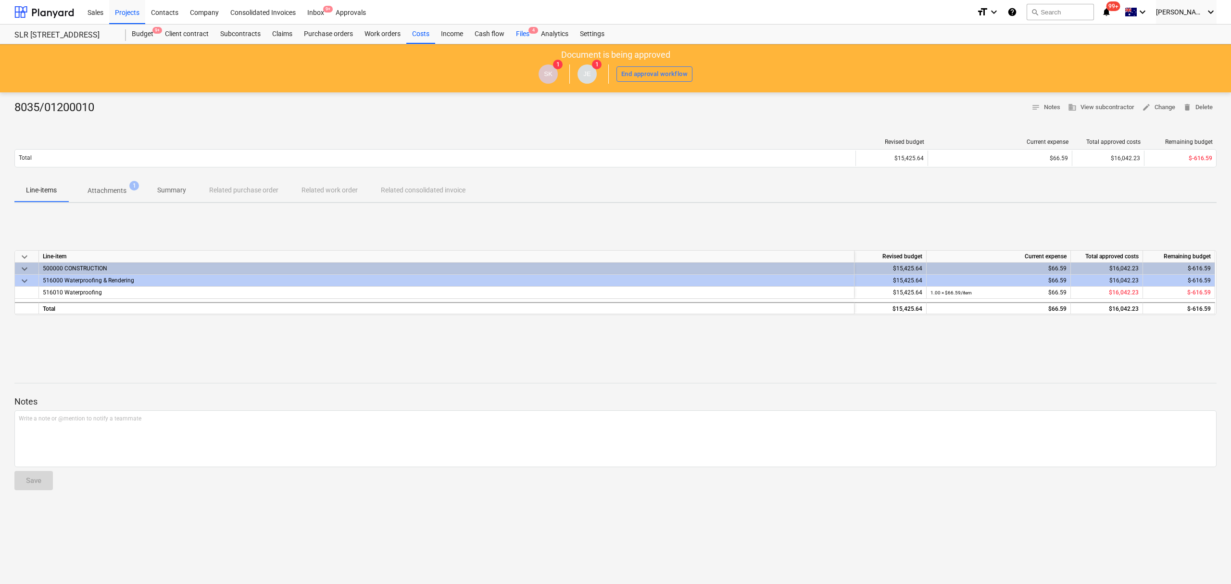
click at [522, 32] on div "Files 4" at bounding box center [522, 34] width 25 height 19
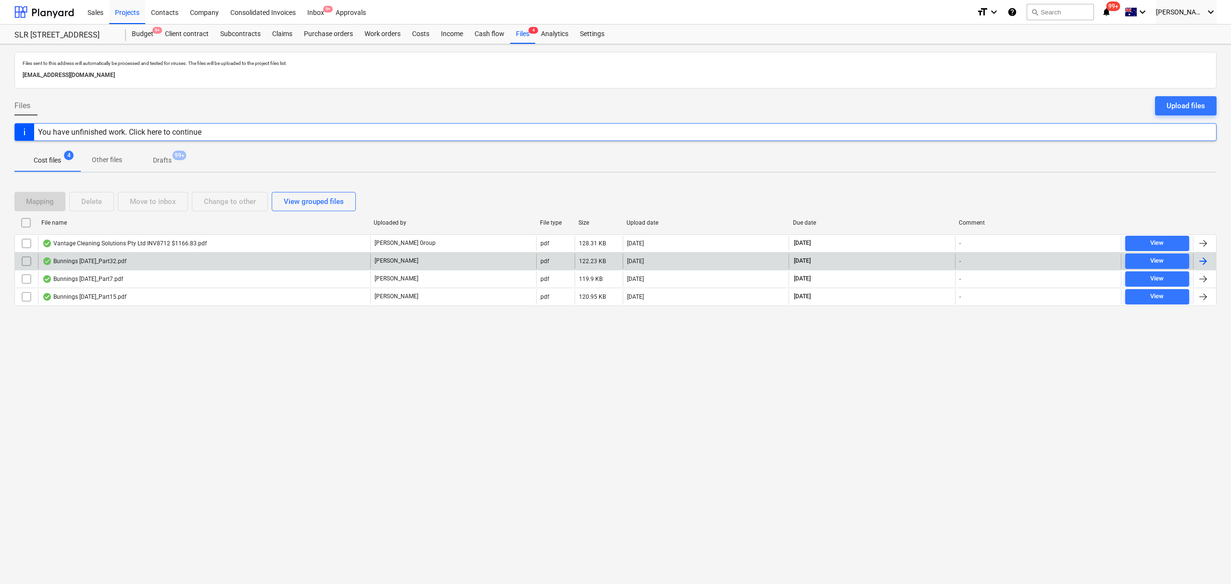
click at [206, 258] on div "Bunnings [DATE]_Part32.pdf" at bounding box center [204, 260] width 332 height 15
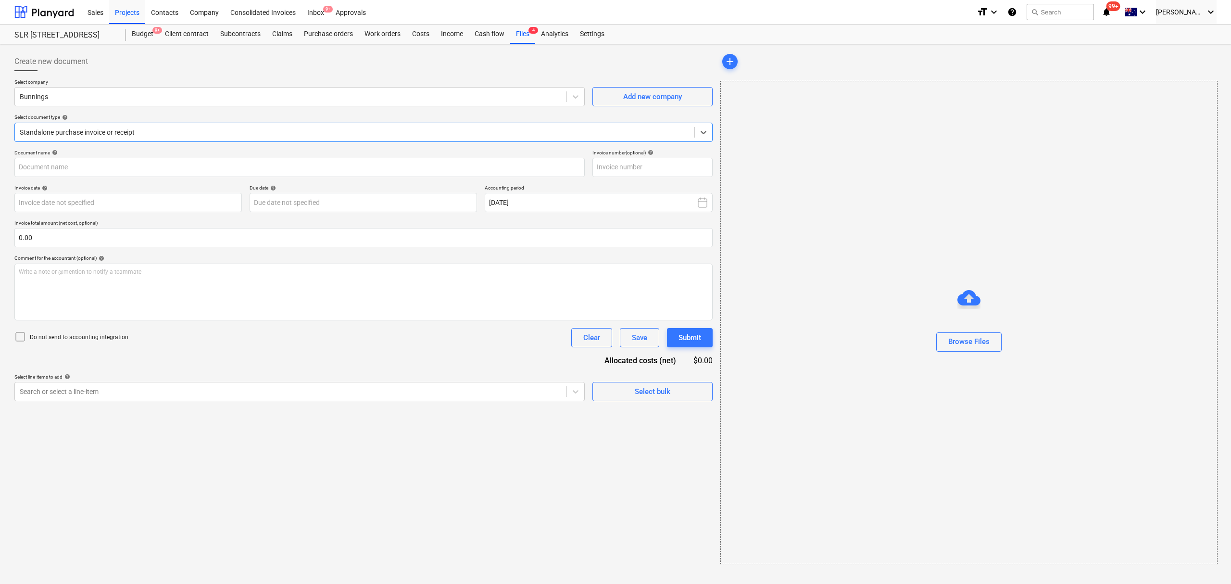
type input "8140/01335894"
type input "[DATE]"
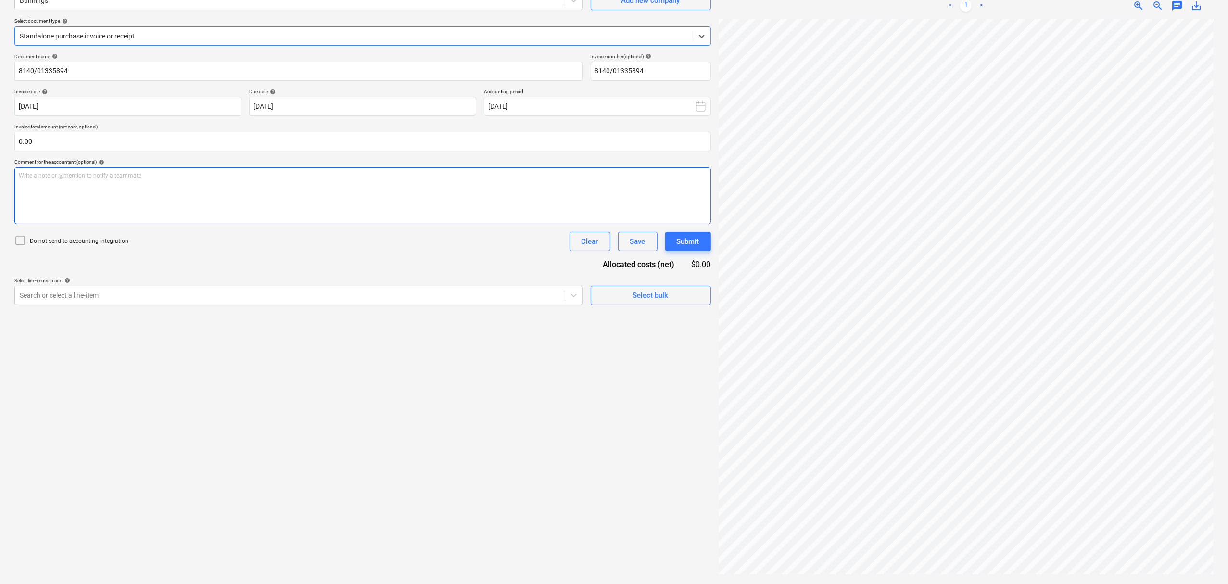
scroll to position [158, 0]
drag, startPoint x: 116, startPoint y: 35, endPoint x: 114, endPoint y: 45, distance: 10.4
click at [116, 36] on div at bounding box center [354, 36] width 668 height 10
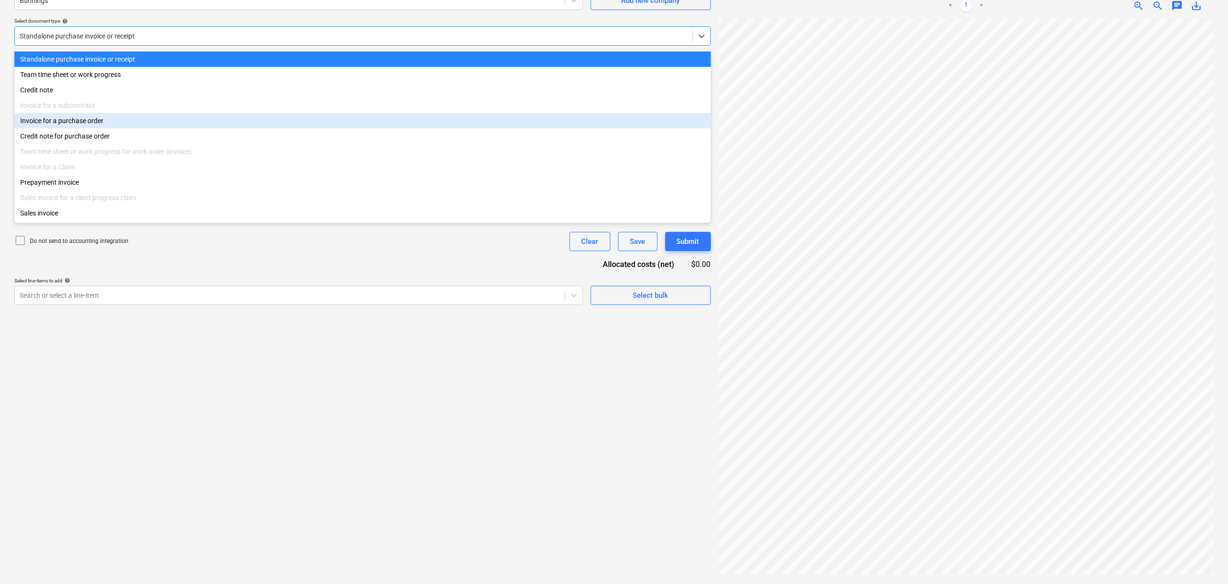
click at [91, 126] on div "Invoice for a purchase order" at bounding box center [362, 120] width 696 height 15
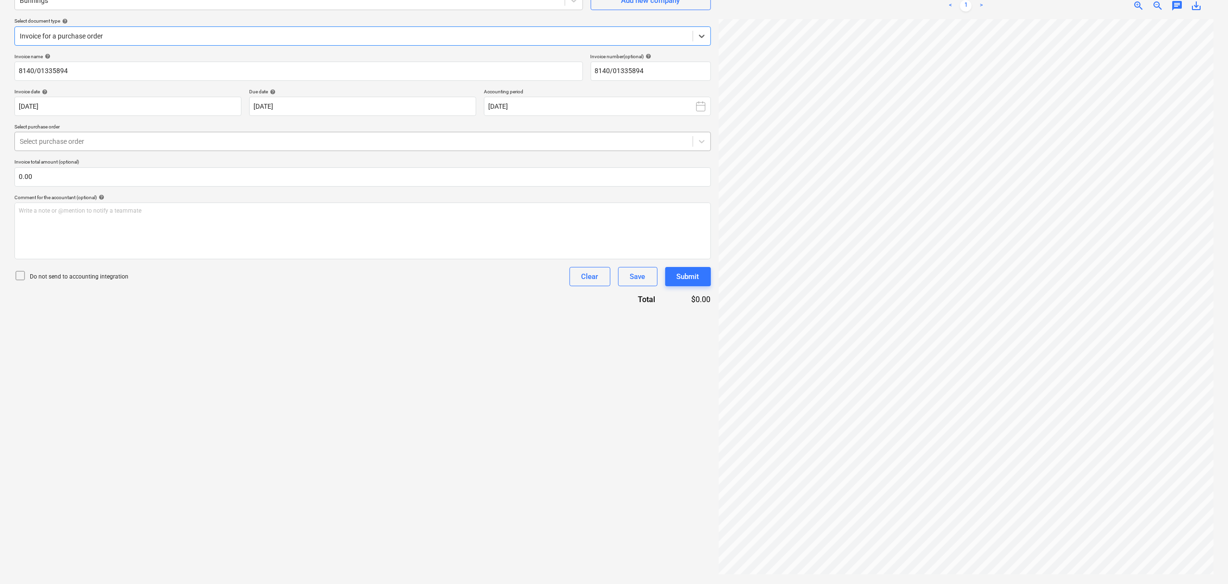
click at [104, 139] on div at bounding box center [354, 142] width 668 height 10
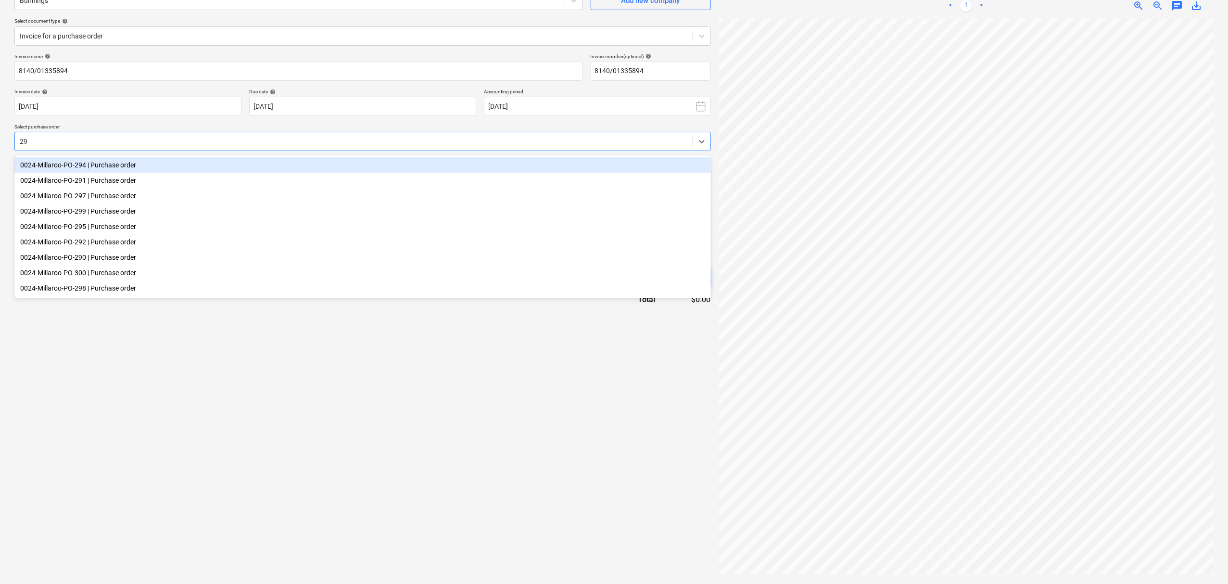
type input "290"
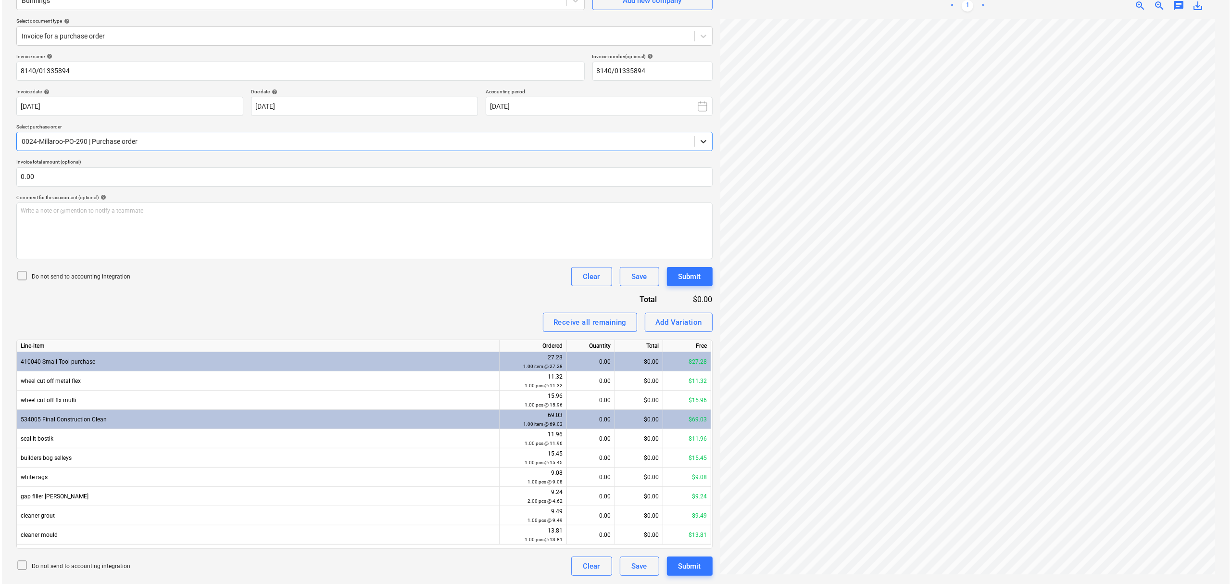
scroll to position [158, 11]
click at [590, 371] on div "0.00" at bounding box center [589, 380] width 40 height 19
type input "1"
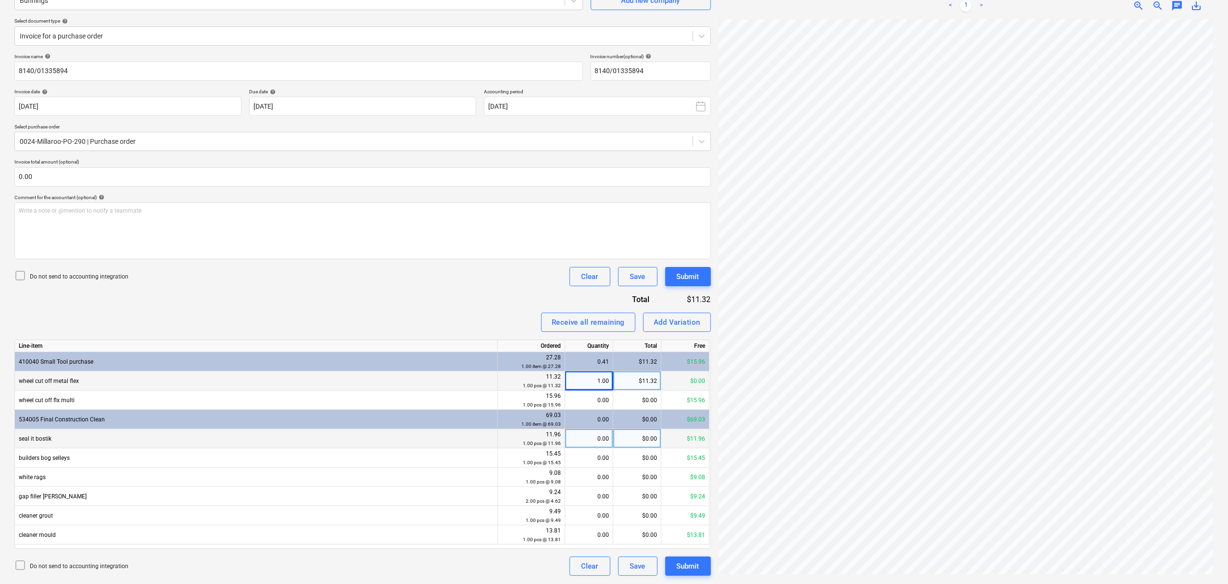
drag, startPoint x: 602, startPoint y: 401, endPoint x: 609, endPoint y: 446, distance: 46.2
click at [603, 402] on div "0.00" at bounding box center [589, 400] width 40 height 19
click at [590, 441] on div "0.00" at bounding box center [589, 438] width 40 height 19
type input "1"
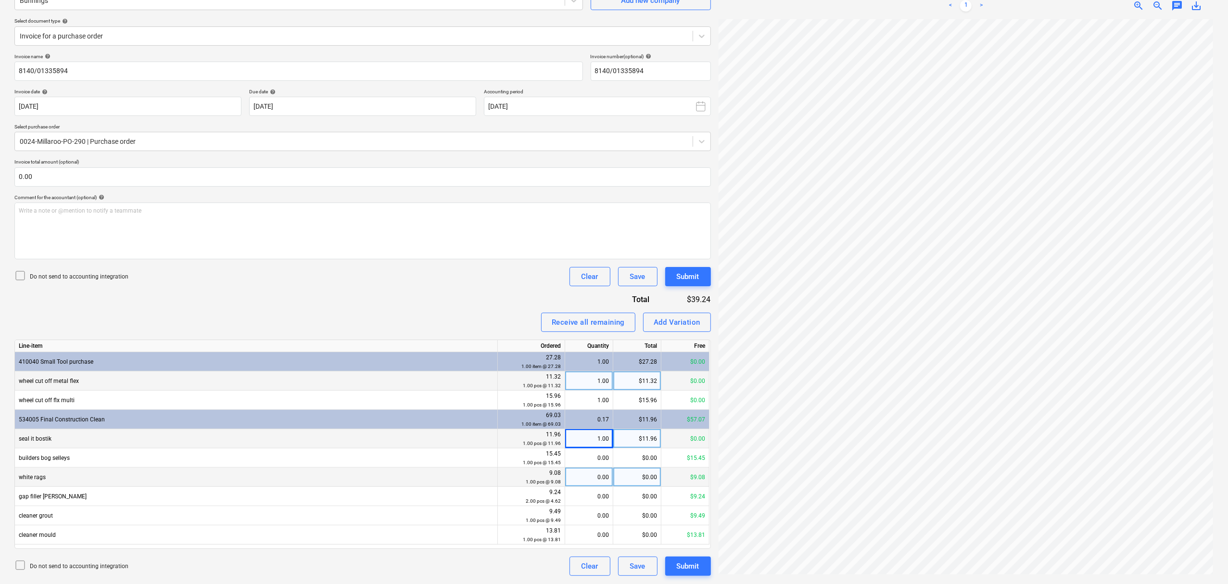
drag, startPoint x: 594, startPoint y: 463, endPoint x: 595, endPoint y: 476, distance: 13.0
click at [594, 462] on div "0.00" at bounding box center [589, 457] width 40 height 19
drag, startPoint x: 595, startPoint y: 481, endPoint x: 596, endPoint y: 493, distance: 11.6
click at [595, 481] on div "0.00" at bounding box center [589, 476] width 40 height 19
click at [596, 497] on div "0.00" at bounding box center [589, 496] width 40 height 19
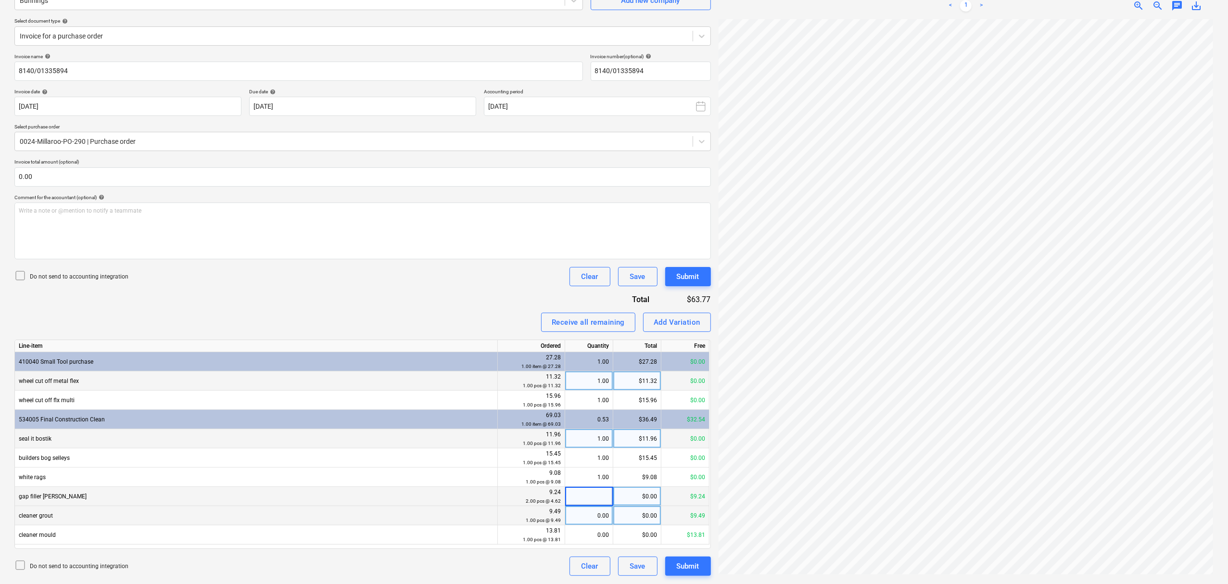
type input "1"
click at [600, 530] on div "0.00" at bounding box center [589, 534] width 40 height 19
type input "1"
click at [593, 522] on div "0.00" at bounding box center [589, 515] width 40 height 19
click at [597, 497] on div "1.00" at bounding box center [589, 496] width 40 height 19
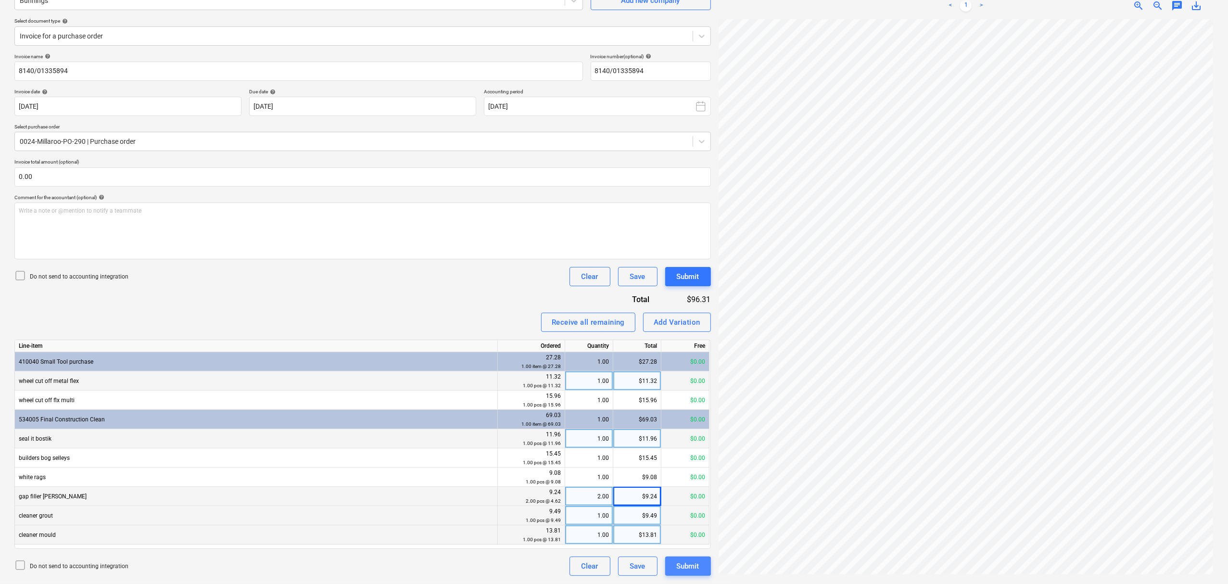
click at [689, 572] on div "Submit" at bounding box center [688, 566] width 23 height 13
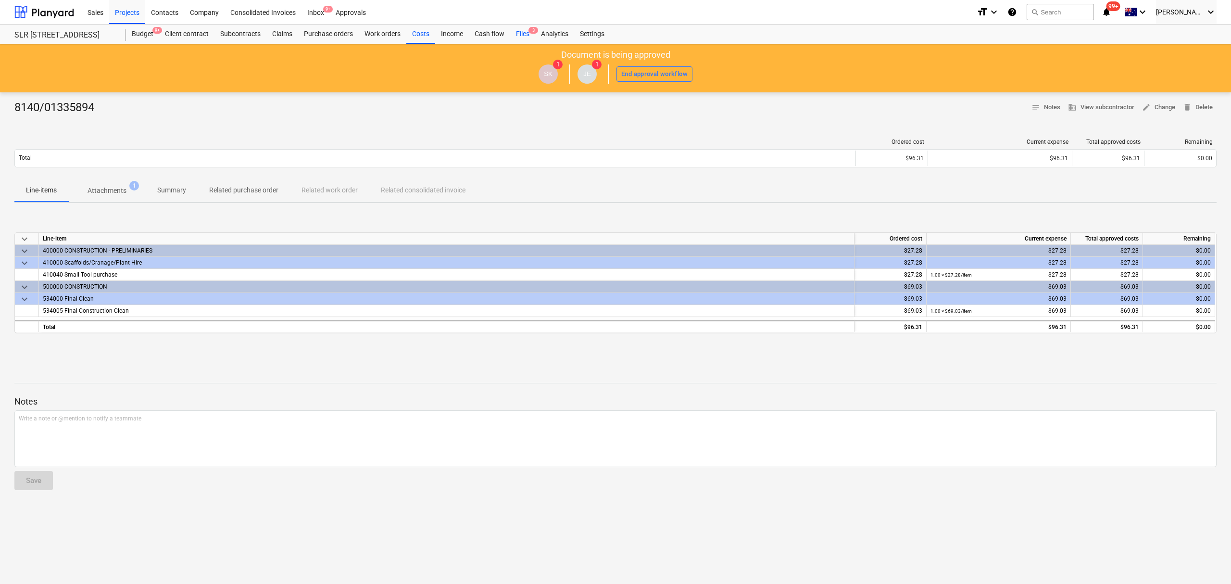
click at [526, 32] on div "Files 3" at bounding box center [522, 34] width 25 height 19
drag, startPoint x: 526, startPoint y: 32, endPoint x: 520, endPoint y: 39, distance: 9.3
click at [525, 32] on div "Files 3" at bounding box center [522, 34] width 25 height 19
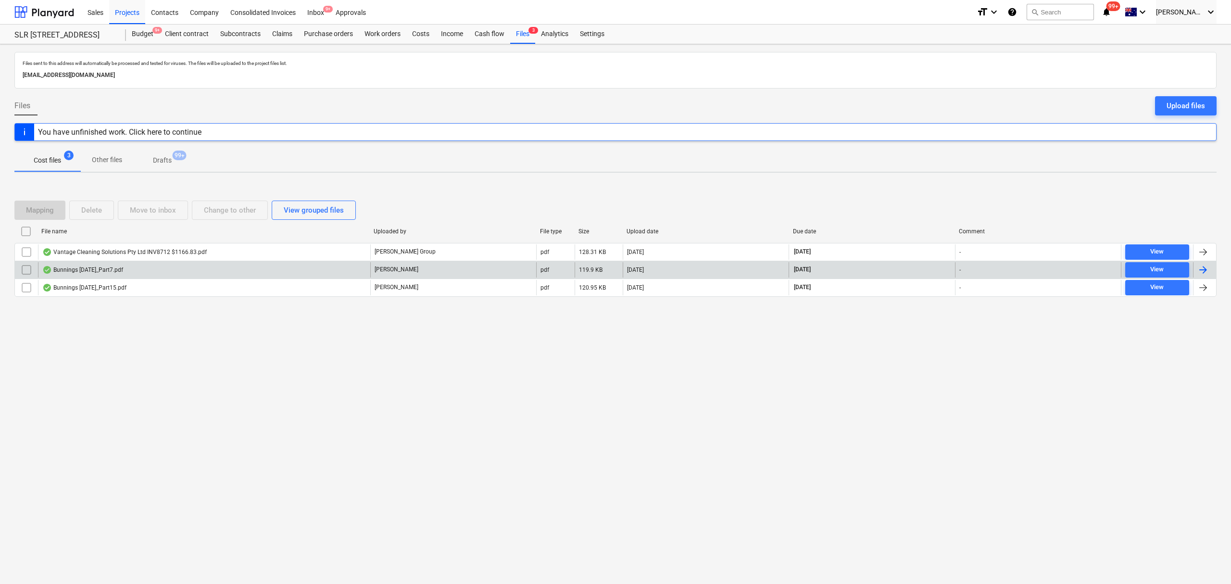
click at [101, 268] on div "Bunnings [DATE]_Part7.pdf" at bounding box center [82, 270] width 81 height 8
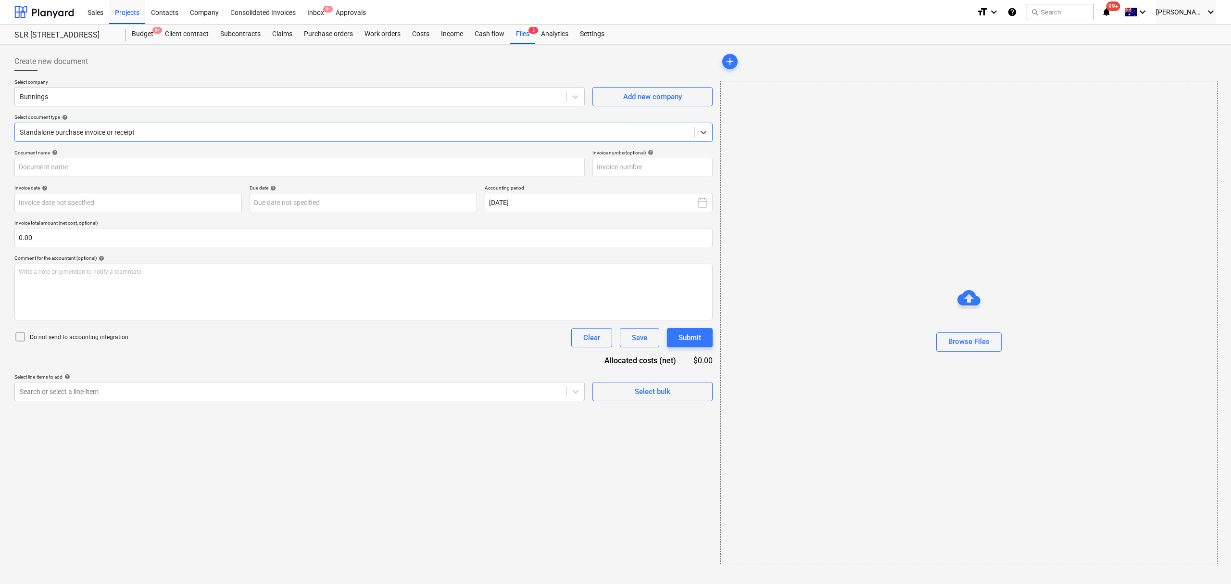
type input "8169/01364472"
type input "[DATE]"
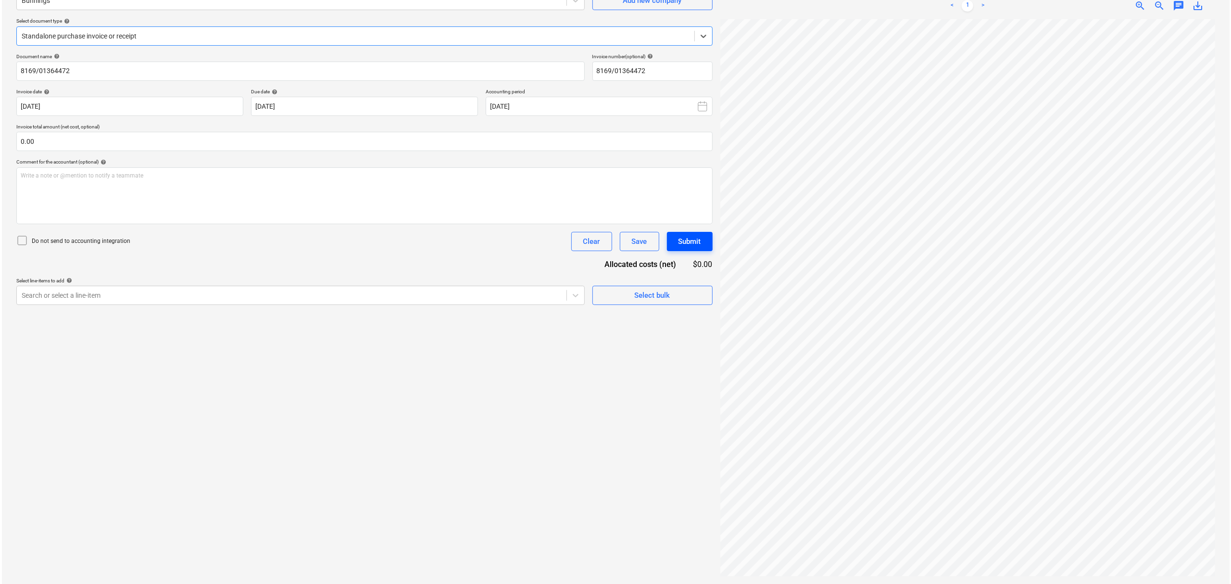
scroll to position [158, 0]
click at [34, 34] on div at bounding box center [354, 36] width 668 height 10
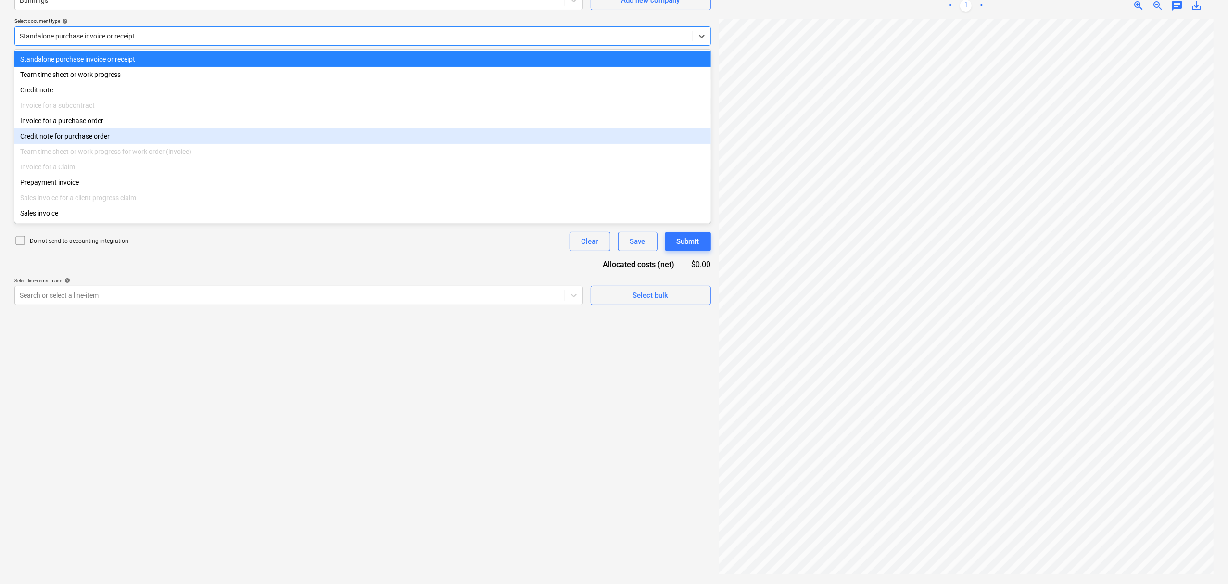
click at [95, 122] on div "Invoice for a purchase order" at bounding box center [362, 120] width 696 height 15
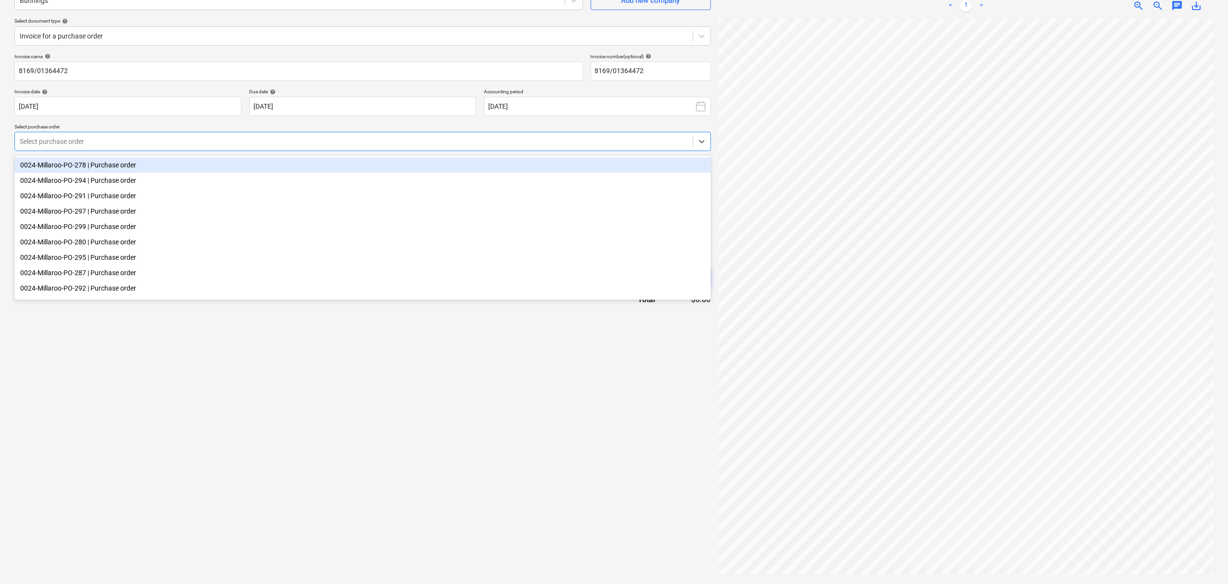
click at [111, 139] on div at bounding box center [354, 142] width 668 height 10
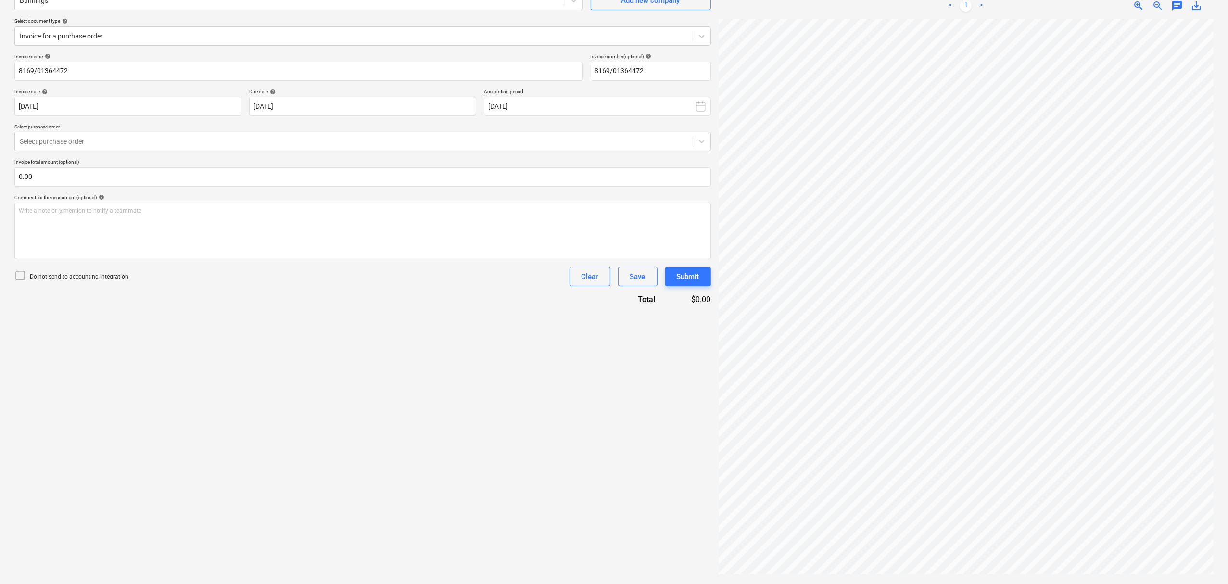
click at [132, 153] on div "Invoice name help 8169/01364472 Invoice number (optional) help 8169/01364472 In…" at bounding box center [362, 179] width 696 height 252
drag, startPoint x: 131, startPoint y: 141, endPoint x: 139, endPoint y: 153, distance: 14.5
click at [131, 145] on div at bounding box center [354, 142] width 668 height 10
click at [139, 153] on div "Invoice name help 8169/01364472 Invoice number (optional) help 8169/01364472 In…" at bounding box center [362, 179] width 696 height 252
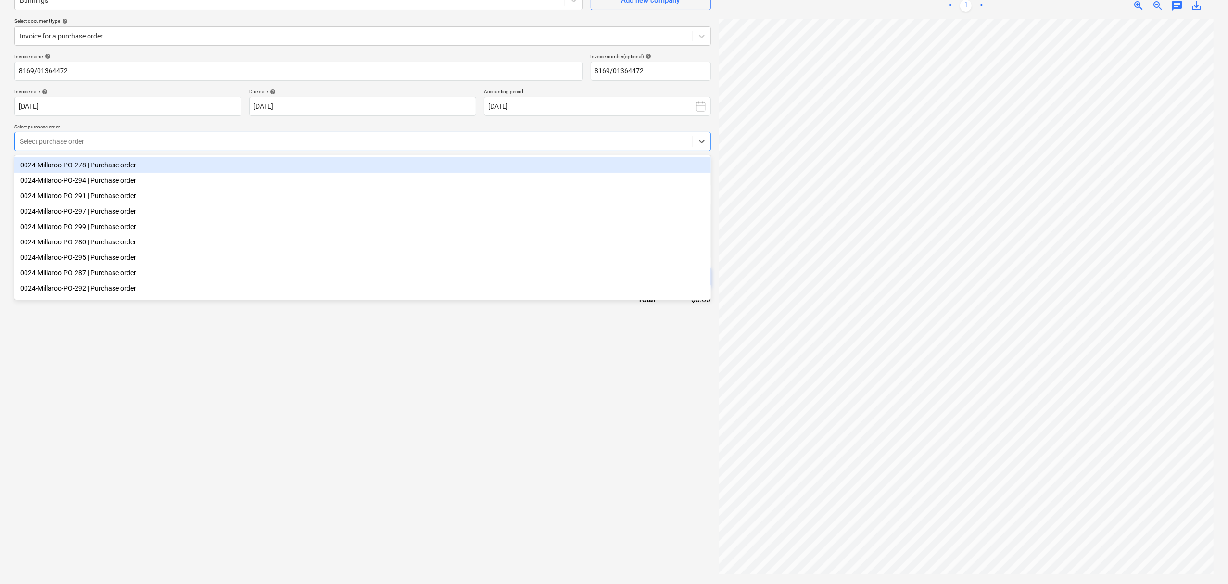
drag, startPoint x: 137, startPoint y: 147, endPoint x: 142, endPoint y: 164, distance: 17.6
click at [141, 162] on body "Sales Projects Contacts Company Consolidated Invoices Inbox 9+ Approvals format…" at bounding box center [614, 196] width 1228 height 584
click at [143, 164] on div "0024-Millaroo-PO-278 | Purchase order" at bounding box center [362, 164] width 696 height 15
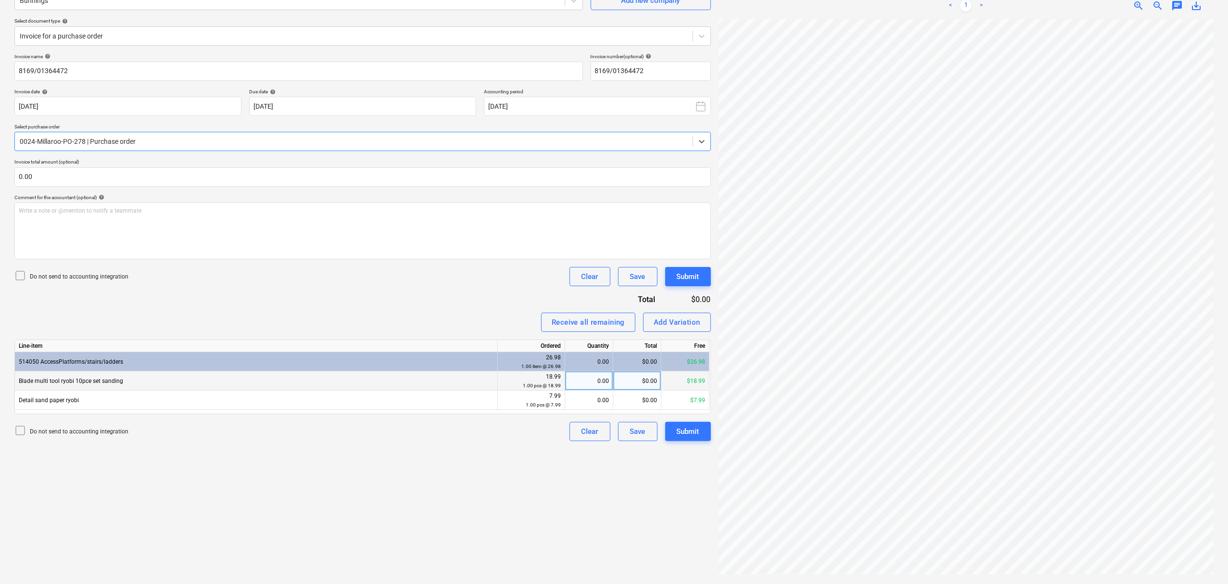
click at [576, 380] on div "0.00" at bounding box center [589, 380] width 40 height 19
type input "1"
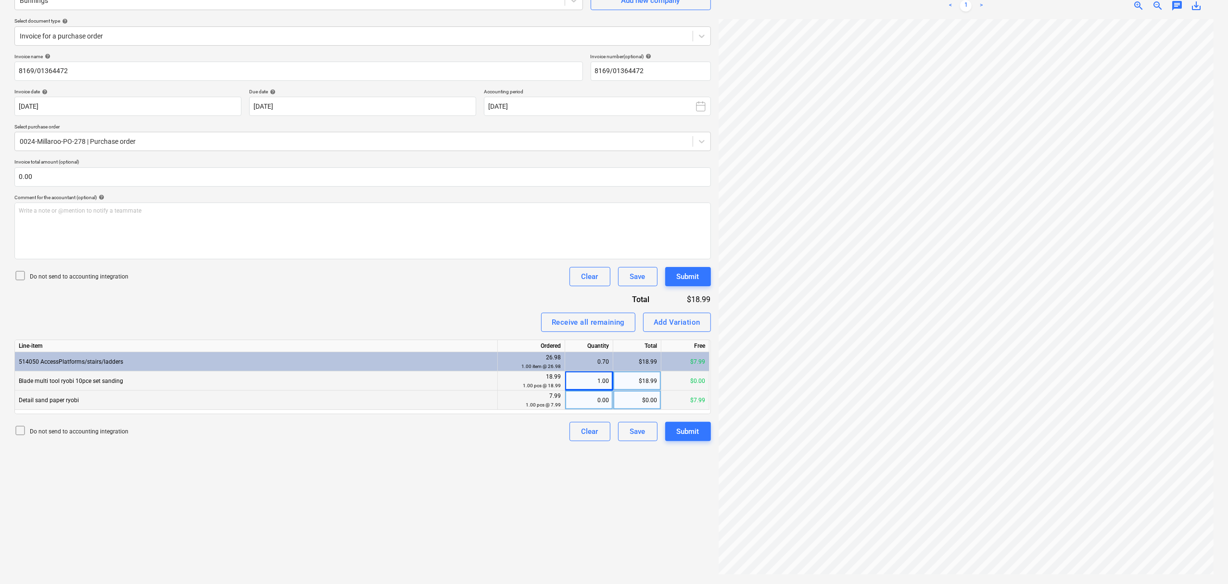
click at [582, 400] on div "0.00" at bounding box center [589, 400] width 40 height 19
type input "1"
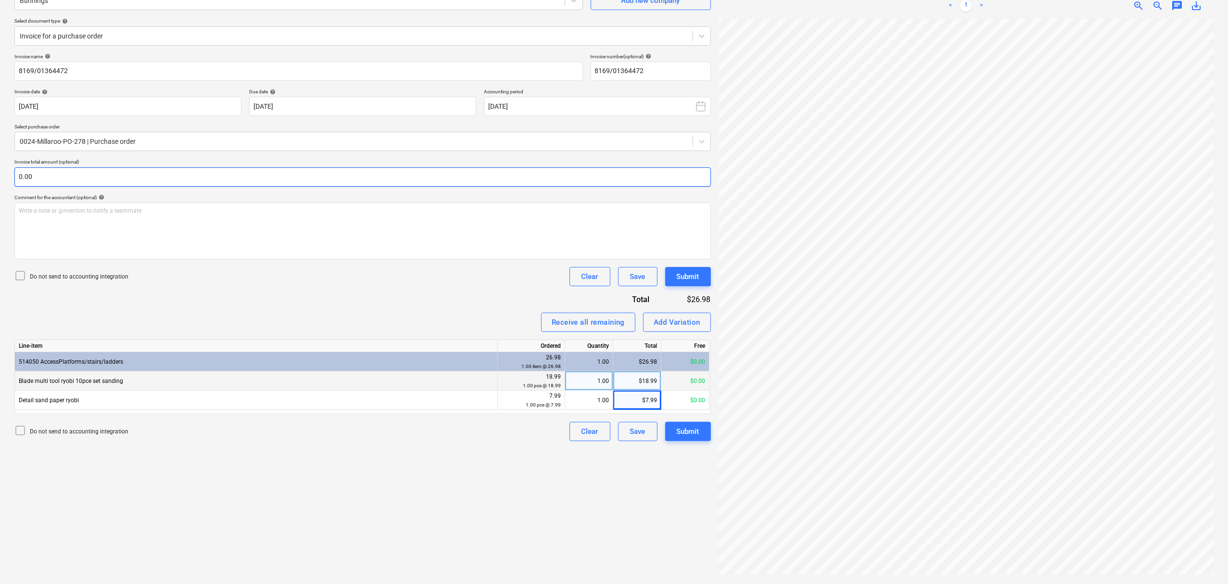
drag, startPoint x: 263, startPoint y: 188, endPoint x: 265, endPoint y: 173, distance: 14.6
click at [265, 173] on div "Invoice name help 8169/01364472 Invoice number (optional) help 8169/01364472 In…" at bounding box center [362, 247] width 696 height 388
click at [253, 162] on div "Invoice total amount (optional)" at bounding box center [362, 172] width 696 height 27
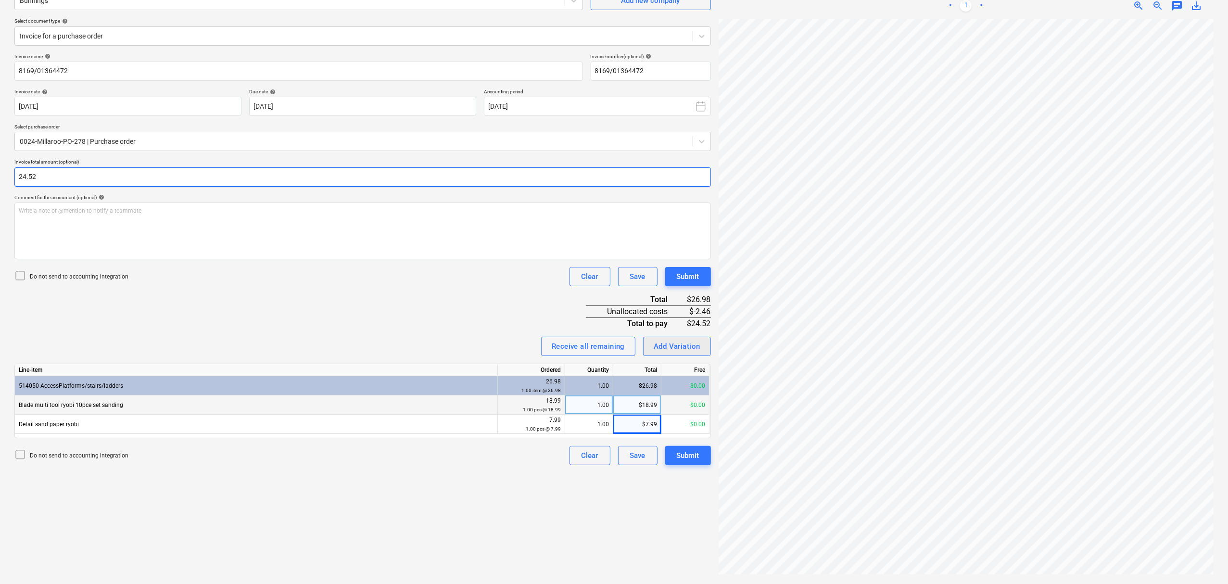
type input "24.52"
click at [689, 338] on button "Add Variation" at bounding box center [677, 346] width 68 height 19
type textarea "x"
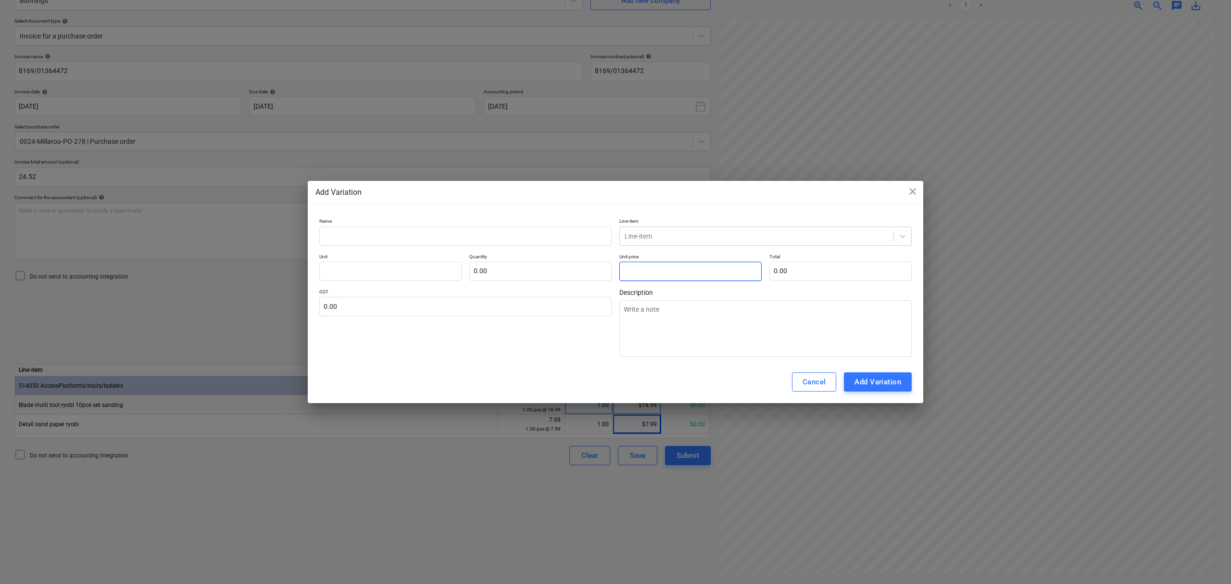
drag, startPoint x: 674, startPoint y: 264, endPoint x: 675, endPoint y: 259, distance: 4.9
click at [673, 263] on input "text" at bounding box center [690, 271] width 142 height 19
type textarea "x"
type input "pcs"
type input "2"
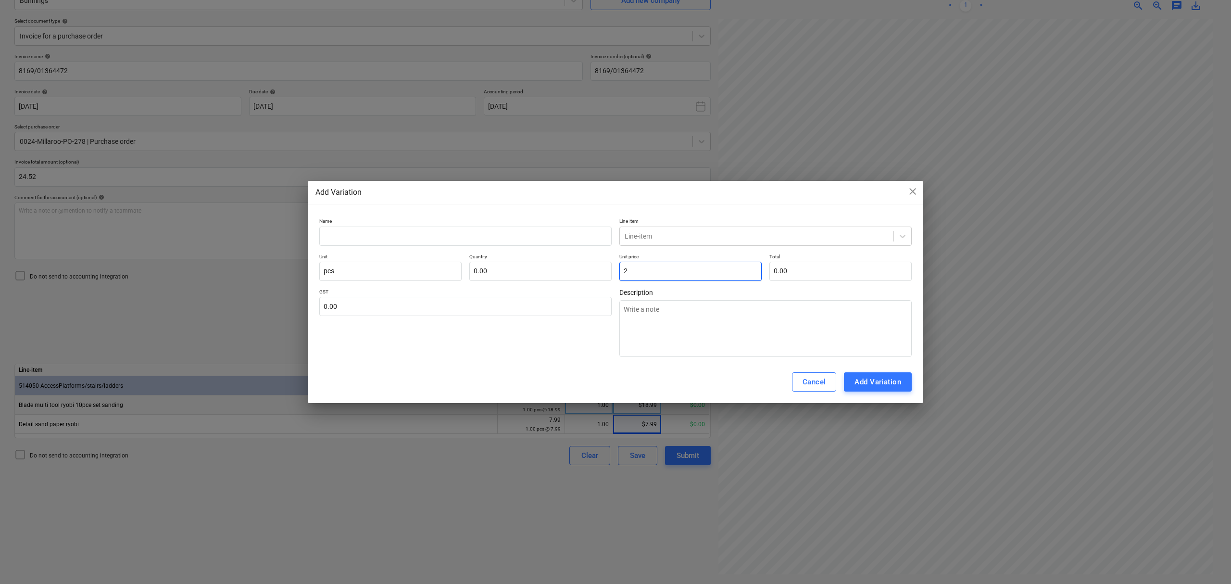
type input "1.00"
type input "2.00"
type textarea "x"
type input "2."
type textarea "x"
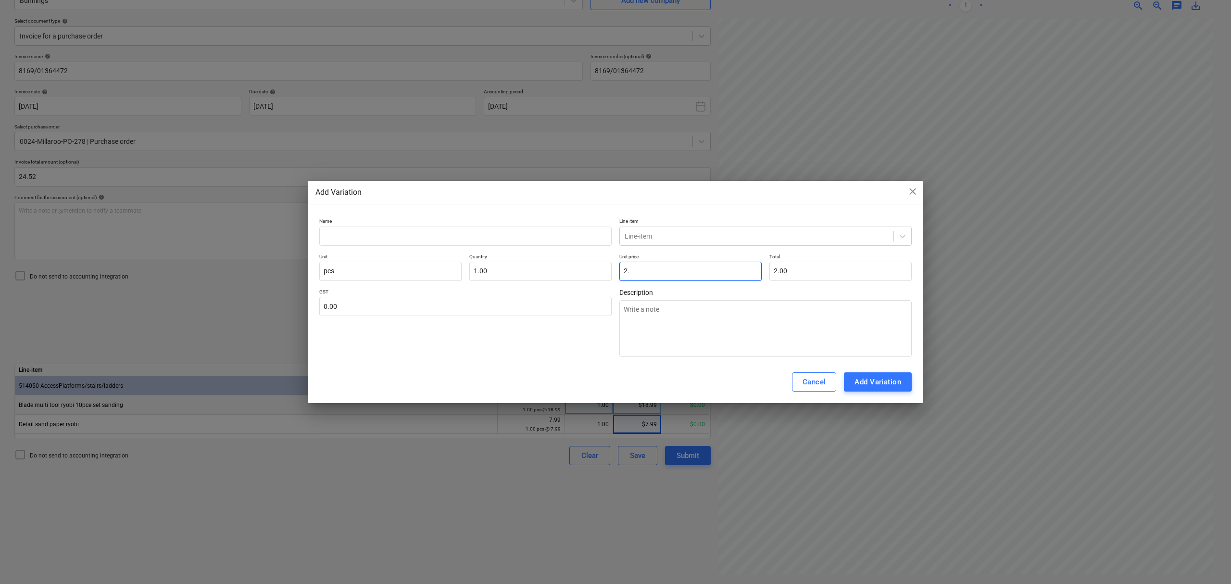
type input "2.4"
type input "2.40"
type textarea "x"
type input "2.46"
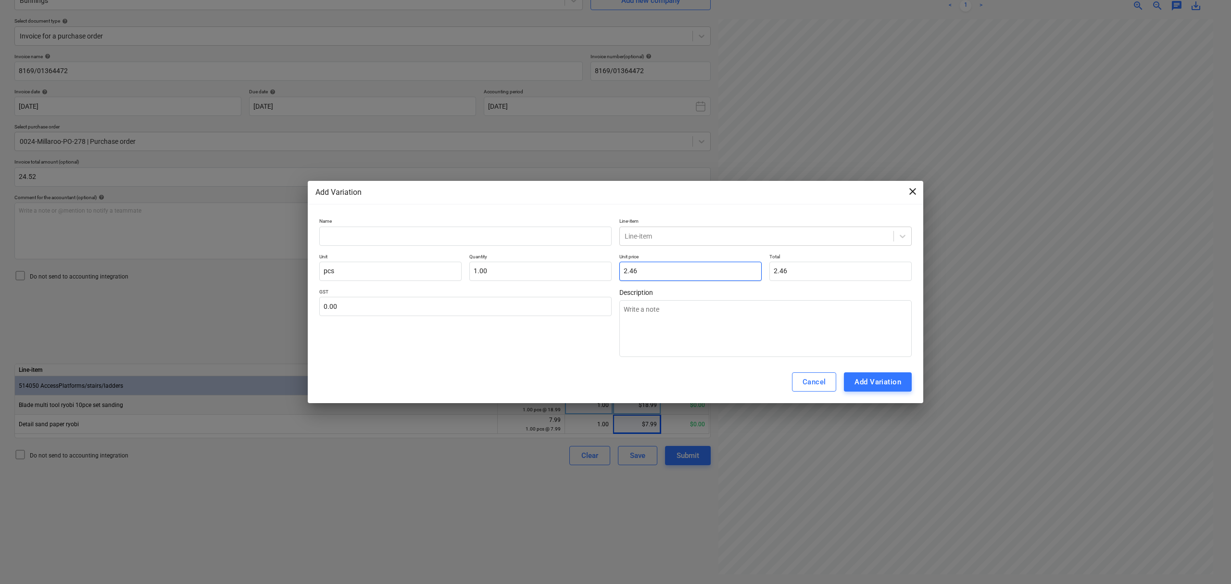
type input "2.46"
click at [914, 193] on span "close" at bounding box center [913, 192] width 12 height 12
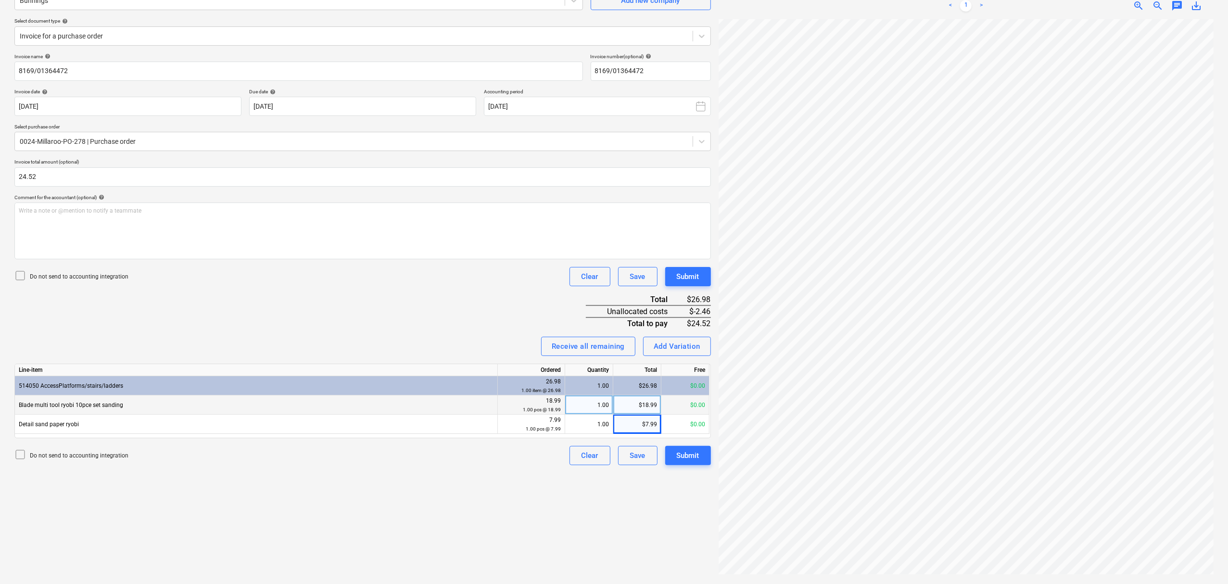
click at [685, 356] on div "Invoice name help 8169/01364472 Invoice number (optional) help 8169/01364472 In…" at bounding box center [362, 259] width 696 height 412
click at [670, 341] on div "Add Variation" at bounding box center [677, 346] width 47 height 13
type textarea "x"
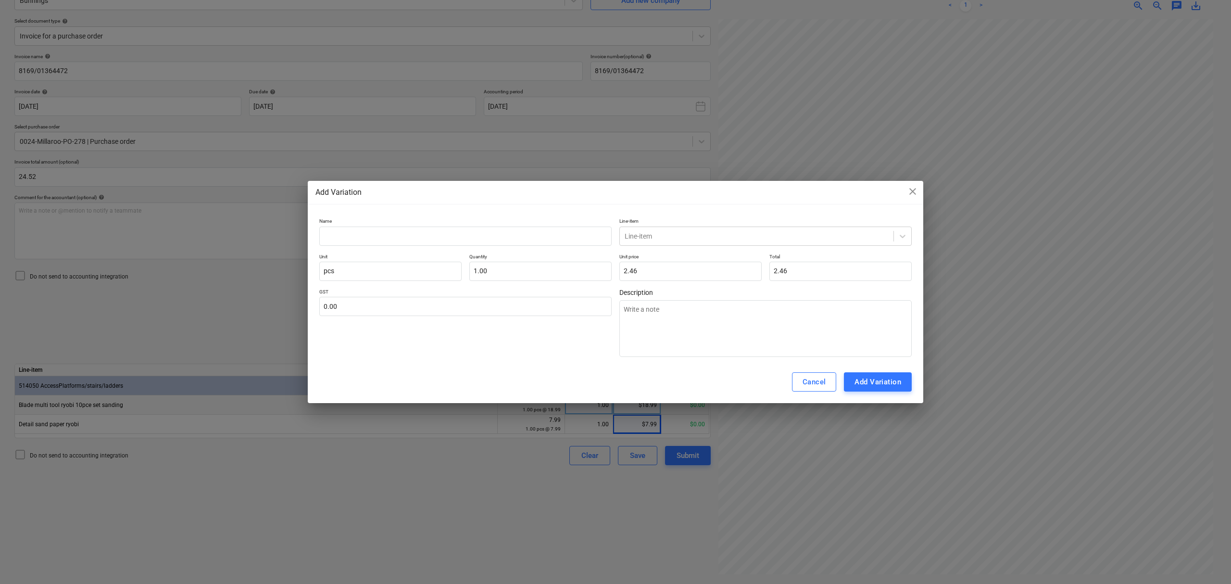
click at [551, 256] on p "Quantity" at bounding box center [540, 257] width 142 height 8
type input "1"
click at [549, 265] on input "1" at bounding box center [540, 271] width 142 height 19
type textarea "x"
type input "0.00"
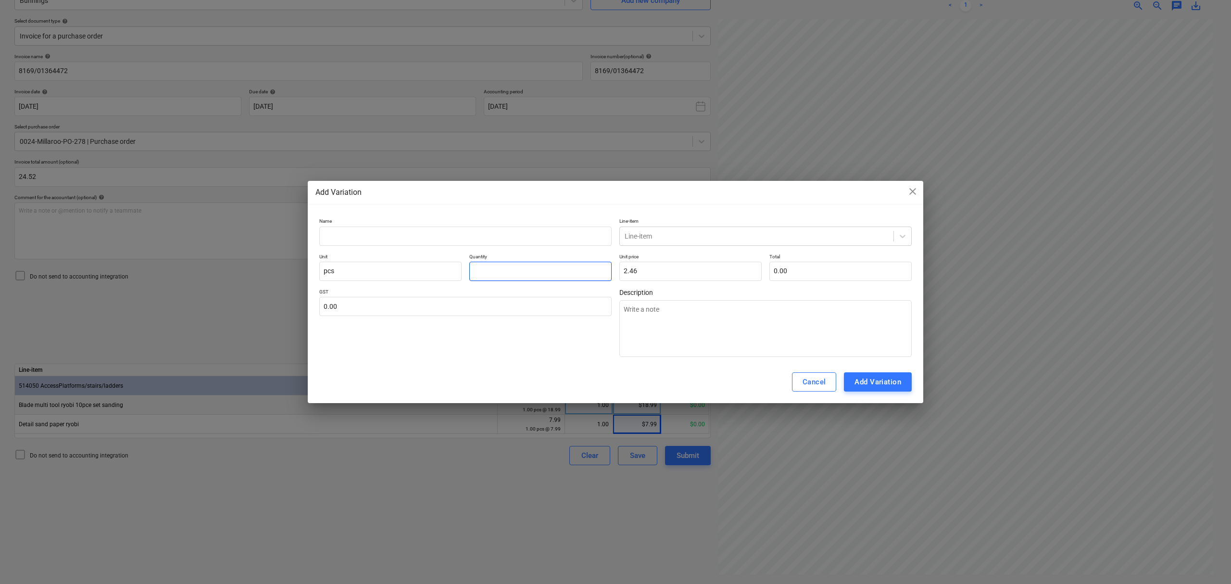
type textarea "x"
type input "-"
type textarea "x"
type input "-1"
type input "-2.46"
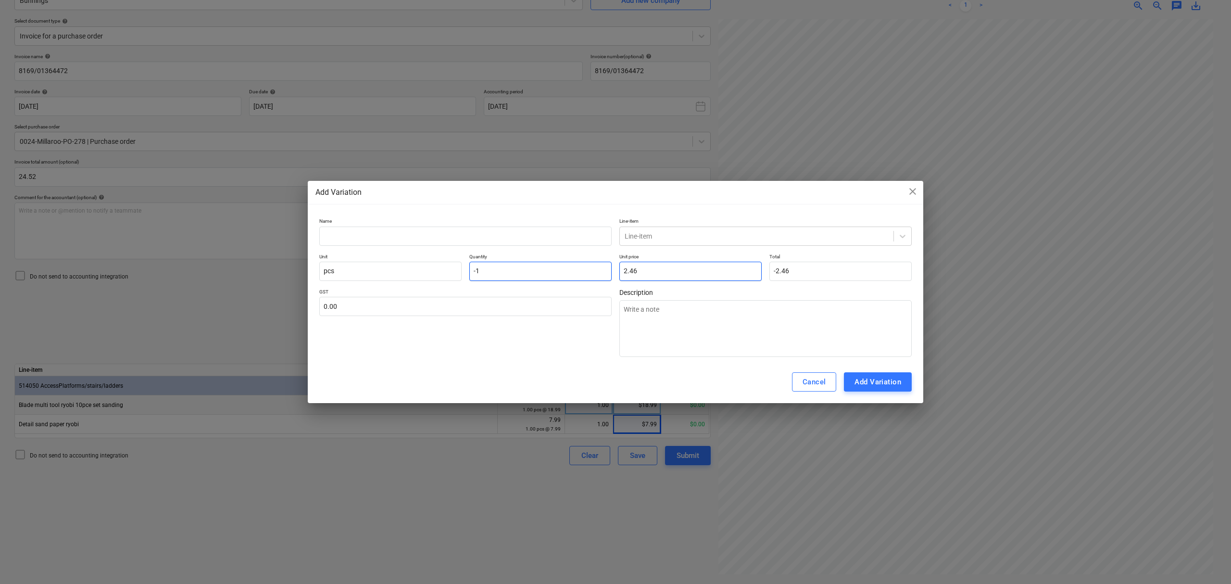
type input "-1.00"
type textarea "x"
type input "1"
type textarea "x"
type input "10.00"
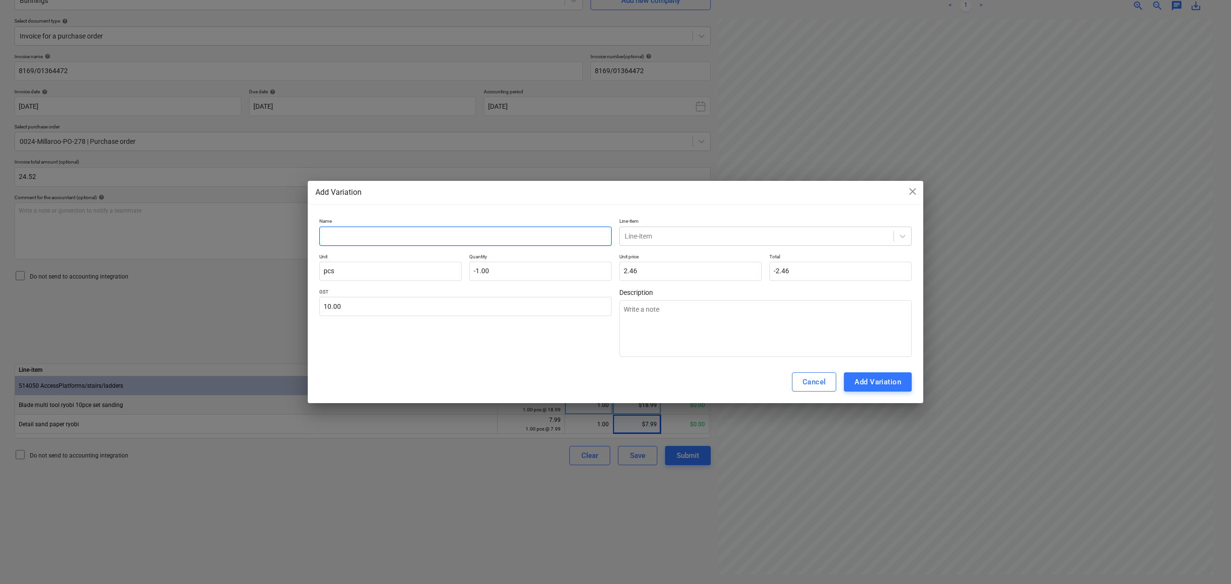
click at [469, 233] on input "text" at bounding box center [465, 236] width 292 height 19
type textarea "x"
type input "C"
type textarea "x"
type input "Cl"
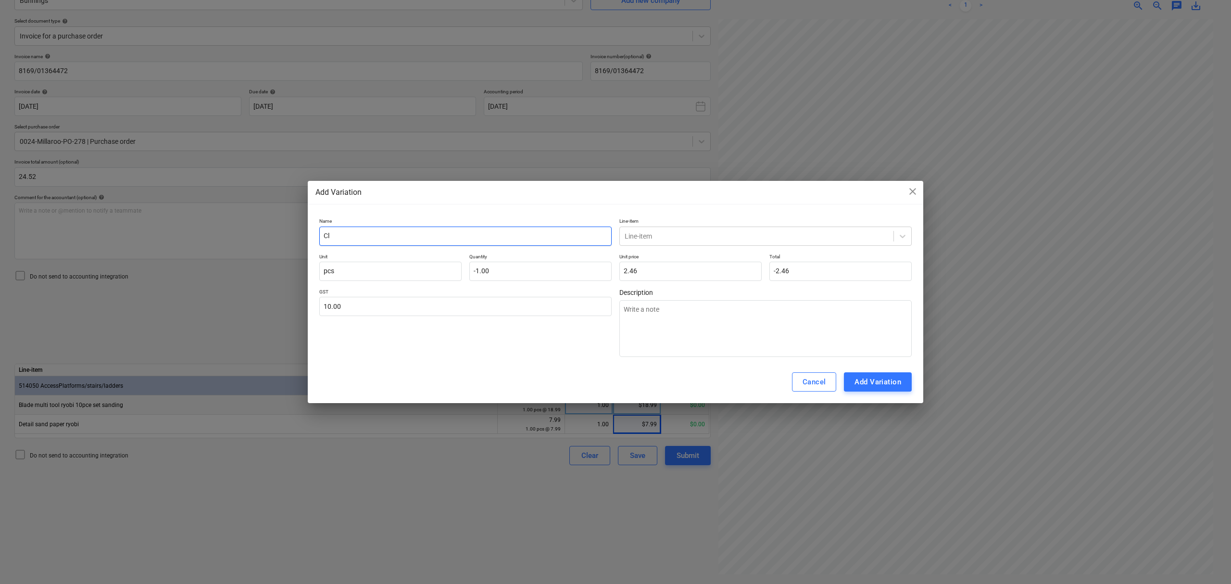
type textarea "x"
type input "Clo"
type textarea "x"
type input "Clos"
type textarea "x"
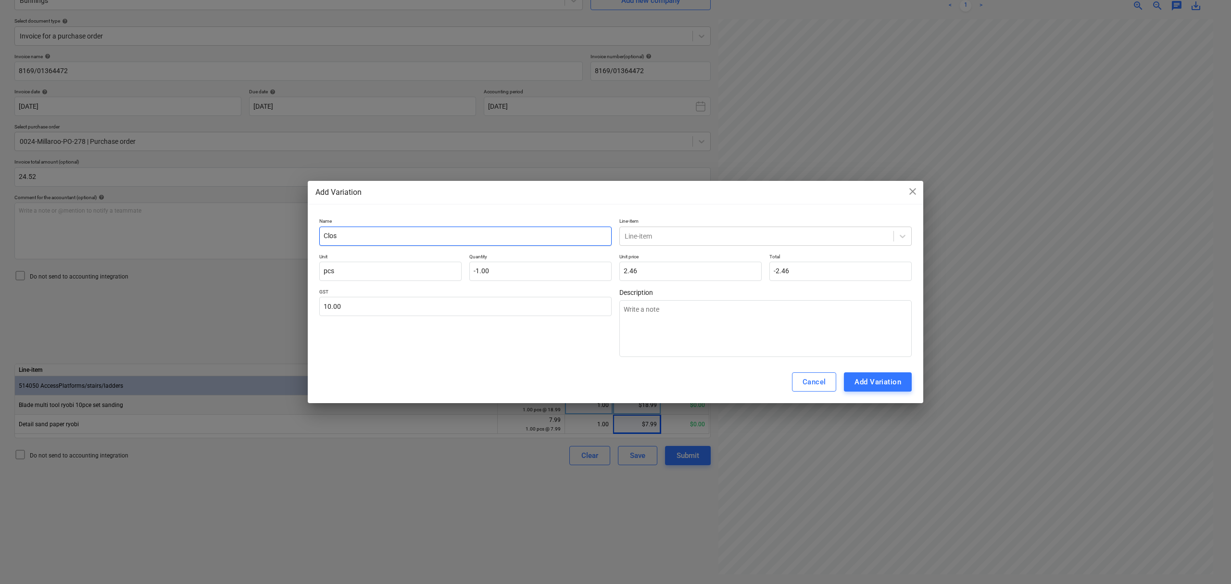
type input "Close"
type textarea "x"
type input "Close"
type textarea "x"
type input "Close o"
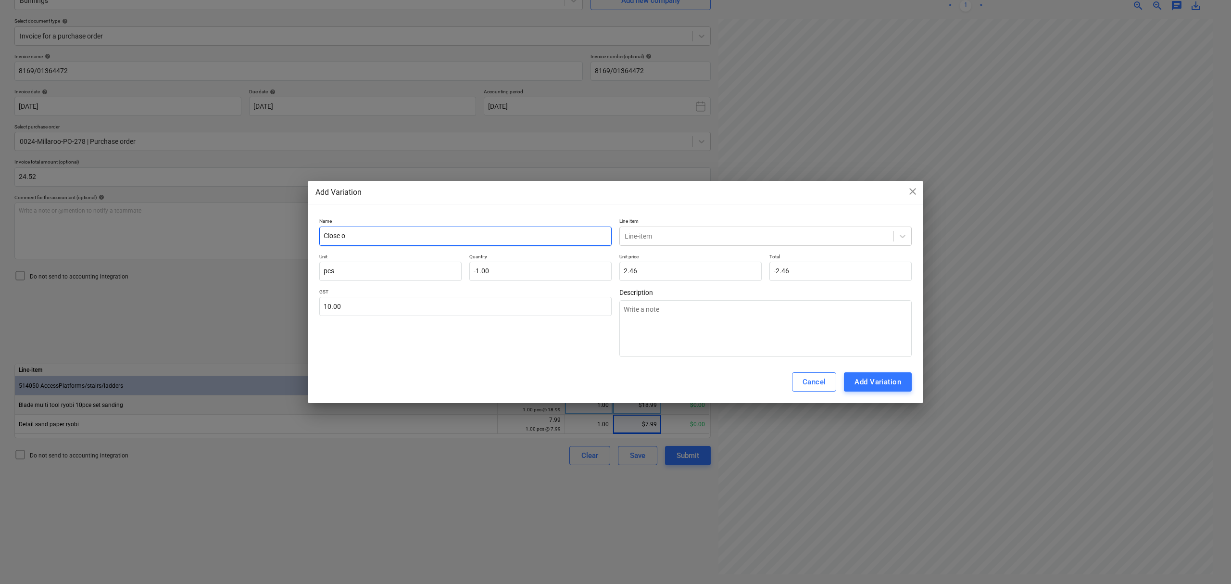
type textarea "x"
type input "Close ou"
type textarea "x"
type input "Close out"
type input "access"
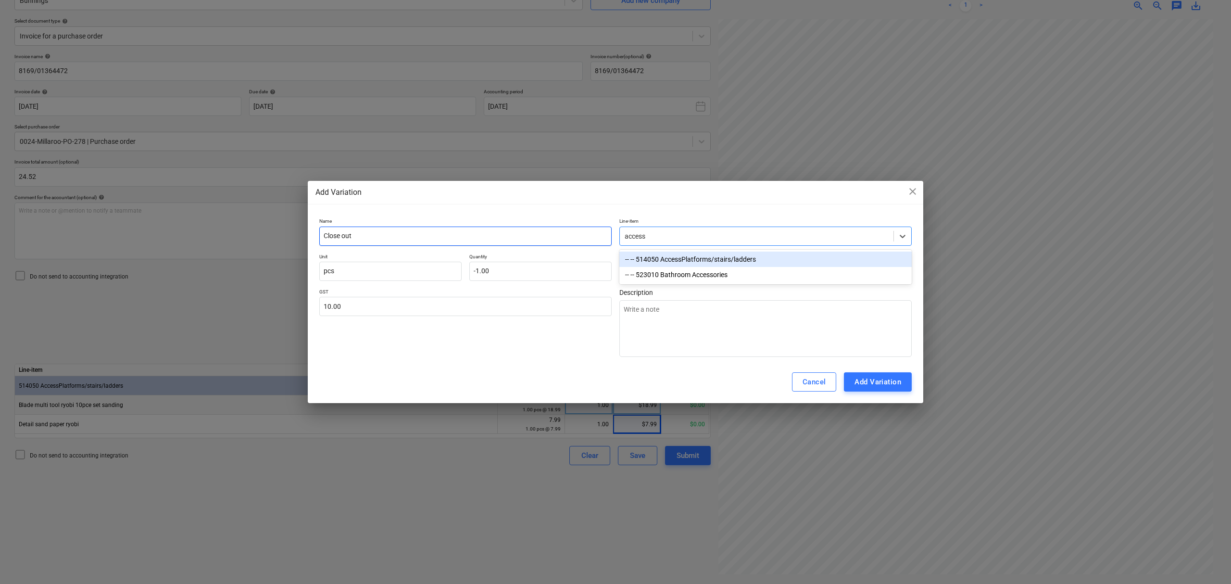
type textarea "x"
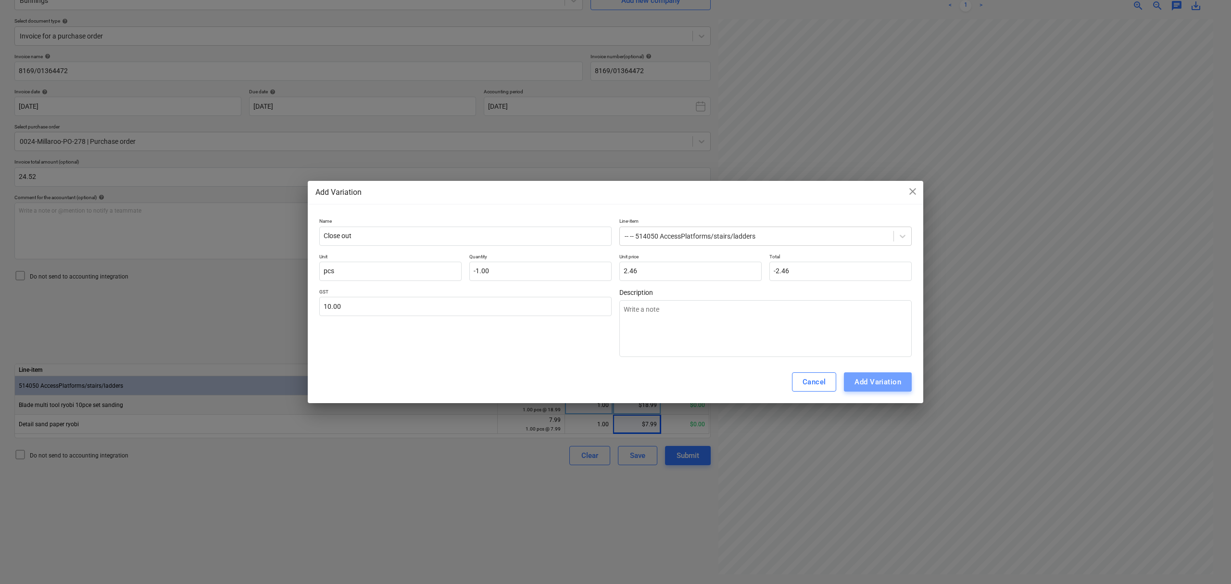
drag, startPoint x: 895, startPoint y: 378, endPoint x: 890, endPoint y: 372, distance: 7.8
click at [891, 375] on button "Add Variation" at bounding box center [878, 381] width 68 height 19
type textarea "x"
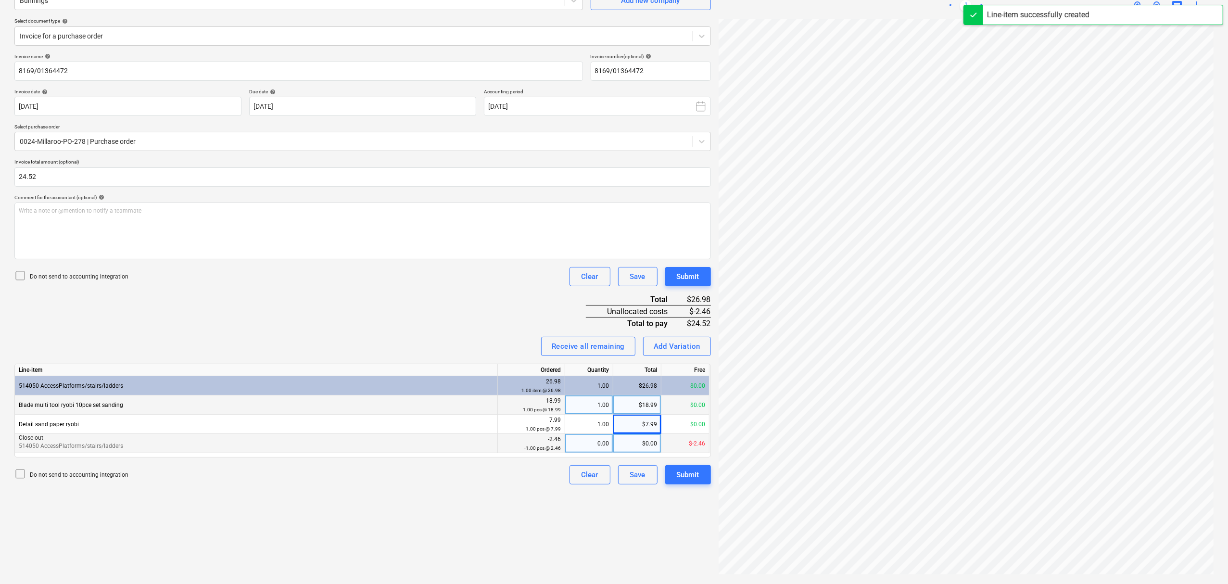
click at [605, 444] on div "0.00" at bounding box center [589, 443] width 40 height 19
type input "-1"
click at [689, 485] on div "Create new document Select company Bunnings Add new company Select document typ…" at bounding box center [363, 266] width 704 height 628
click at [693, 471] on div "Submit" at bounding box center [688, 474] width 23 height 13
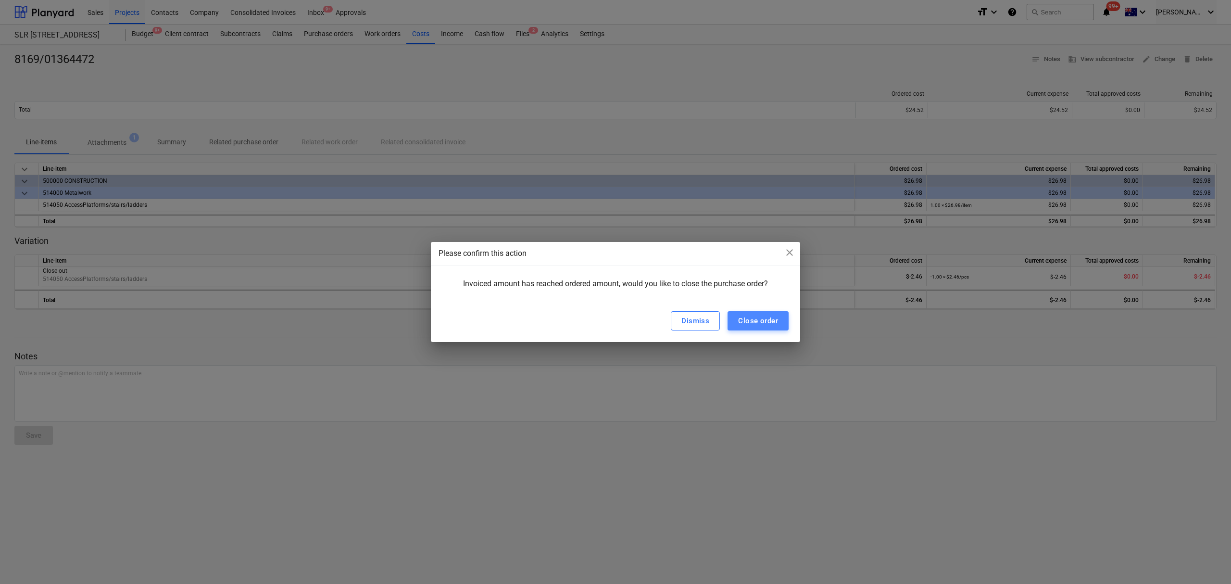
click at [762, 324] on div "Close order" at bounding box center [758, 321] width 40 height 13
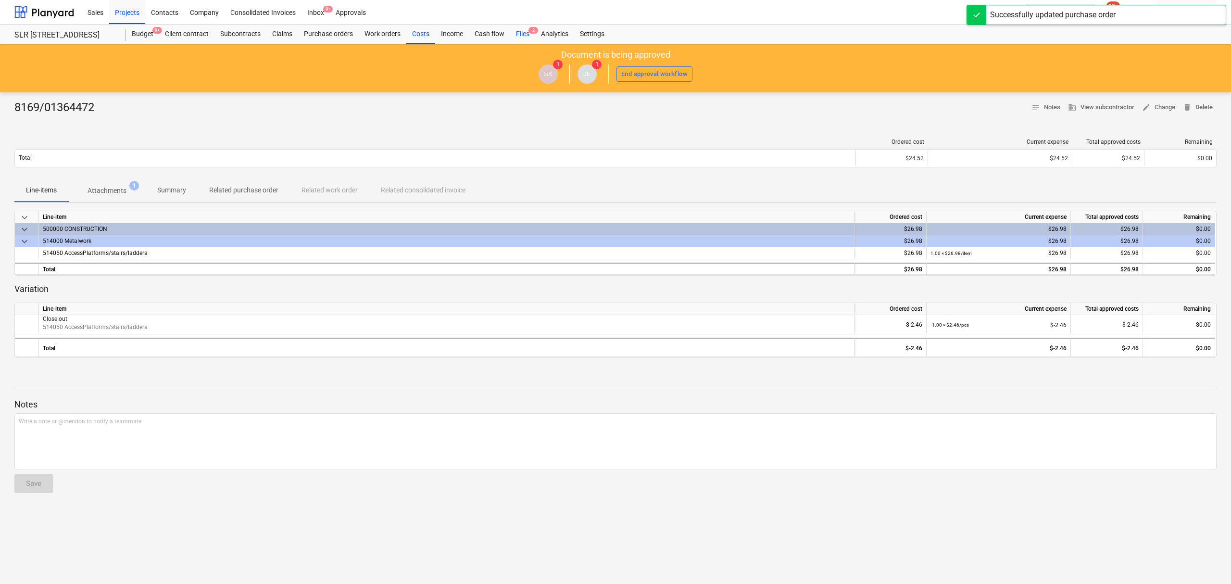
click at [531, 30] on span "2" at bounding box center [534, 30] width 10 height 7
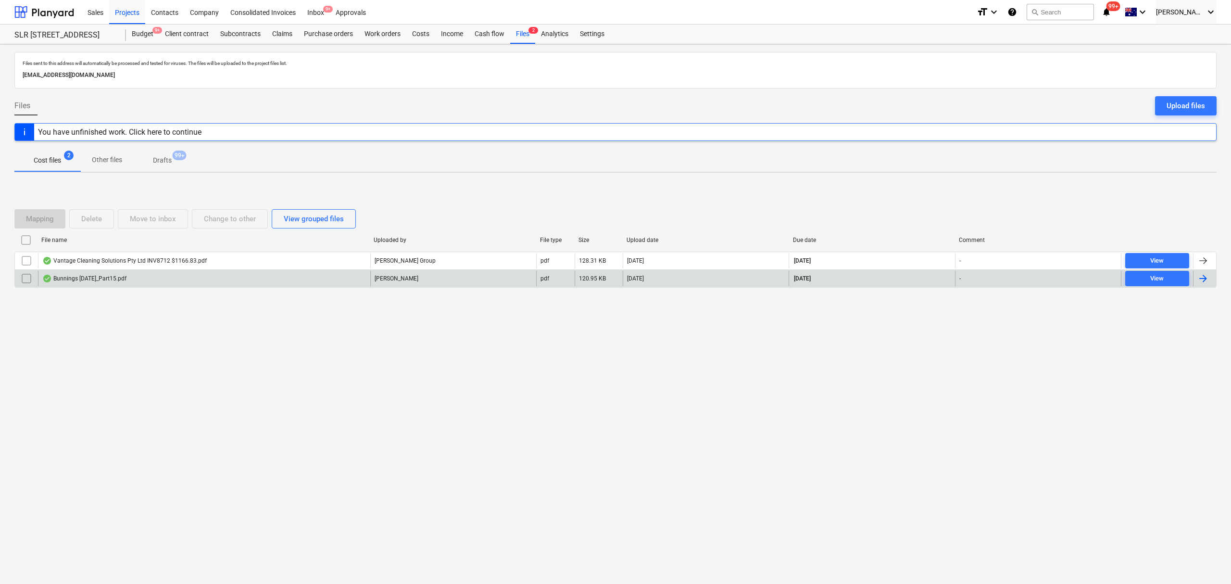
click at [141, 274] on div "Bunnings [DATE]_Part15.pdf" at bounding box center [204, 278] width 332 height 15
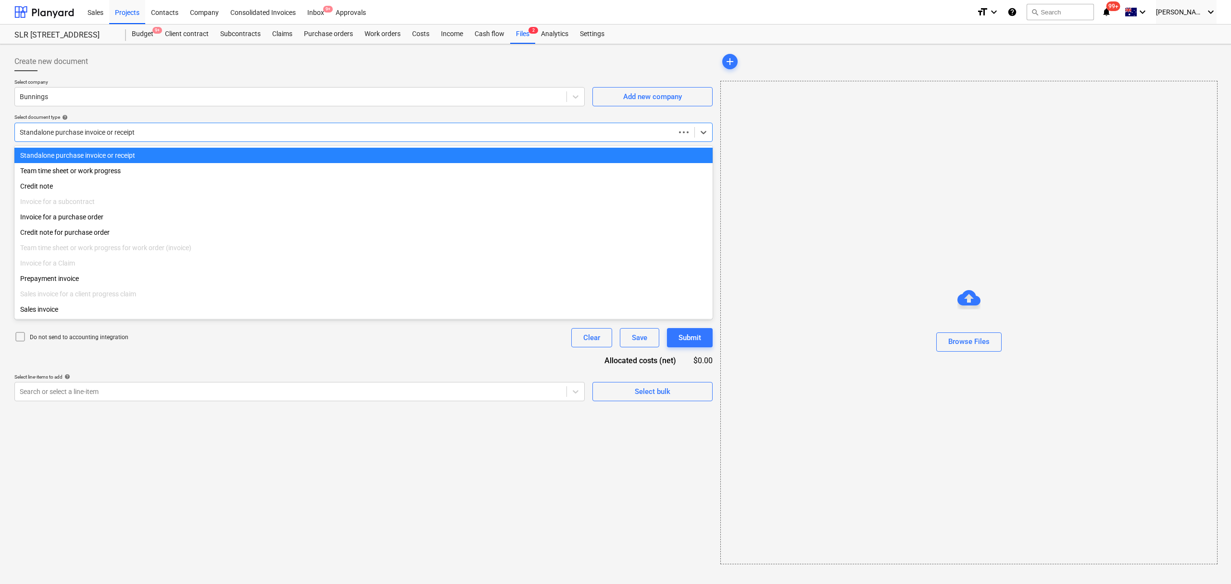
click at [96, 129] on div at bounding box center [345, 132] width 651 height 10
type input "8210/01356387"
type input "[DATE]"
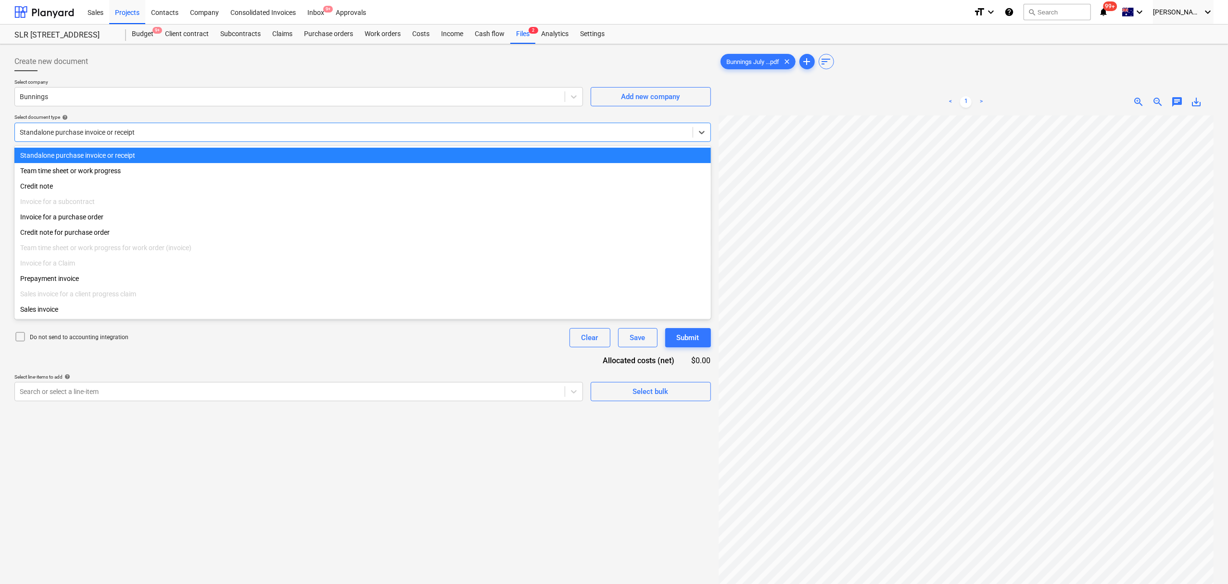
click at [101, 218] on div "Invoice for a purchase order" at bounding box center [362, 216] width 696 height 15
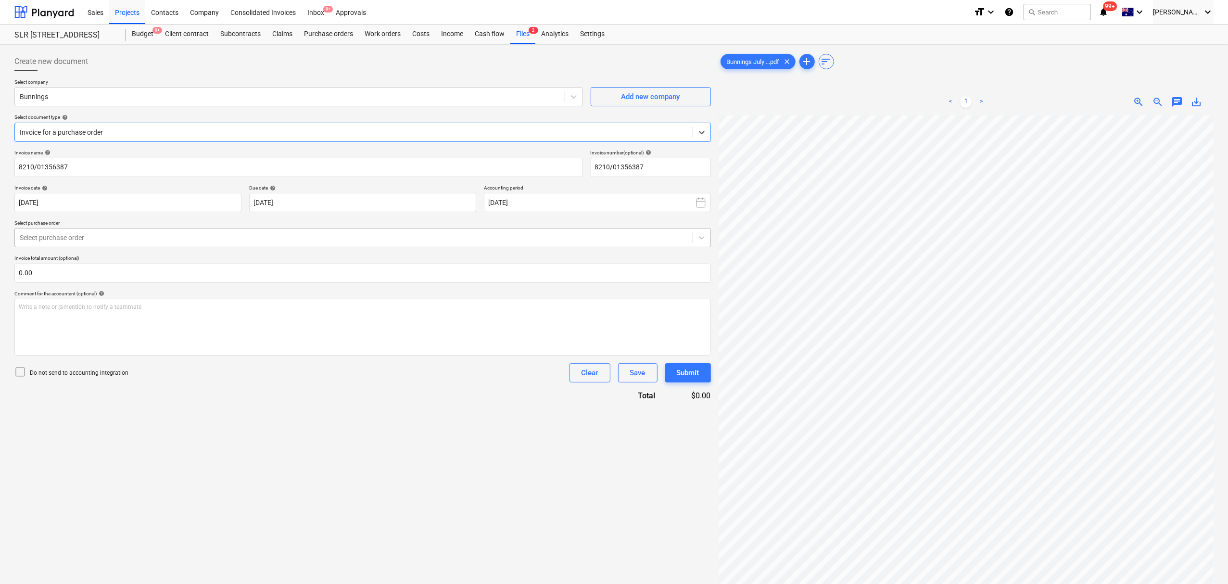
click at [89, 229] on div "Select purchase order" at bounding box center [362, 237] width 696 height 19
click at [91, 235] on div at bounding box center [354, 238] width 668 height 10
click at [525, 43] on link "Files 2" at bounding box center [522, 34] width 25 height 19
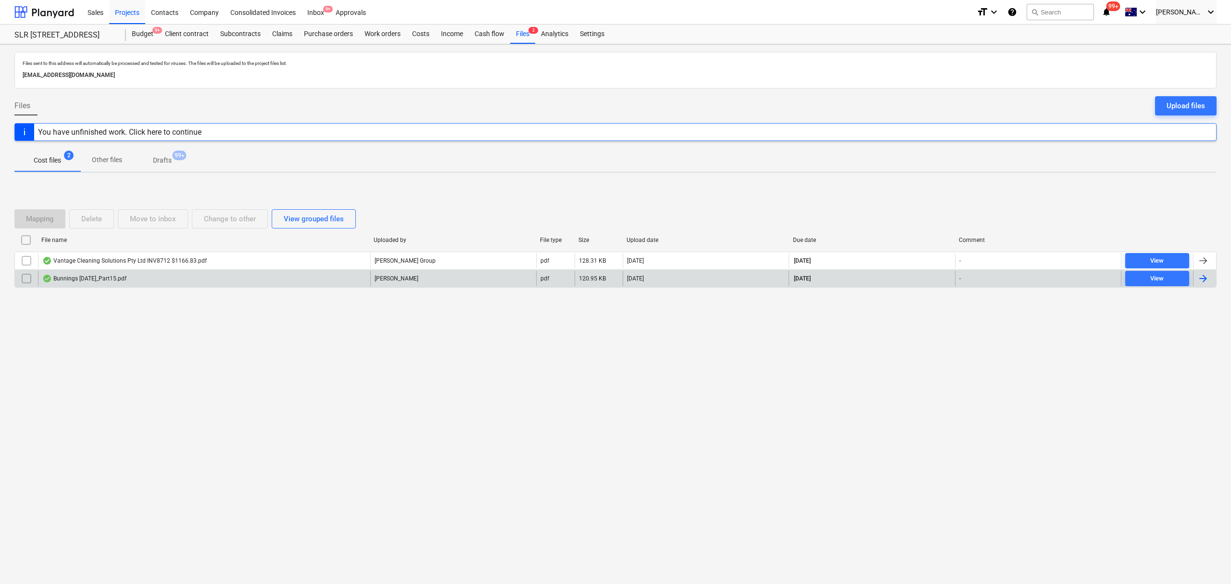
click at [29, 280] on input "checkbox" at bounding box center [26, 278] width 15 height 15
click at [49, 211] on button "Mapping" at bounding box center [39, 218] width 51 height 19
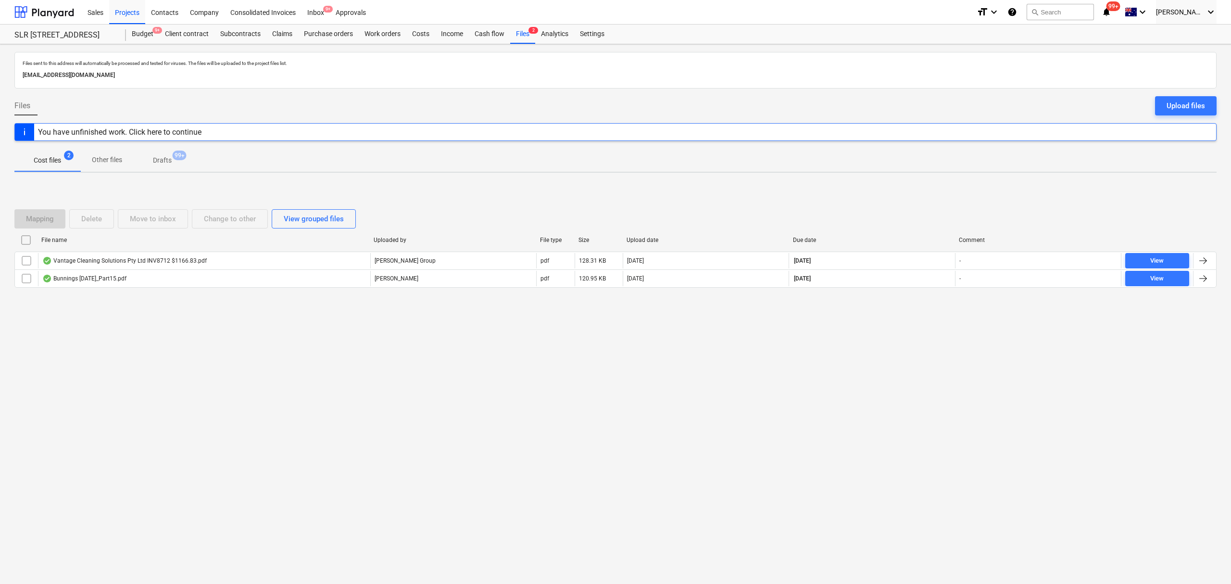
click at [26, 277] on input "checkbox" at bounding box center [26, 278] width 15 height 15
click at [158, 219] on div "Move to inbox" at bounding box center [153, 219] width 46 height 13
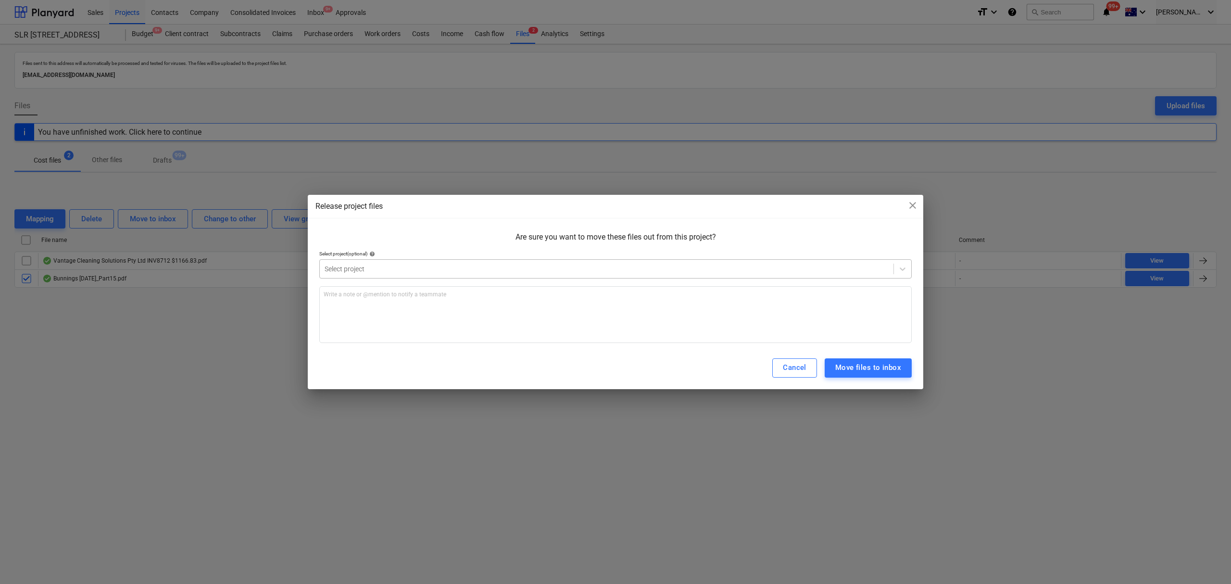
click at [341, 266] on div at bounding box center [607, 269] width 564 height 10
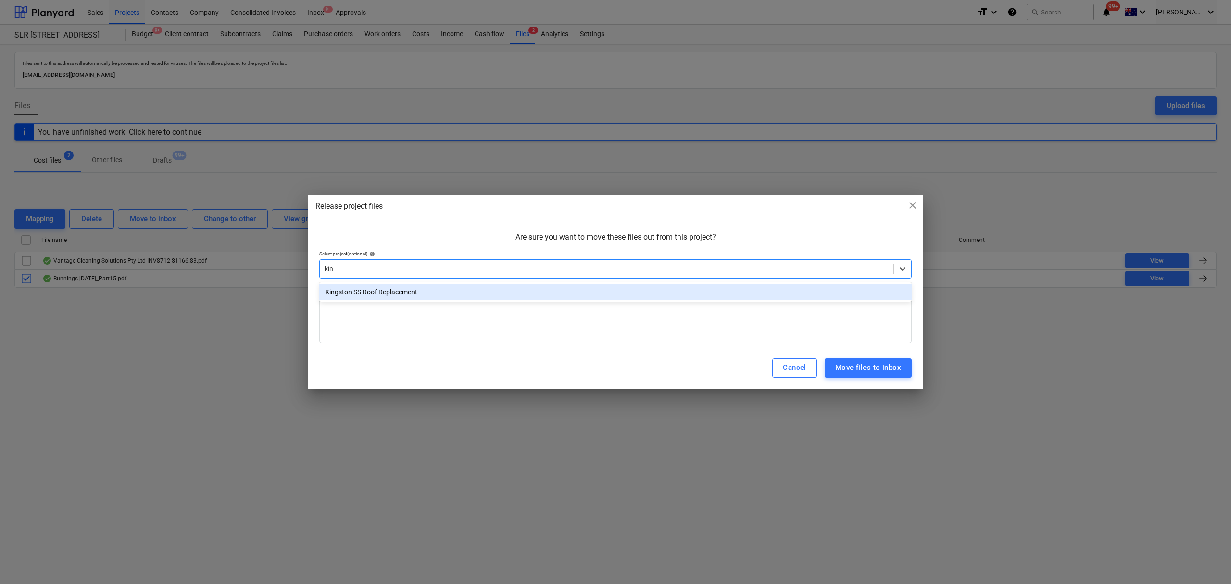
type input "king"
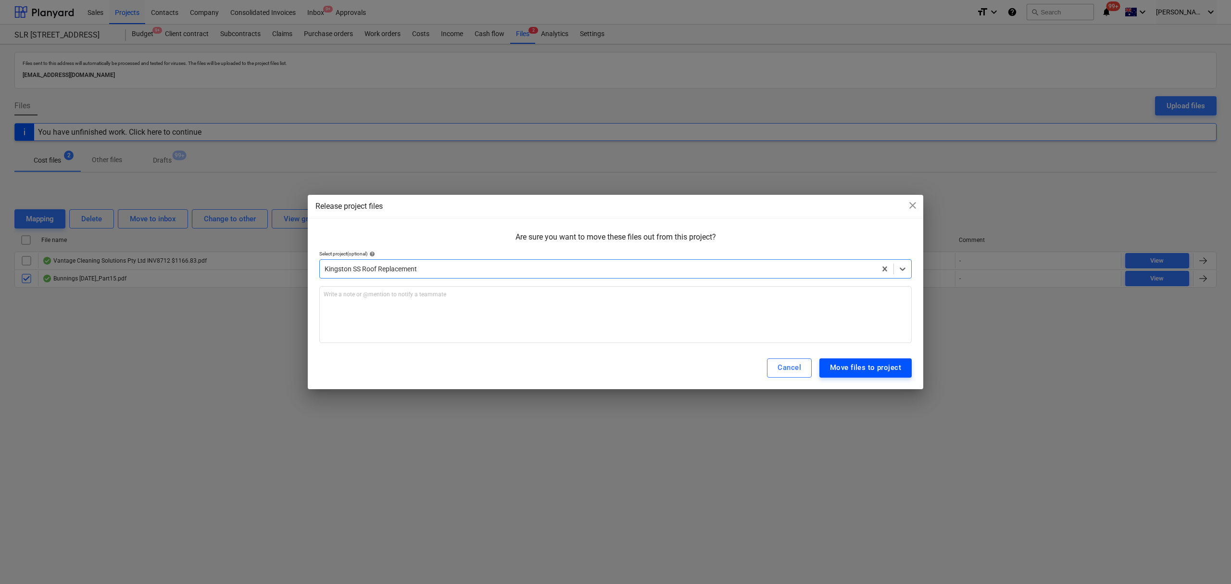
click at [864, 364] on div "Move files to project" at bounding box center [865, 367] width 71 height 13
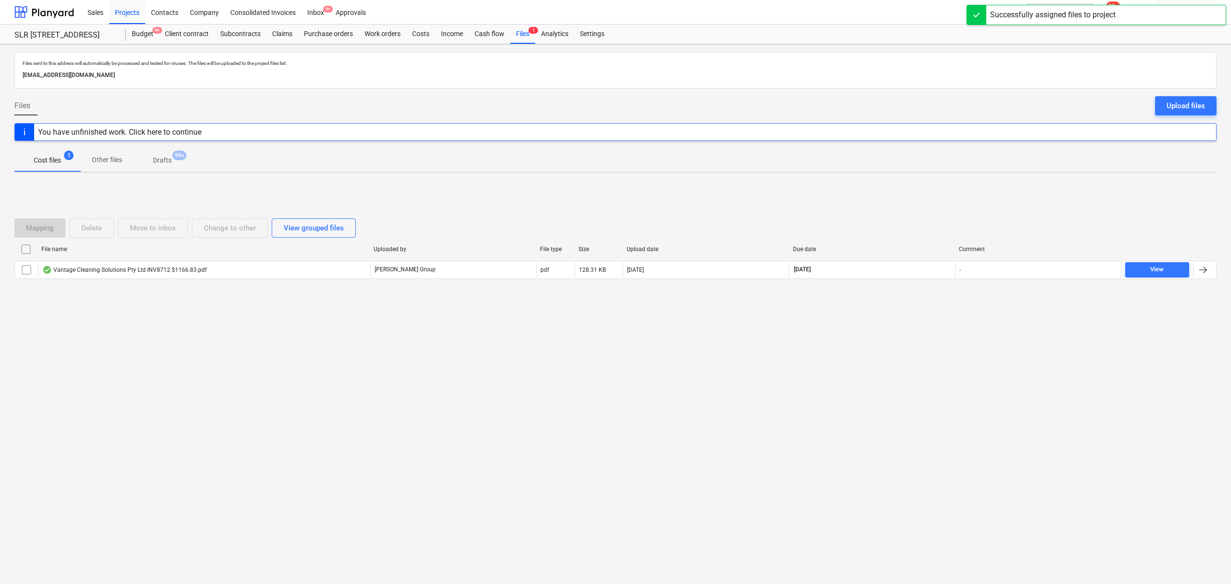
drag, startPoint x: 365, startPoint y: 354, endPoint x: 372, endPoint y: 351, distance: 8.4
click at [367, 354] on div "Files sent to this address will automatically be processed and tested for virus…" at bounding box center [615, 314] width 1231 height 540
